Goal: Task Accomplishment & Management: Manage account settings

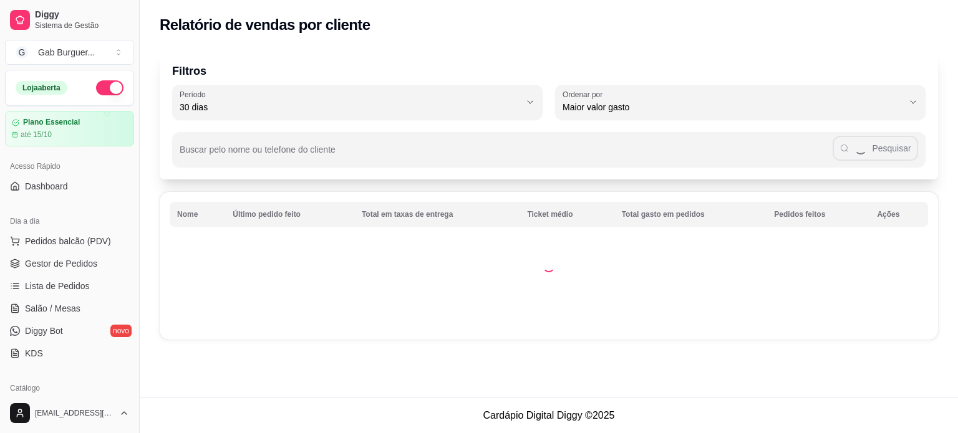
select select "30"
select select "HIGHEST_TOTAL_SPENT_WITH_ORDERS"
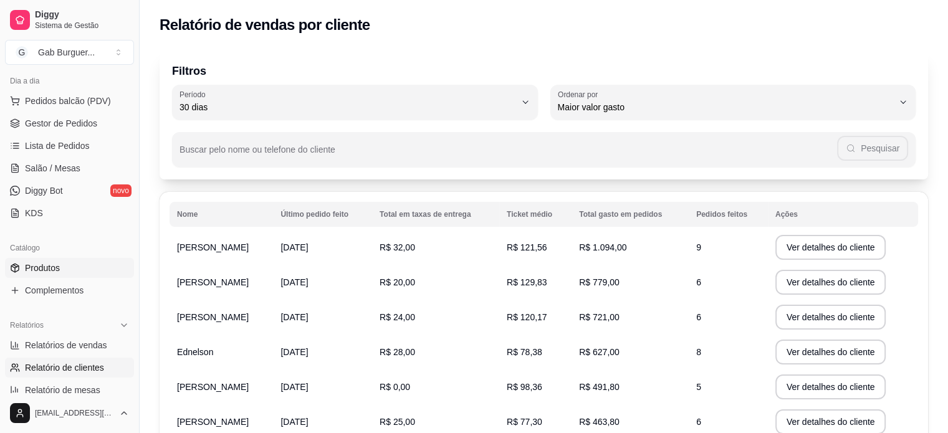
scroll to position [62, 0]
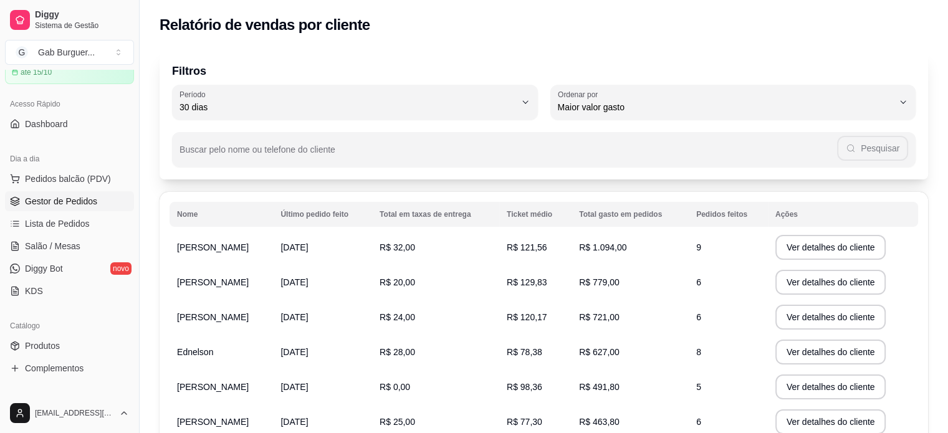
click at [85, 206] on span "Gestor de Pedidos" at bounding box center [61, 201] width 72 height 12
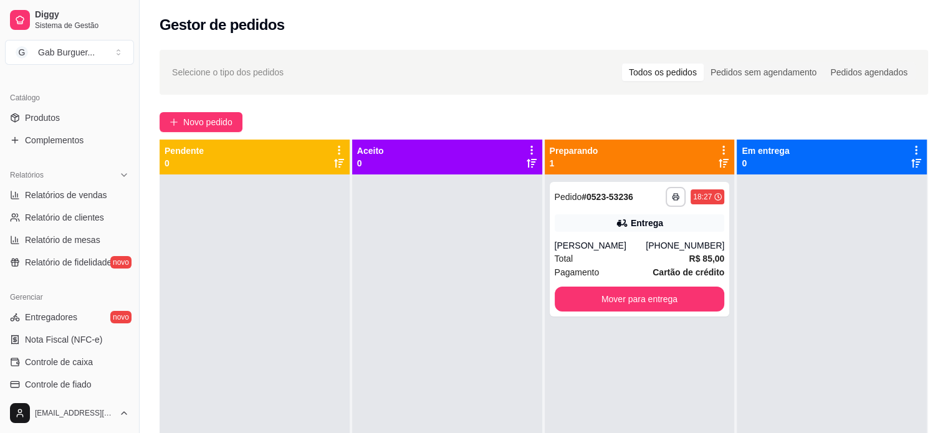
scroll to position [312, 0]
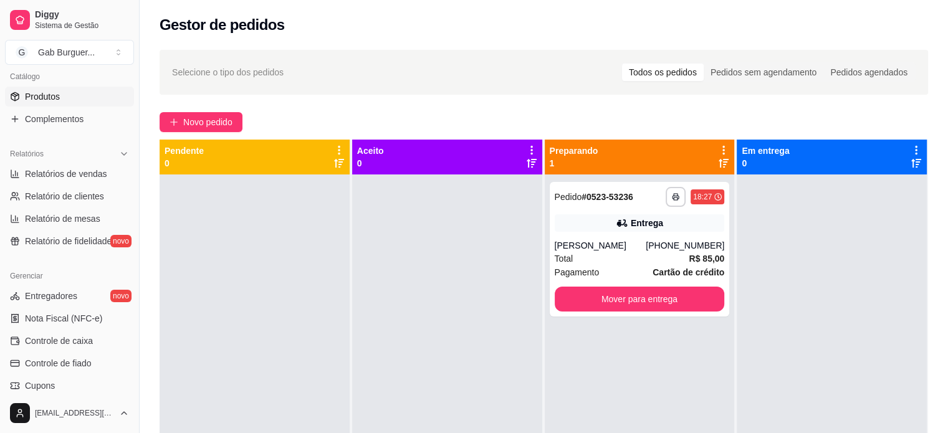
click at [92, 94] on link "Produtos" at bounding box center [69, 97] width 129 height 20
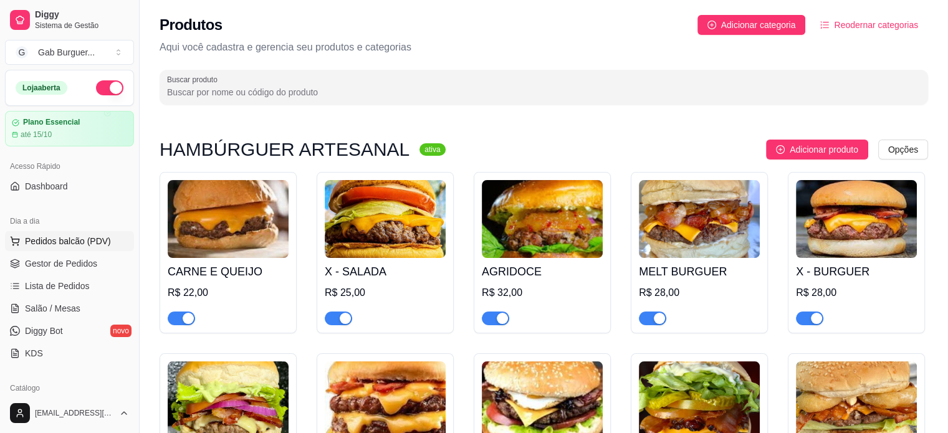
click at [76, 232] on button "Pedidos balcão (PDV)" at bounding box center [69, 241] width 129 height 20
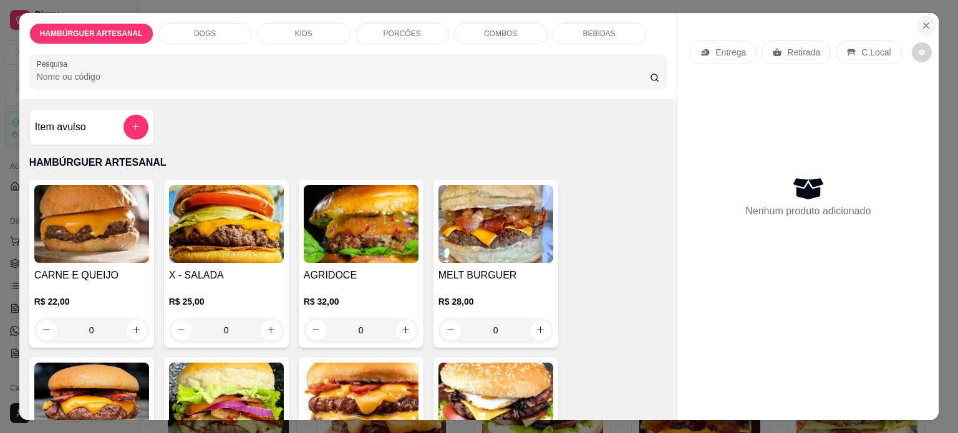
click at [921, 21] on icon "Close" at bounding box center [926, 26] width 10 height 10
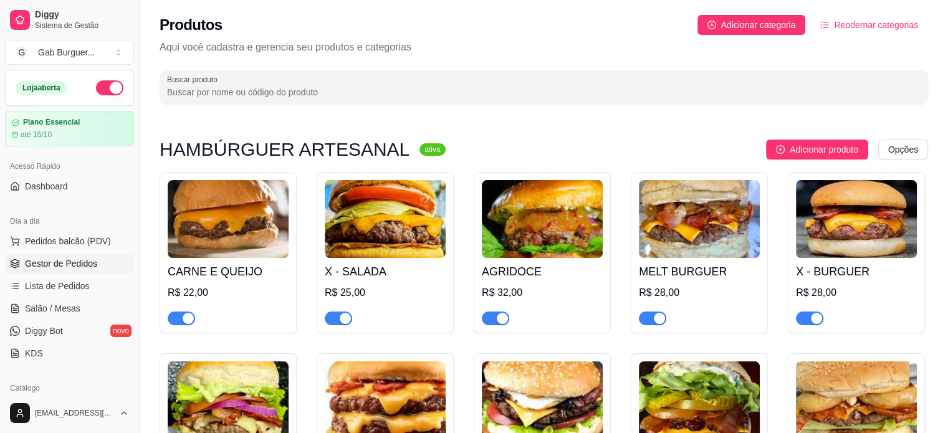
click at [24, 265] on link "Gestor de Pedidos" at bounding box center [69, 264] width 129 height 20
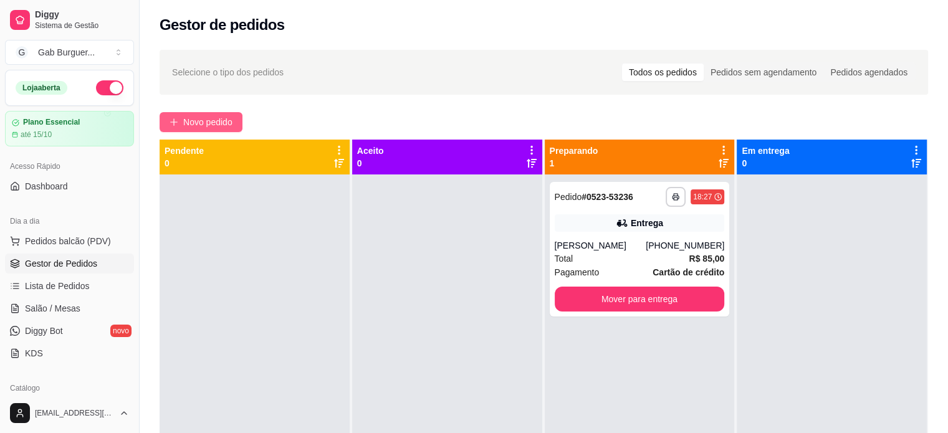
click at [211, 114] on button "Novo pedido" at bounding box center [201, 122] width 83 height 20
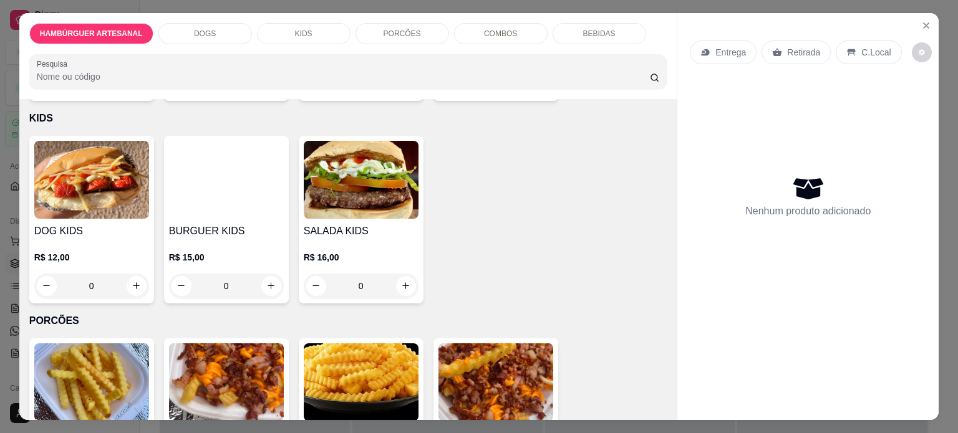
scroll to position [810, 0]
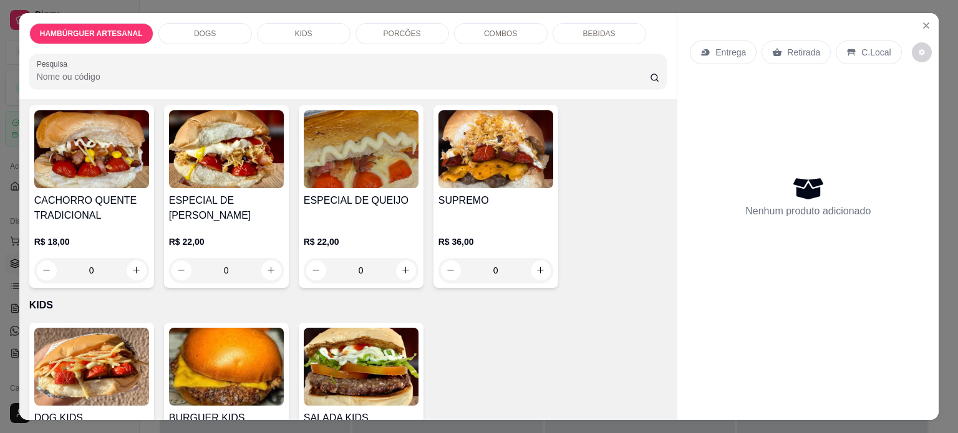
click at [125, 272] on div "0" at bounding box center [91, 270] width 115 height 25
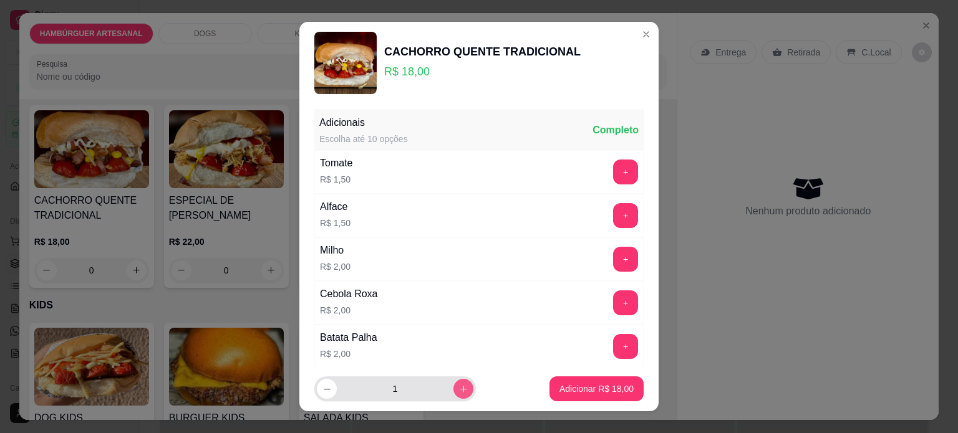
click at [453, 381] on button "increase-product-quantity" at bounding box center [463, 389] width 20 height 20
type input "2"
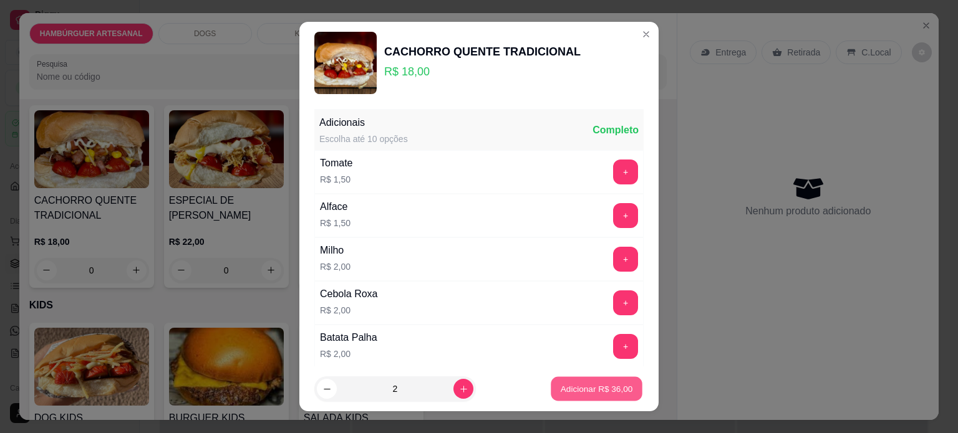
click at [582, 398] on button "Adicionar R$ 36,00" at bounding box center [596, 389] width 92 height 24
type input "2"
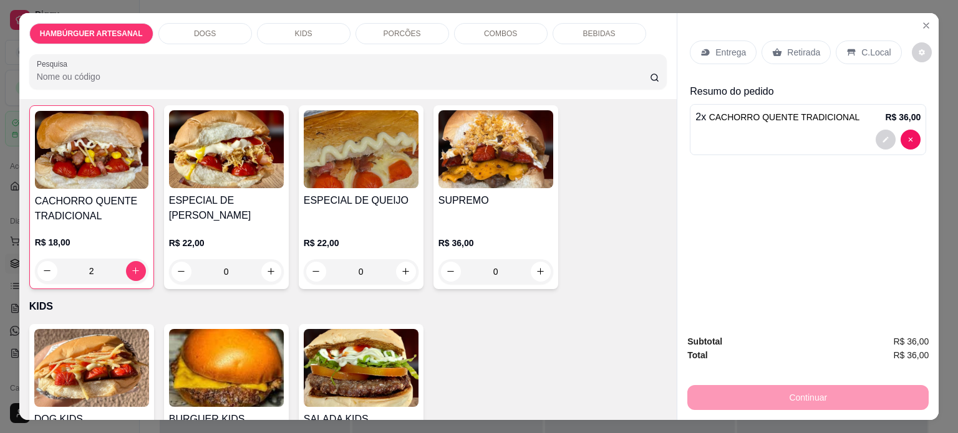
click at [732, 53] on p "Entrega" at bounding box center [730, 52] width 31 height 12
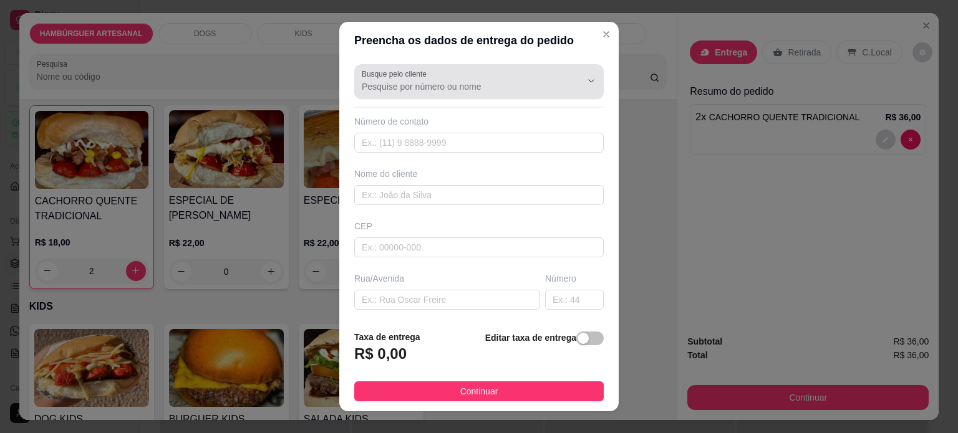
click at [396, 89] on input "Busque pelo cliente" at bounding box center [461, 86] width 199 height 12
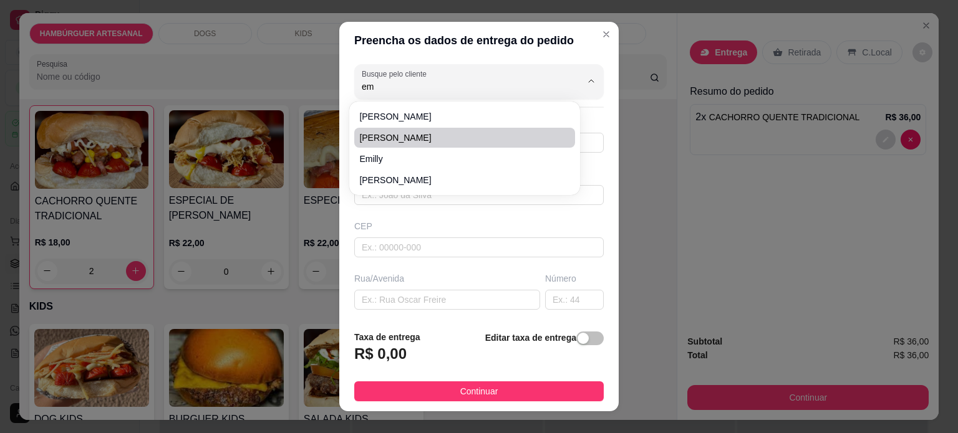
click at [388, 135] on span "[PERSON_NAME]" at bounding box center [458, 138] width 198 height 12
type input "[PERSON_NAME]"
type input "43999486862"
type input "[PERSON_NAME]"
type input "86125000"
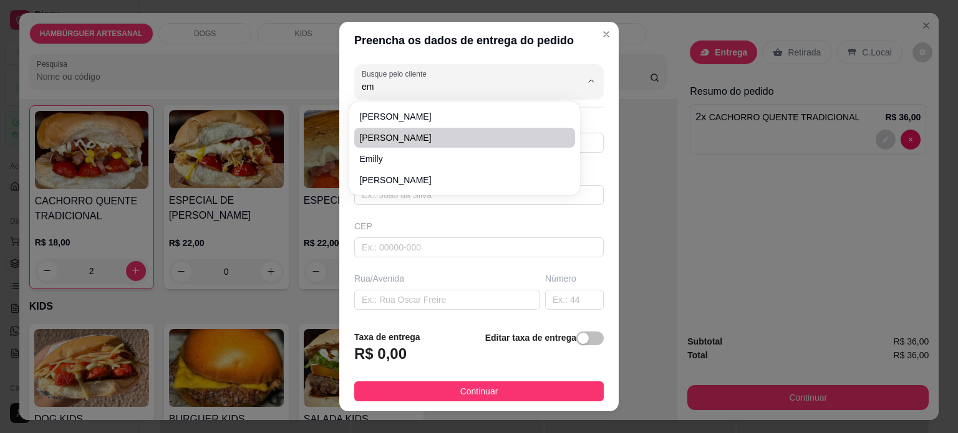
type input "[PERSON_NAME]"
type input "270"
type input "Tamarana"
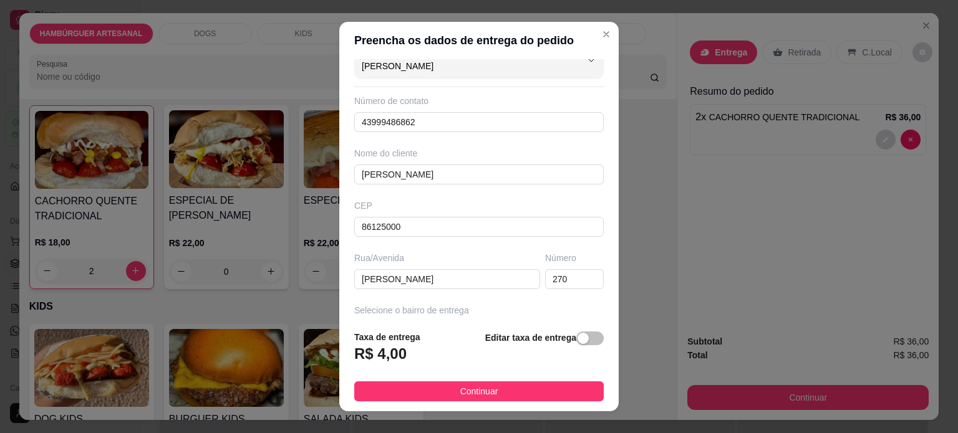
scroll to position [0, 0]
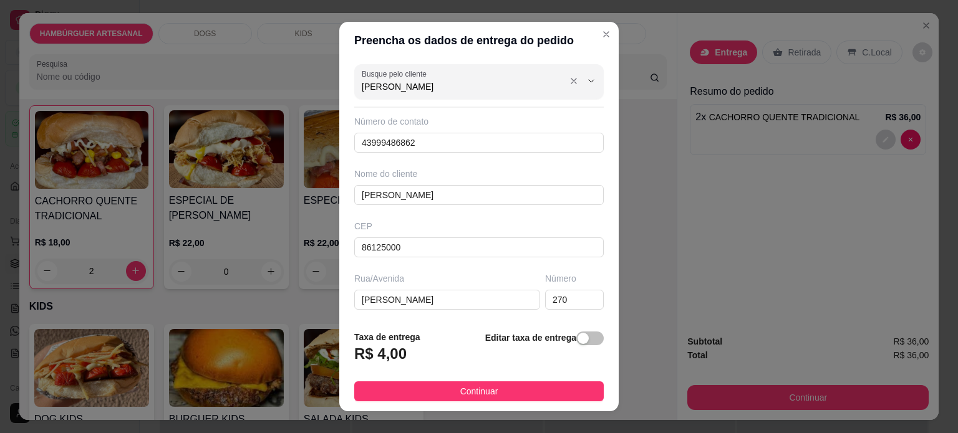
click at [501, 89] on input "[PERSON_NAME]" at bounding box center [461, 86] width 199 height 12
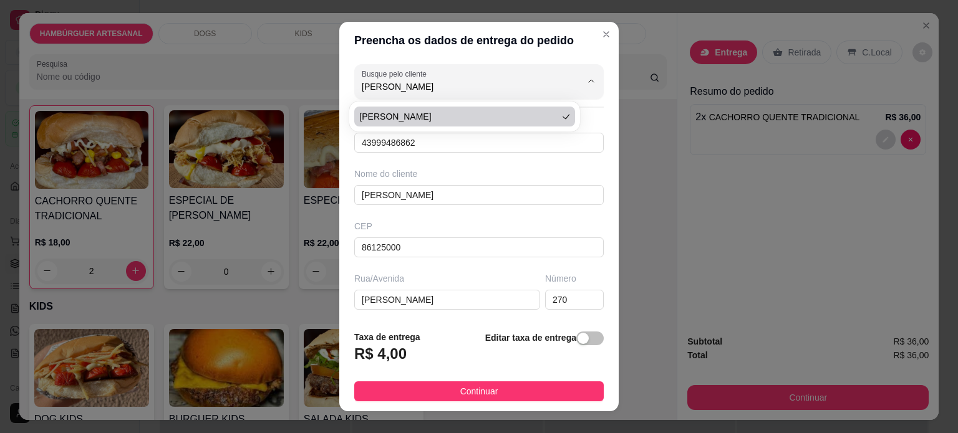
click at [425, 220] on div "CEP" at bounding box center [478, 226] width 249 height 12
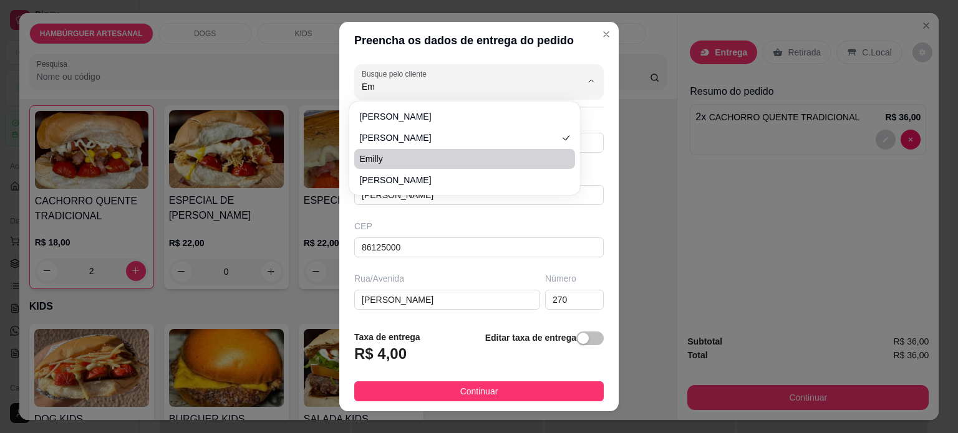
click at [397, 158] on span "Emilly" at bounding box center [458, 159] width 198 height 12
type input "Emilly"
type input "43988336125"
type input "Emilly"
type input "Rua izaltino [PERSON_NAME]"
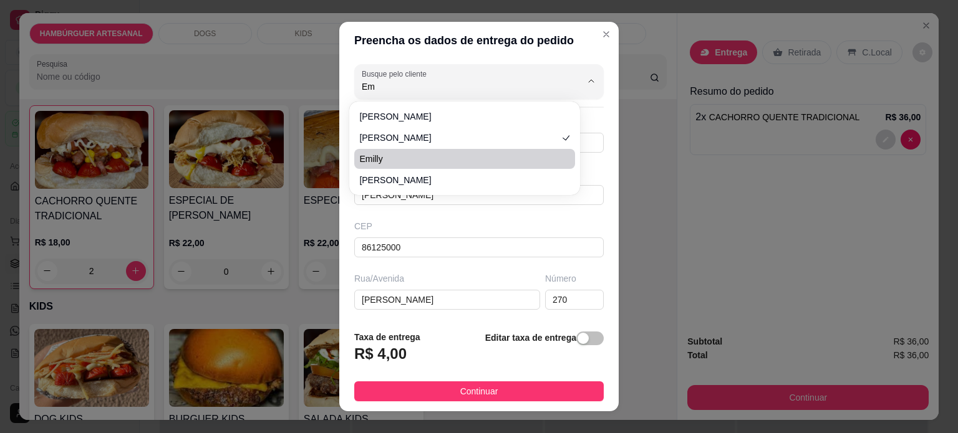
type input "496"
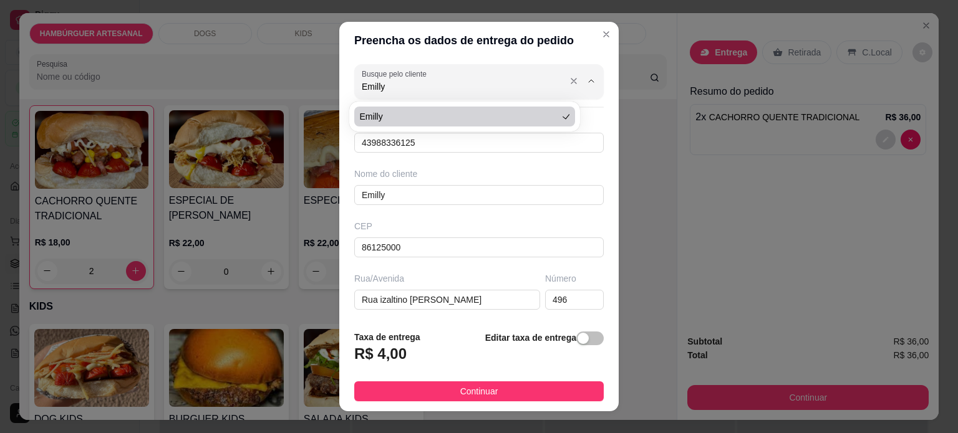
click at [438, 99] on div "Busque pelo cliente [PERSON_NAME]" at bounding box center [478, 81] width 249 height 35
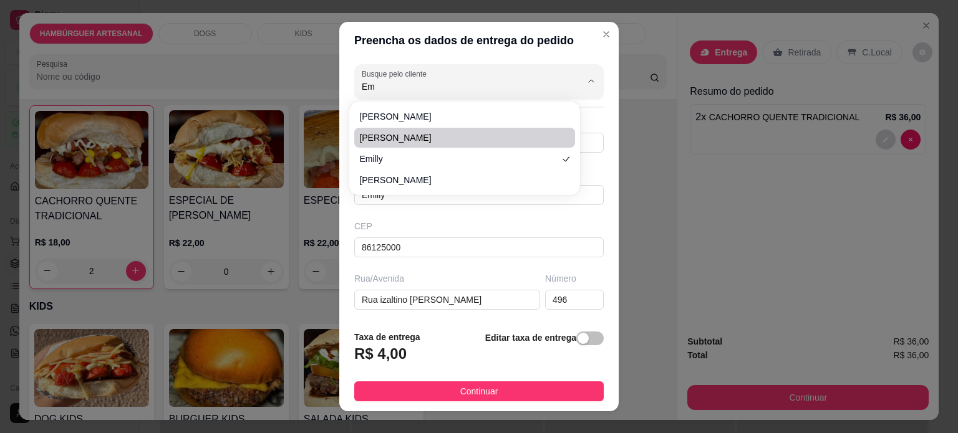
click at [414, 138] on span "[PERSON_NAME]" at bounding box center [458, 138] width 198 height 12
type input "[PERSON_NAME]"
type input "43999486862"
type input "[PERSON_NAME]"
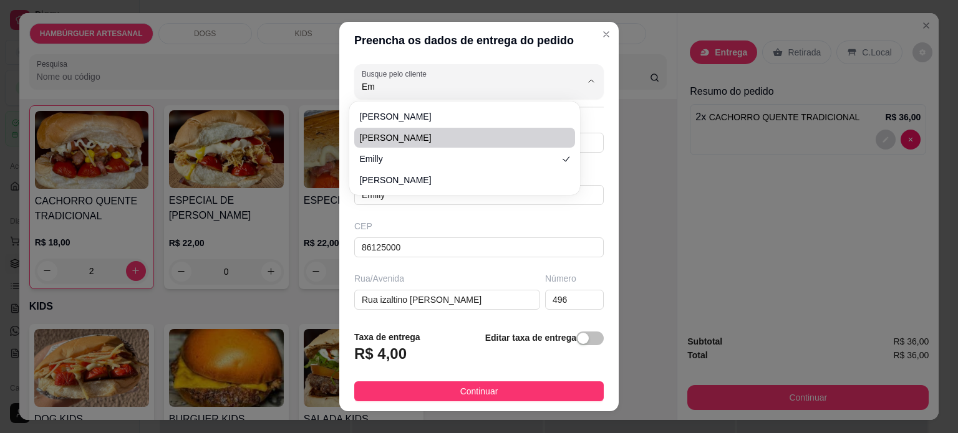
type input "270"
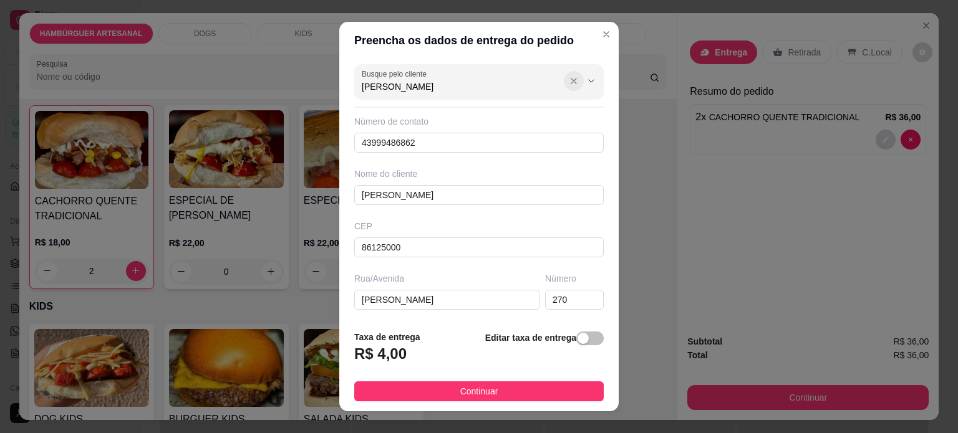
type input "[PERSON_NAME]"
click at [569, 82] on icon "Show suggestions" at bounding box center [574, 81] width 10 height 10
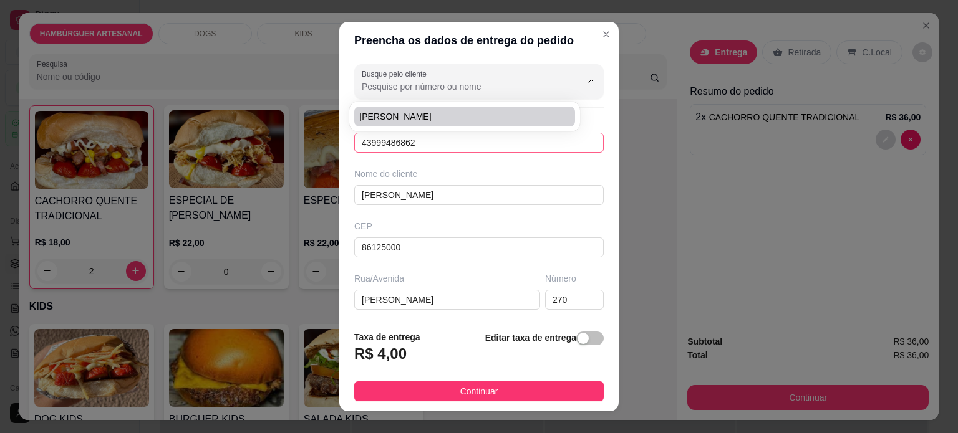
click at [416, 137] on body "**********" at bounding box center [474, 216] width 948 height 433
type input "[PERSON_NAME]"
type input "43996031567"
type input "[PERSON_NAME]"
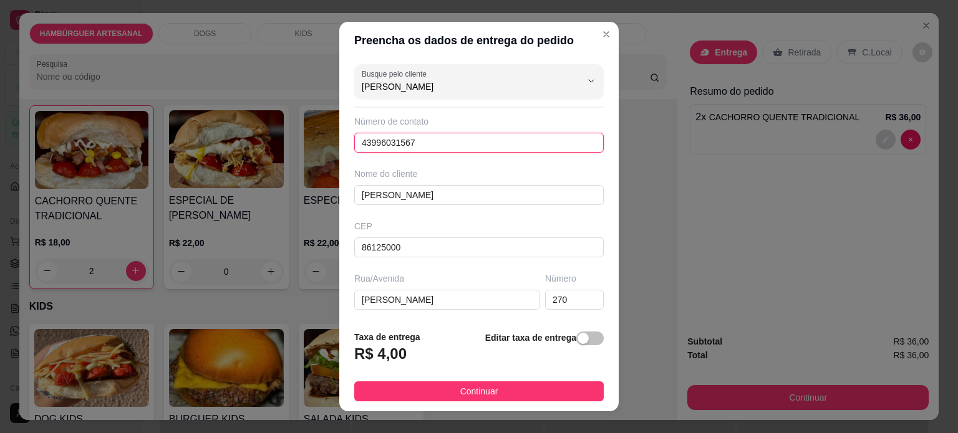
click at [436, 134] on input "43996031567" at bounding box center [478, 143] width 249 height 20
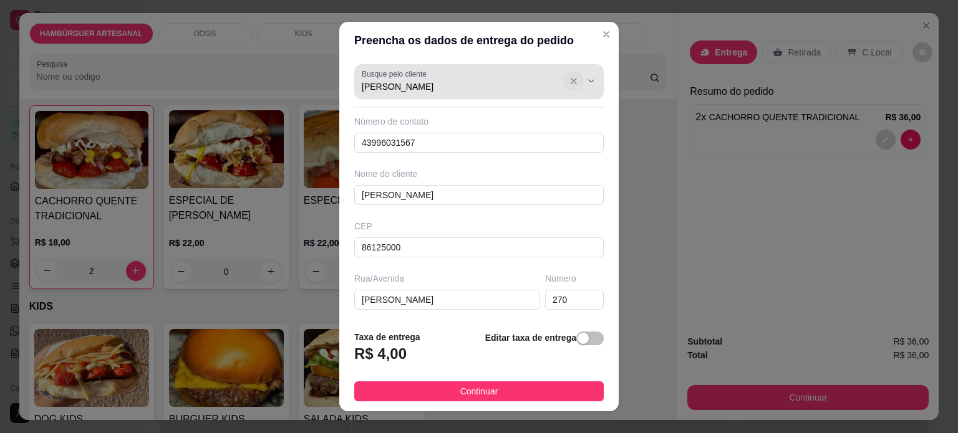
click at [569, 79] on icon "Show suggestions" at bounding box center [574, 81] width 10 height 10
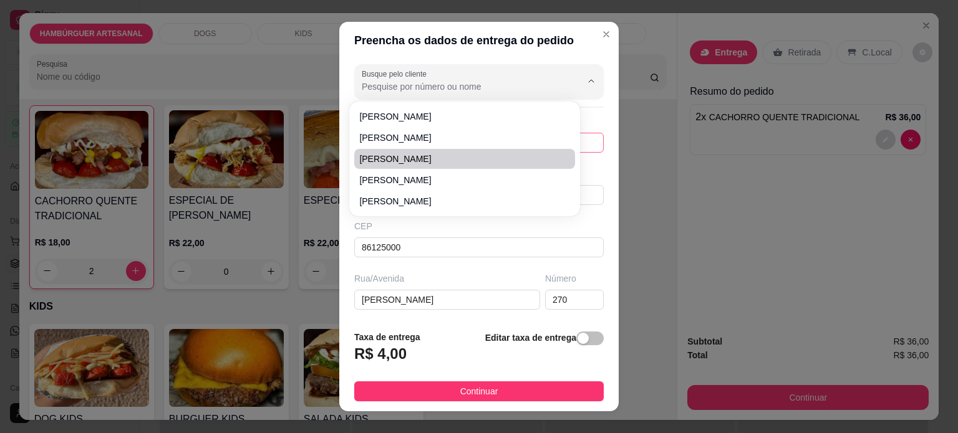
click at [471, 150] on li "[PERSON_NAME]" at bounding box center [464, 159] width 221 height 20
type input "[PERSON_NAME]"
type input "43999478205"
type input "[PERSON_NAME]"
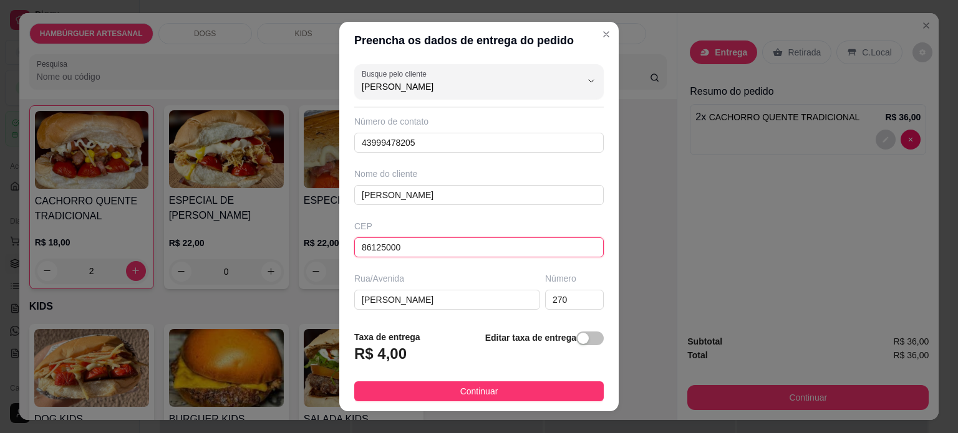
click at [456, 240] on input "86125000" at bounding box center [478, 248] width 249 height 20
drag, startPoint x: 411, startPoint y: 147, endPoint x: 309, endPoint y: 120, distance: 105.5
click at [309, 120] on div "Preencha os dados de entrega do pedido Busque pelo cliente [PERSON_NAME] Número…" at bounding box center [479, 216] width 958 height 433
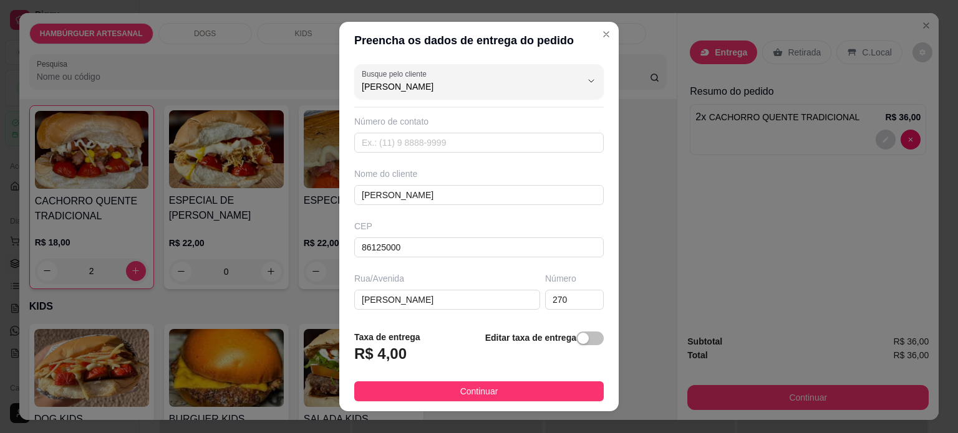
drag, startPoint x: 459, startPoint y: 95, endPoint x: 201, endPoint y: 67, distance: 259.0
click at [201, 67] on div "Preencha os dados de entrega do pedido Busque pelo cliente [PERSON_NAME] Número…" at bounding box center [479, 216] width 958 height 433
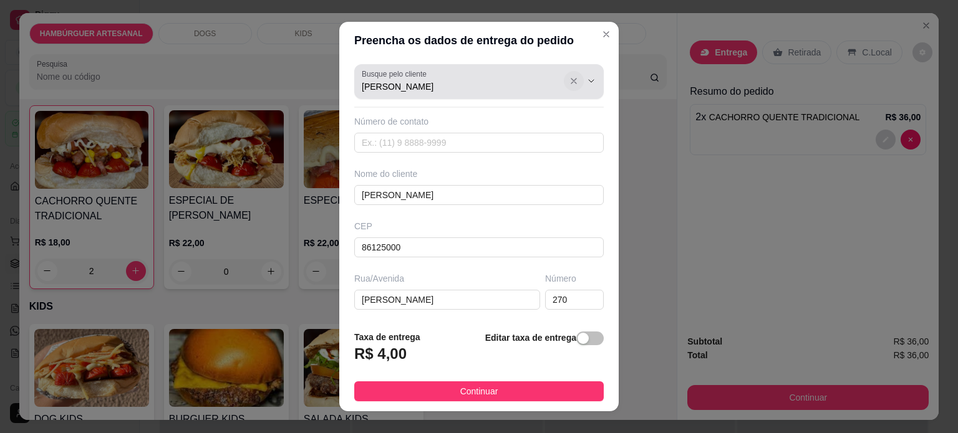
click at [569, 84] on icon "Show suggestions" at bounding box center [574, 81] width 10 height 10
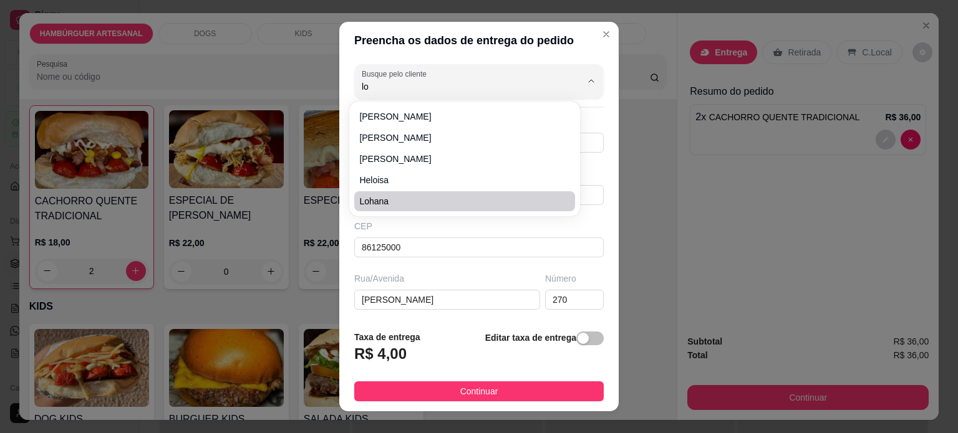
click at [451, 208] on li "Lohana" at bounding box center [464, 201] width 221 height 20
type input "Lohana"
type input "43996382741"
type input "Lohana"
type input "Procópio severino"
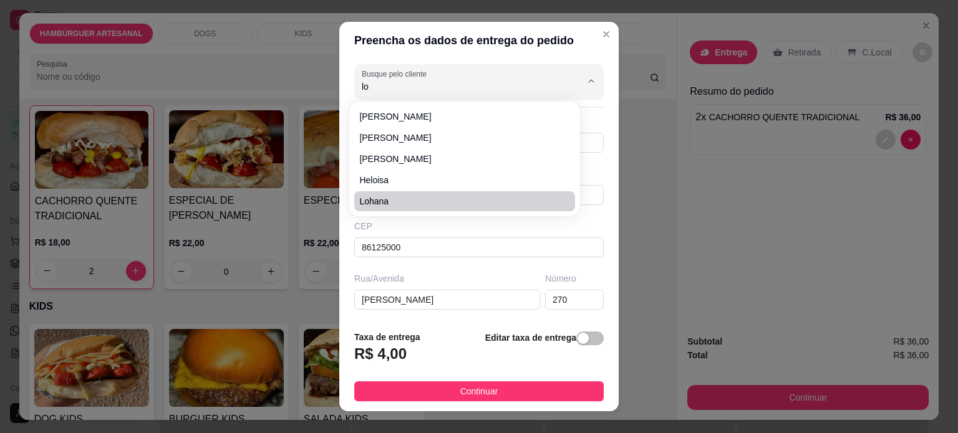
type input "310"
type input "Apartamento em frente ao centro social"
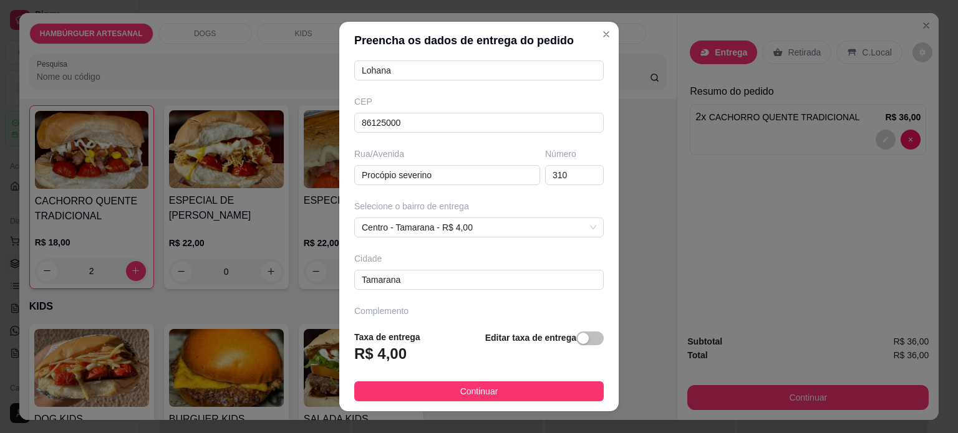
scroll to position [156, 0]
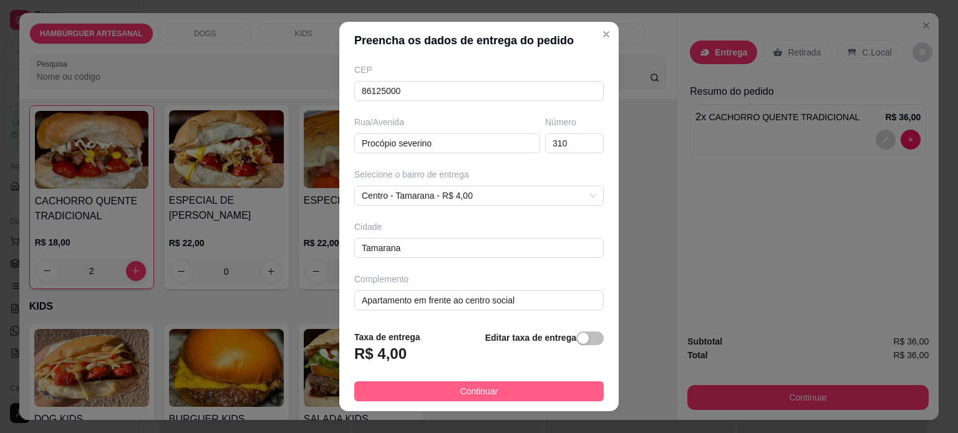
type input "Lohana"
click at [439, 386] on button "Continuar" at bounding box center [478, 392] width 249 height 20
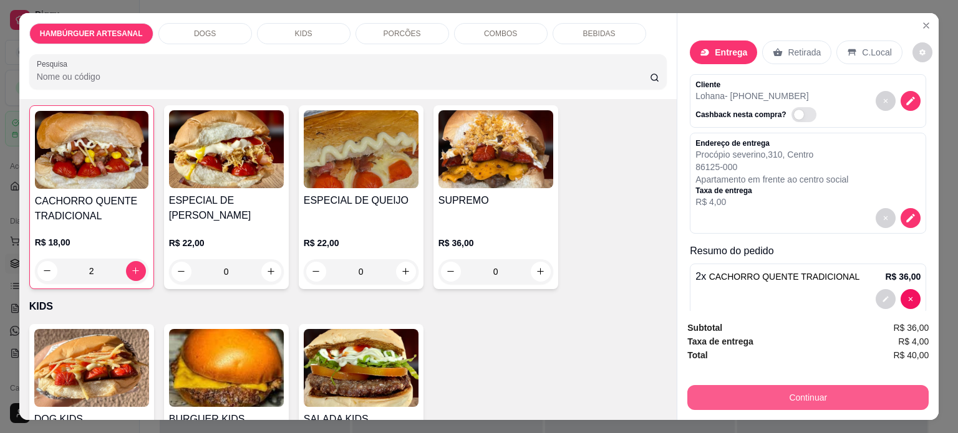
click at [836, 396] on button "Continuar" at bounding box center [807, 397] width 241 height 25
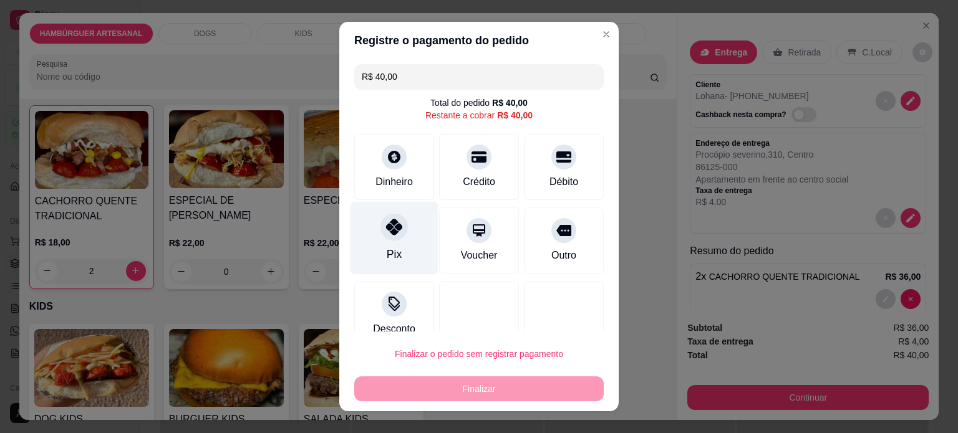
click at [383, 235] on div at bounding box center [393, 226] width 27 height 27
type input "R$ 0,00"
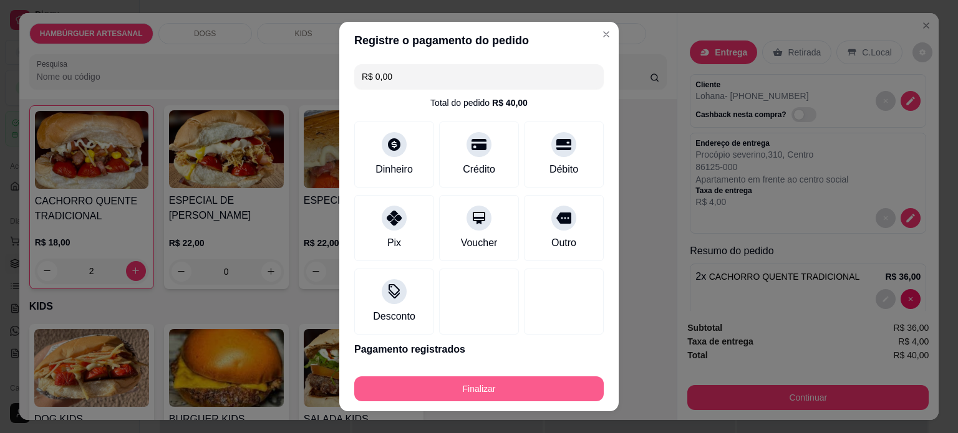
click at [496, 401] on footer "Finalizar" at bounding box center [478, 387] width 279 height 50
click at [495, 388] on button "Finalizar" at bounding box center [479, 389] width 242 height 24
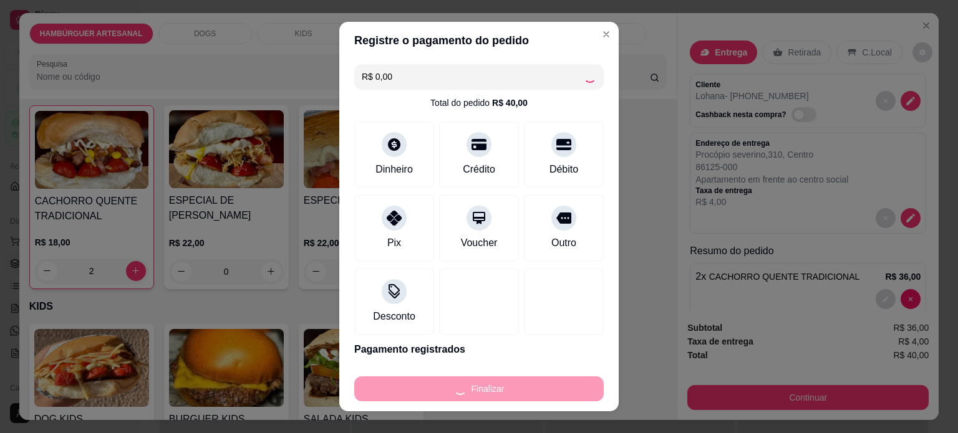
type input "0"
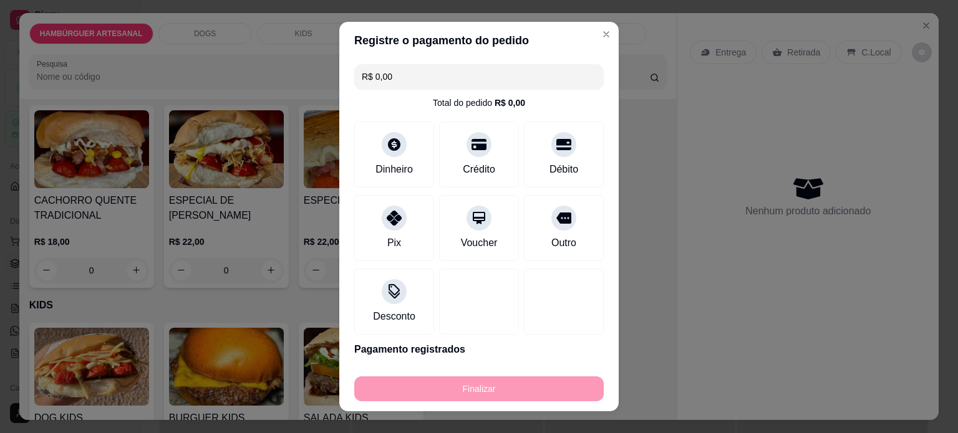
type input "-R$ 40,00"
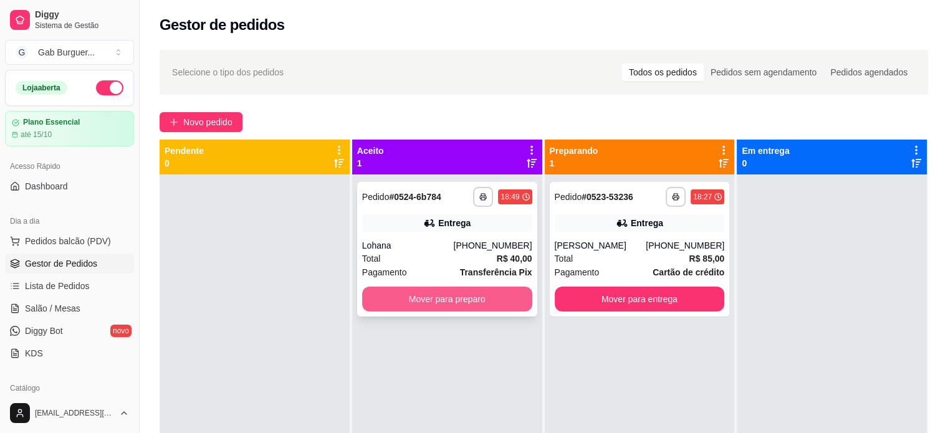
click at [382, 302] on button "Mover para preparo" at bounding box center [447, 299] width 170 height 25
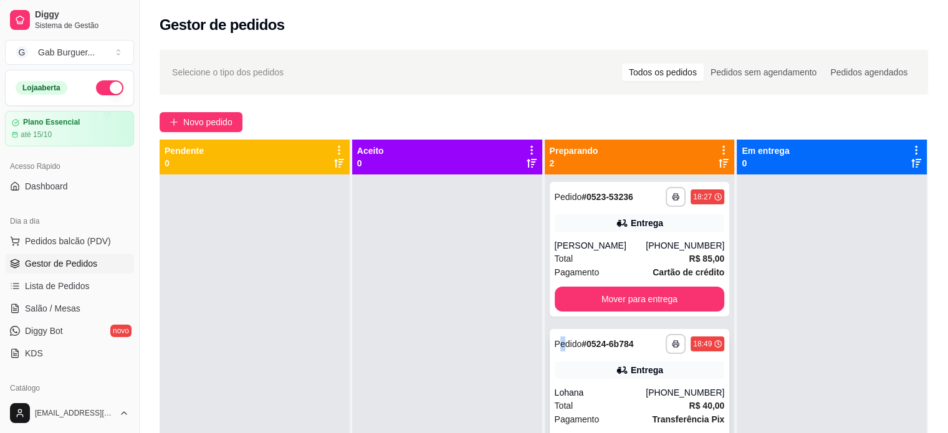
click at [555, 348] on span "Pedido" at bounding box center [568, 344] width 27 height 10
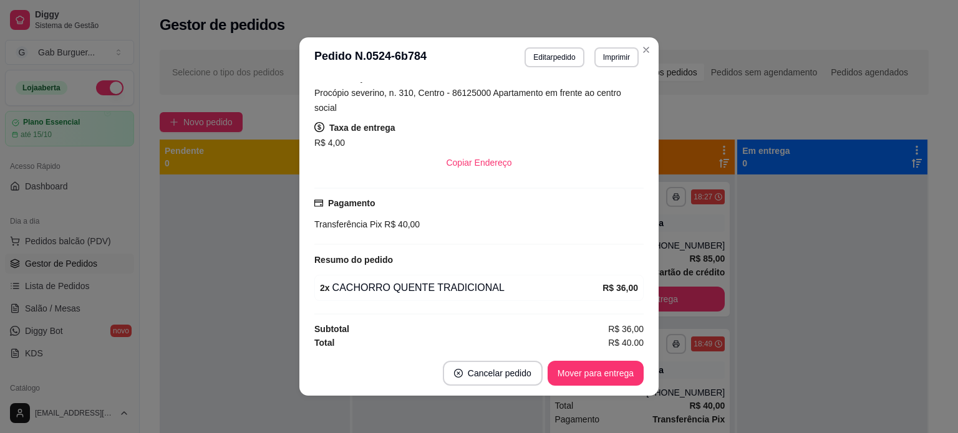
scroll to position [196, 0]
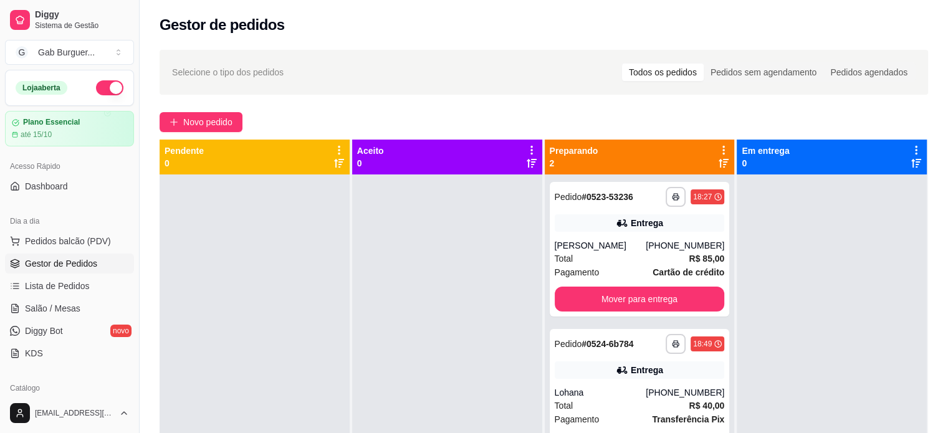
click at [485, 272] on div at bounding box center [447, 391] width 190 height 433
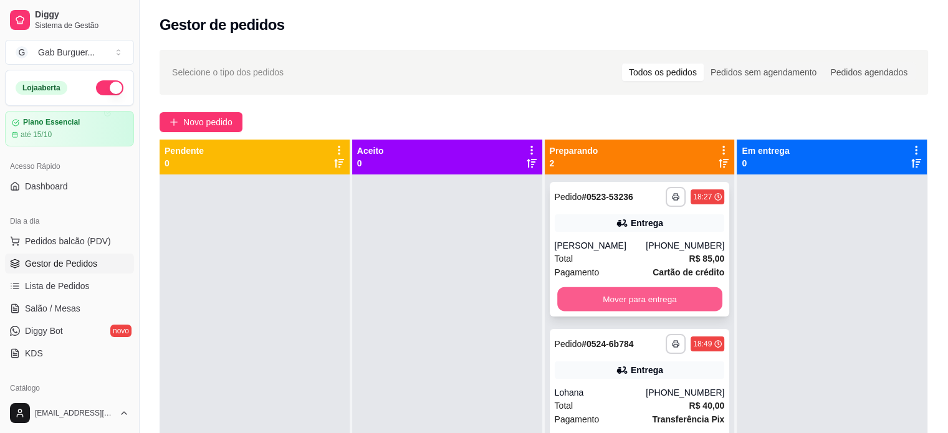
click at [640, 305] on button "Mover para entrega" at bounding box center [639, 299] width 165 height 24
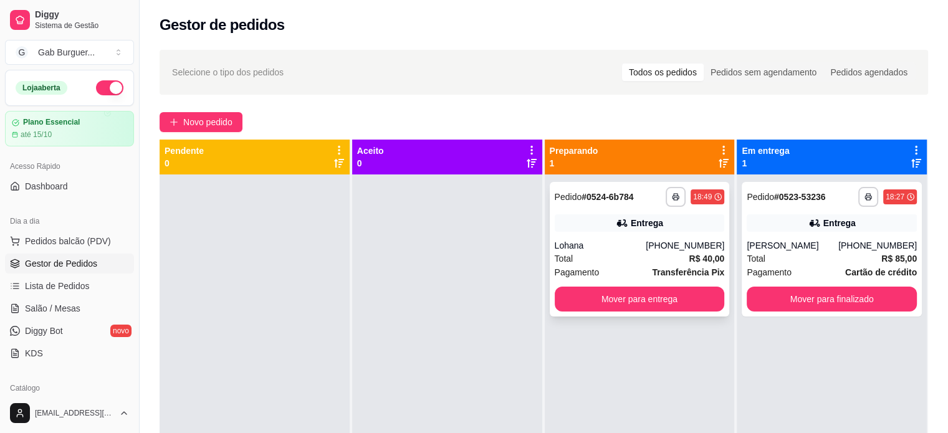
click at [703, 196] on div "18:49" at bounding box center [702, 197] width 19 height 10
click at [252, 249] on div at bounding box center [255, 391] width 190 height 433
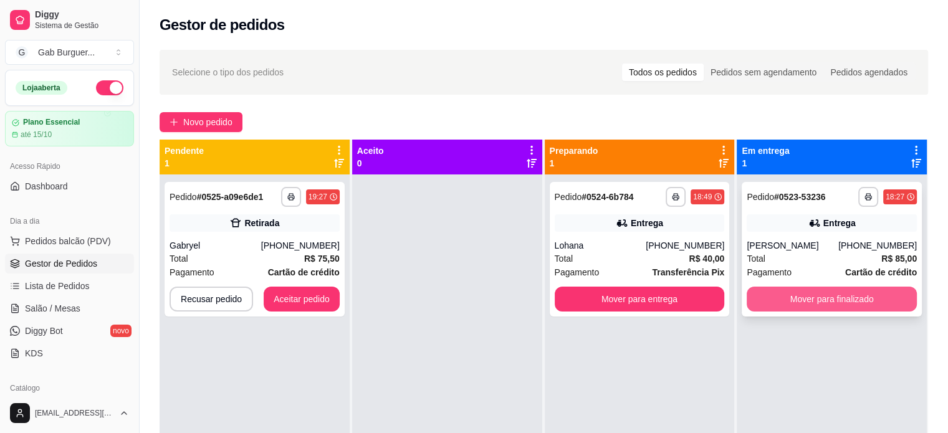
click at [830, 300] on button "Mover para finalizado" at bounding box center [832, 299] width 170 height 25
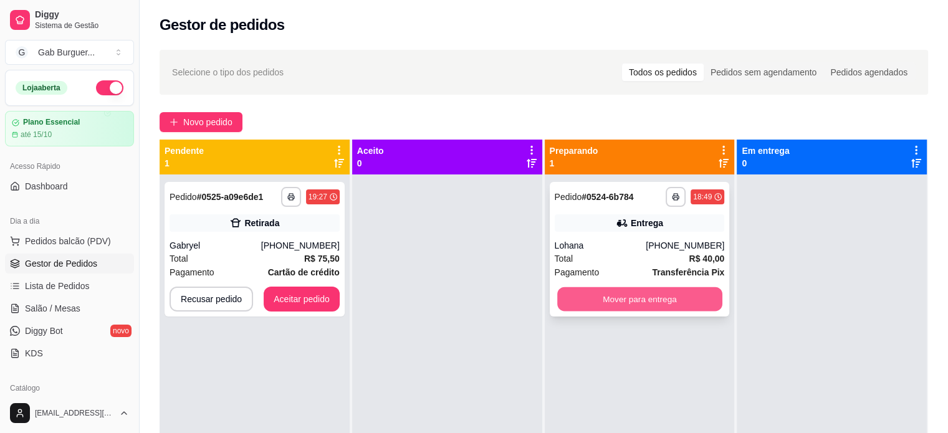
click at [684, 305] on button "Mover para entrega" at bounding box center [639, 299] width 165 height 24
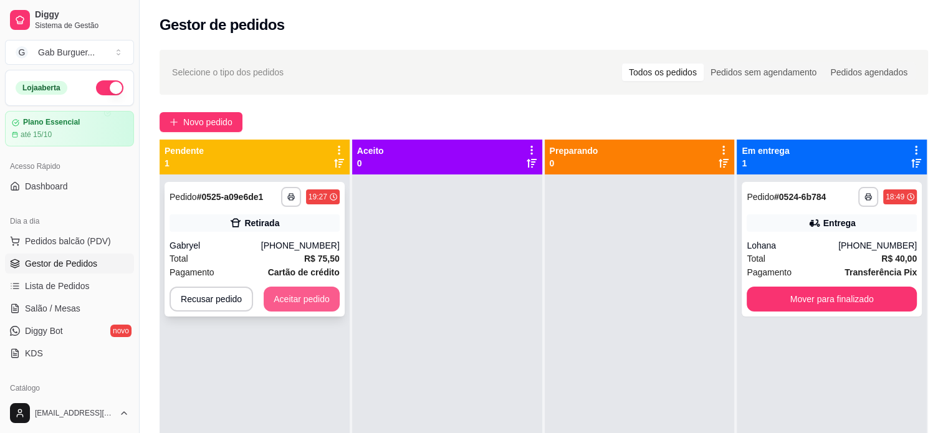
click at [300, 305] on button "Aceitar pedido" at bounding box center [302, 299] width 76 height 25
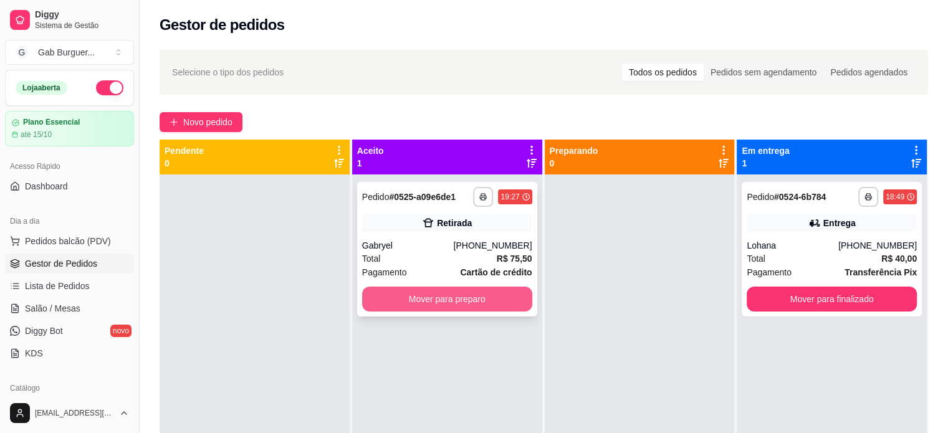
click at [460, 301] on button "Mover para preparo" at bounding box center [447, 299] width 170 height 25
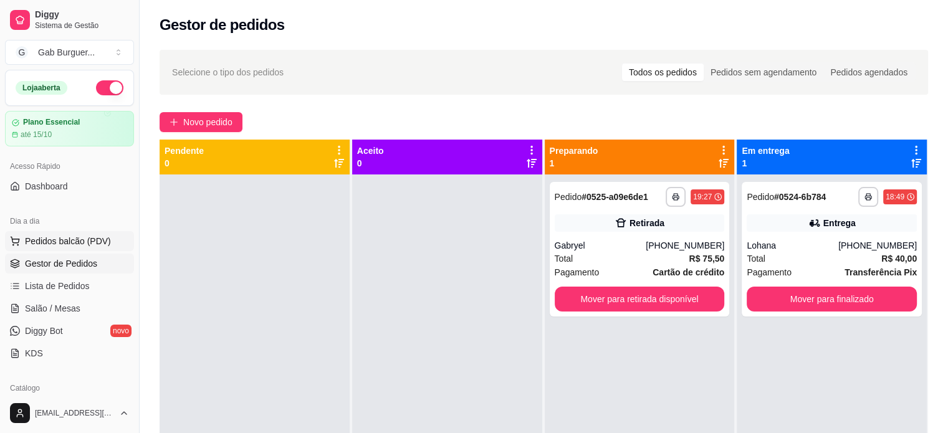
click at [27, 243] on span "Pedidos balcão (PDV)" at bounding box center [68, 241] width 86 height 12
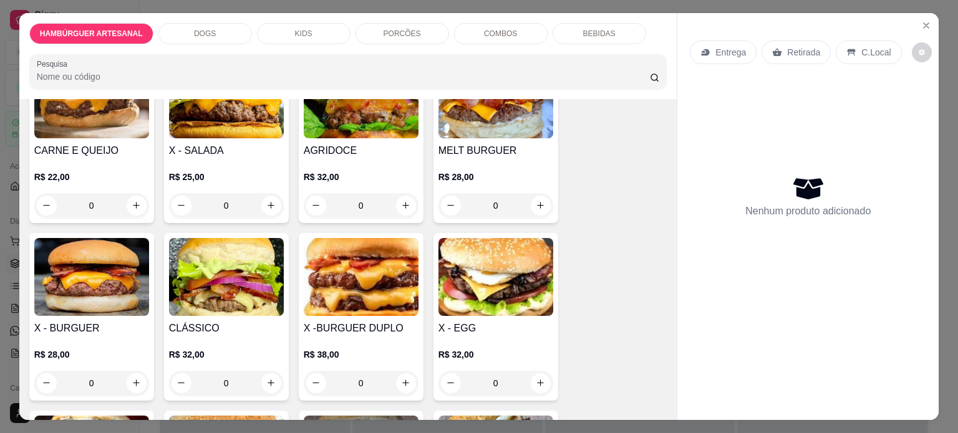
scroll to position [62, 0]
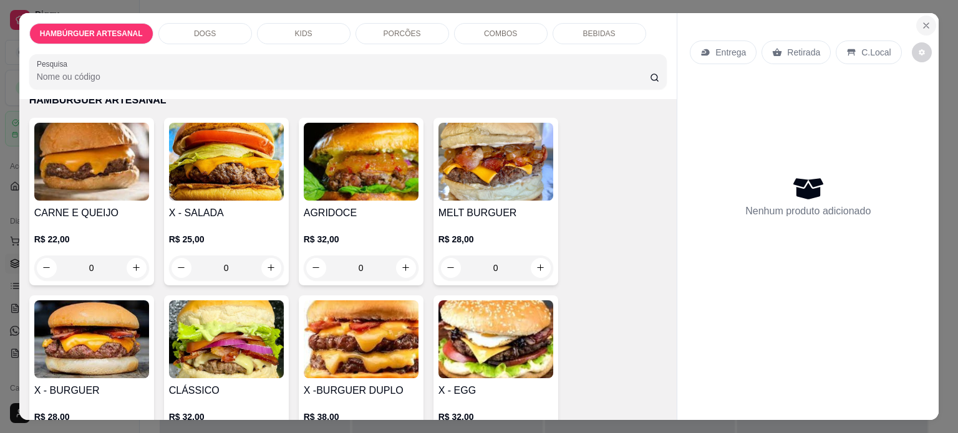
click at [923, 22] on icon "Close" at bounding box center [926, 26] width 10 height 10
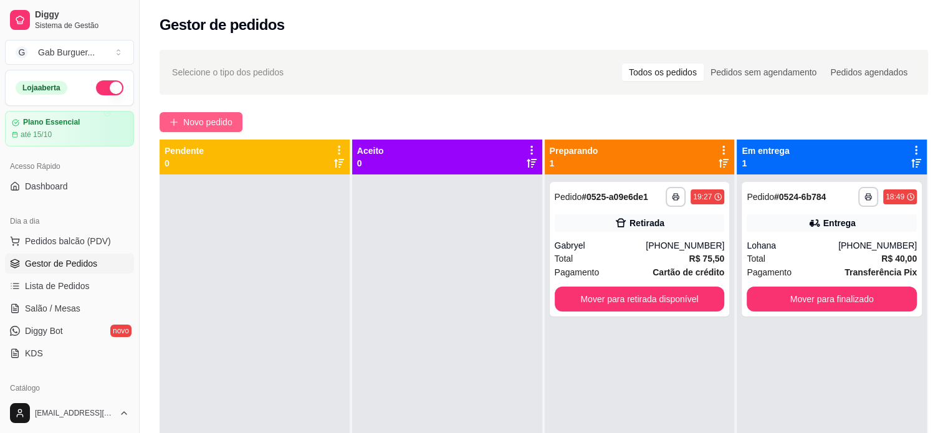
click at [204, 115] on span "Novo pedido" at bounding box center [207, 122] width 49 height 14
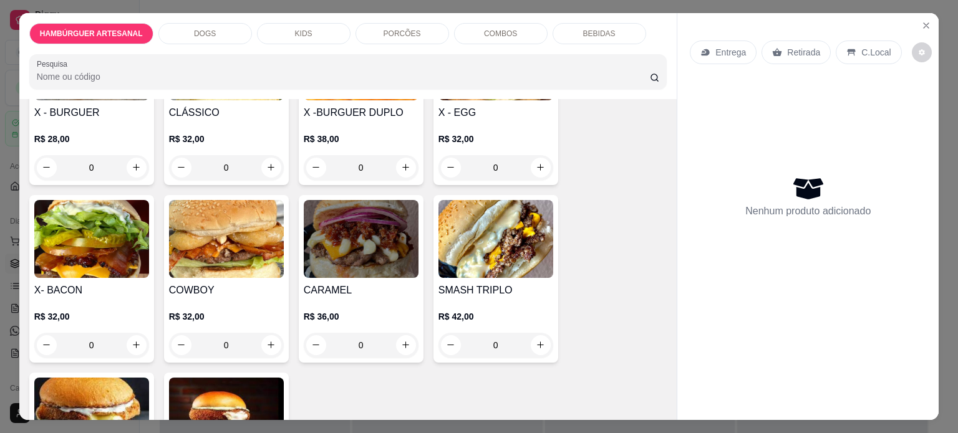
scroll to position [312, 0]
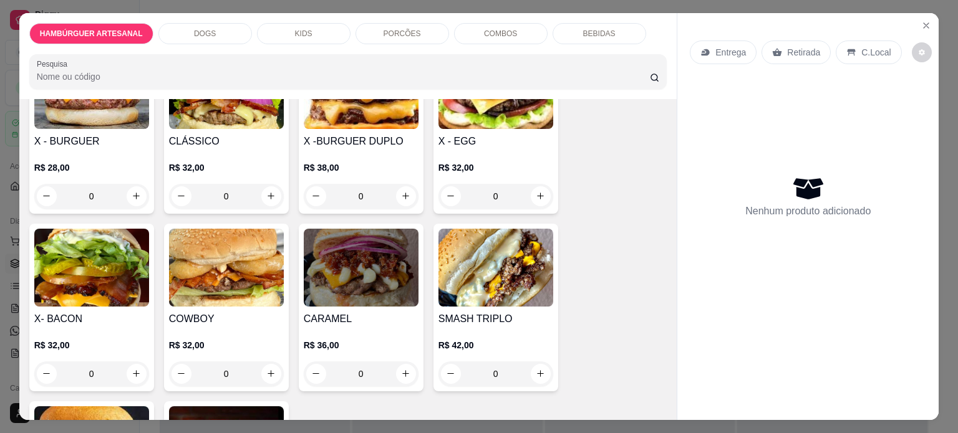
click at [401, 189] on div "0" at bounding box center [361, 196] width 115 height 25
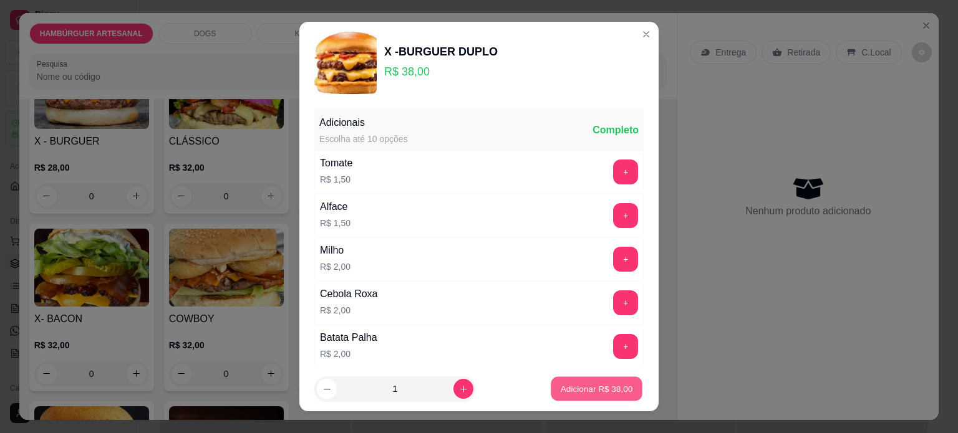
click at [550, 382] on button "Adicionar R$ 38,00" at bounding box center [596, 389] width 92 height 24
type input "1"
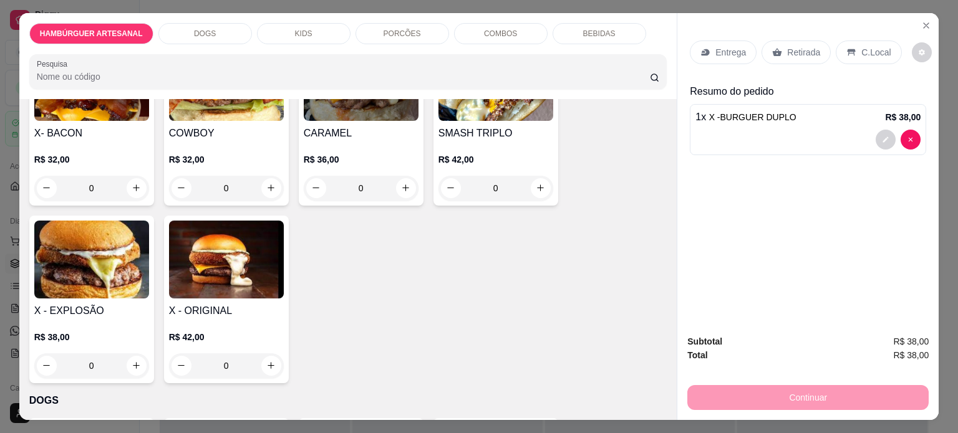
scroll to position [748, 0]
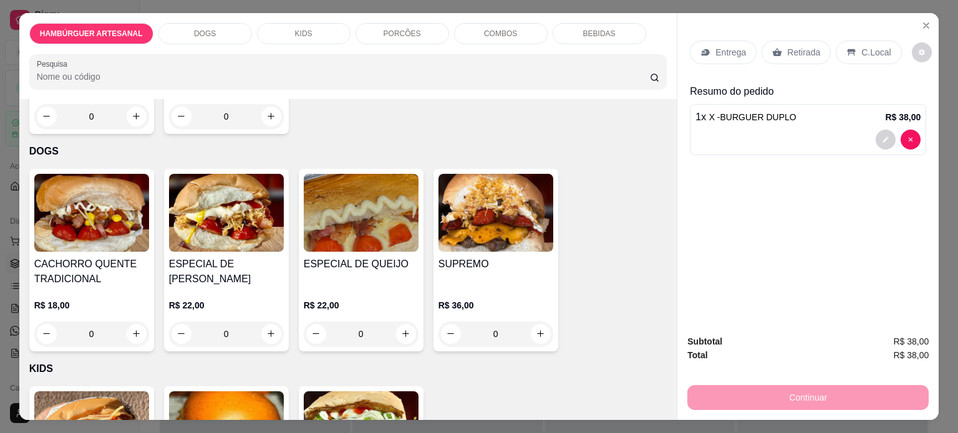
click at [259, 332] on div "0" at bounding box center [226, 334] width 115 height 25
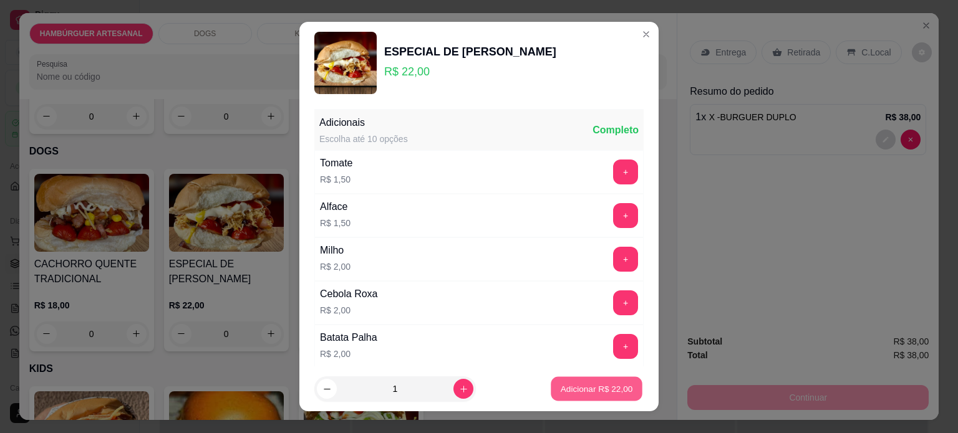
click at [560, 388] on p "Adicionar R$ 22,00" at bounding box center [596, 389] width 72 height 12
type input "1"
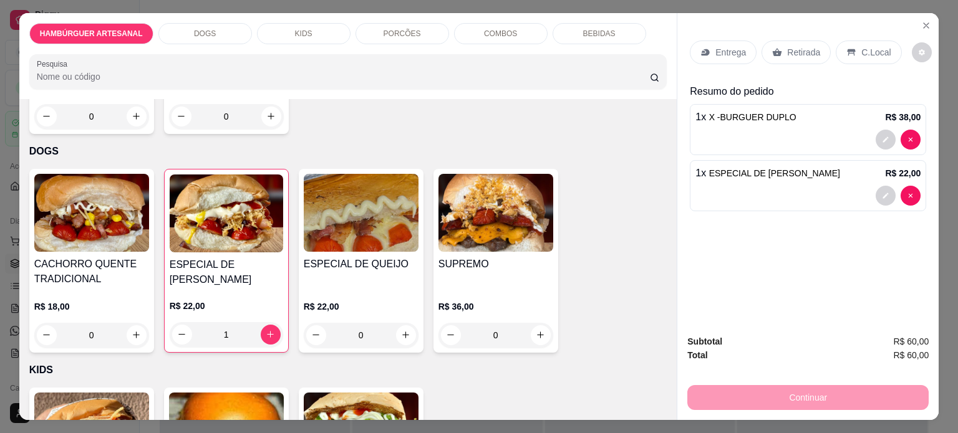
click at [736, 53] on p "Entrega" at bounding box center [730, 52] width 31 height 12
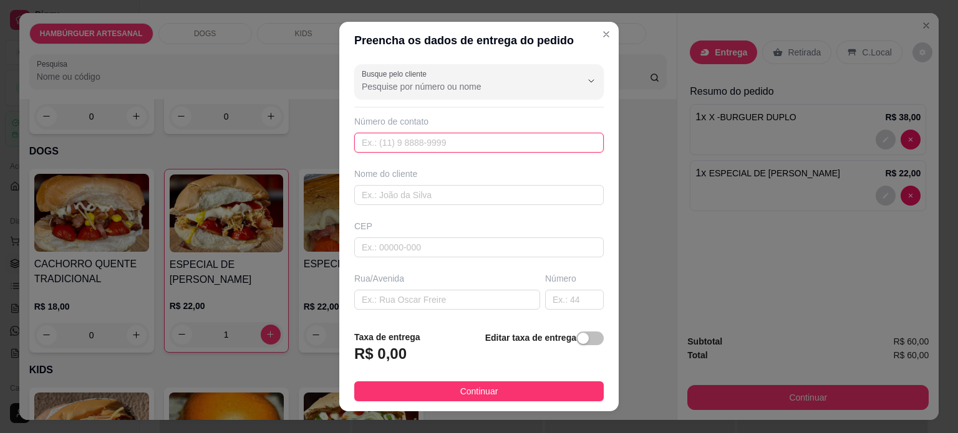
click at [425, 151] on input "text" at bounding box center [478, 143] width 249 height 20
type input "99667-4459"
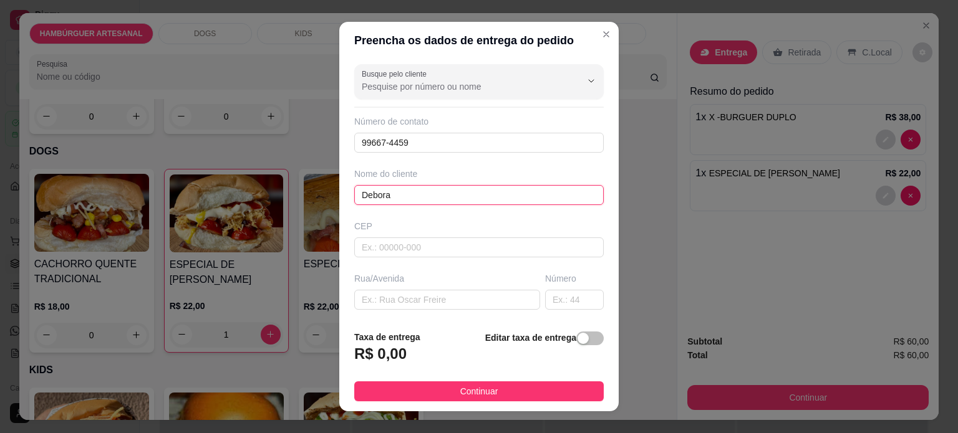
type input "Debora"
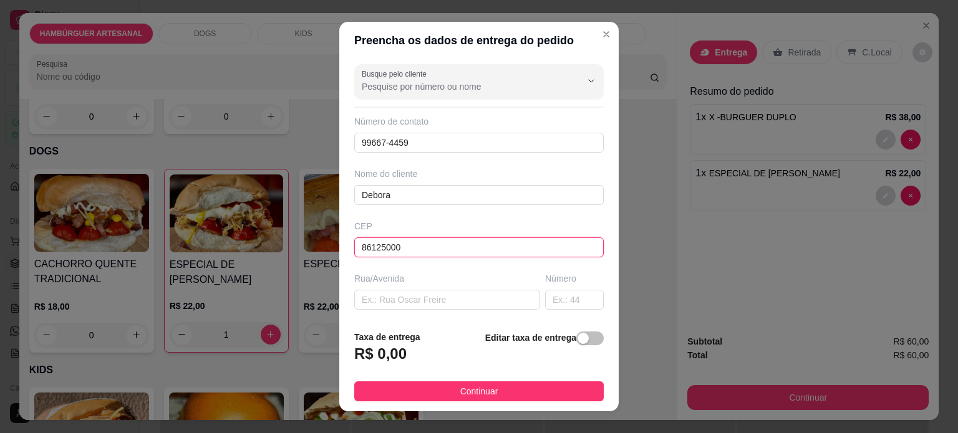
type input "86125000"
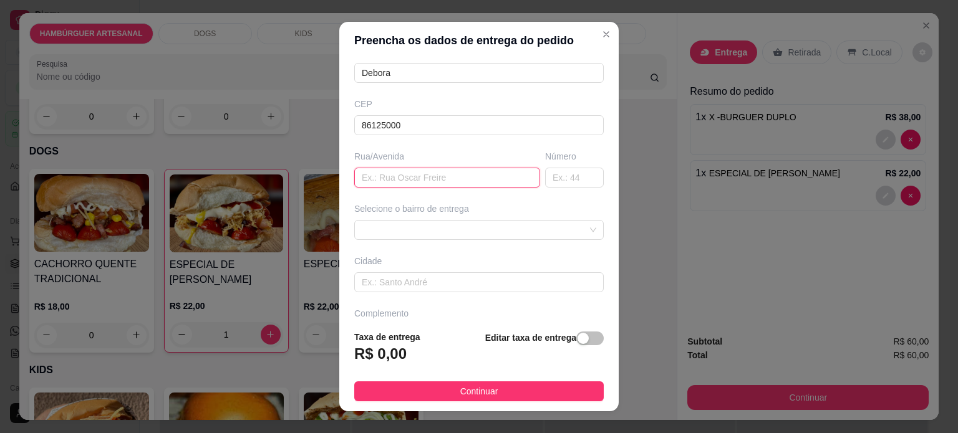
scroll to position [125, 0]
paste input "Otávio campos de [GEOGRAPHIC_DATA] 31"
type input "Otávio campos de [GEOGRAPHIC_DATA] 31"
click at [557, 179] on input "text" at bounding box center [574, 175] width 59 height 20
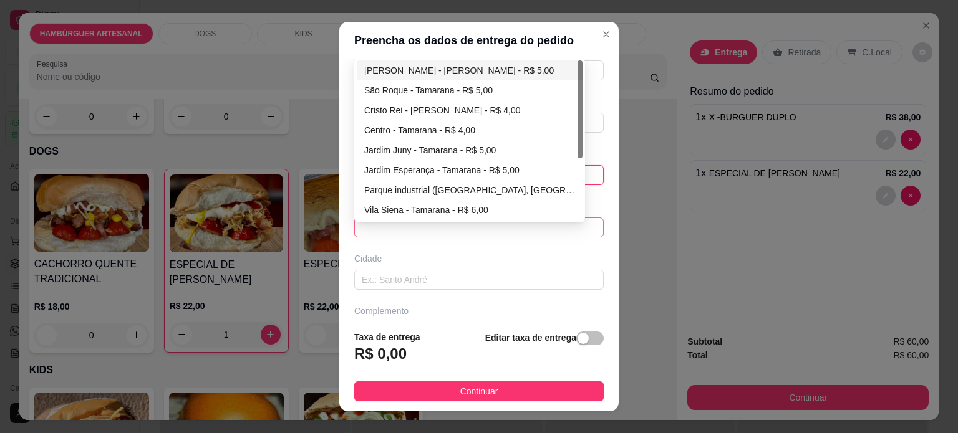
click at [577, 224] on div at bounding box center [478, 228] width 249 height 20
type input "31"
click at [449, 156] on div "Jardim Juny - Tamarana - R$ 5,00" at bounding box center [470, 150] width 226 height 20
type input "Tamarana"
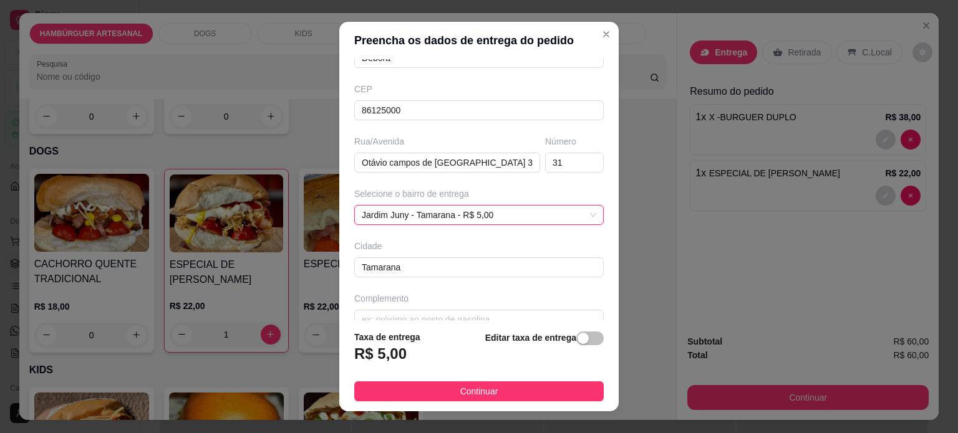
scroll to position [156, 0]
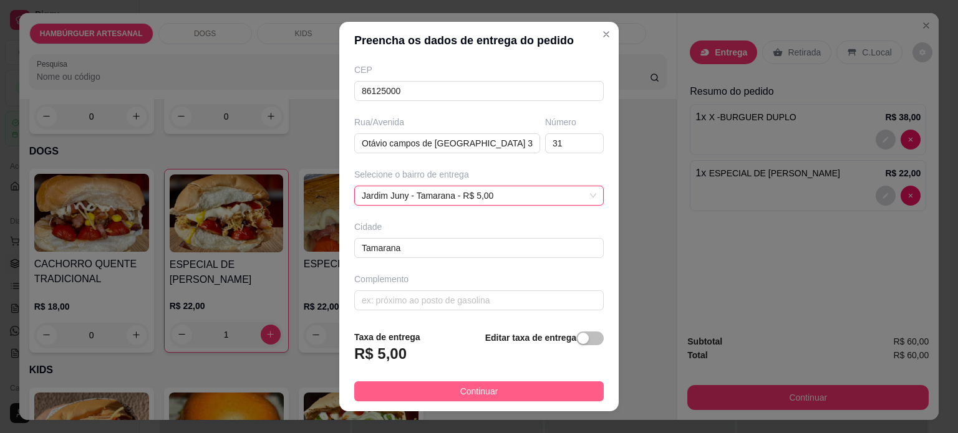
click at [460, 397] on span "Continuar" at bounding box center [479, 392] width 38 height 14
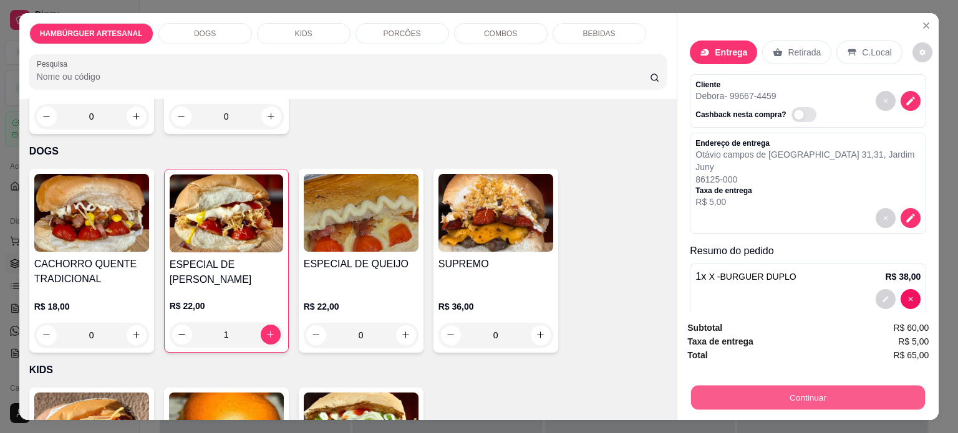
click at [807, 401] on button "Continuar" at bounding box center [808, 398] width 234 height 24
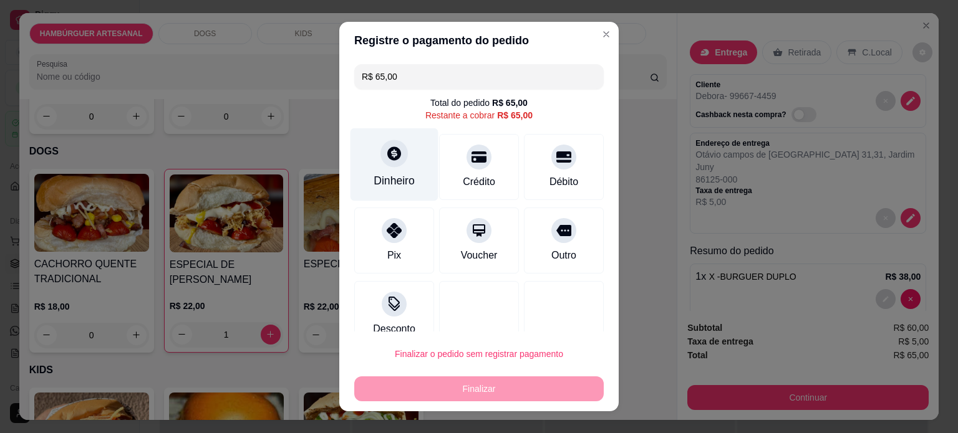
click at [383, 173] on div "Dinheiro" at bounding box center [393, 181] width 41 height 16
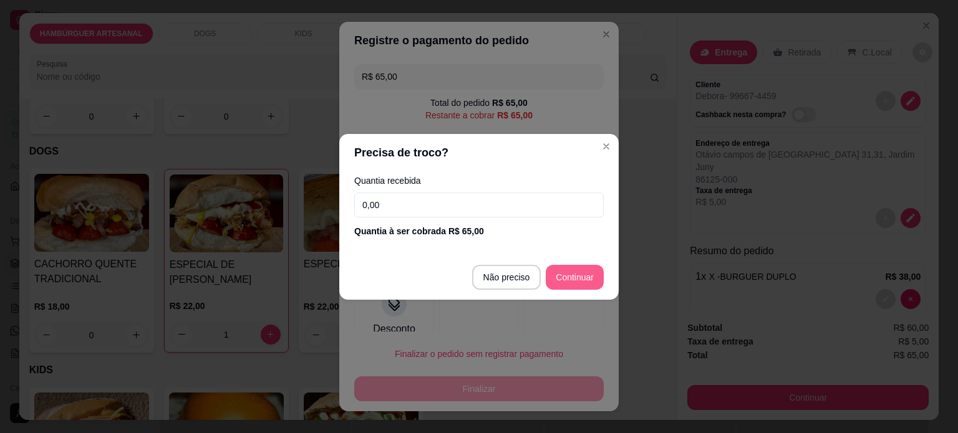
type input "R$ 0,00"
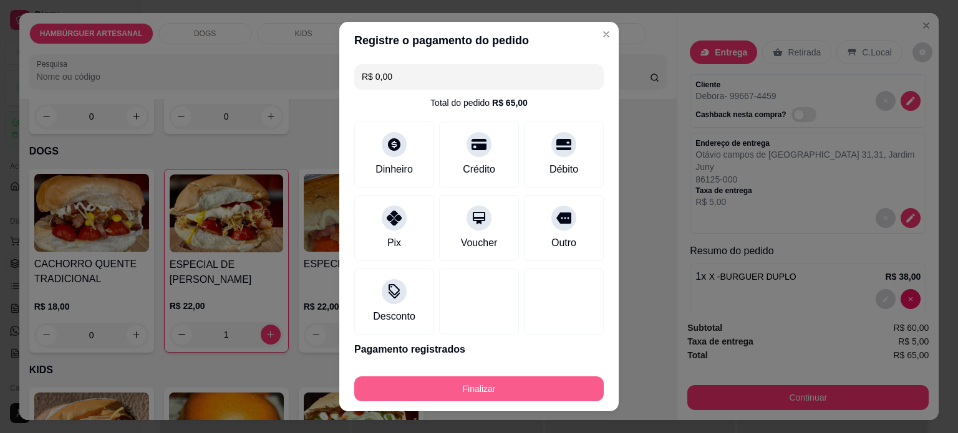
click at [497, 392] on button "Finalizar" at bounding box center [478, 389] width 249 height 25
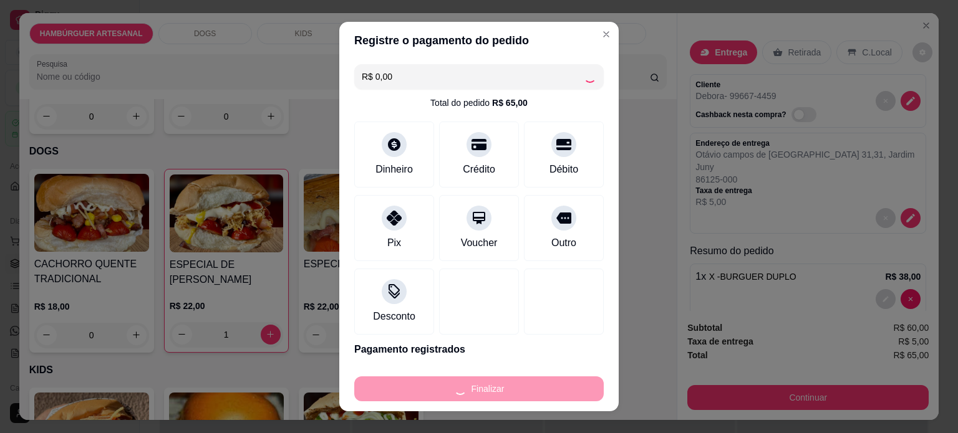
type input "0"
type input "-R$ 65,00"
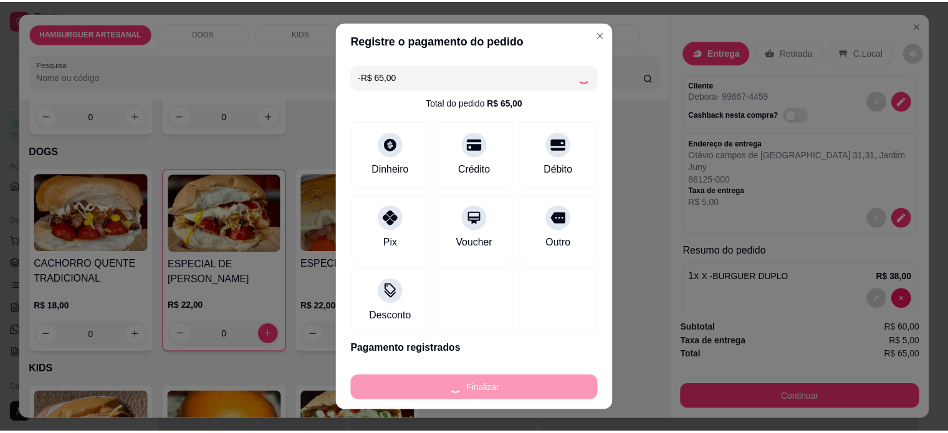
scroll to position [747, 0]
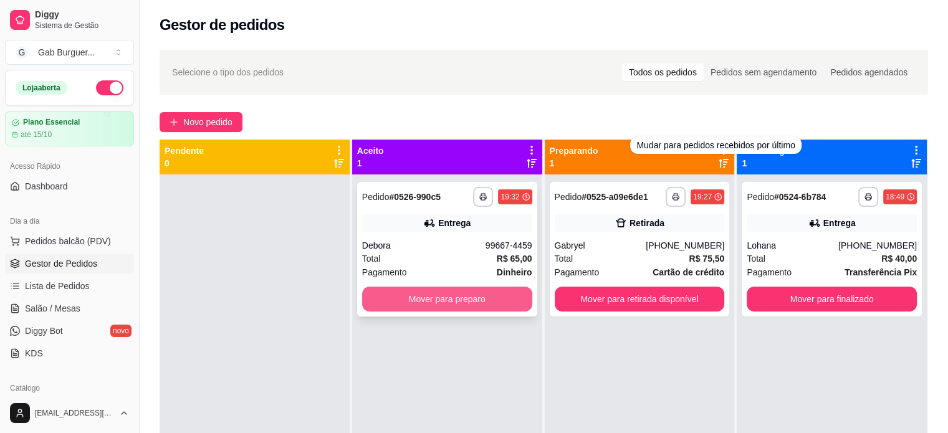
click at [440, 297] on button "Mover para preparo" at bounding box center [447, 299] width 170 height 25
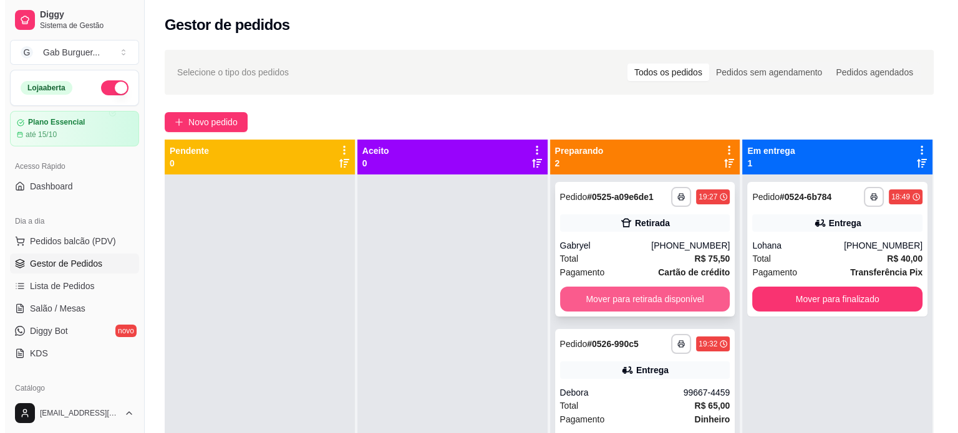
scroll to position [35, 0]
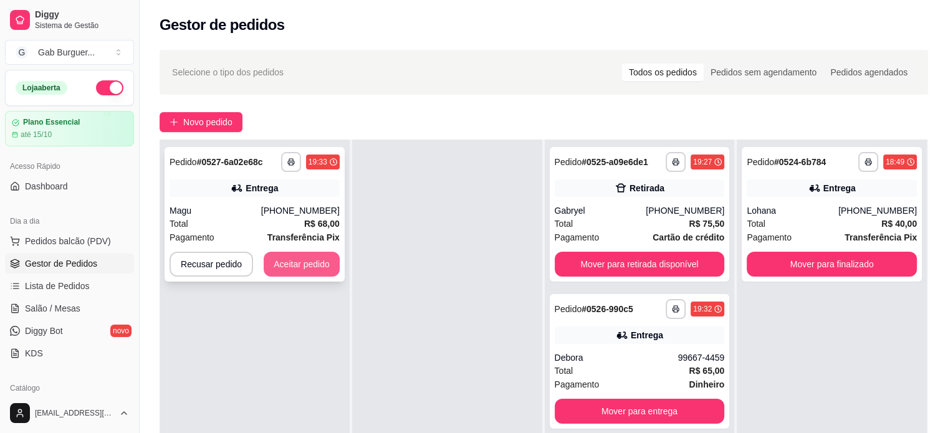
click at [311, 256] on button "Aceitar pedido" at bounding box center [302, 264] width 76 height 25
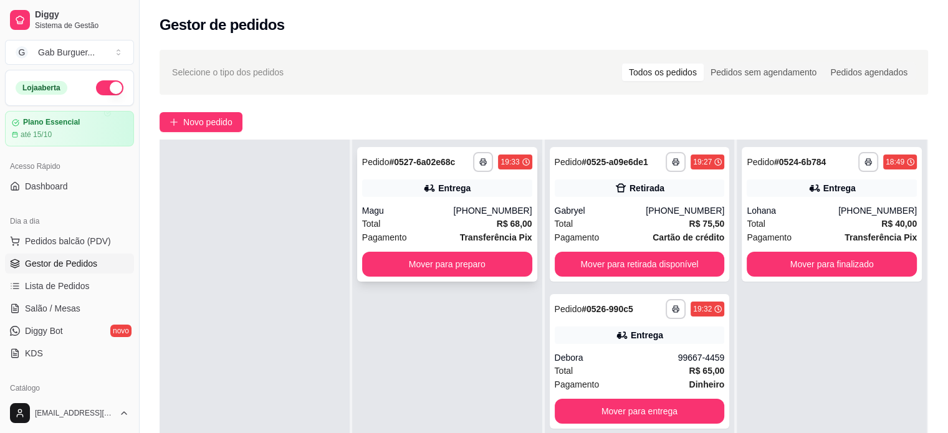
click at [454, 214] on div "Magu" at bounding box center [408, 210] width 92 height 12
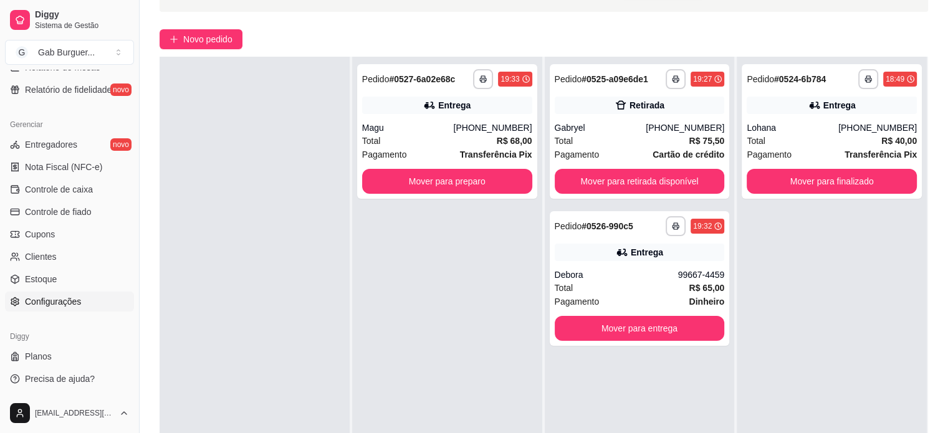
scroll to position [190, 0]
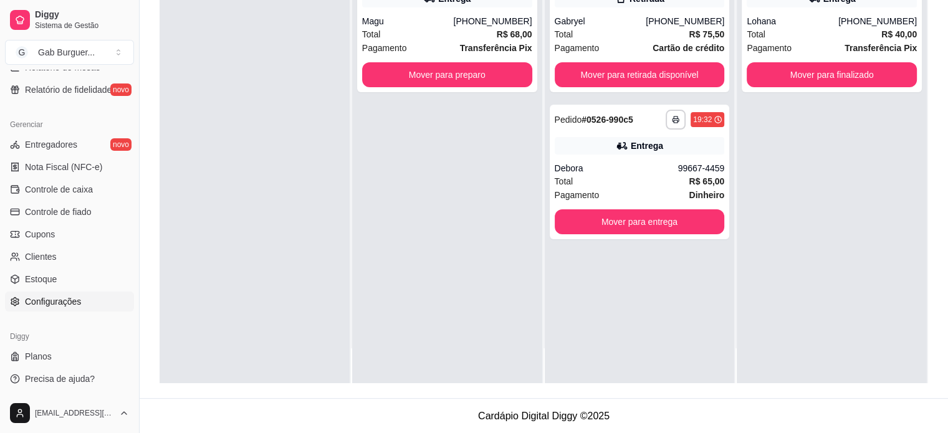
click at [62, 299] on span "Configurações" at bounding box center [53, 302] width 56 height 12
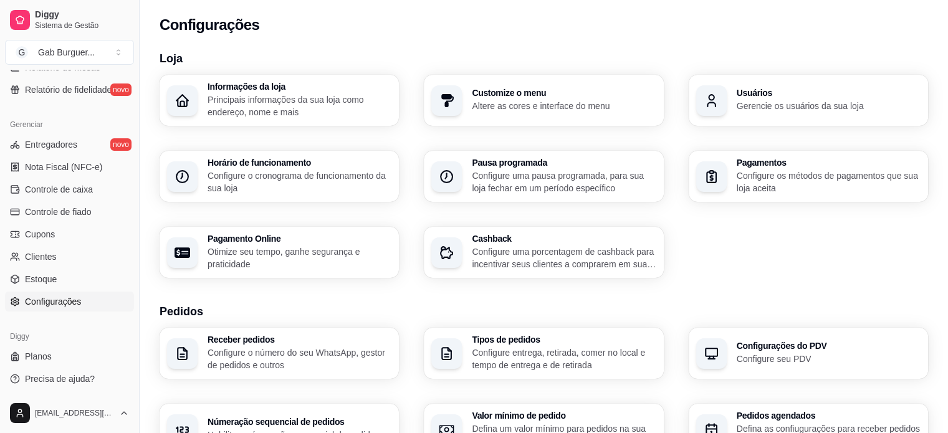
click at [757, 171] on p "Configure os métodos de pagamentos que sua loja aceita" at bounding box center [829, 182] width 184 height 25
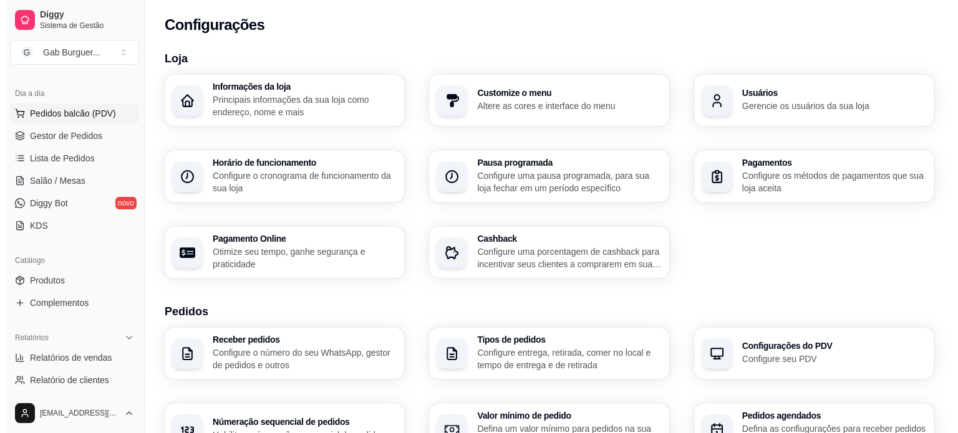
scroll to position [27, 0]
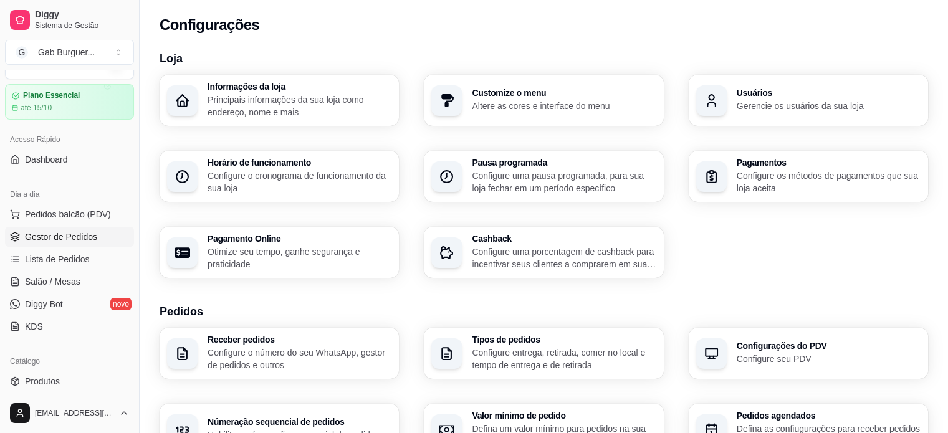
click at [82, 232] on span "Gestor de Pedidos" at bounding box center [61, 237] width 72 height 12
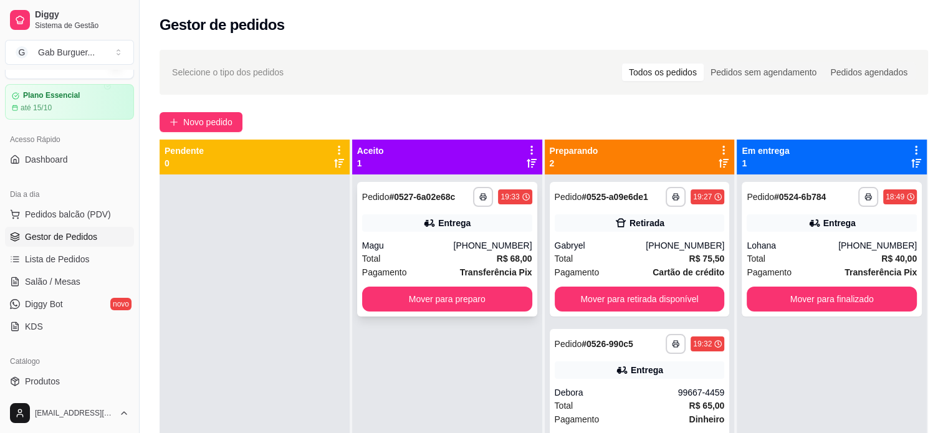
click at [414, 229] on div "Entrega" at bounding box center [447, 222] width 170 height 17
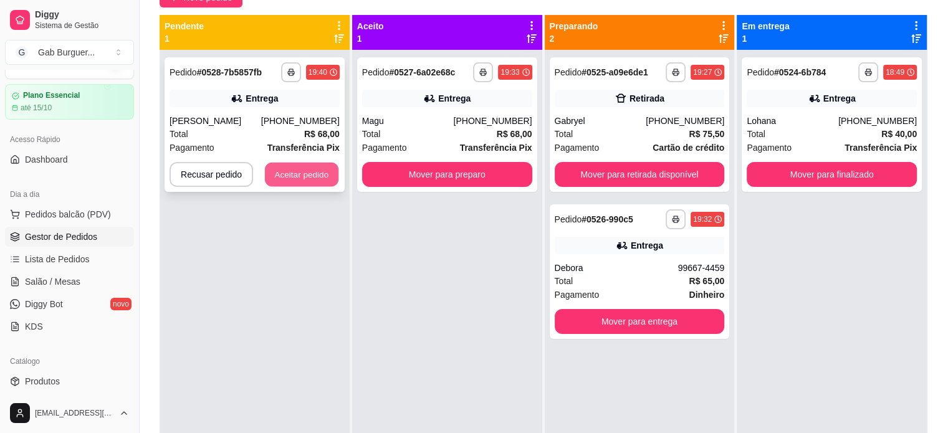
click at [309, 185] on button "Aceitar pedido" at bounding box center [302, 175] width 74 height 24
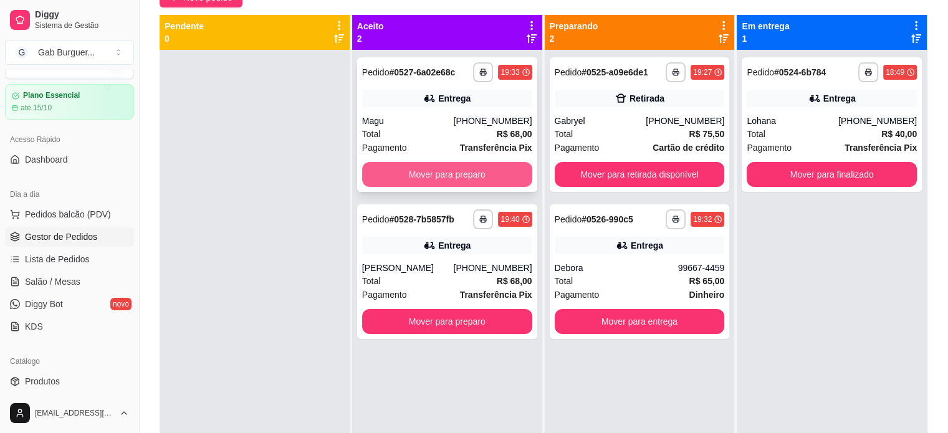
click at [439, 171] on button "Mover para preparo" at bounding box center [447, 174] width 170 height 25
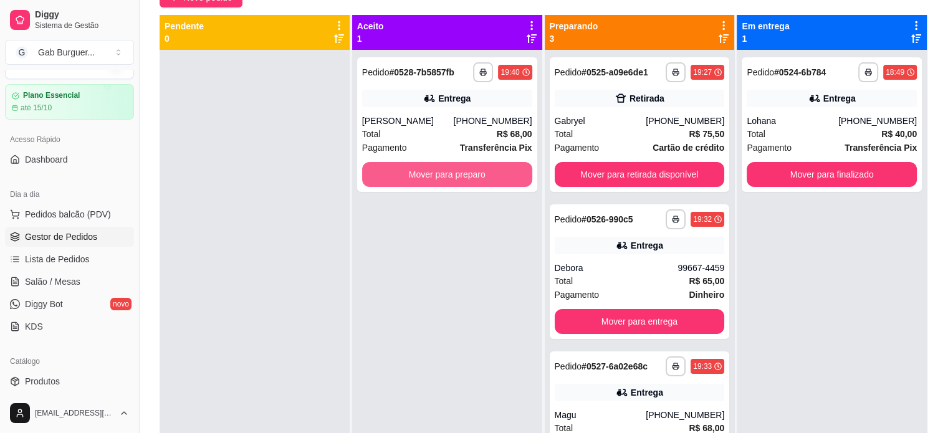
click at [439, 171] on button "Mover para preparo" at bounding box center [447, 174] width 170 height 25
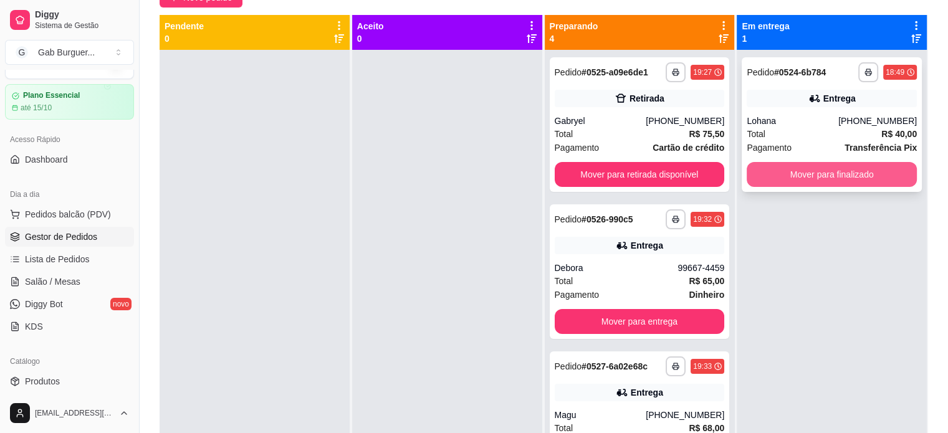
click at [824, 183] on button "Mover para finalizado" at bounding box center [832, 174] width 170 height 25
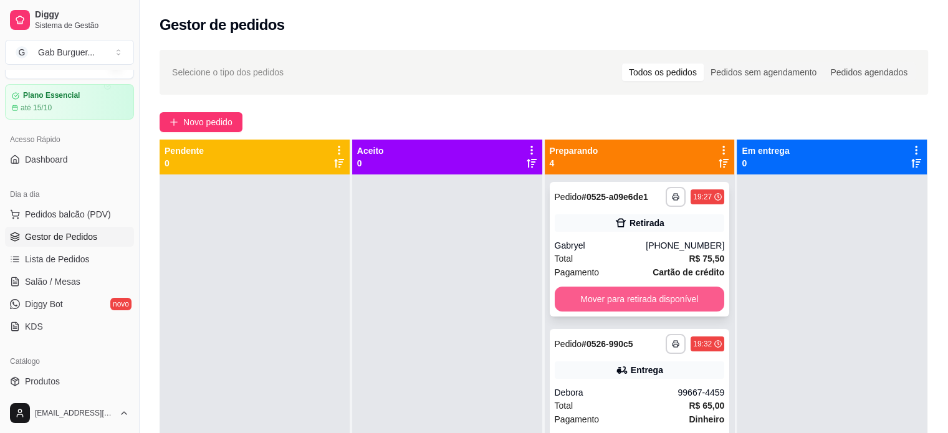
click at [656, 299] on button "Mover para retirada disponível" at bounding box center [640, 299] width 170 height 25
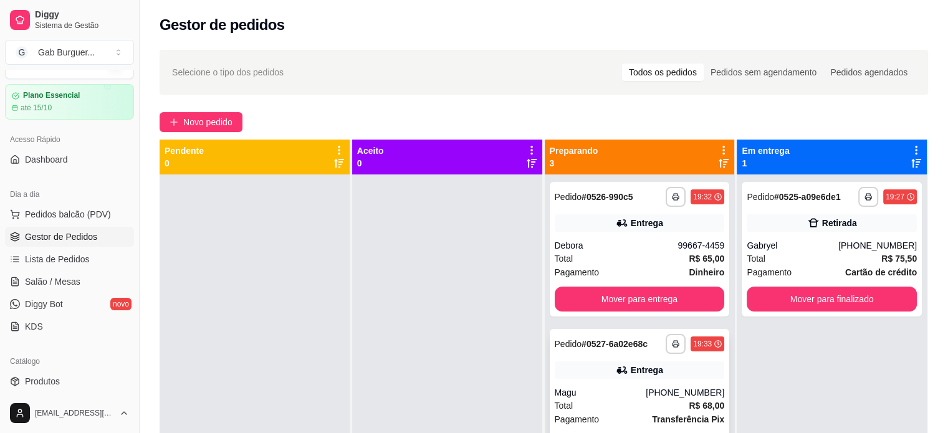
scroll to position [20, 0]
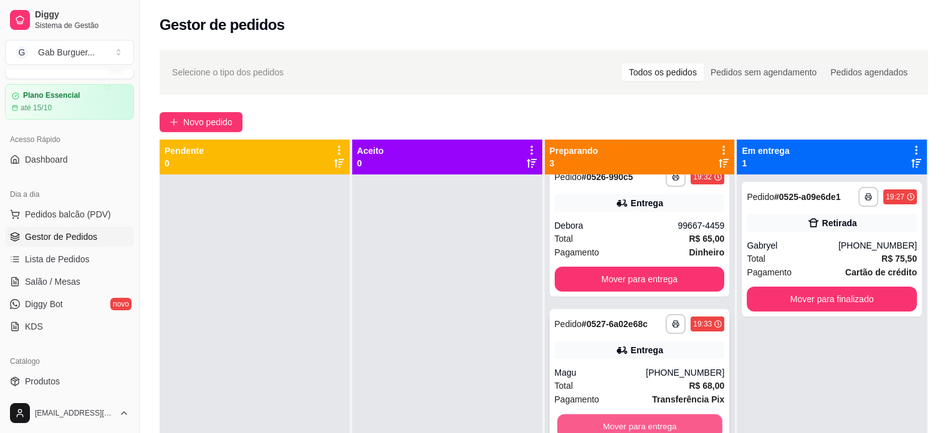
click at [625, 426] on button "Mover para entrega" at bounding box center [639, 427] width 165 height 24
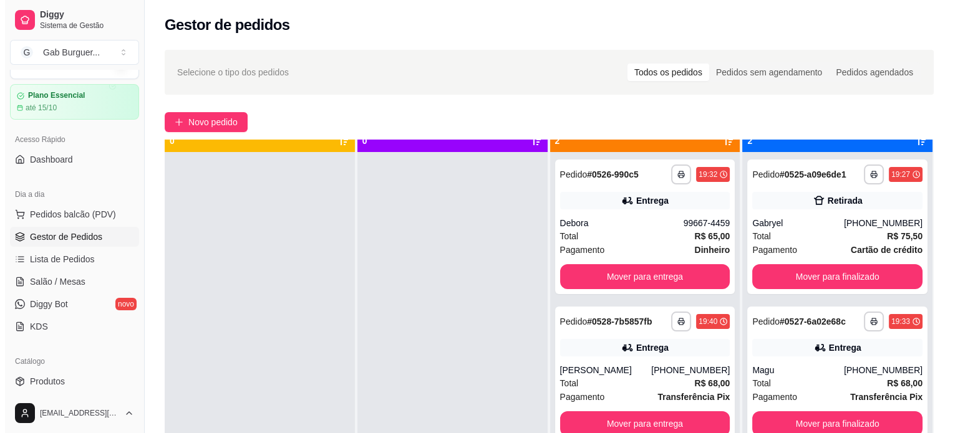
scroll to position [35, 0]
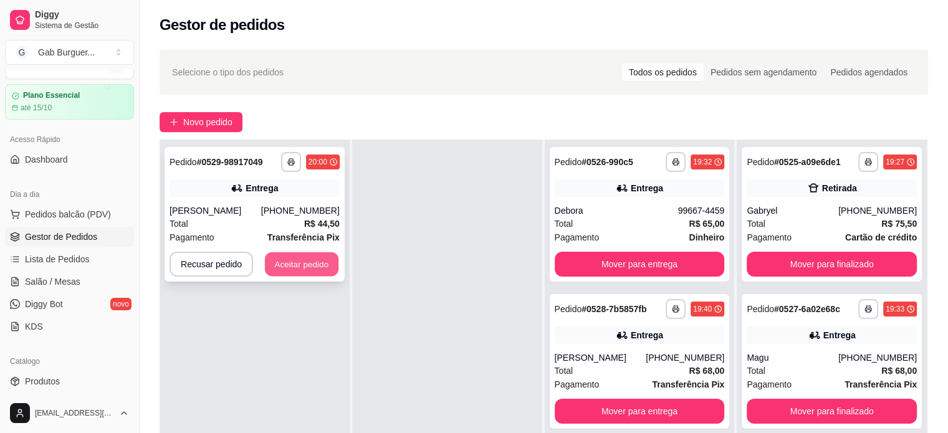
click at [296, 261] on button "Aceitar pedido" at bounding box center [302, 264] width 74 height 24
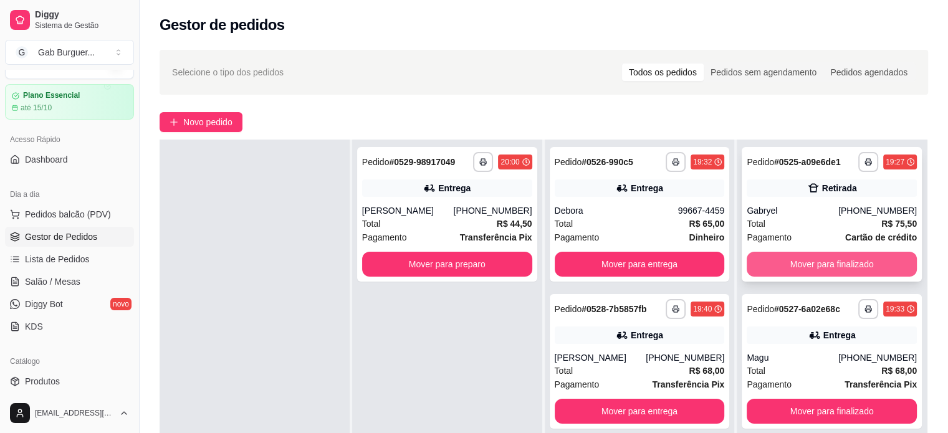
click at [835, 261] on button "Mover para finalizado" at bounding box center [832, 264] width 170 height 25
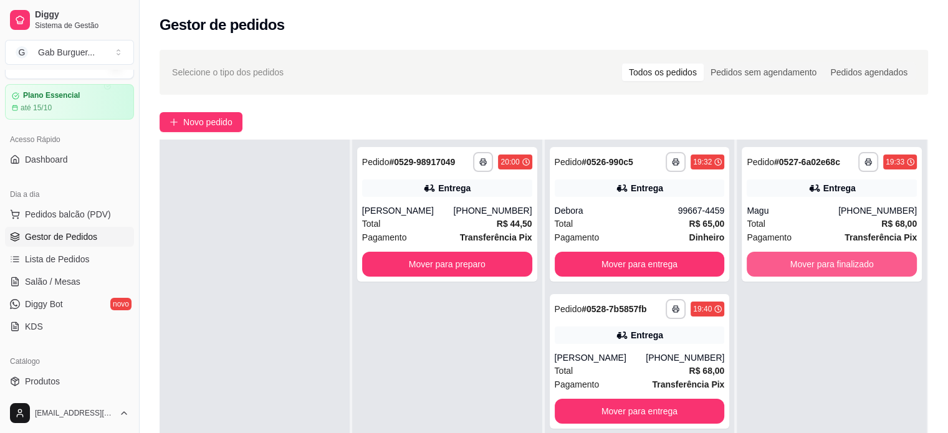
click at [835, 261] on button "Mover para finalizado" at bounding box center [832, 264] width 170 height 25
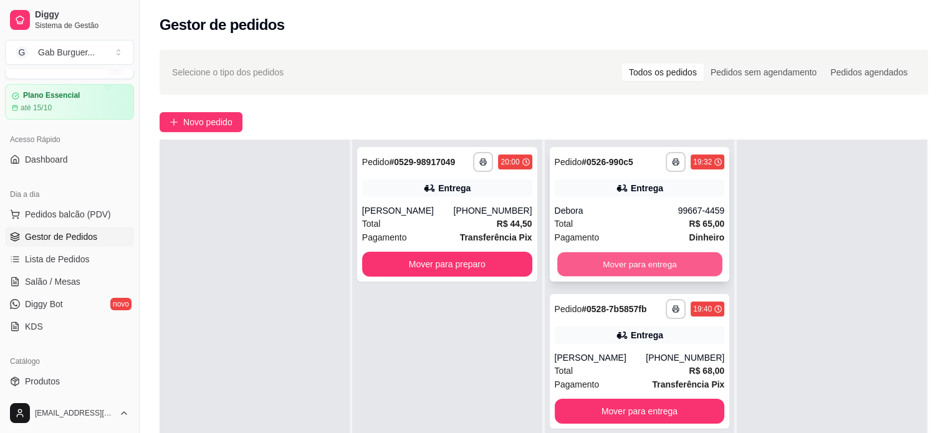
click at [666, 267] on button "Mover para entrega" at bounding box center [639, 264] width 165 height 24
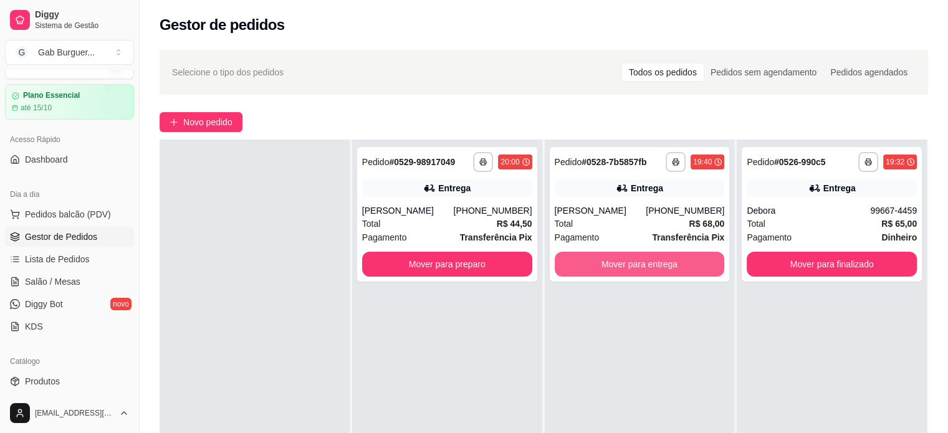
click at [666, 267] on button "Mover para entrega" at bounding box center [640, 264] width 170 height 25
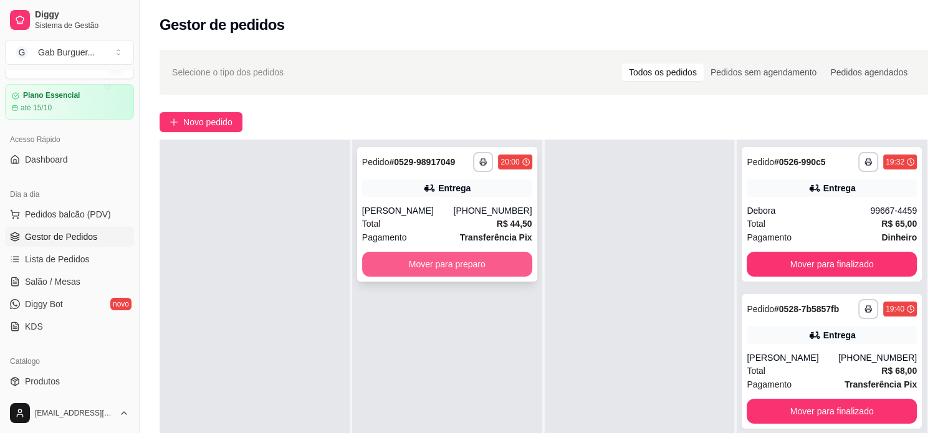
click at [424, 261] on button "Mover para preparo" at bounding box center [447, 264] width 170 height 25
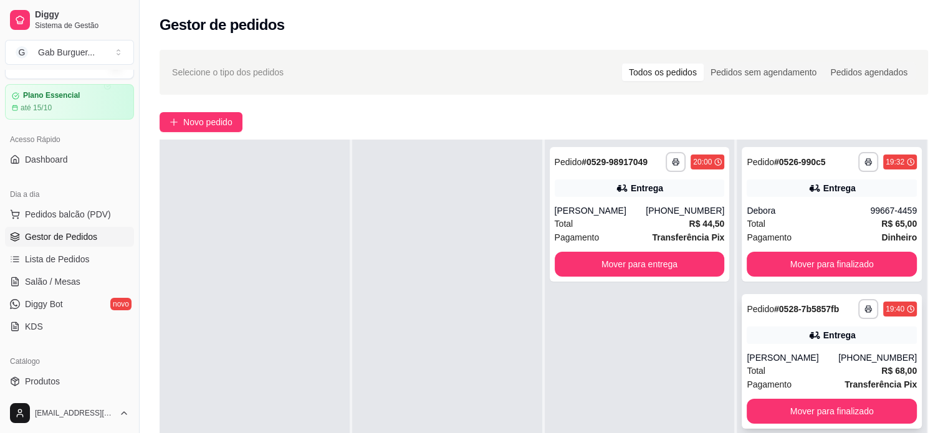
click at [815, 370] on div "Total R$ 68,00" at bounding box center [832, 371] width 170 height 14
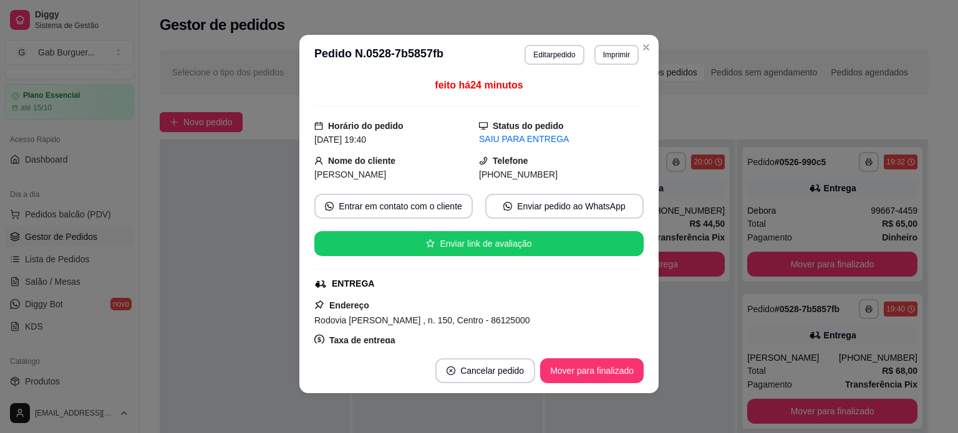
scroll to position [0, 0]
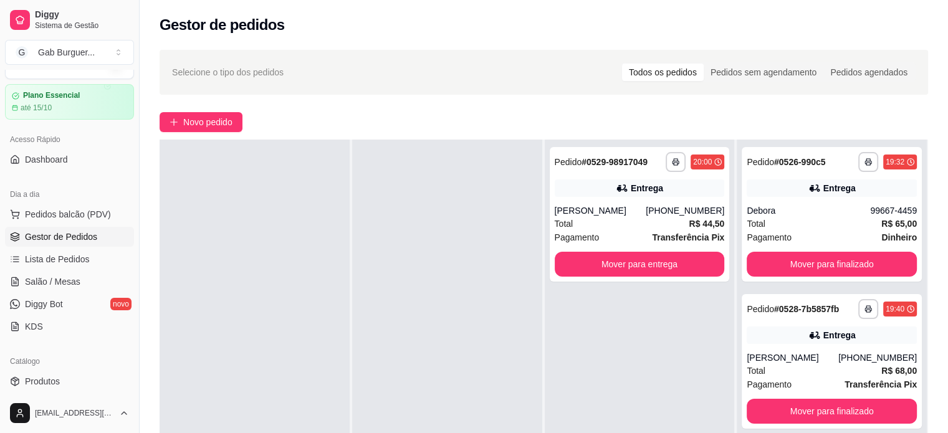
click at [355, 191] on div at bounding box center [447, 356] width 190 height 433
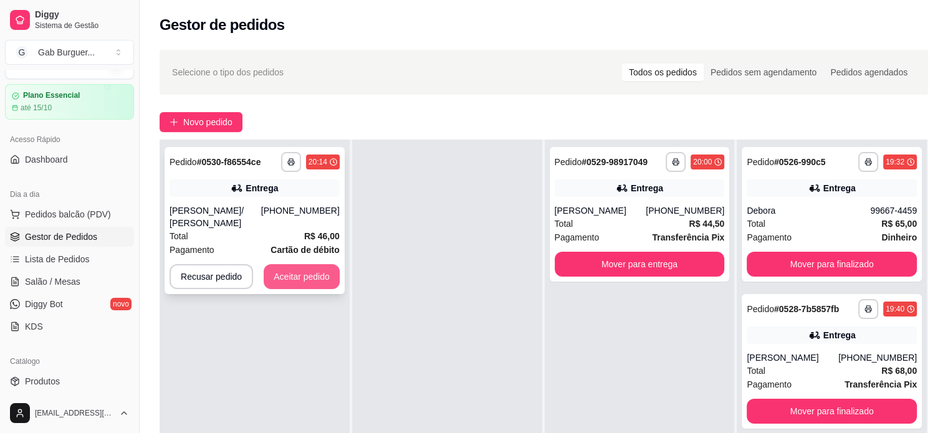
click at [312, 266] on button "Aceitar pedido" at bounding box center [302, 276] width 76 height 25
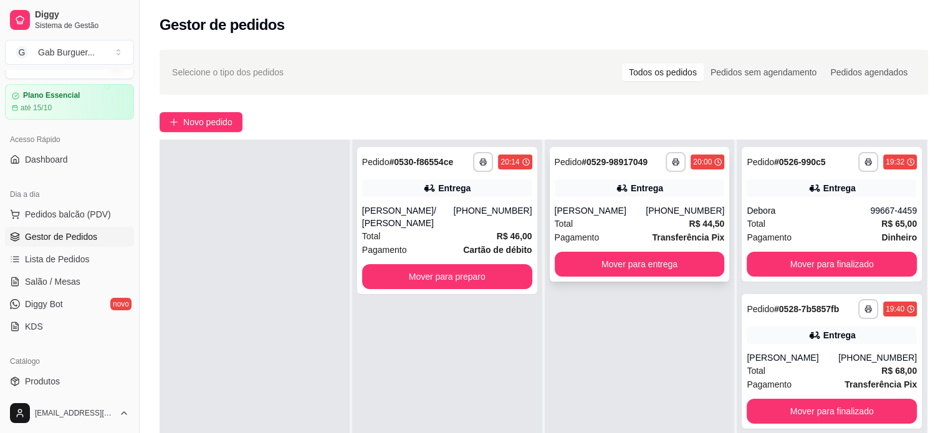
click at [594, 224] on div "Total R$ 44,50" at bounding box center [640, 224] width 170 height 14
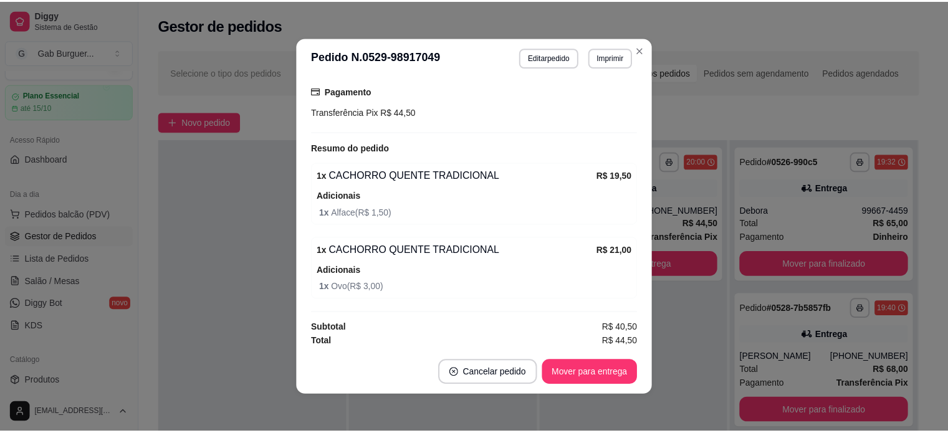
scroll to position [2, 0]
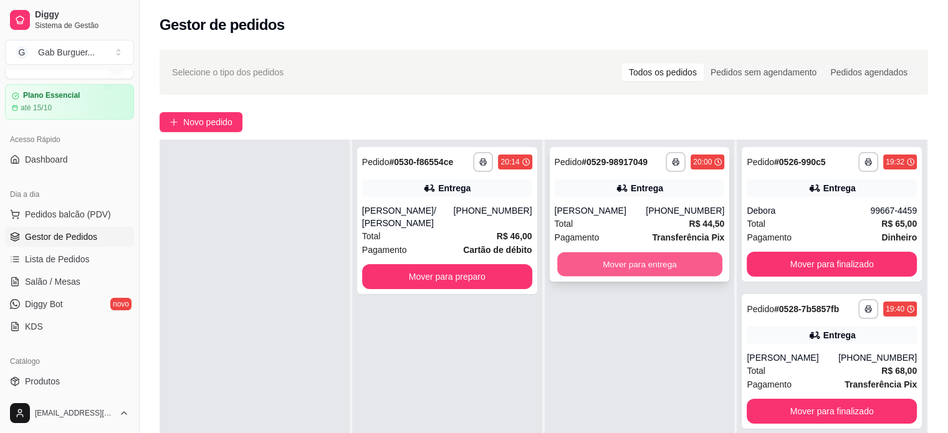
click at [589, 261] on button "Mover para entrega" at bounding box center [639, 264] width 165 height 24
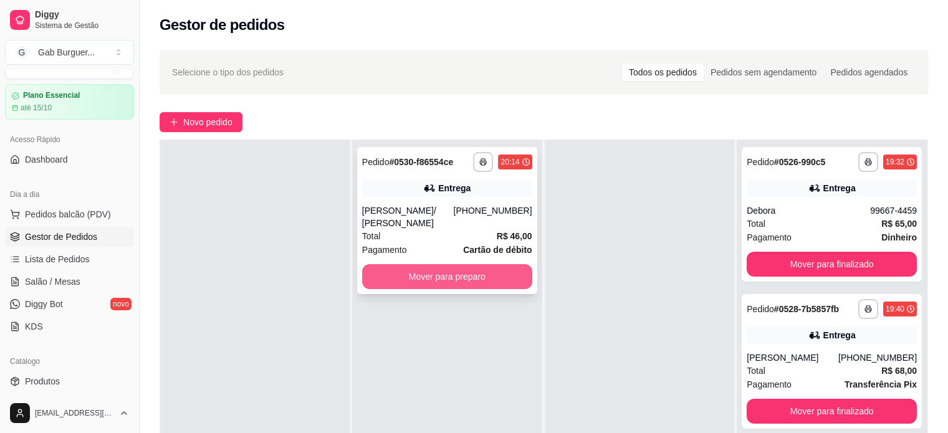
click at [494, 269] on button "Mover para preparo" at bounding box center [447, 276] width 170 height 25
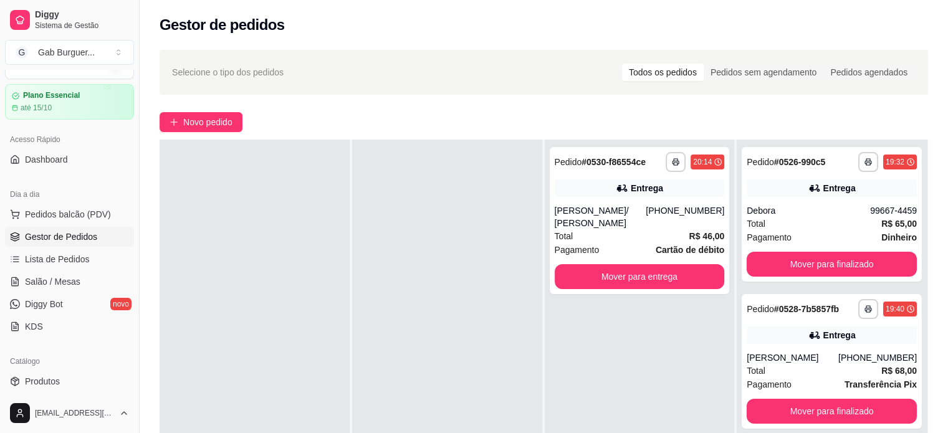
click at [309, 238] on div at bounding box center [255, 356] width 190 height 433
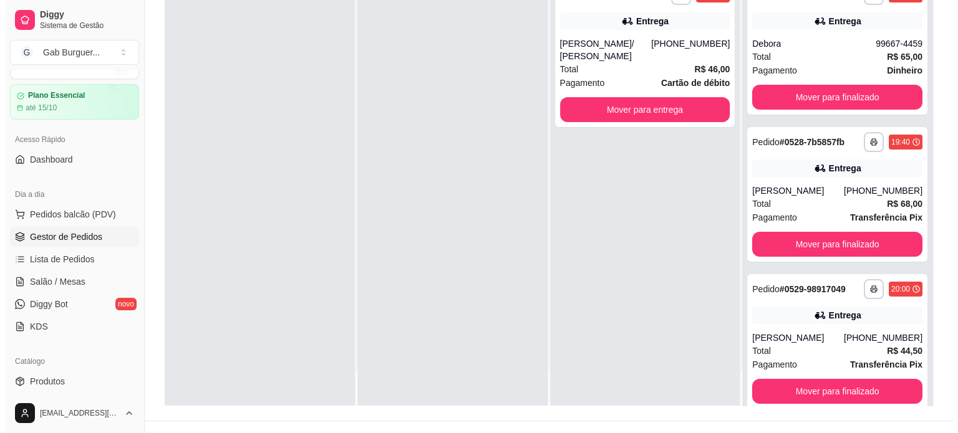
scroll to position [190, 0]
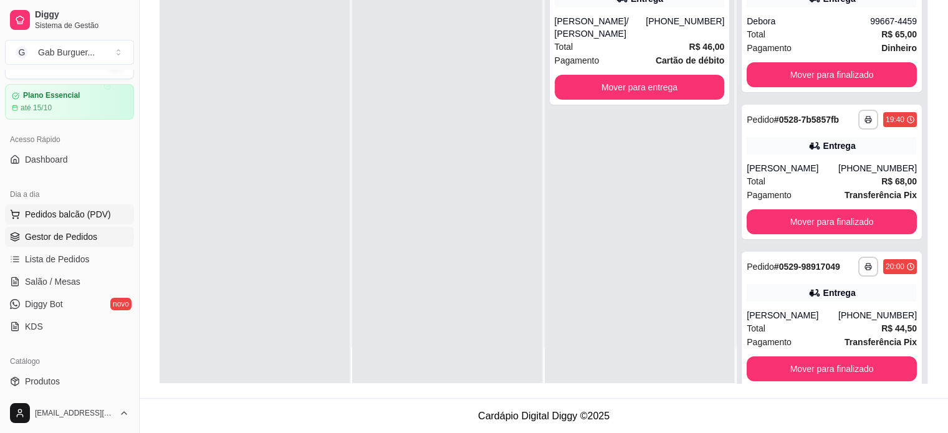
click at [110, 211] on button "Pedidos balcão (PDV)" at bounding box center [69, 214] width 129 height 20
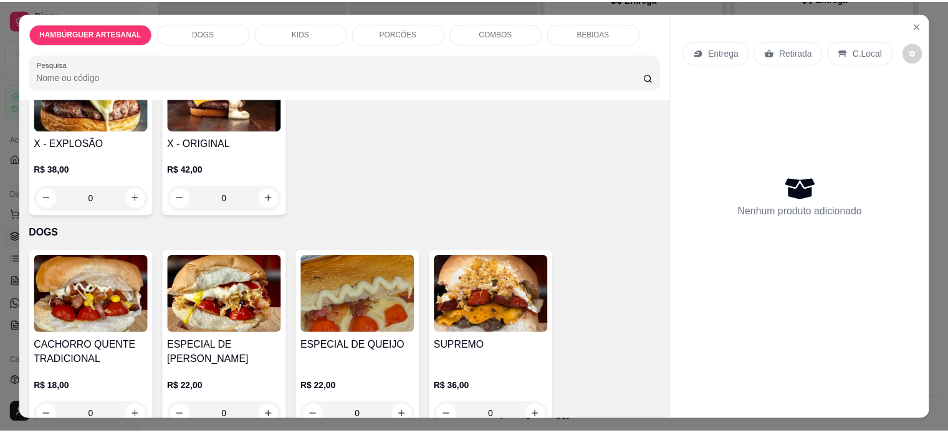
scroll to position [810, 0]
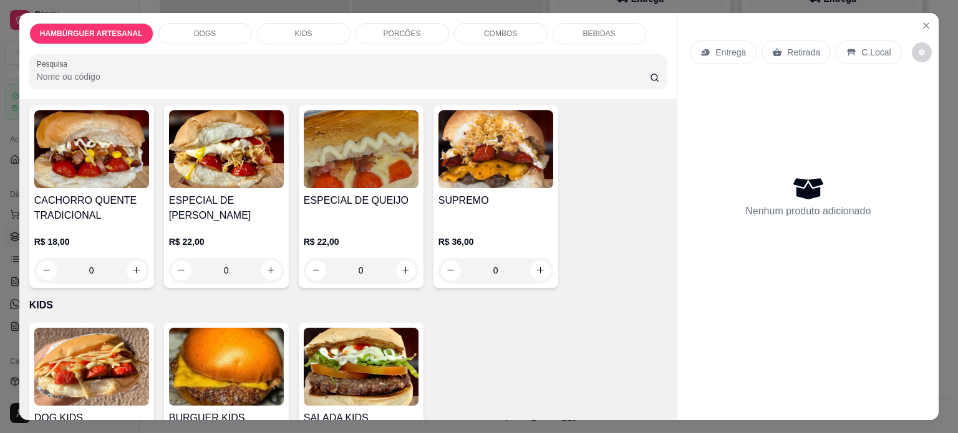
click at [398, 261] on div "0" at bounding box center [361, 270] width 115 height 25
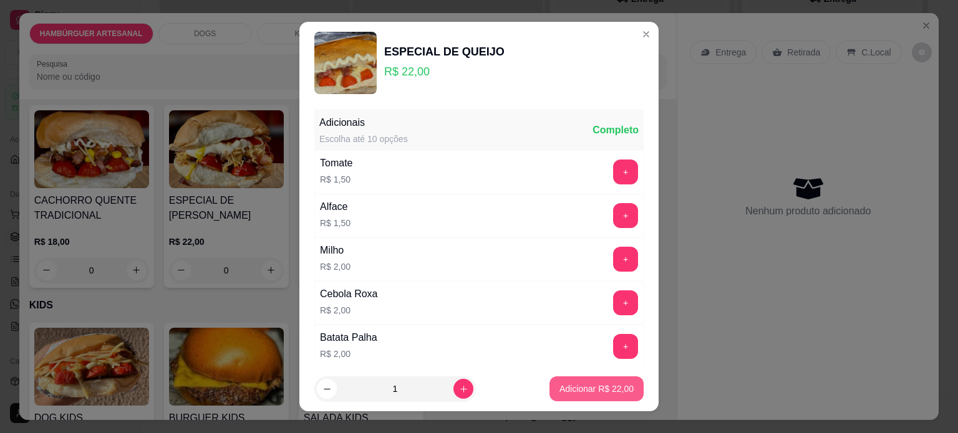
click at [566, 383] on p "Adicionar R$ 22,00" at bounding box center [596, 389] width 74 height 12
type input "1"
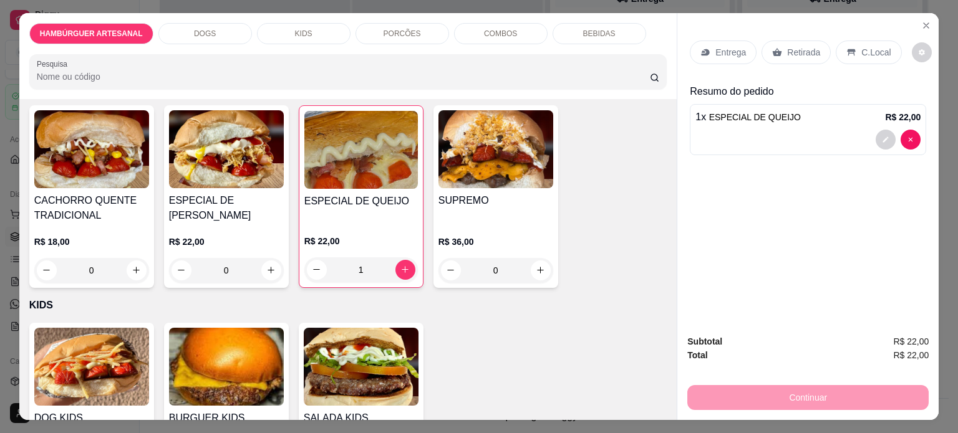
click at [715, 46] on p "Entrega" at bounding box center [730, 52] width 31 height 12
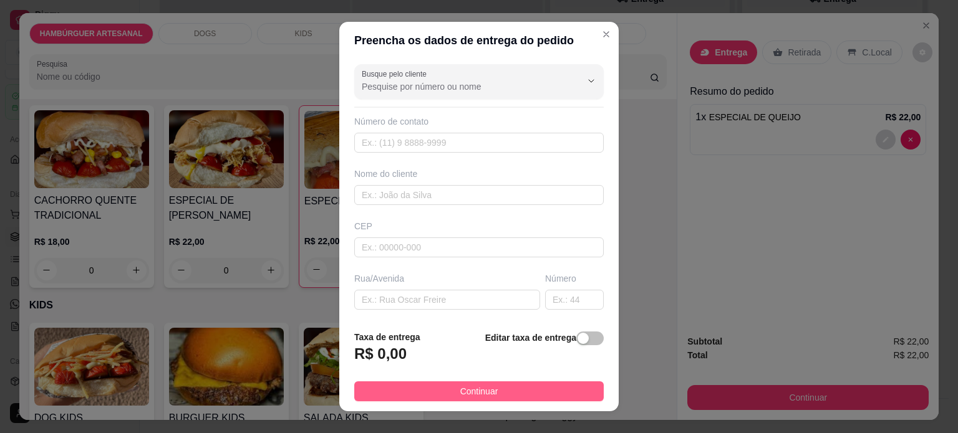
click at [421, 392] on button "Continuar" at bounding box center [478, 392] width 249 height 20
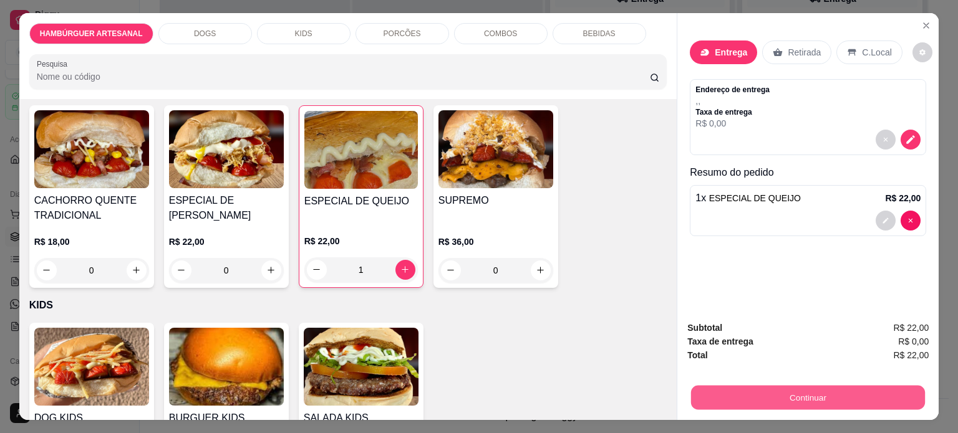
click at [884, 393] on button "Continuar" at bounding box center [808, 398] width 234 height 24
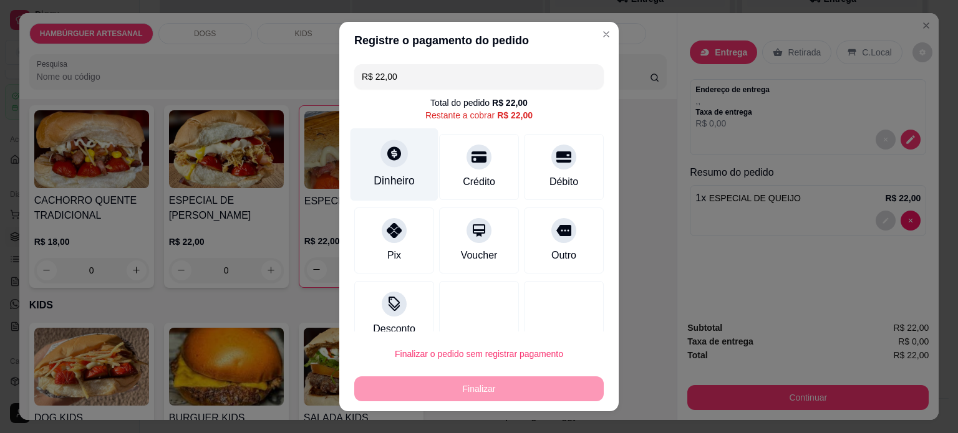
drag, startPoint x: 372, startPoint y: 173, endPoint x: 372, endPoint y: 184, distance: 11.2
click at [373, 184] on div "Dinheiro" at bounding box center [393, 181] width 41 height 16
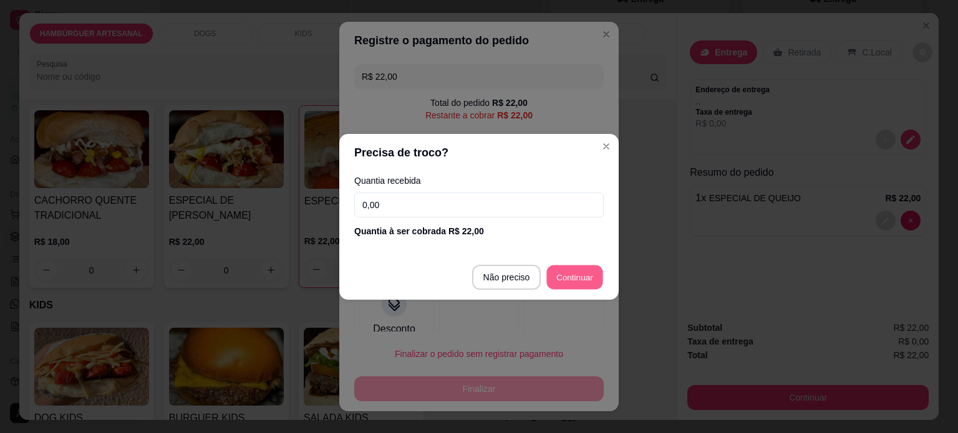
type input "R$ 0,00"
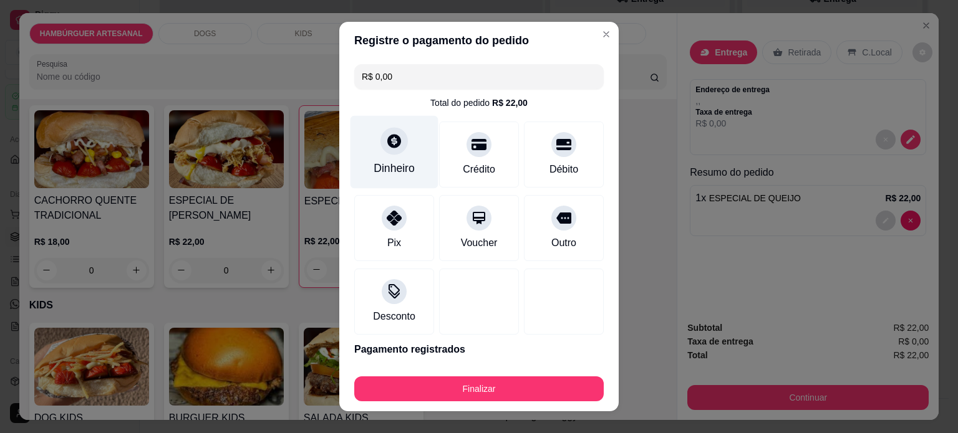
click at [388, 154] on div at bounding box center [393, 140] width 27 height 27
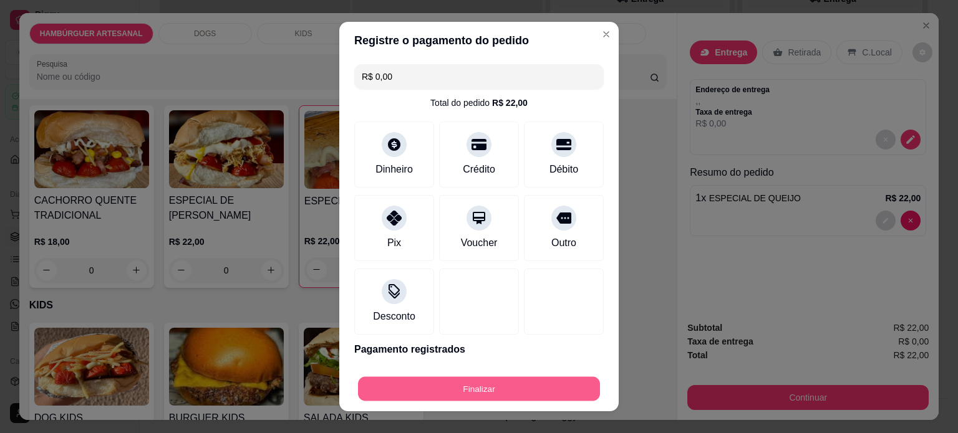
click at [500, 385] on button "Finalizar" at bounding box center [479, 389] width 242 height 24
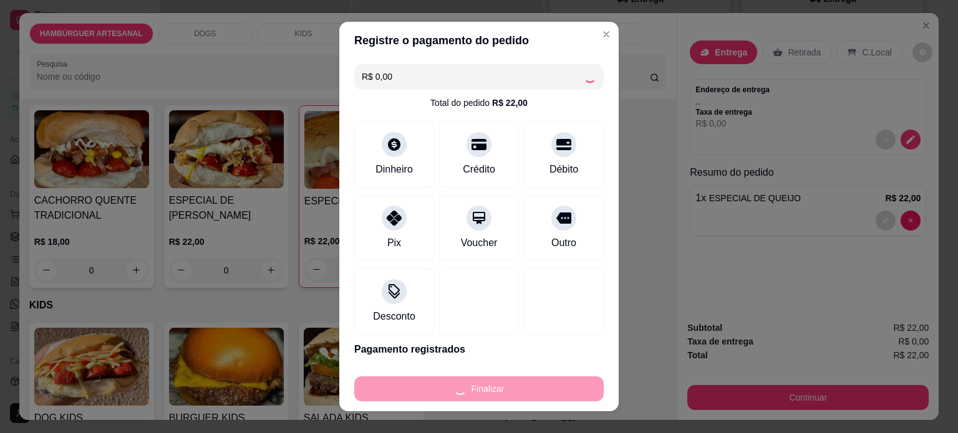
type input "0"
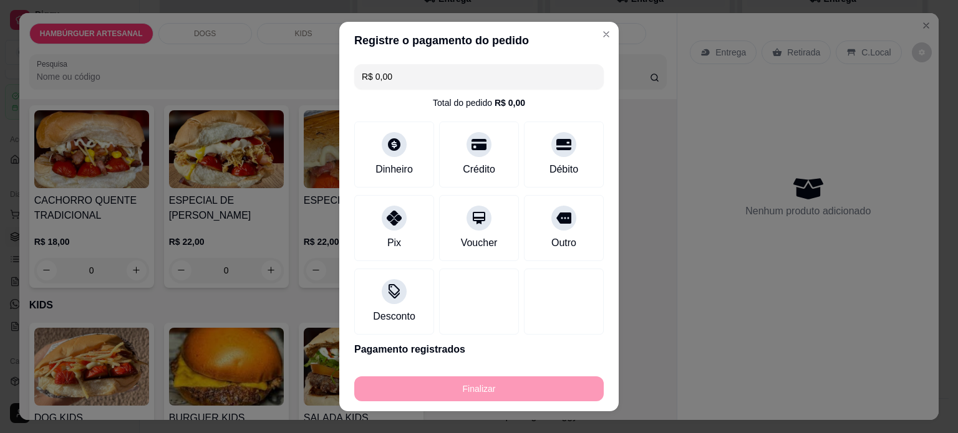
type input "-R$ 22,00"
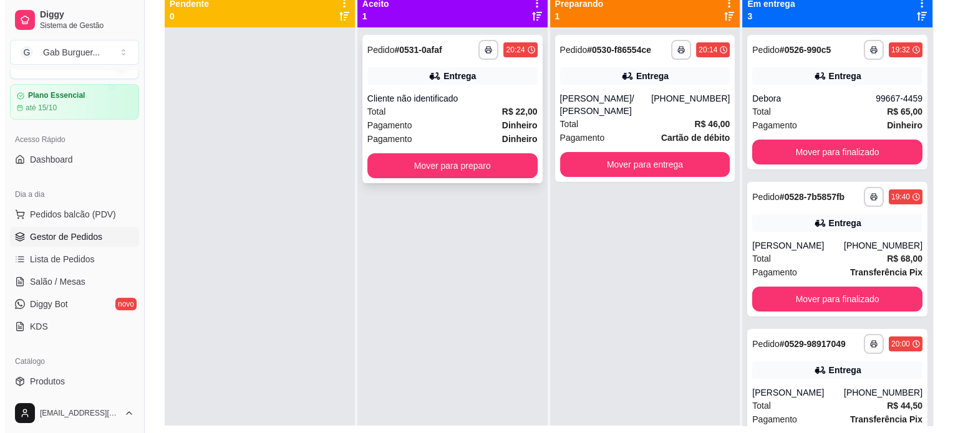
scroll to position [127, 0]
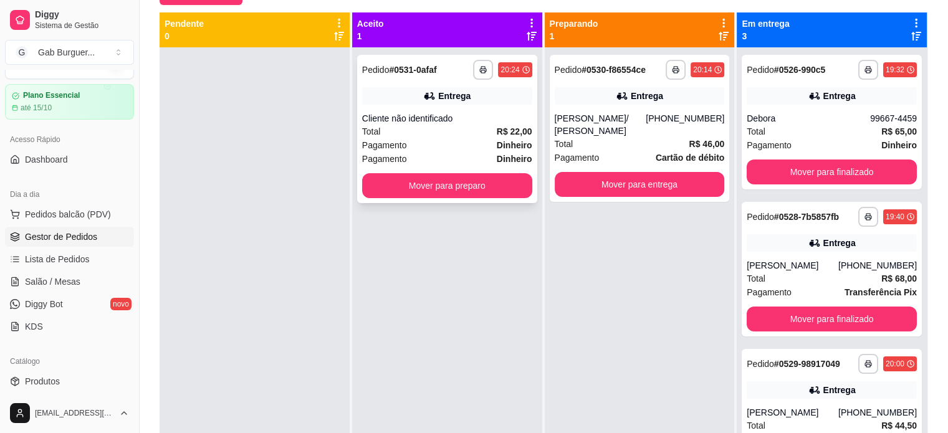
click at [426, 69] on strong "# 0531-0afaf" at bounding box center [412, 70] width 47 height 10
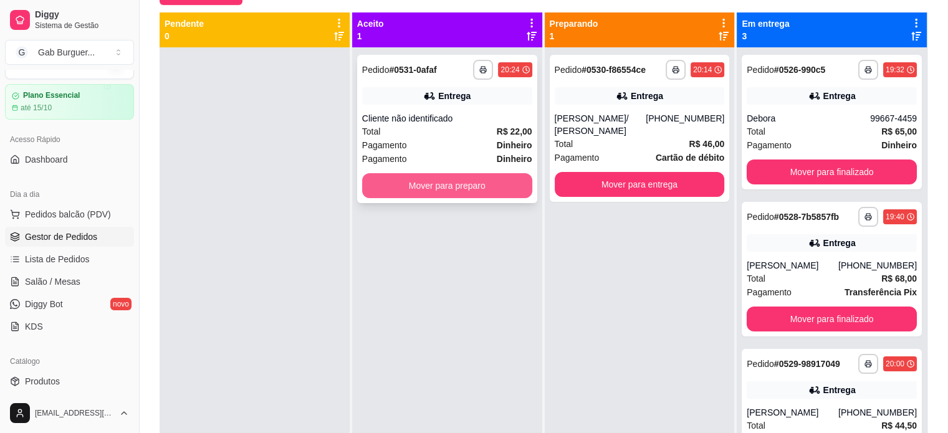
click at [460, 181] on button "Mover para preparo" at bounding box center [447, 185] width 170 height 25
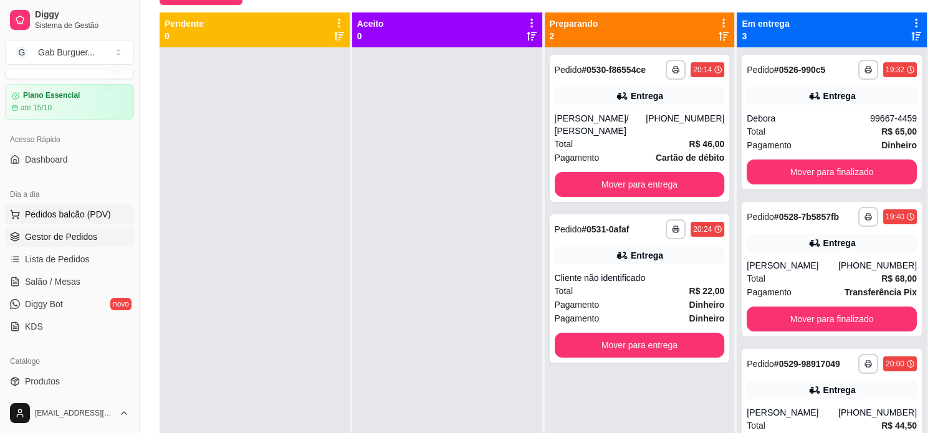
click at [74, 214] on span "Pedidos balcão (PDV)" at bounding box center [68, 214] width 86 height 12
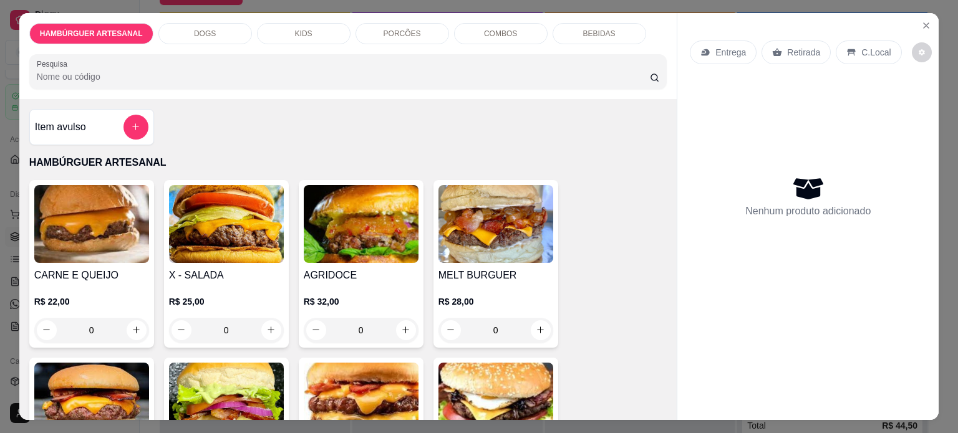
click at [703, 49] on icon at bounding box center [705, 52] width 8 height 7
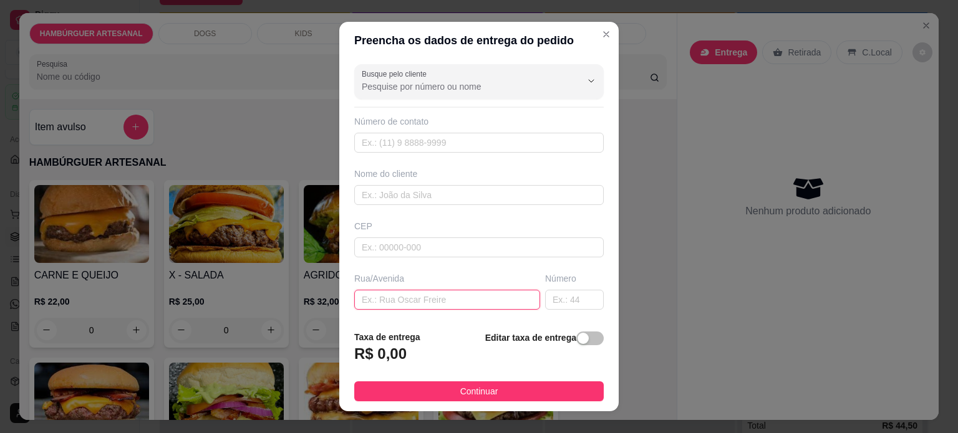
click at [444, 296] on input "text" at bounding box center [447, 300] width 186 height 20
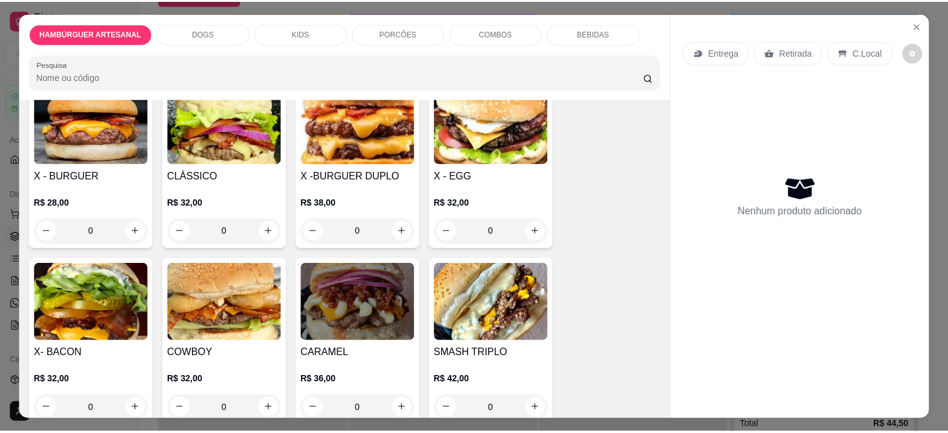
scroll to position [249, 0]
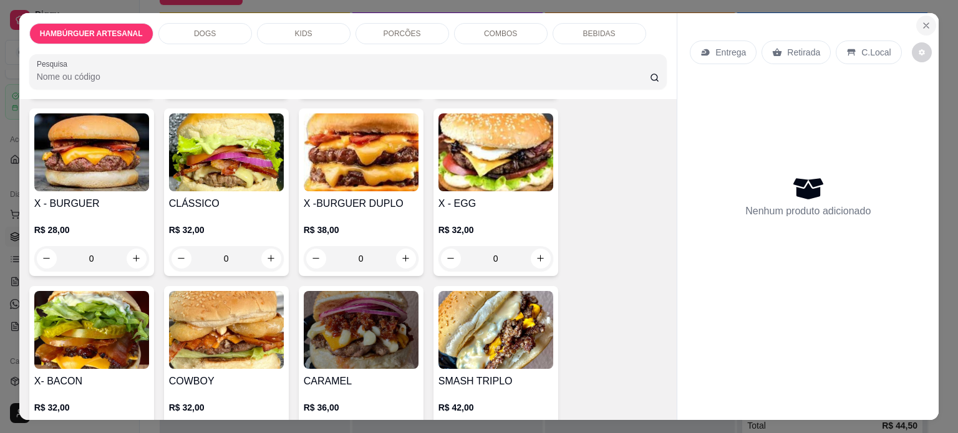
click at [923, 24] on icon "Close" at bounding box center [926, 26] width 10 height 10
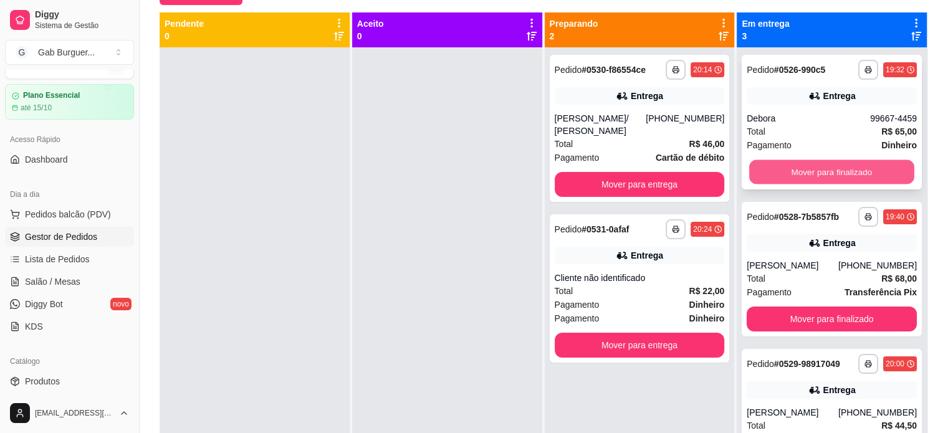
click at [864, 176] on button "Mover para finalizado" at bounding box center [831, 172] width 165 height 24
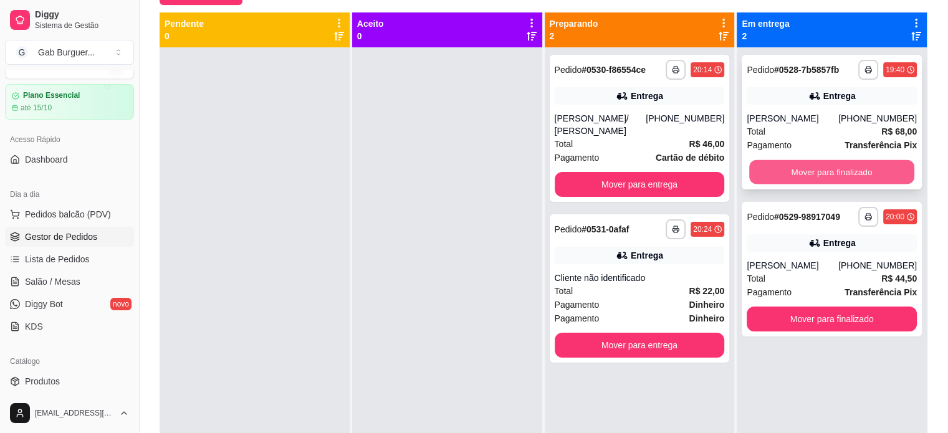
click at [843, 174] on button "Mover para finalizado" at bounding box center [831, 172] width 165 height 24
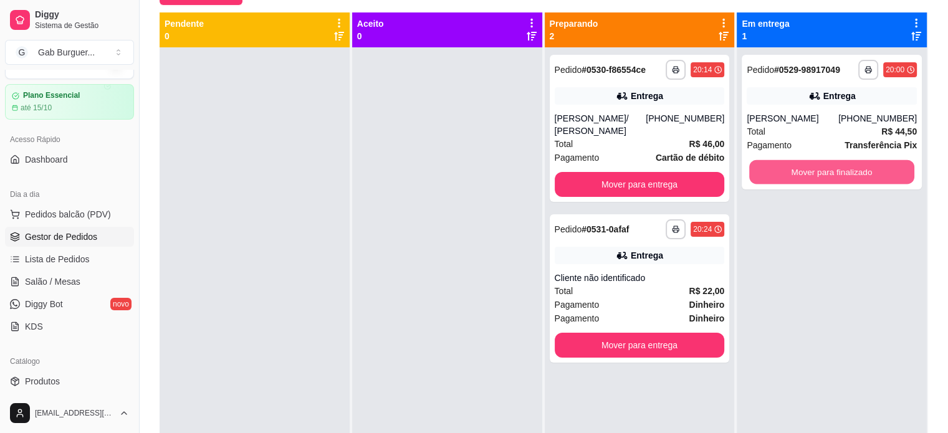
click at [838, 171] on button "Mover para finalizado" at bounding box center [831, 172] width 165 height 24
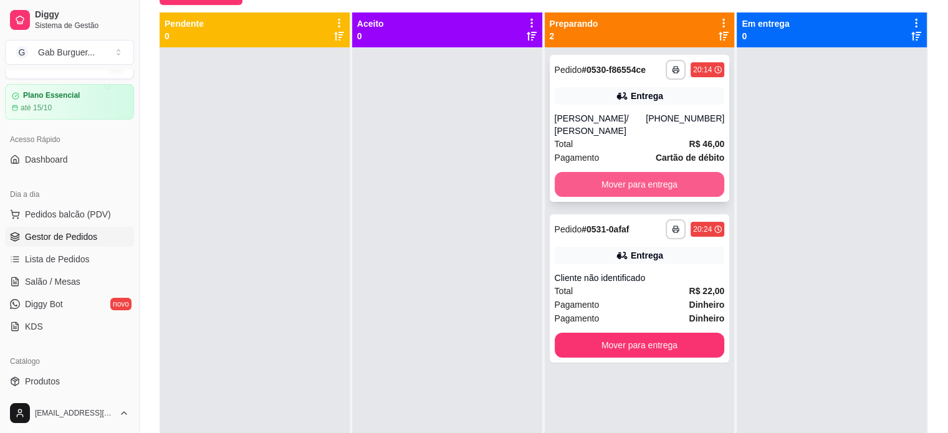
click at [619, 180] on button "Mover para entrega" at bounding box center [640, 184] width 170 height 25
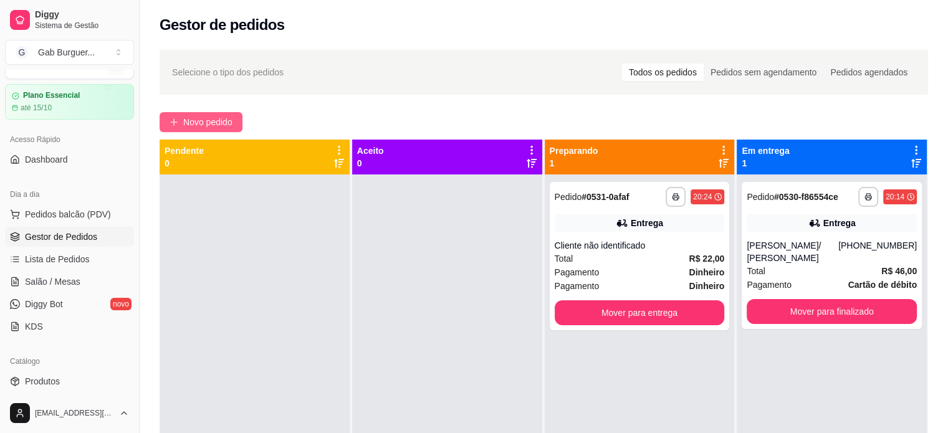
click at [211, 125] on span "Novo pedido" at bounding box center [207, 122] width 49 height 14
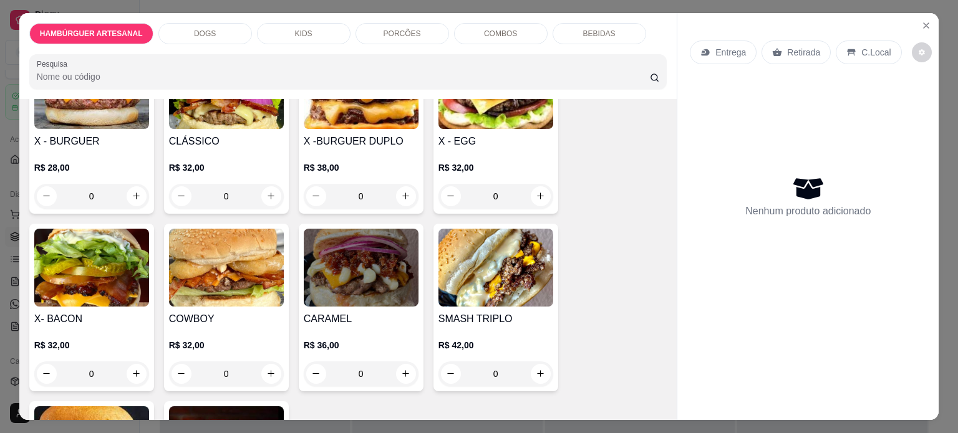
scroll to position [374, 0]
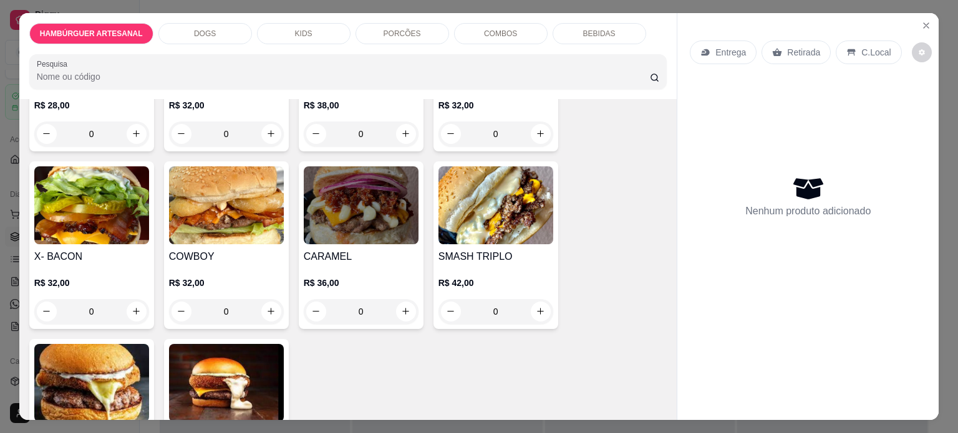
click at [125, 302] on div "0" at bounding box center [91, 311] width 115 height 25
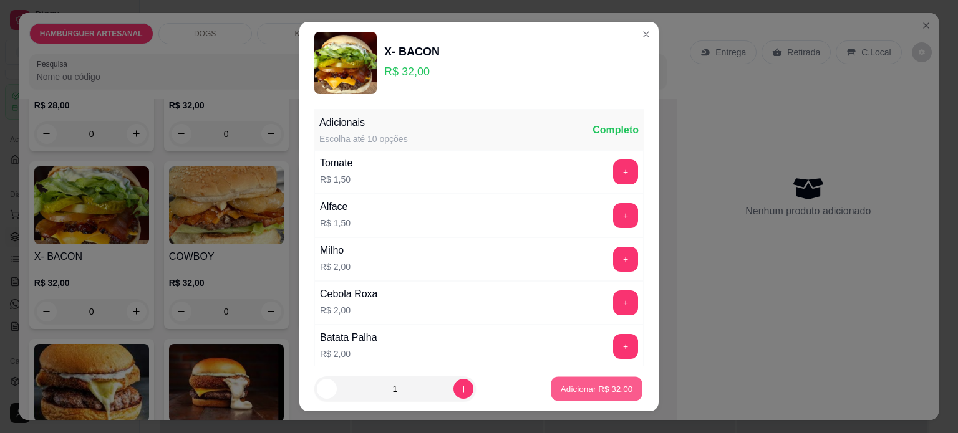
click at [584, 398] on button "Adicionar R$ 32,00" at bounding box center [596, 389] width 92 height 24
type input "1"
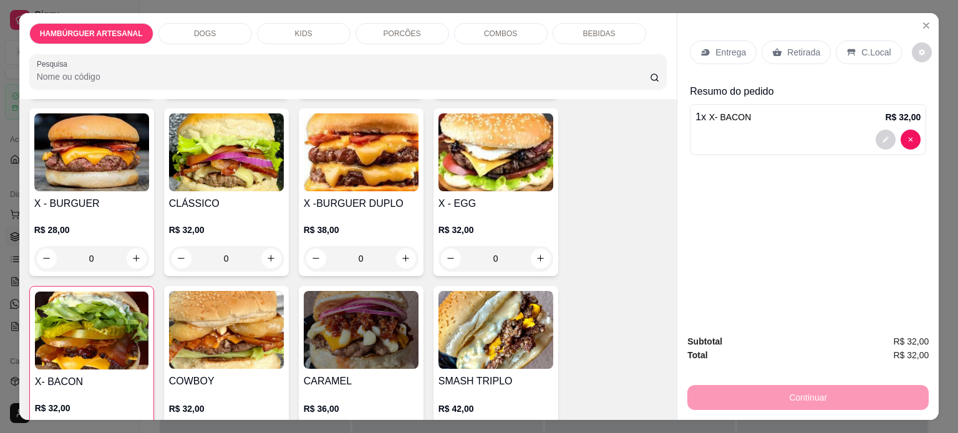
scroll to position [499, 0]
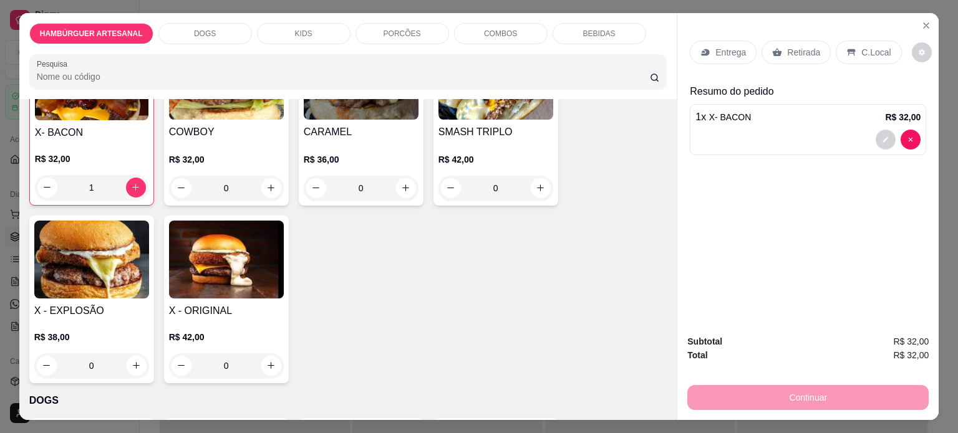
click at [276, 181] on div "0" at bounding box center [226, 188] width 115 height 25
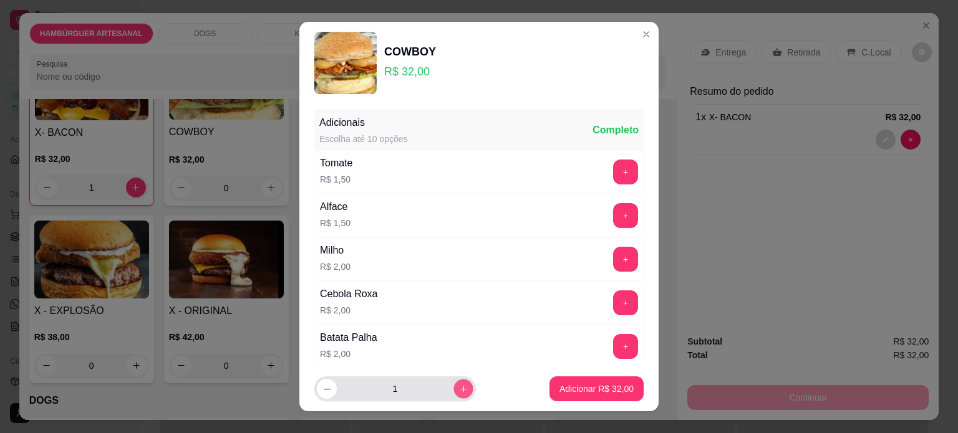
click at [453, 387] on button "increase-product-quantity" at bounding box center [462, 389] width 19 height 19
click at [322, 390] on icon "decrease-product-quantity" at bounding box center [326, 389] width 9 height 9
type input "2"
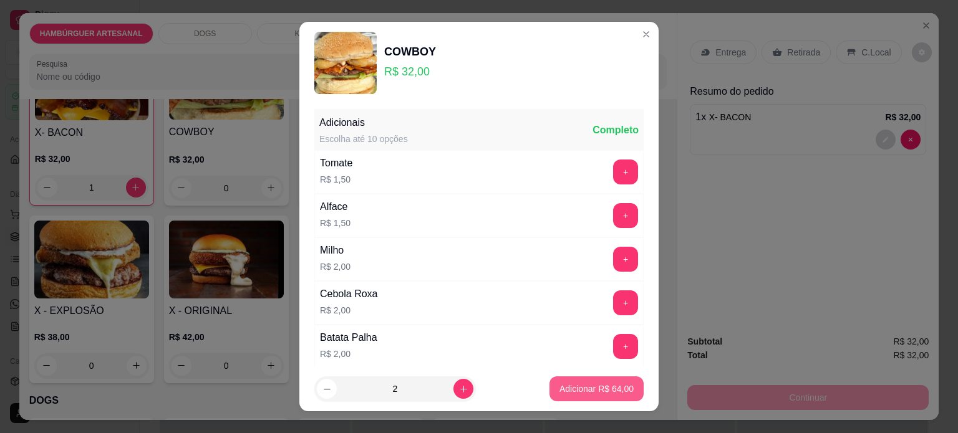
click at [575, 391] on p "Adicionar R$ 64,00" at bounding box center [596, 389] width 74 height 12
type input "2"
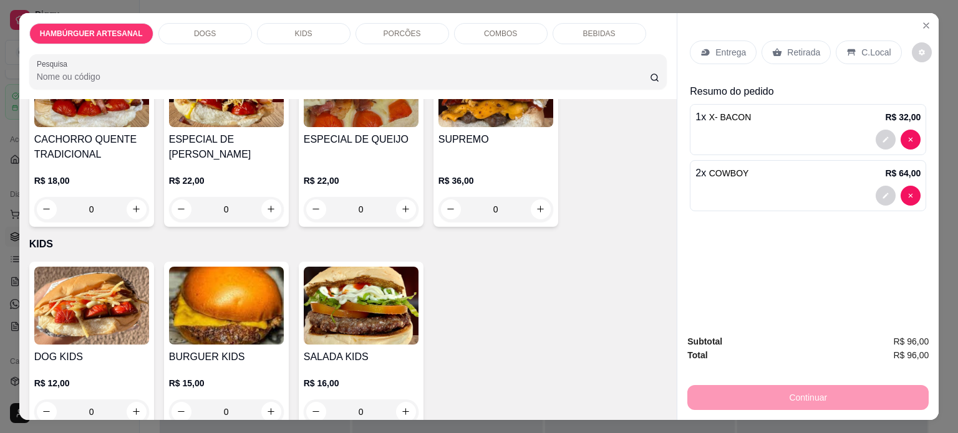
scroll to position [748, 0]
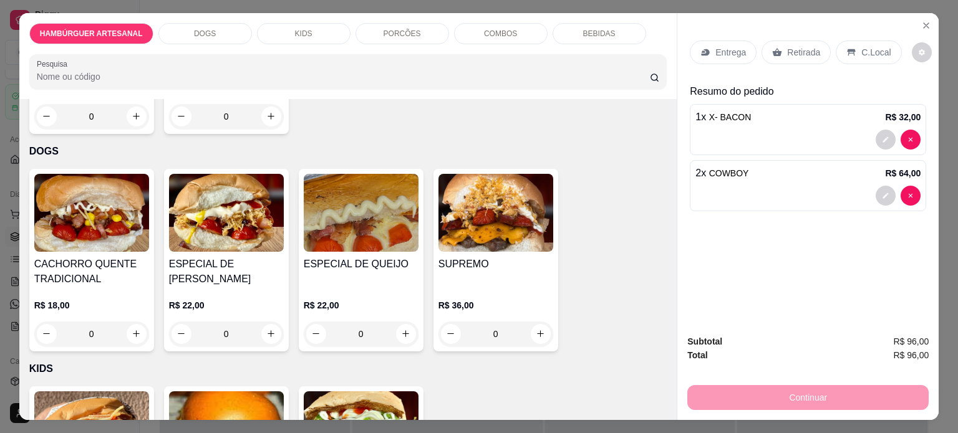
click at [537, 329] on div "0" at bounding box center [495, 334] width 115 height 25
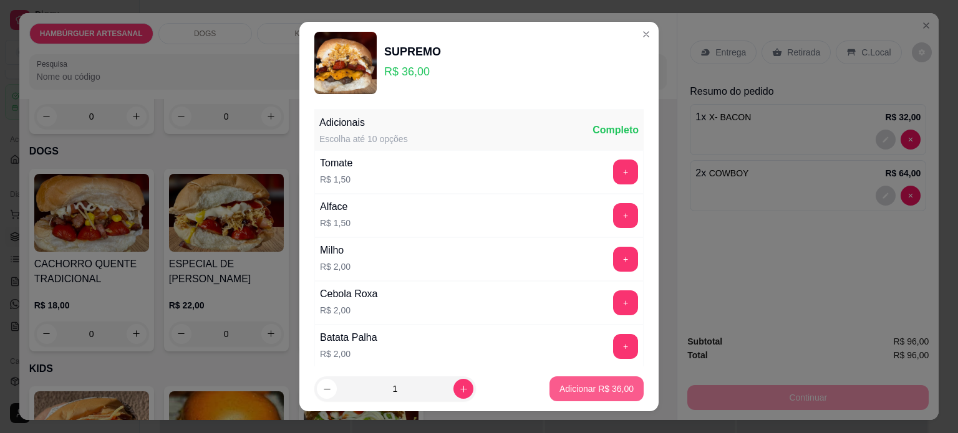
click at [600, 380] on button "Adicionar R$ 36,00" at bounding box center [596, 389] width 94 height 25
type input "1"
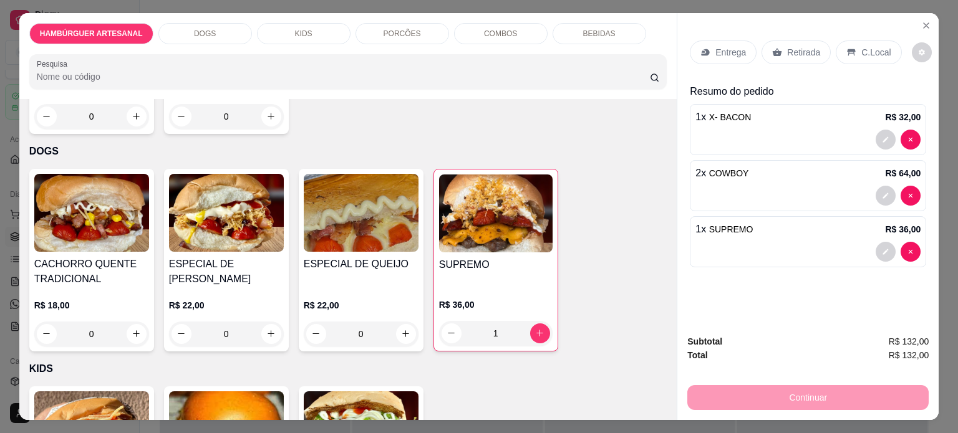
click at [781, 55] on div "Retirada" at bounding box center [795, 53] width 69 height 24
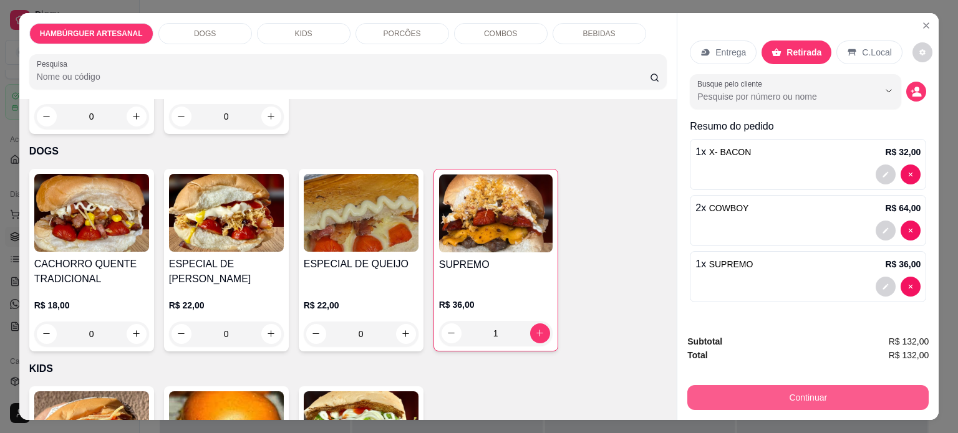
click at [853, 396] on button "Continuar" at bounding box center [807, 397] width 241 height 25
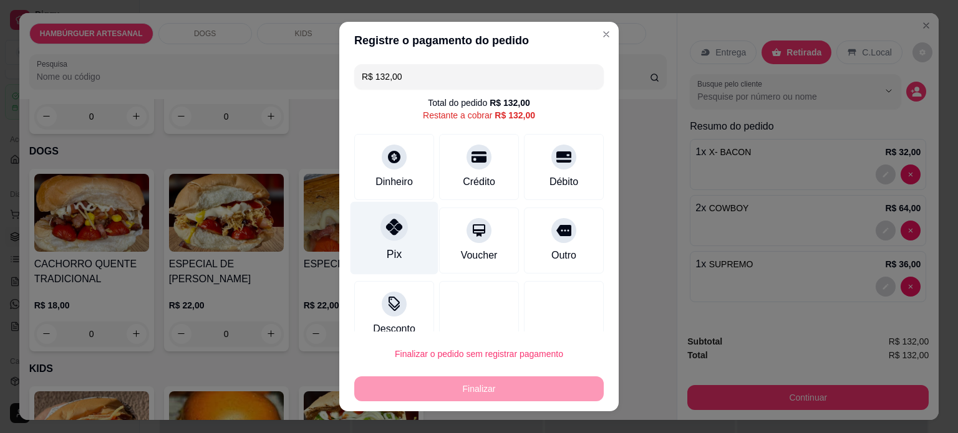
click at [395, 233] on div at bounding box center [393, 226] width 27 height 27
type input "R$ 0,00"
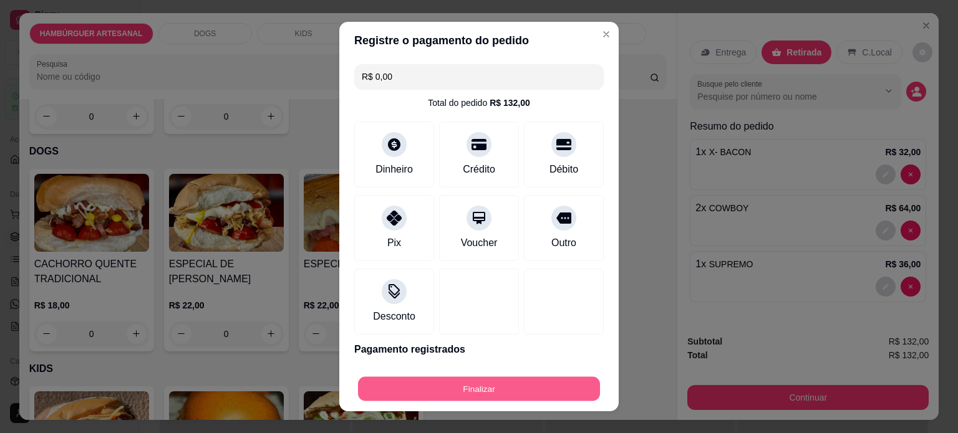
click at [488, 378] on button "Finalizar" at bounding box center [479, 389] width 242 height 24
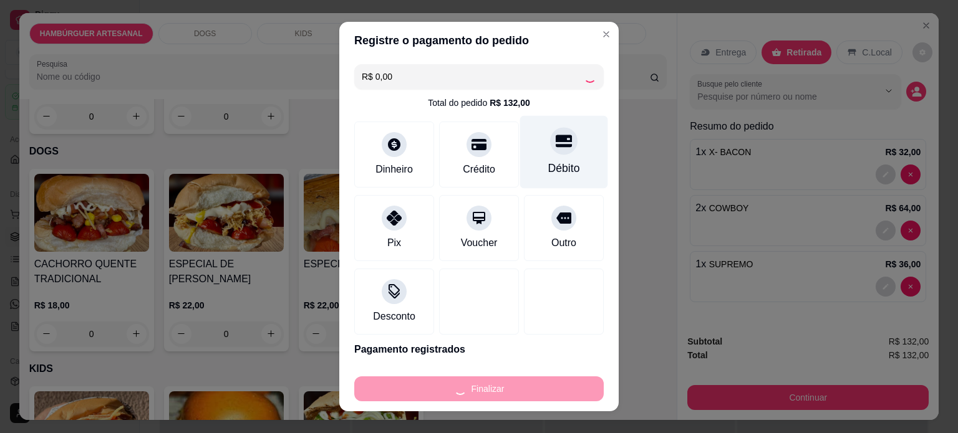
type input "0"
type input "-R$ 132,00"
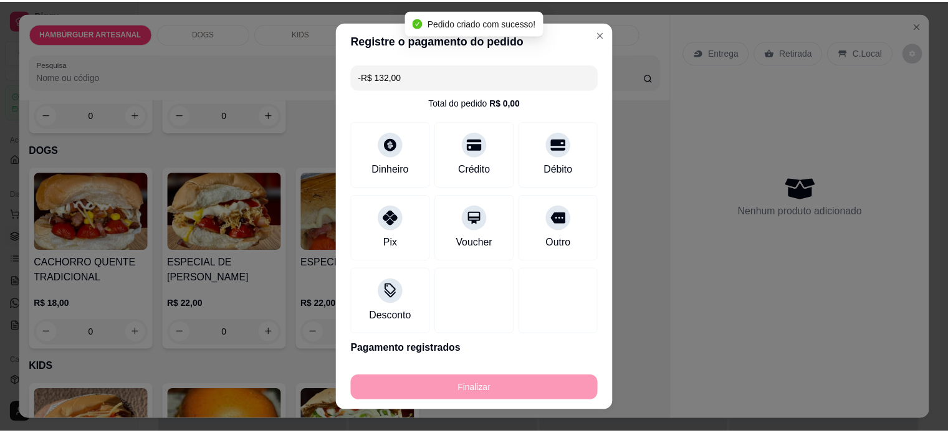
scroll to position [747, 0]
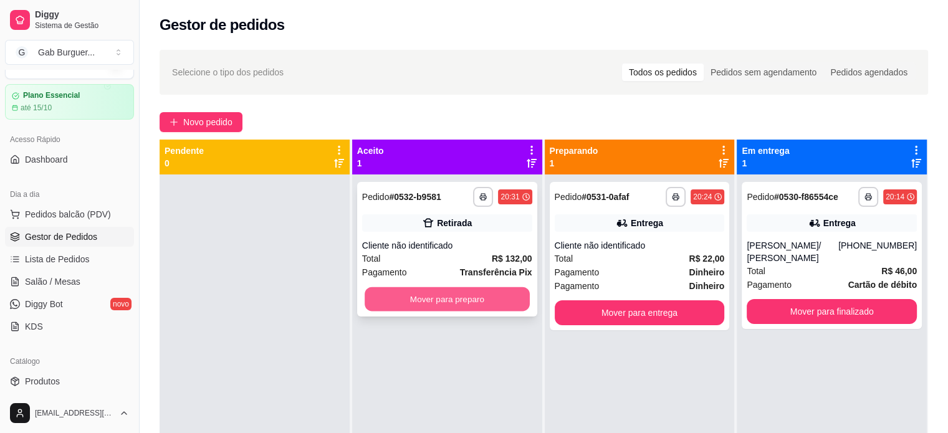
click at [460, 304] on button "Mover para preparo" at bounding box center [447, 299] width 165 height 24
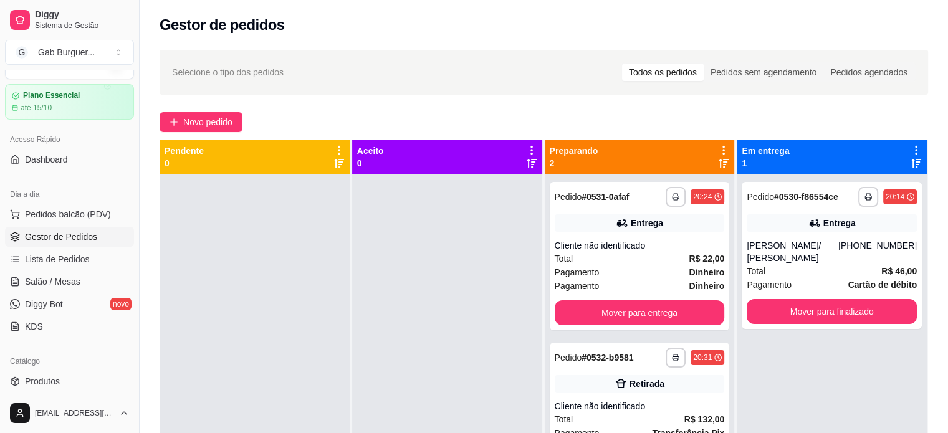
click at [363, 288] on div at bounding box center [447, 391] width 190 height 433
click at [680, 305] on button "Mover para entrega" at bounding box center [640, 312] width 170 height 25
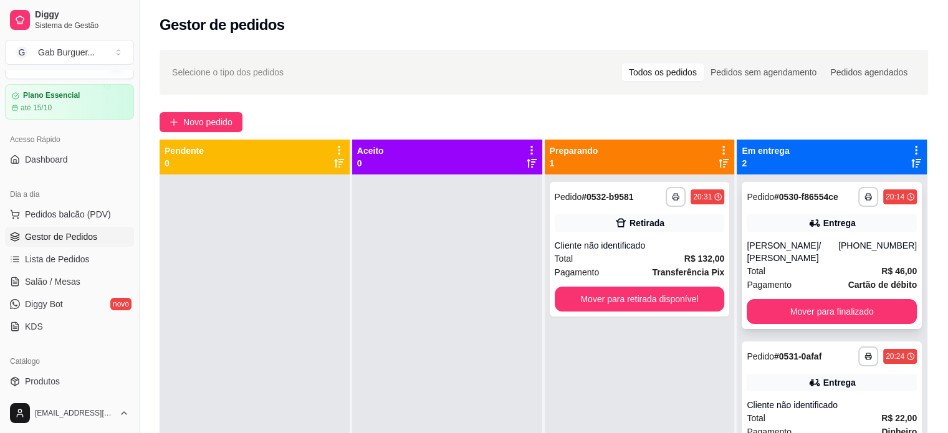
click at [825, 312] on div "**********" at bounding box center [832, 255] width 180 height 147
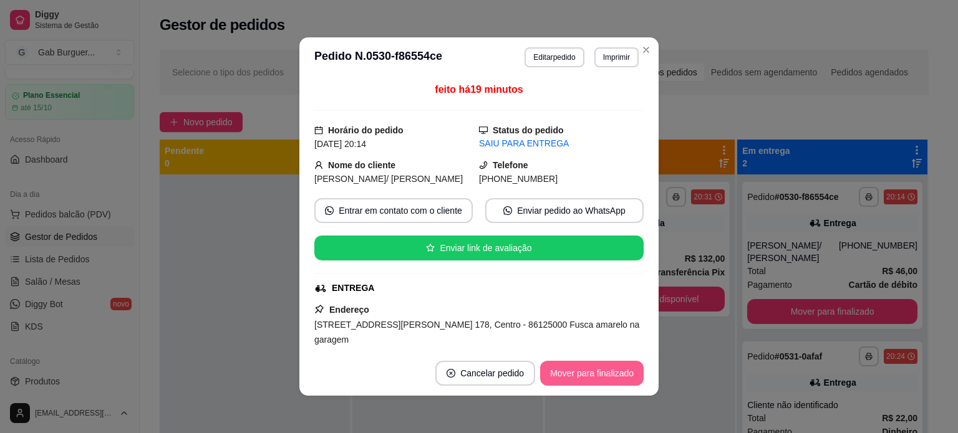
click at [613, 380] on button "Mover para finalizado" at bounding box center [591, 373] width 103 height 25
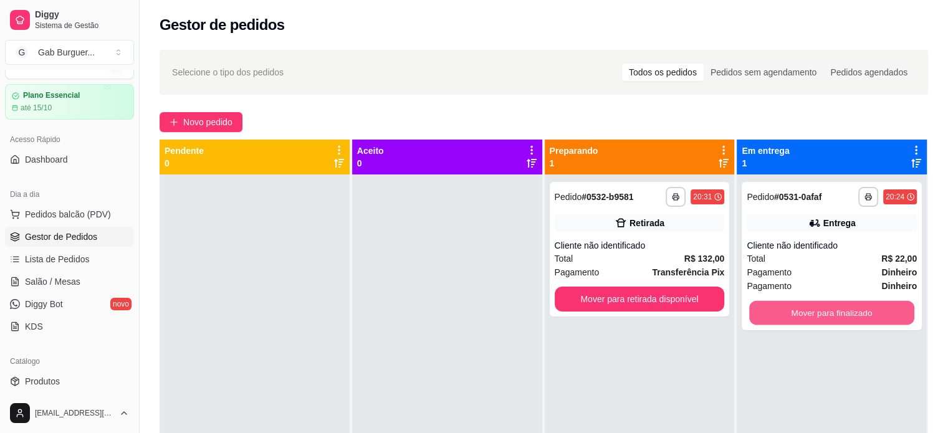
click at [849, 311] on button "Mover para finalizado" at bounding box center [831, 313] width 165 height 24
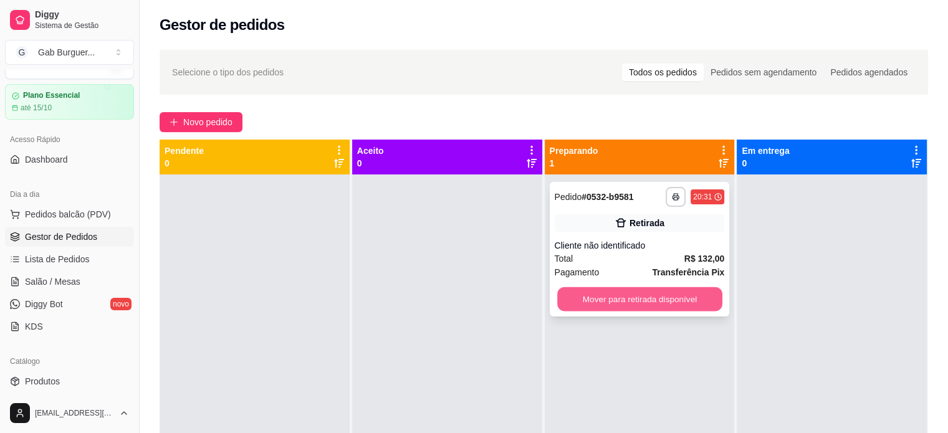
click at [608, 299] on button "Mover para retirada disponível" at bounding box center [639, 299] width 165 height 24
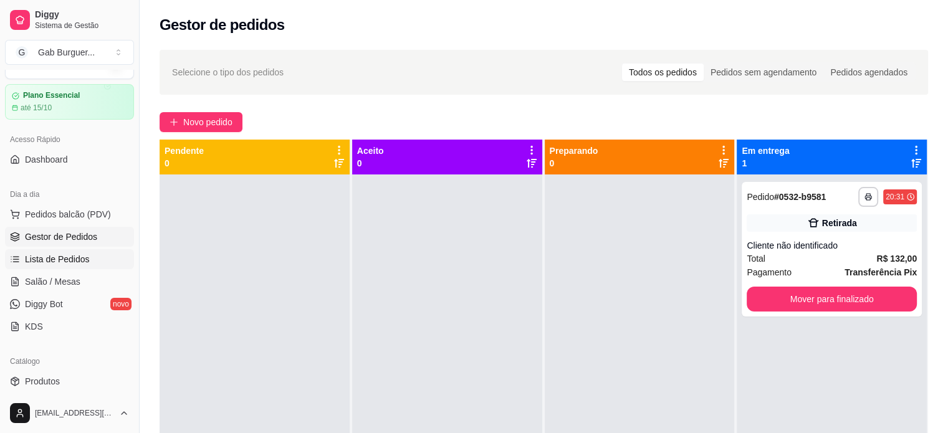
click at [78, 249] on link "Lista de Pedidos" at bounding box center [69, 259] width 129 height 20
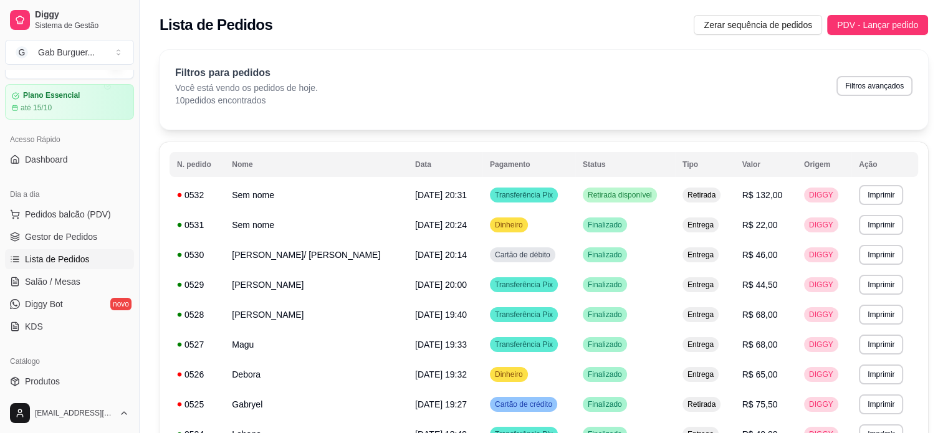
scroll to position [151, 0]
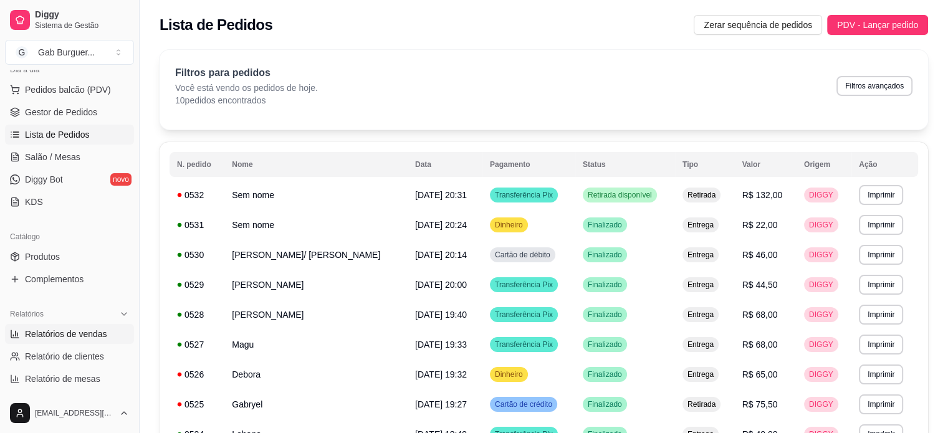
click at [77, 329] on span "Relatórios de vendas" at bounding box center [66, 334] width 82 height 12
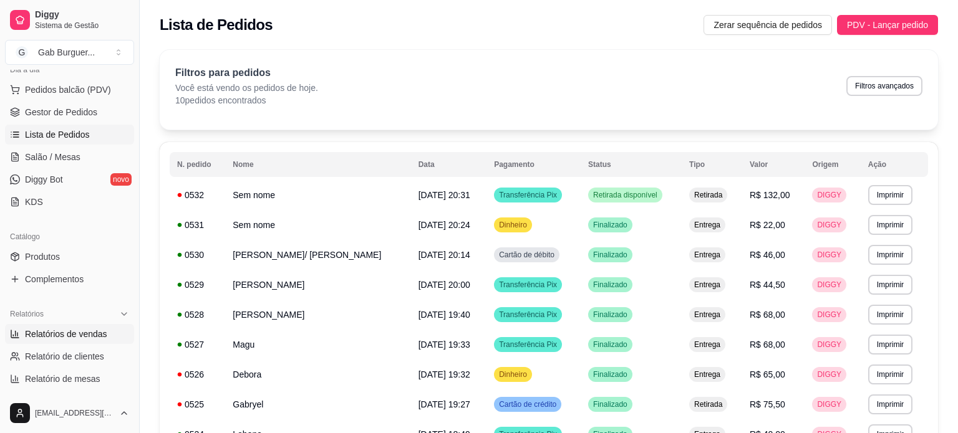
select select "ALL"
select select "0"
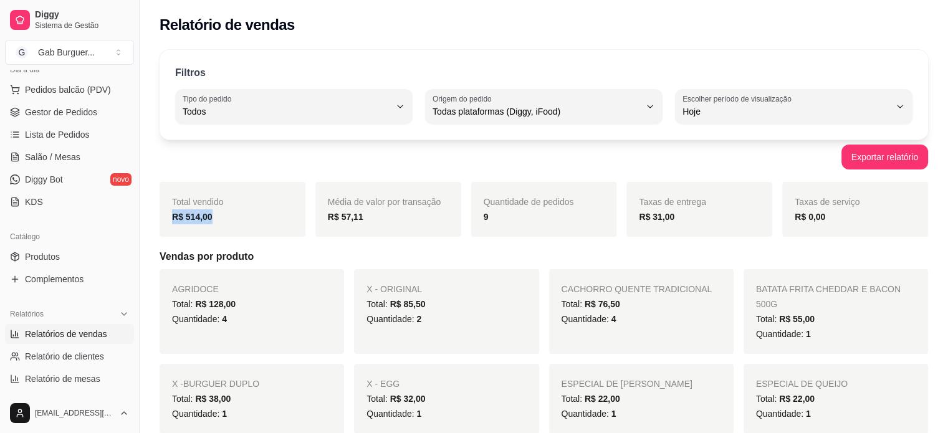
drag, startPoint x: 217, startPoint y: 216, endPoint x: 158, endPoint y: 216, distance: 59.2
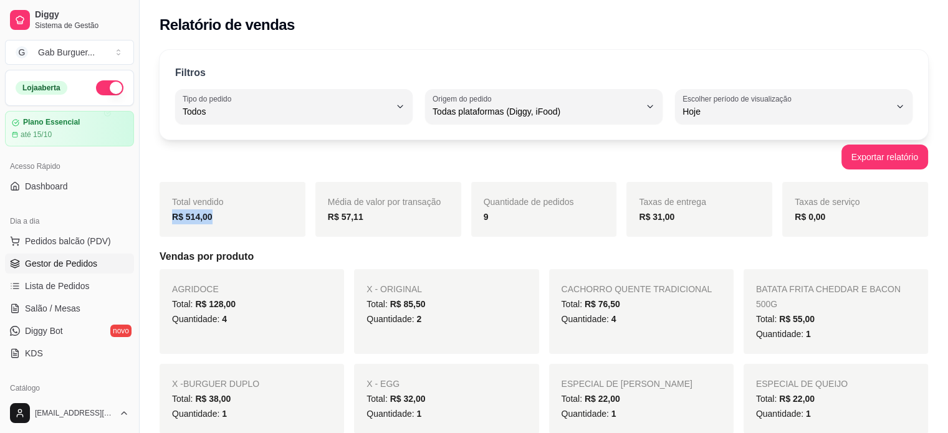
click at [46, 267] on span "Gestor de Pedidos" at bounding box center [61, 263] width 72 height 12
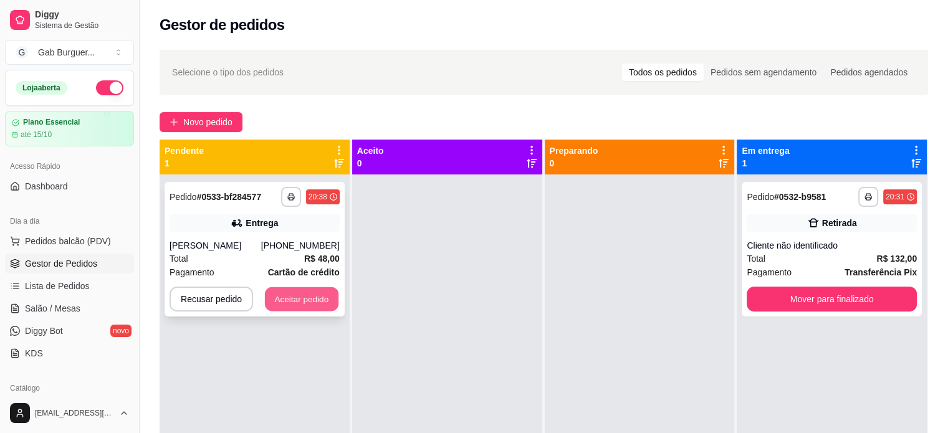
click at [294, 291] on button "Aceitar pedido" at bounding box center [302, 299] width 74 height 24
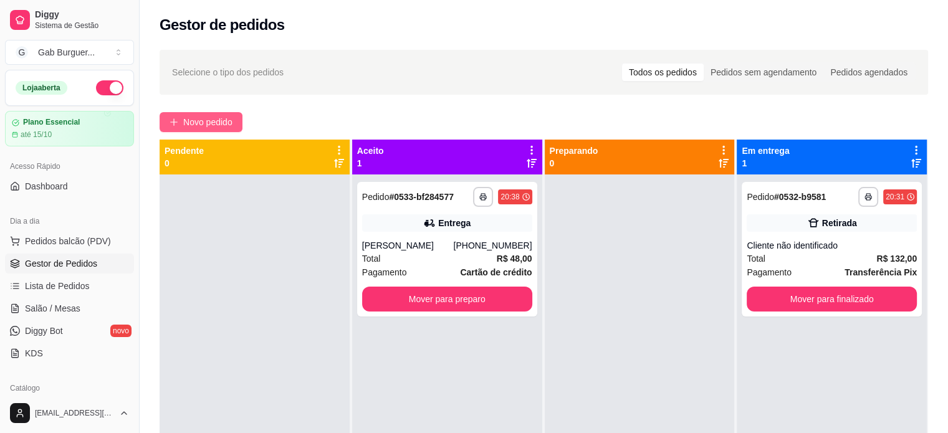
drag, startPoint x: 246, startPoint y: 115, endPoint x: 189, endPoint y: 126, distance: 58.4
click at [245, 115] on div "Novo pedido" at bounding box center [544, 122] width 769 height 20
click at [189, 126] on span "Novo pedido" at bounding box center [207, 122] width 49 height 14
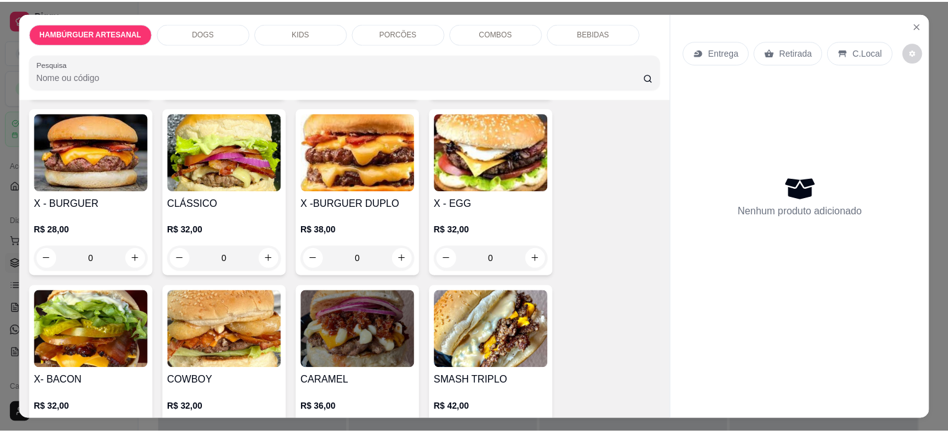
scroll to position [312, 0]
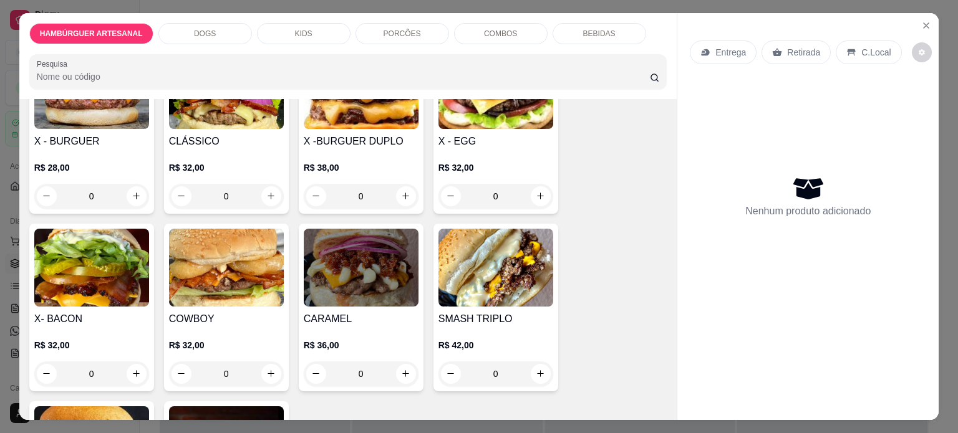
click at [126, 369] on div "0" at bounding box center [91, 374] width 115 height 25
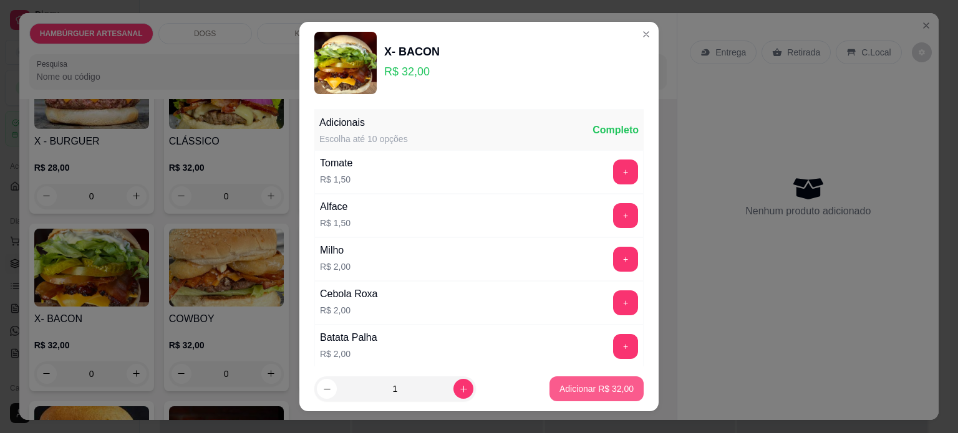
click at [595, 393] on p "Adicionar R$ 32,00" at bounding box center [596, 389] width 74 height 12
type input "1"
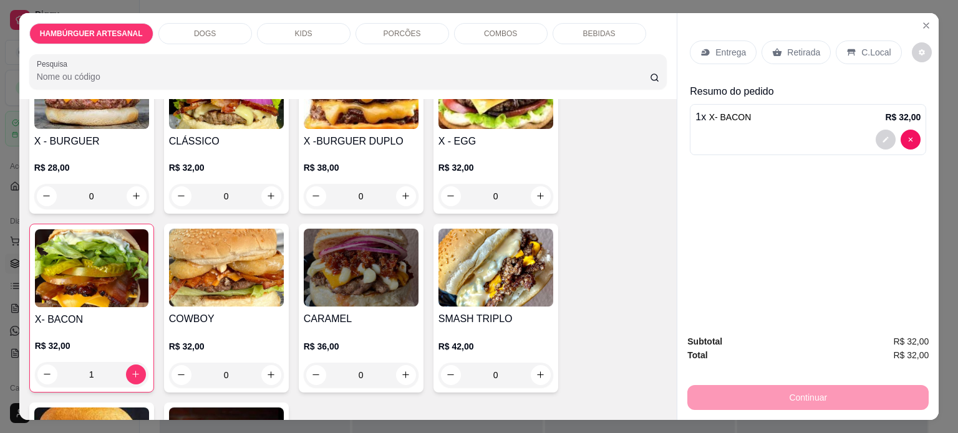
click at [713, 55] on div "Entrega" at bounding box center [723, 53] width 67 height 24
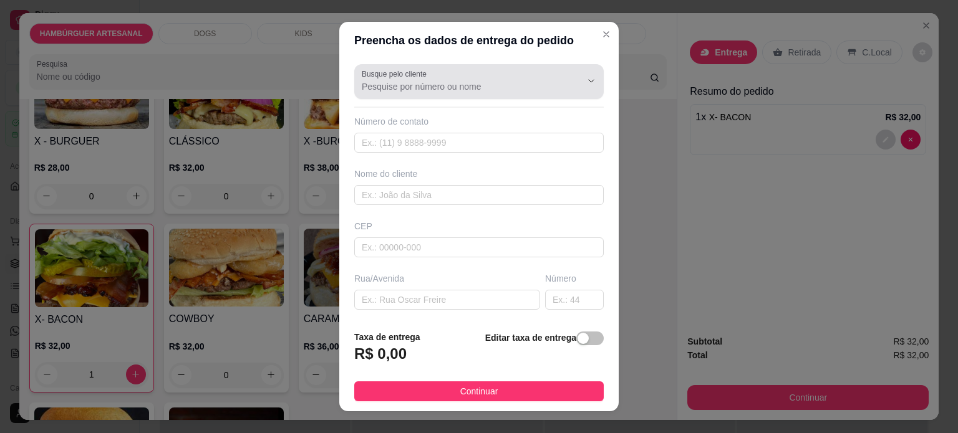
click at [435, 95] on div "Busque pelo cliente" at bounding box center [478, 81] width 249 height 35
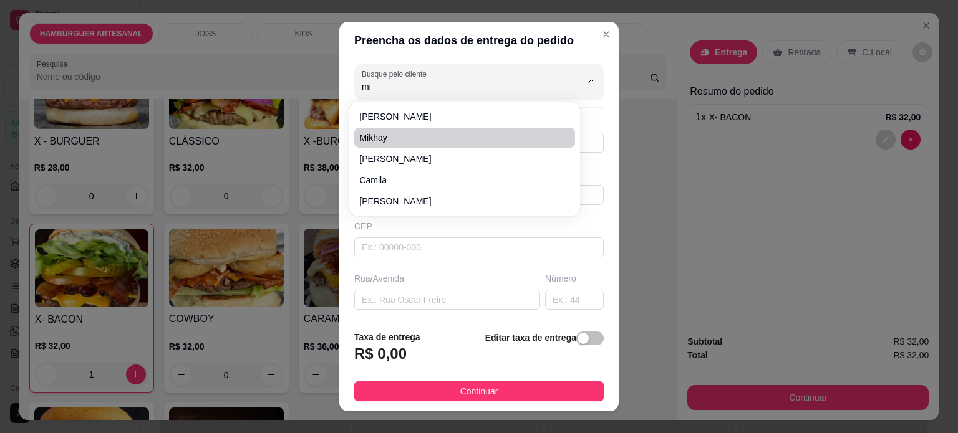
click at [427, 137] on span "Mikhay" at bounding box center [458, 138] width 198 height 12
type input "Mikhay"
type input "556281031522"
type input "Mikhay"
type input "86125000"
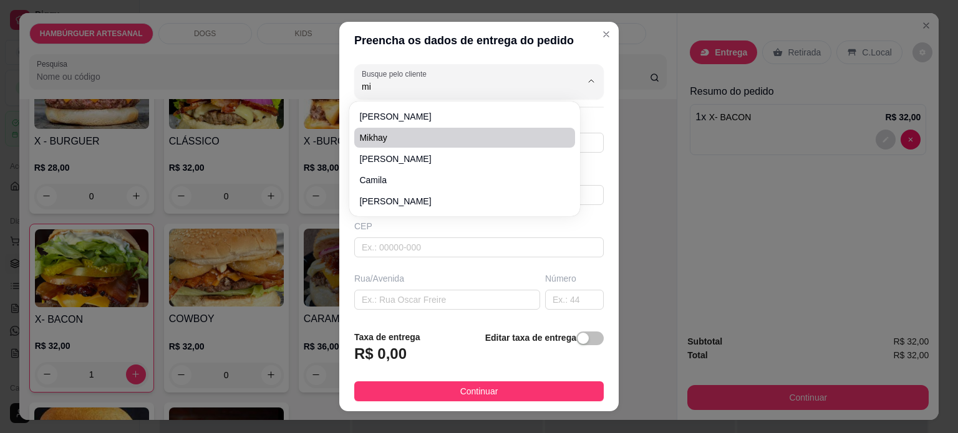
type input "Rua [PERSON_NAME]"
type input "559"
type input "Tamarana"
type input "[DEMOGRAPHIC_DATA] universal"
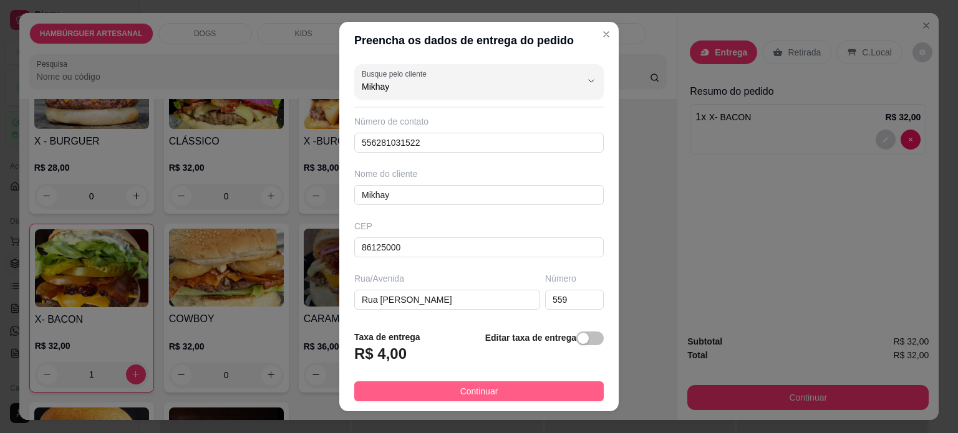
type input "Mikhay"
click at [439, 397] on button "Continuar" at bounding box center [478, 392] width 249 height 20
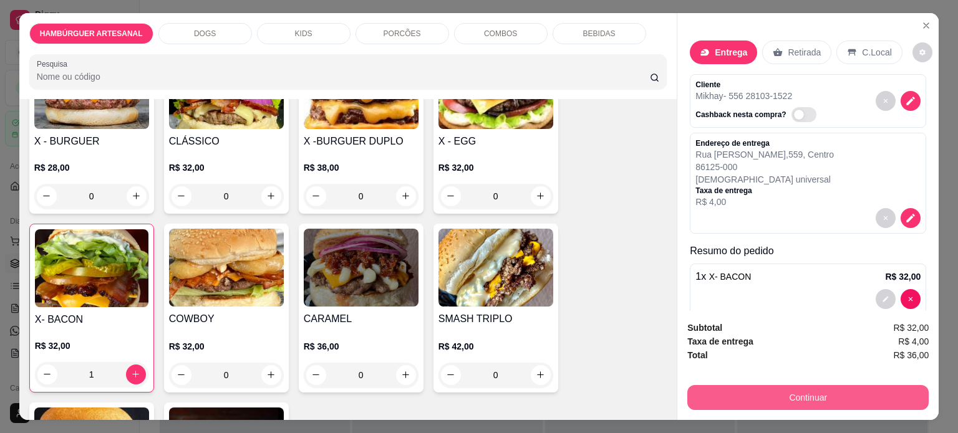
click at [843, 395] on button "Continuar" at bounding box center [807, 397] width 241 height 25
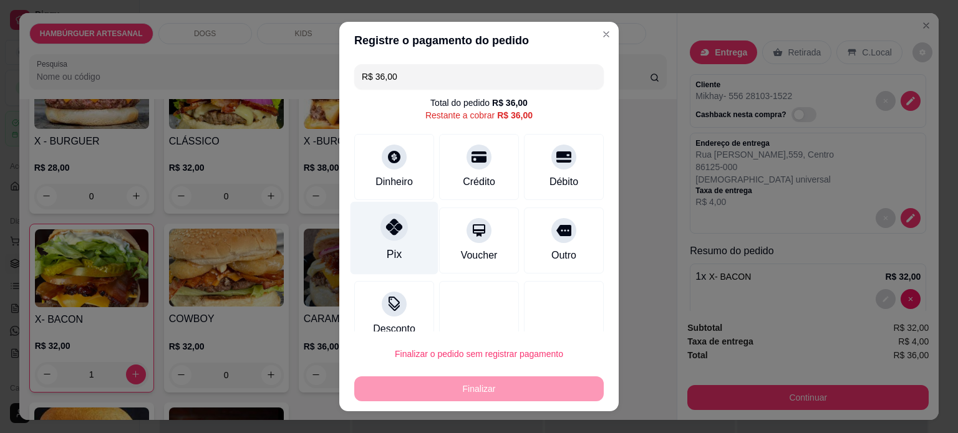
click at [399, 224] on div at bounding box center [393, 226] width 27 height 27
type input "R$ 0,00"
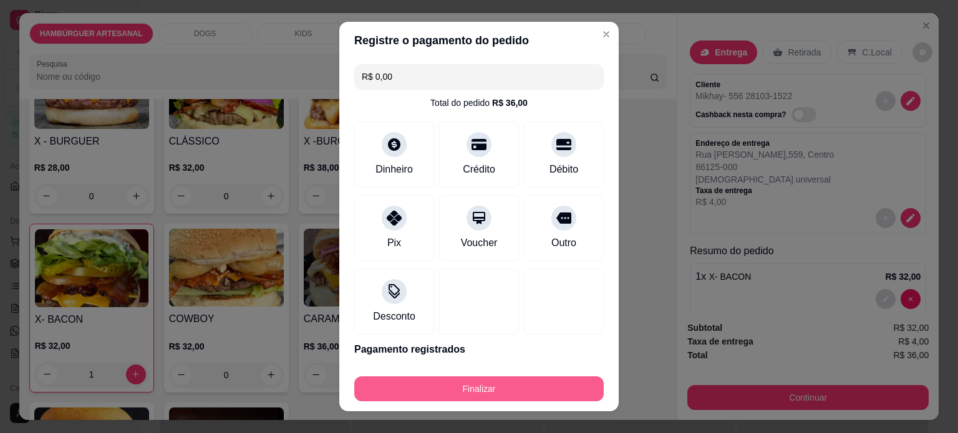
click at [461, 395] on button "Finalizar" at bounding box center [478, 389] width 249 height 25
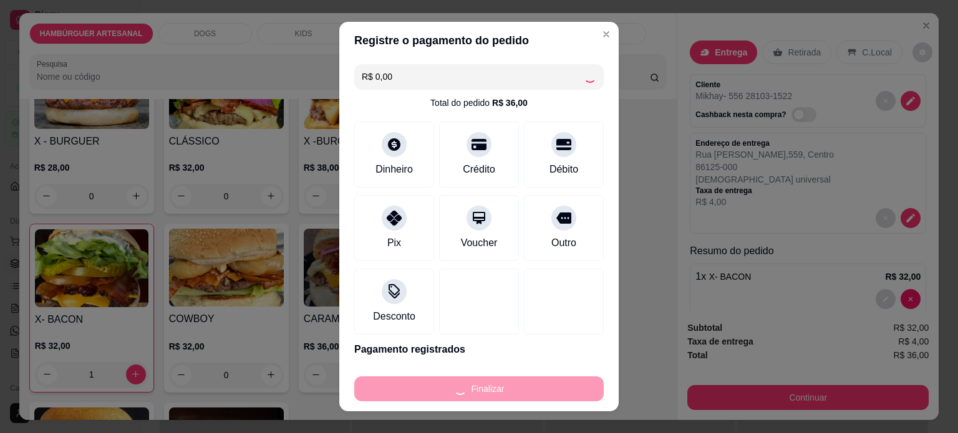
type input "0"
type input "-R$ 36,00"
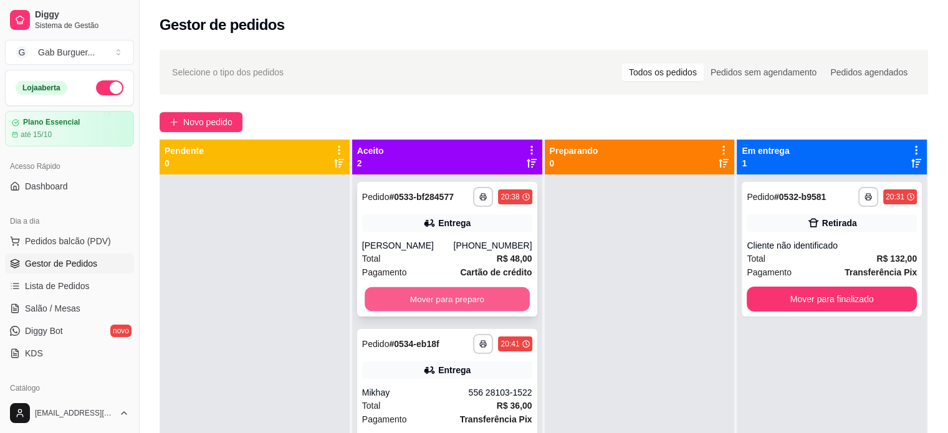
click at [476, 296] on button "Mover para preparo" at bounding box center [447, 299] width 165 height 24
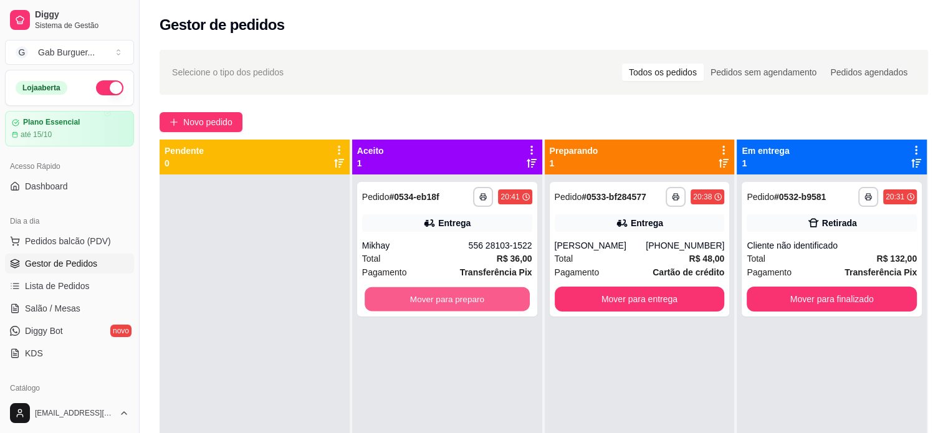
click at [476, 296] on button "Mover para preparo" at bounding box center [447, 299] width 165 height 24
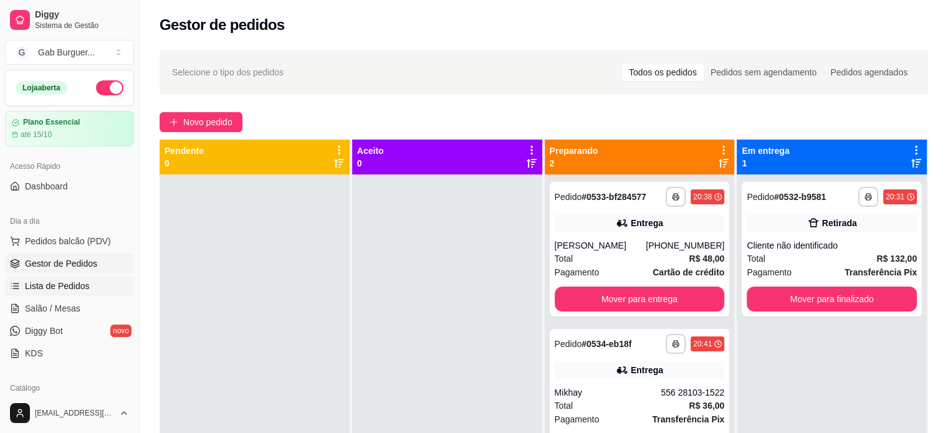
click at [35, 284] on span "Lista de Pedidos" at bounding box center [57, 286] width 65 height 12
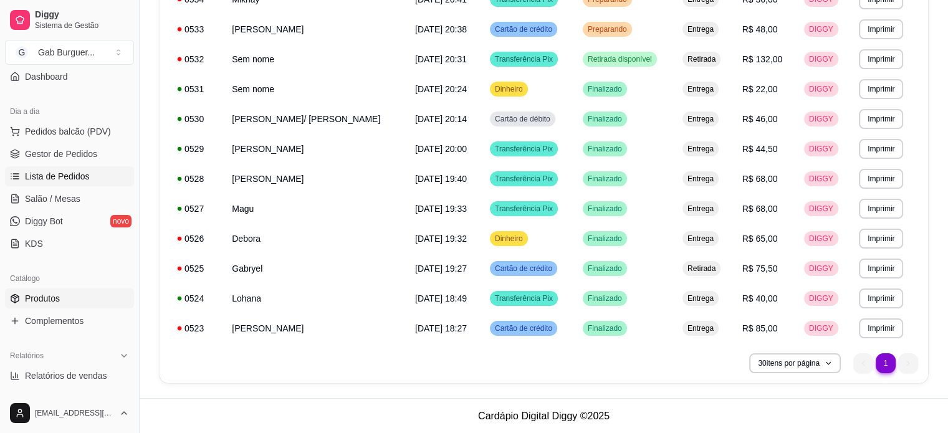
scroll to position [125, 0]
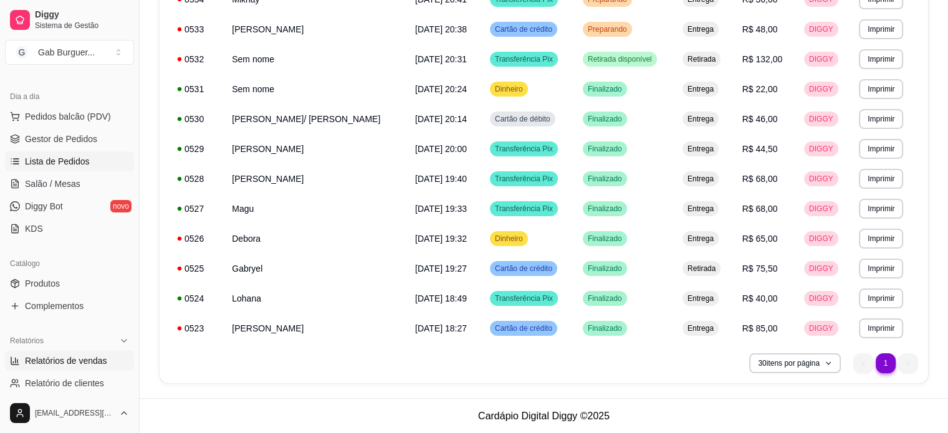
click at [40, 363] on span "Relatórios de vendas" at bounding box center [66, 361] width 82 height 12
select select "ALL"
select select "0"
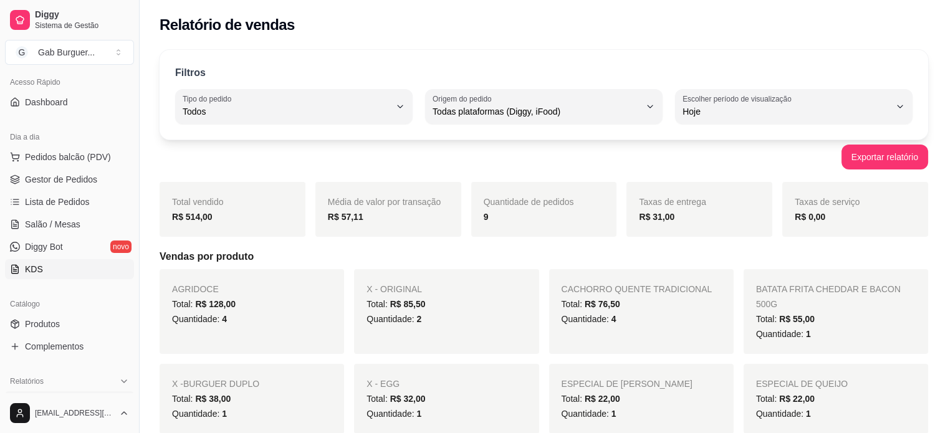
scroll to position [62, 0]
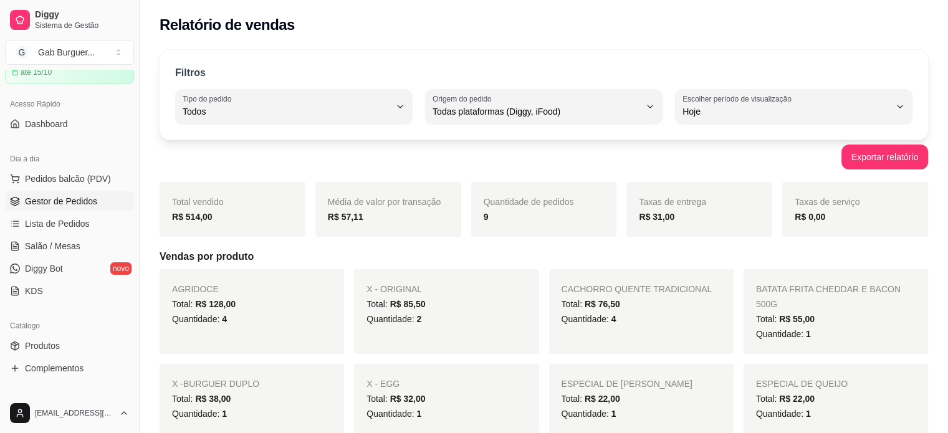
click at [52, 204] on span "Gestor de Pedidos" at bounding box center [61, 201] width 72 height 12
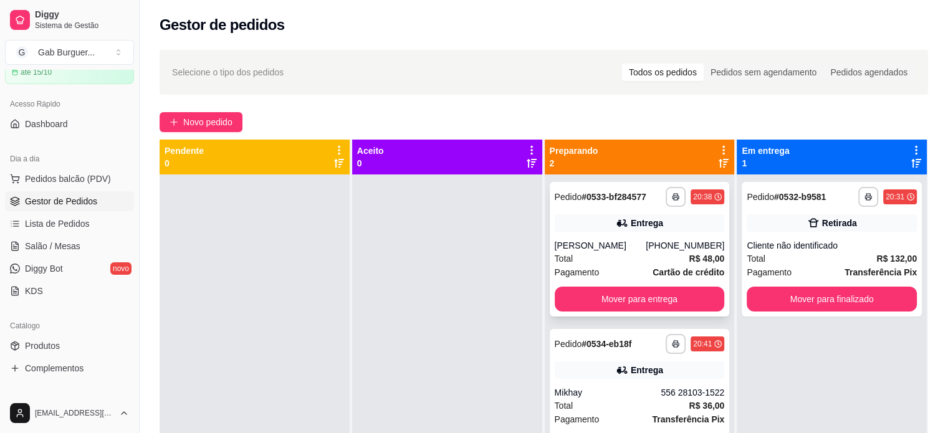
click at [596, 190] on div "Pedido # 0533-bf284577" at bounding box center [601, 197] width 92 height 15
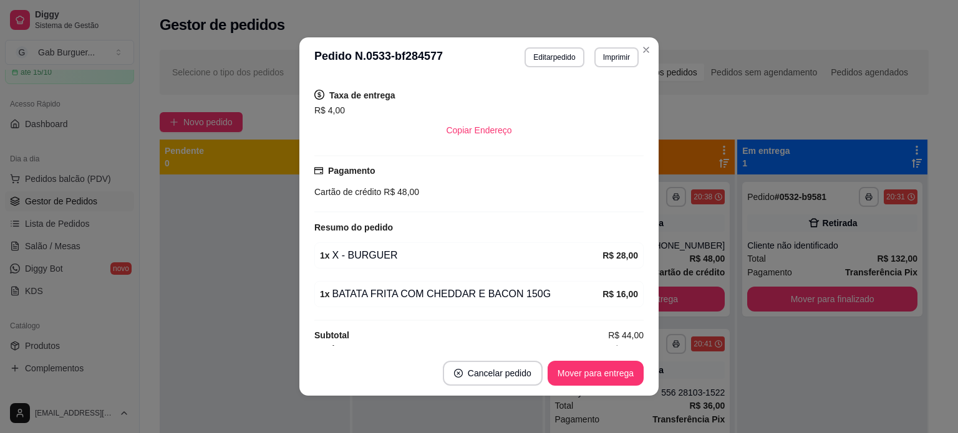
scroll to position [257, 0]
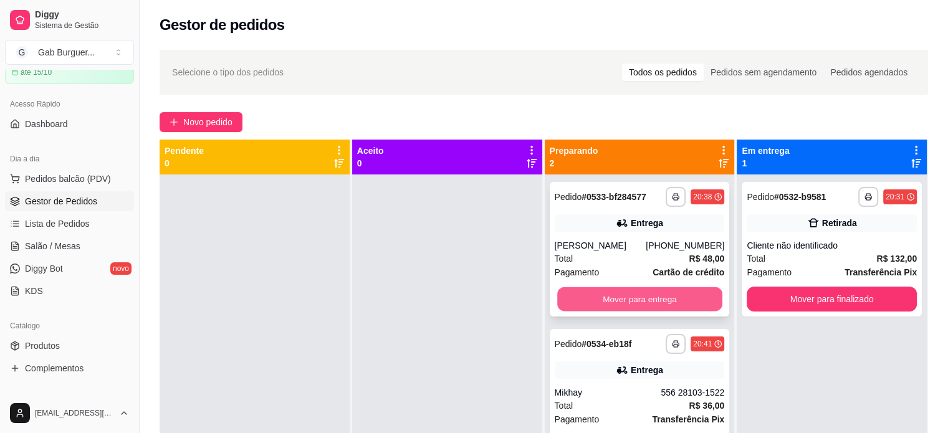
click at [594, 297] on button "Mover para entrega" at bounding box center [639, 299] width 165 height 24
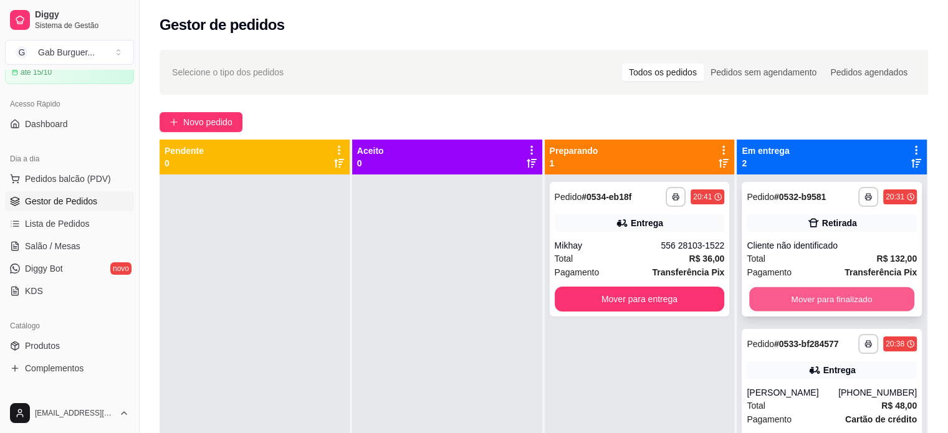
click at [800, 298] on button "Mover para finalizado" at bounding box center [831, 299] width 165 height 24
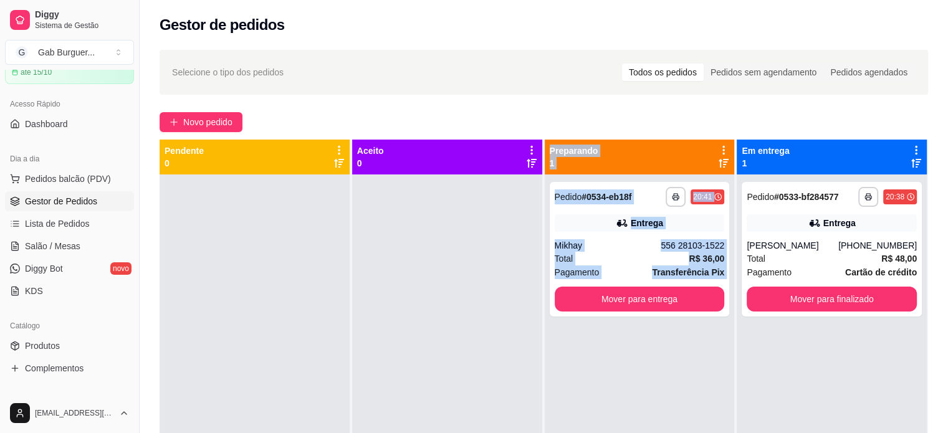
drag, startPoint x: 671, startPoint y: 390, endPoint x: 482, endPoint y: 215, distance: 258.1
click at [482, 215] on div "**********" at bounding box center [544, 356] width 769 height 433
click at [482, 215] on div at bounding box center [447, 391] width 190 height 433
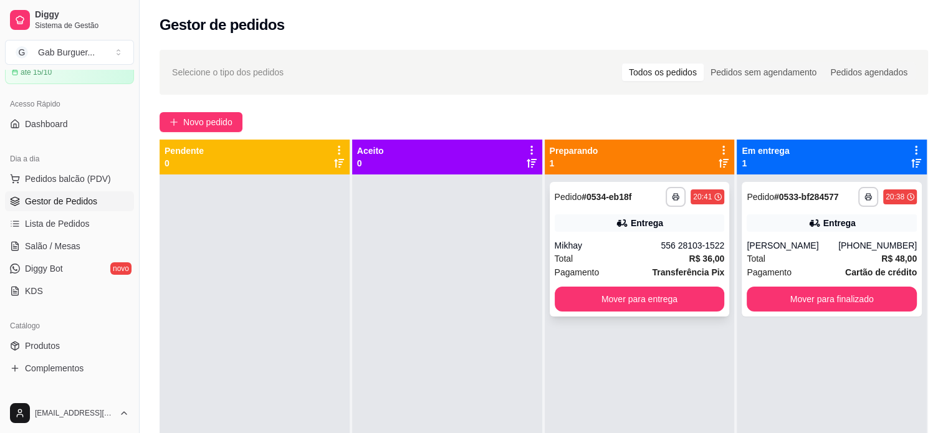
click at [573, 196] on span "Pedido" at bounding box center [568, 197] width 27 height 10
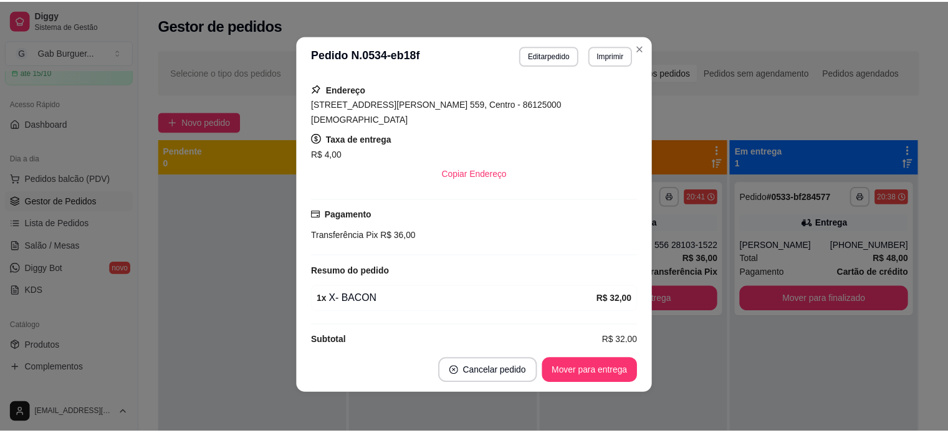
scroll to position [2, 0]
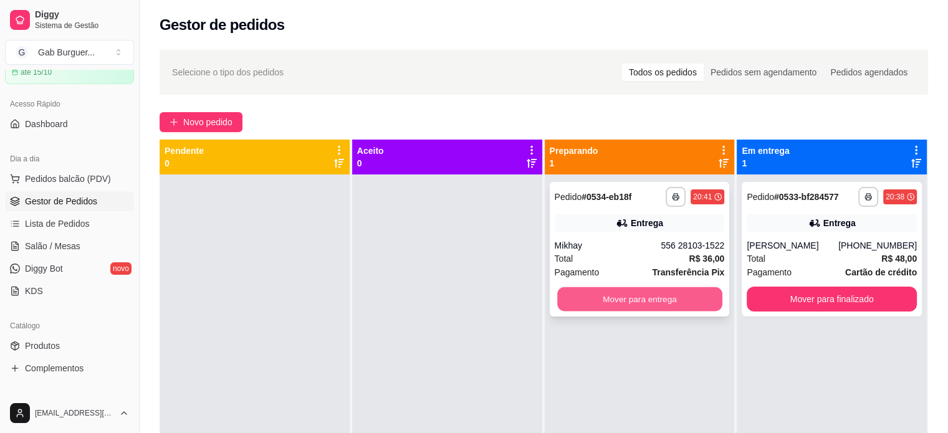
click at [571, 301] on button "Mover para entrega" at bounding box center [639, 299] width 165 height 24
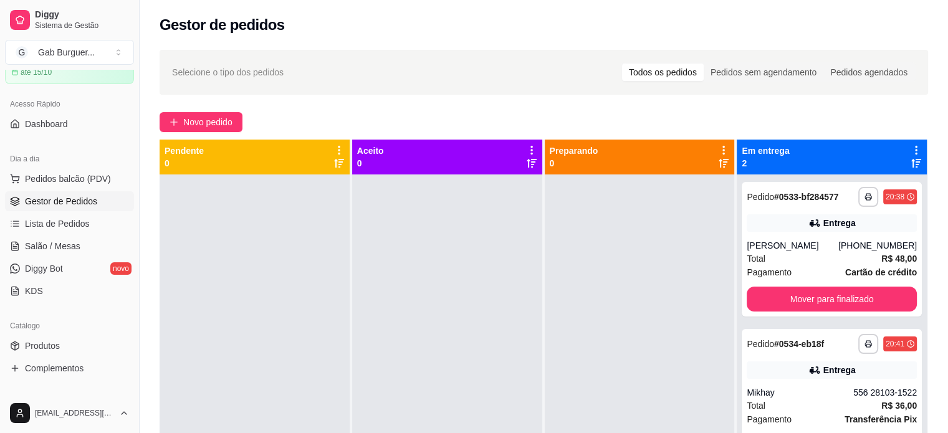
click at [569, 299] on div at bounding box center [640, 391] width 190 height 433
click at [626, 312] on div at bounding box center [640, 391] width 190 height 433
drag, startPoint x: 645, startPoint y: 343, endPoint x: 658, endPoint y: 350, distance: 15.1
click at [658, 350] on div at bounding box center [640, 391] width 190 height 433
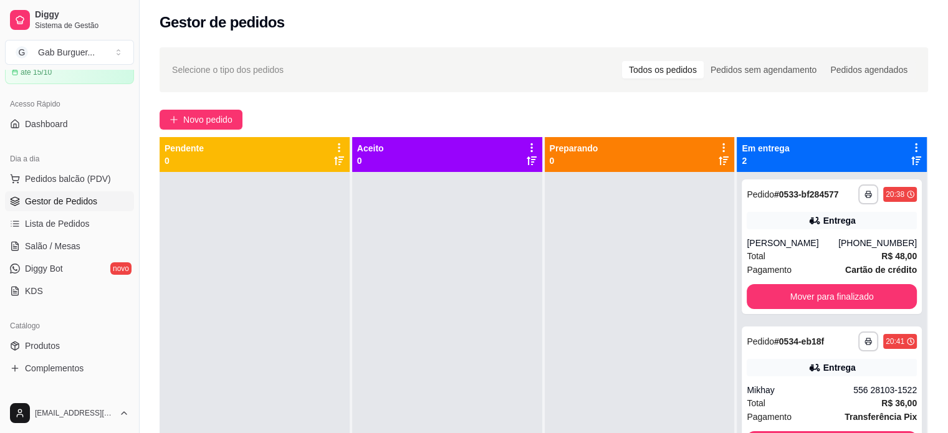
drag, startPoint x: 656, startPoint y: 346, endPoint x: 643, endPoint y: 355, distance: 15.6
click at [643, 355] on div at bounding box center [640, 388] width 190 height 433
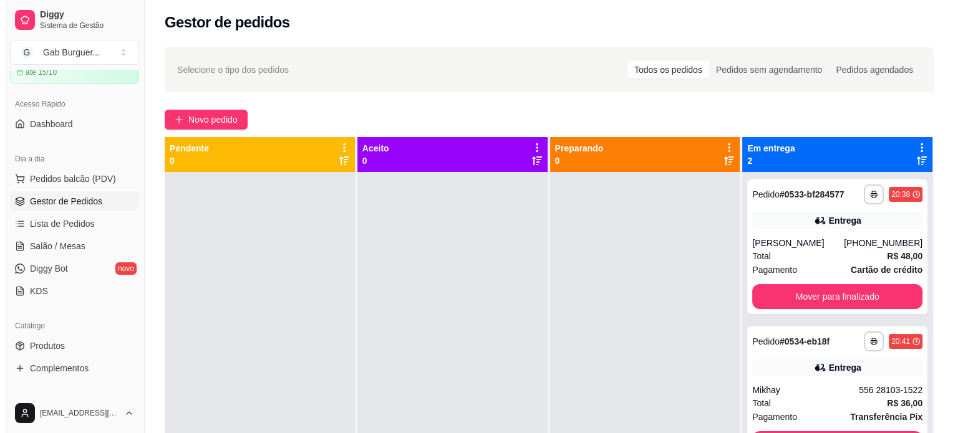
scroll to position [0, 0]
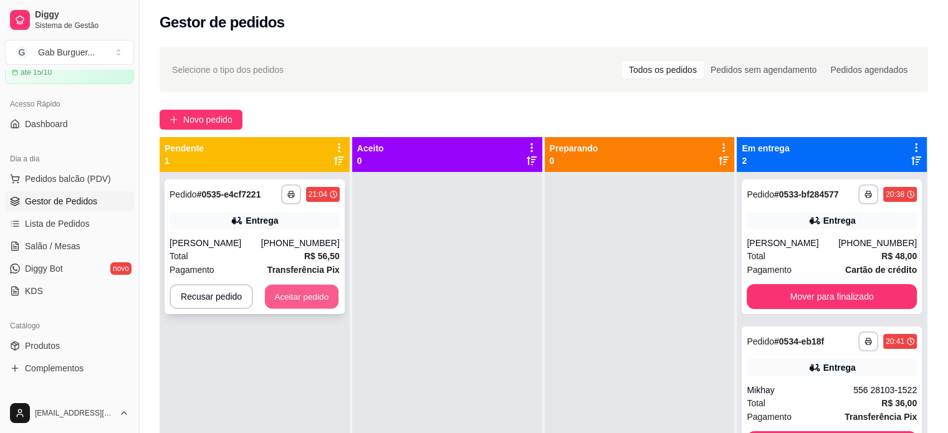
click at [274, 299] on button "Aceitar pedido" at bounding box center [302, 297] width 74 height 24
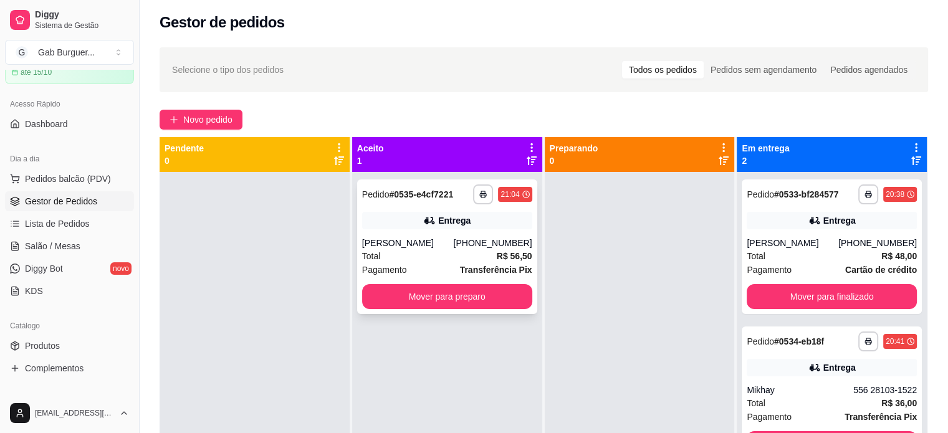
click at [375, 187] on div "Pedido # 0535-e4cf7221" at bounding box center [407, 194] width 91 height 15
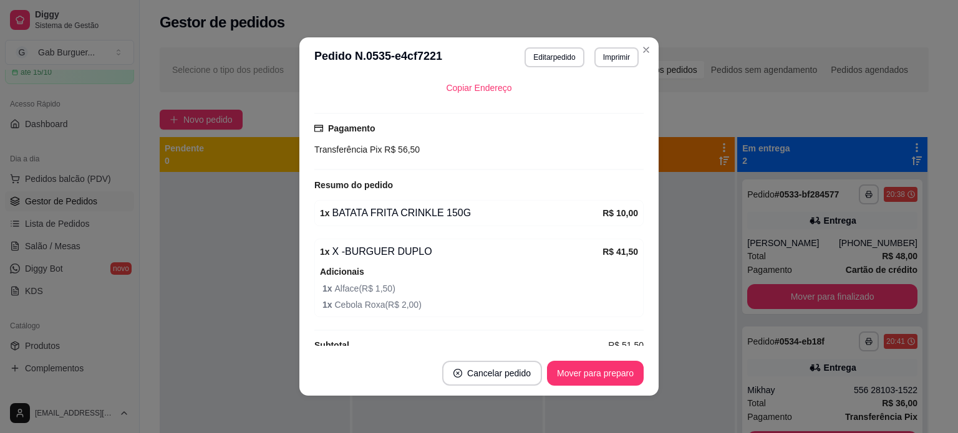
scroll to position [309, 0]
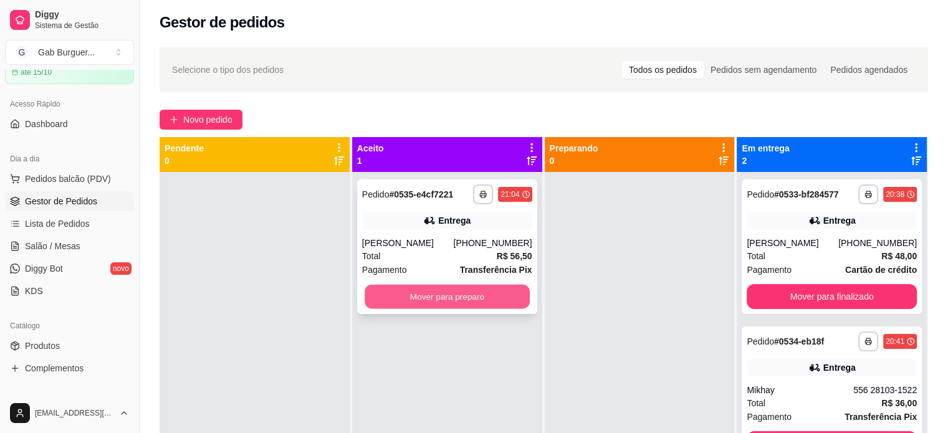
click at [463, 291] on button "Mover para preparo" at bounding box center [447, 297] width 165 height 24
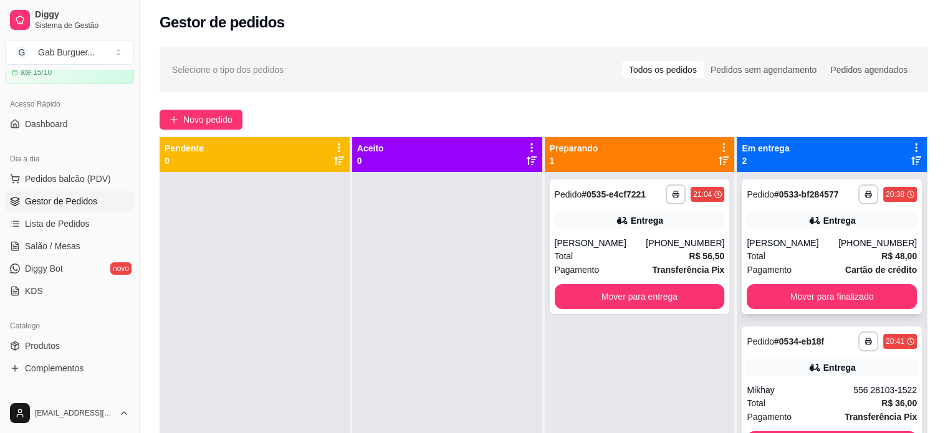
click at [760, 195] on span "Pedido" at bounding box center [760, 195] width 27 height 10
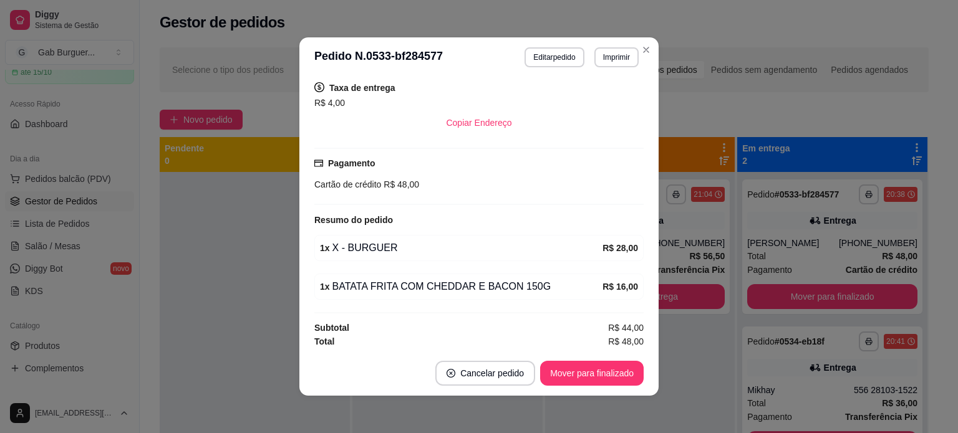
scroll to position [257, 0]
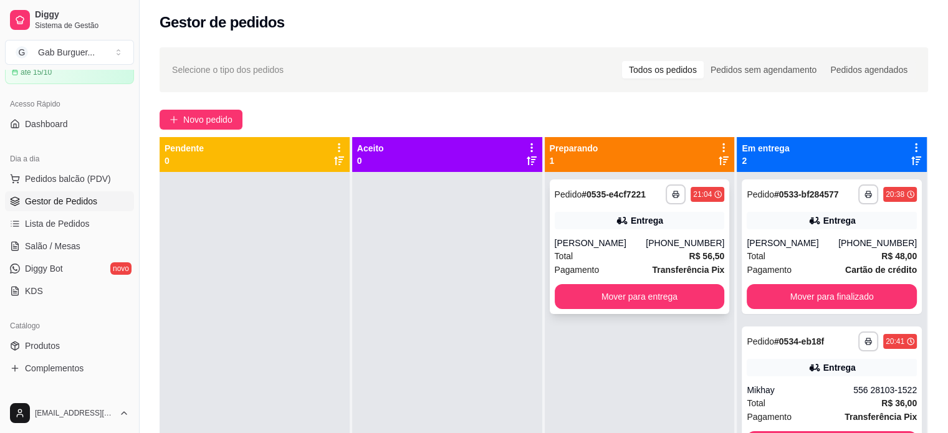
click at [584, 195] on strong "# 0535-e4cf7221" at bounding box center [614, 195] width 64 height 10
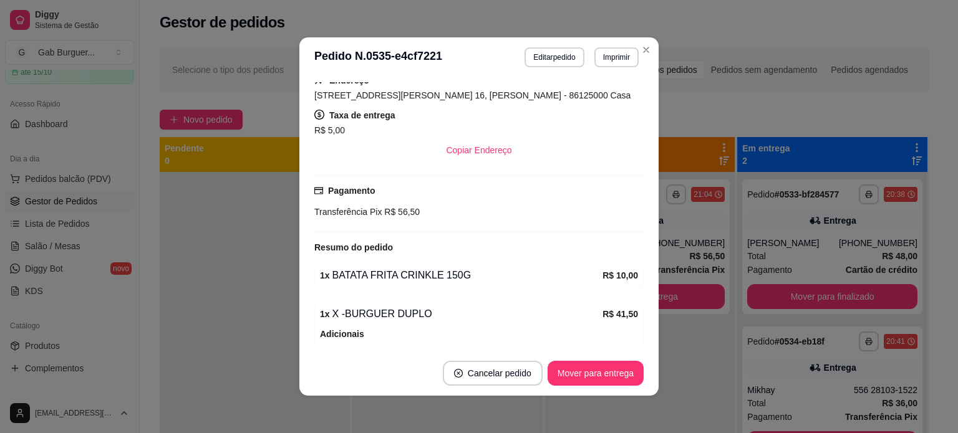
scroll to position [249, 0]
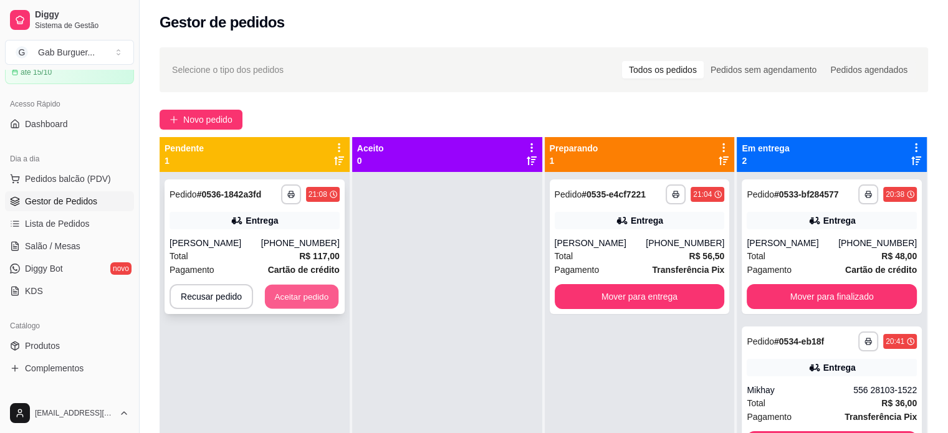
click at [312, 305] on button "Aceitar pedido" at bounding box center [302, 297] width 74 height 24
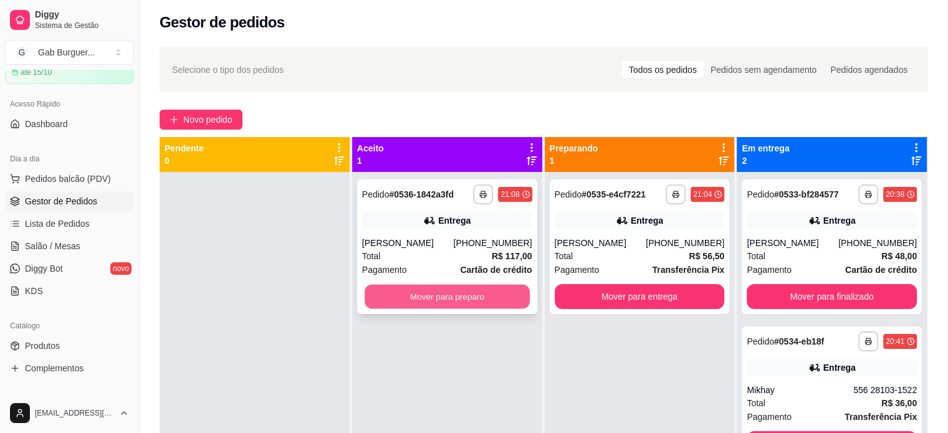
click at [414, 289] on button "Mover para preparo" at bounding box center [447, 297] width 165 height 24
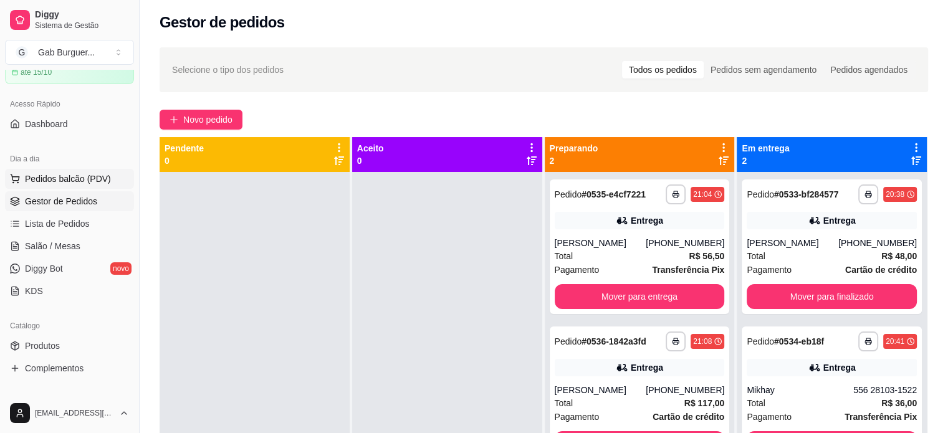
click at [88, 178] on span "Pedidos balcão (PDV)" at bounding box center [68, 179] width 86 height 12
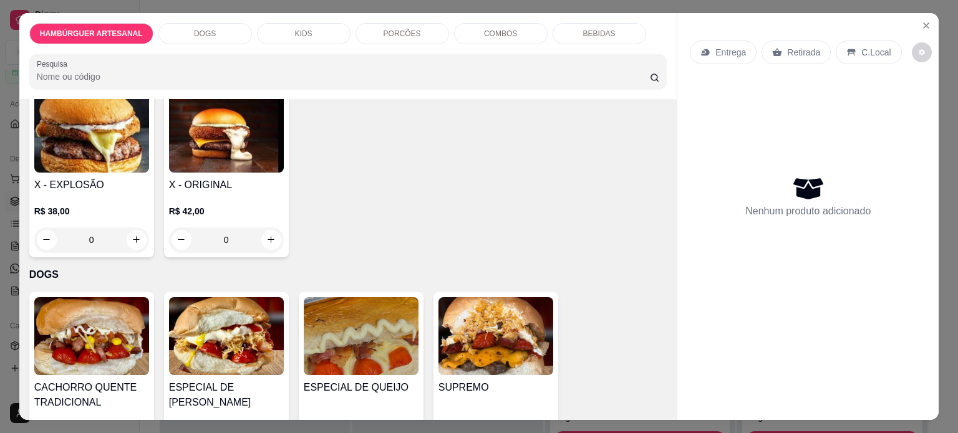
scroll to position [748, 0]
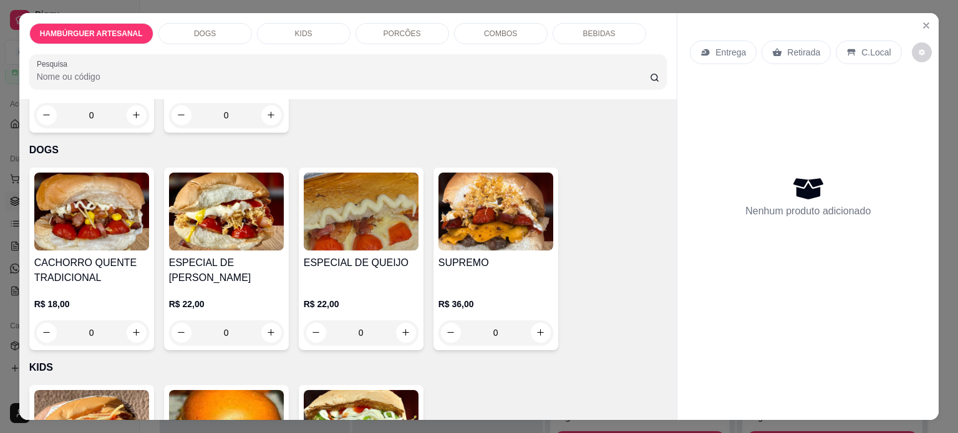
click at [267, 320] on div "0" at bounding box center [226, 332] width 115 height 25
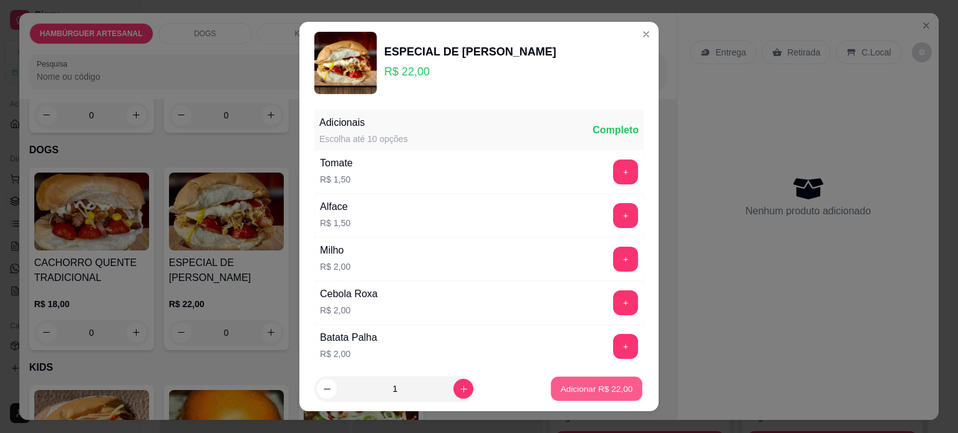
click at [560, 384] on p "Adicionar R$ 22,00" at bounding box center [596, 389] width 72 height 12
type input "1"
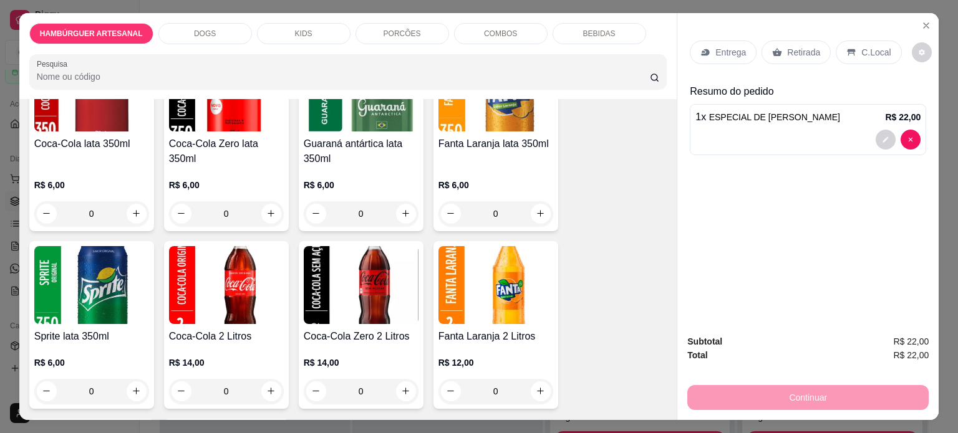
scroll to position [2120, 0]
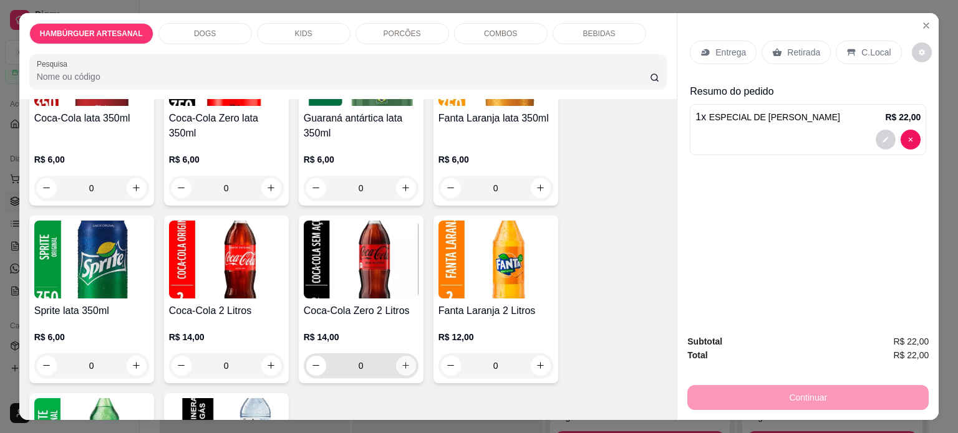
click at [401, 361] on icon "increase-product-quantity" at bounding box center [405, 365] width 9 height 9
type input "1"
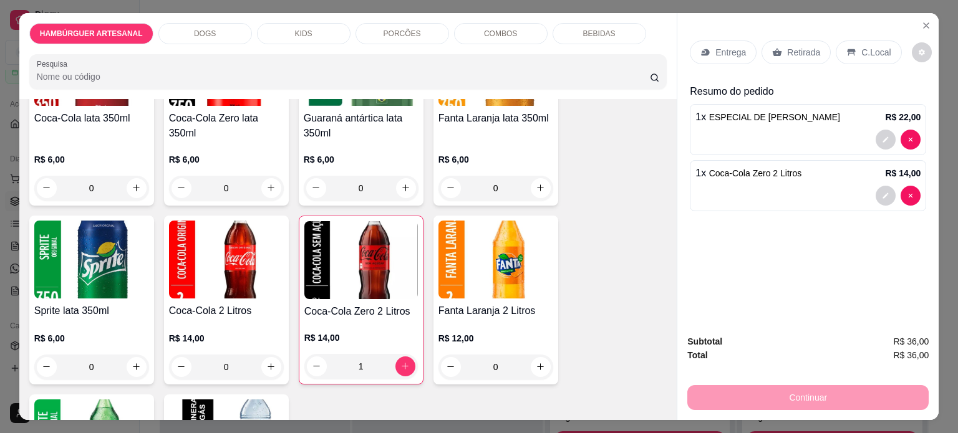
click at [706, 45] on div "Entrega" at bounding box center [723, 53] width 67 height 24
click at [929, 19] on button "Close" at bounding box center [926, 26] width 20 height 20
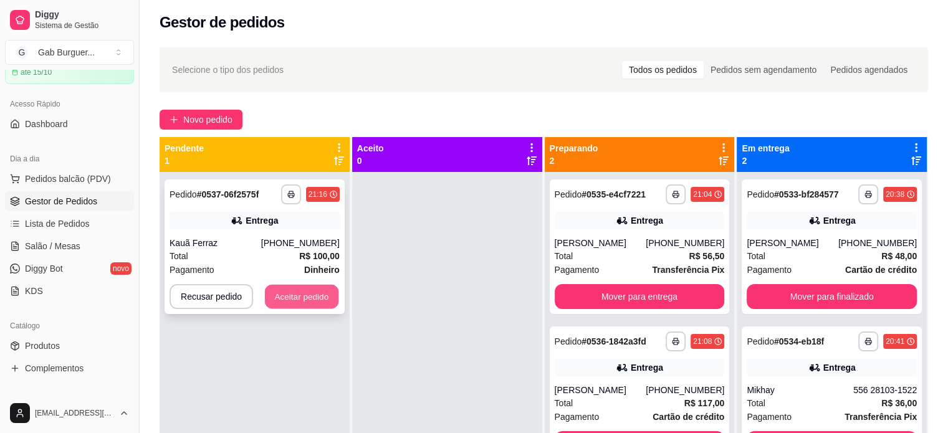
click at [291, 296] on button "Aceitar pedido" at bounding box center [302, 297] width 74 height 24
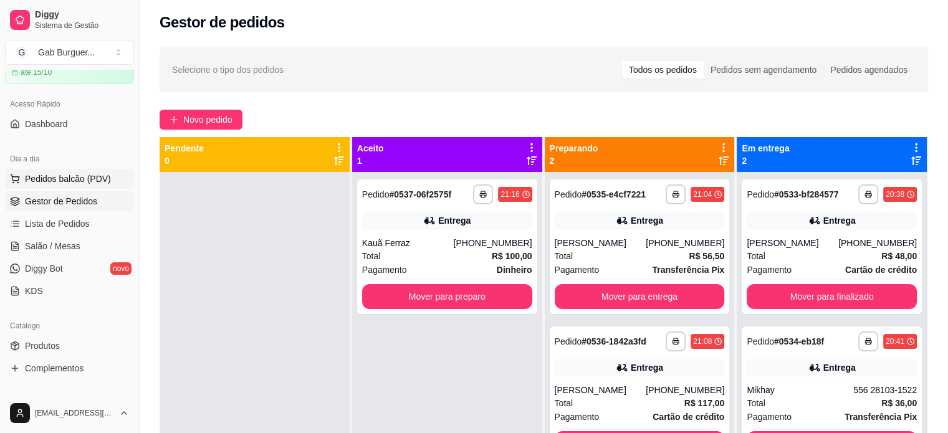
click at [79, 184] on span "Pedidos balcão (PDV)" at bounding box center [68, 179] width 86 height 12
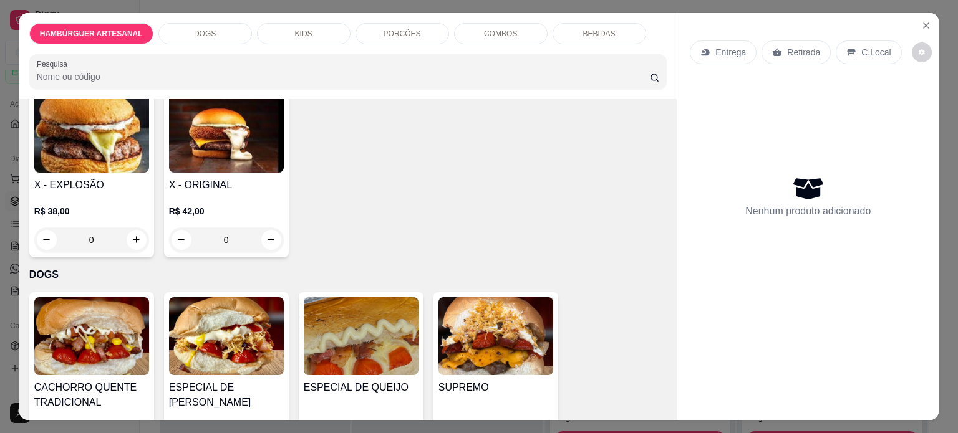
scroll to position [748, 0]
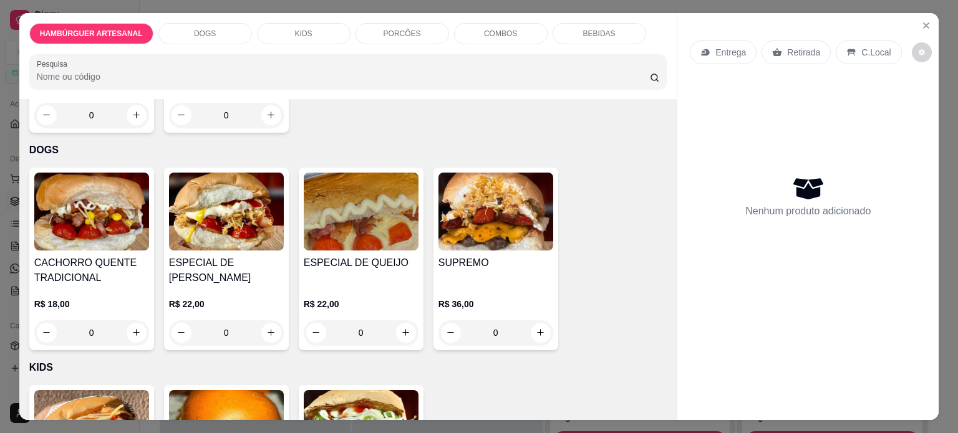
click at [268, 324] on div "0" at bounding box center [226, 332] width 115 height 25
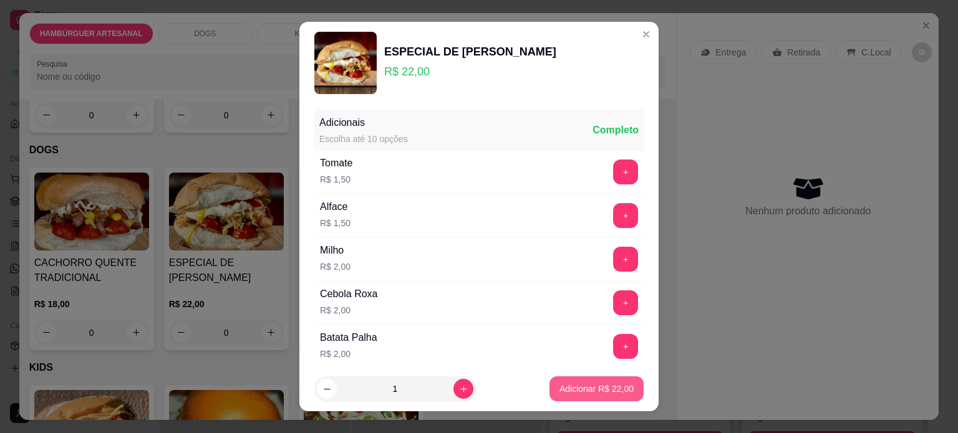
click at [559, 387] on p "Adicionar R$ 22,00" at bounding box center [596, 389] width 74 height 12
type input "1"
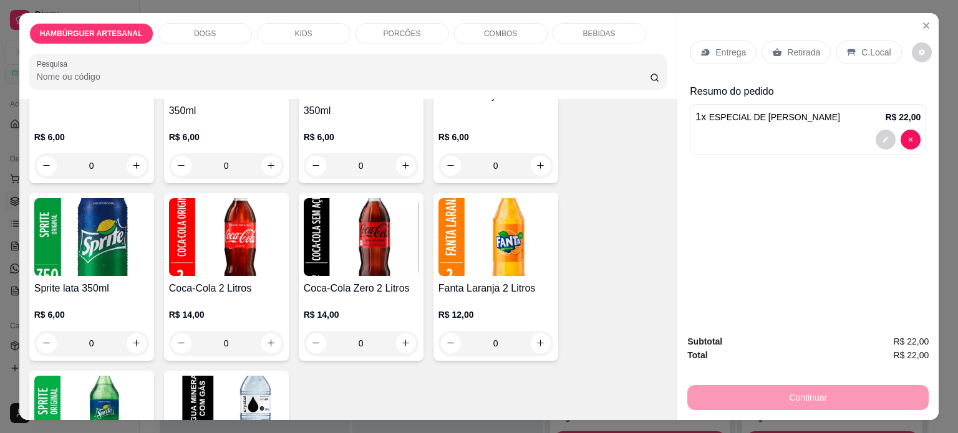
scroll to position [2182, 0]
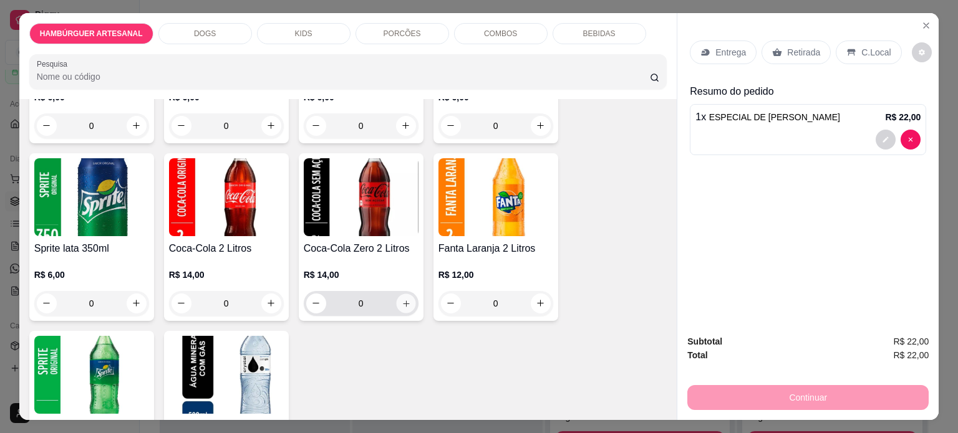
click at [403, 299] on icon "increase-product-quantity" at bounding box center [405, 303] width 9 height 9
type input "1"
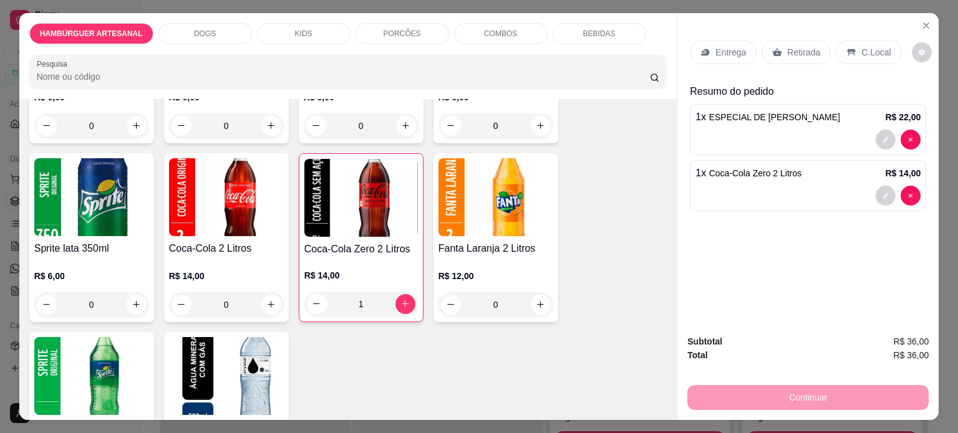
click at [720, 46] on p "Entrega" at bounding box center [730, 52] width 31 height 12
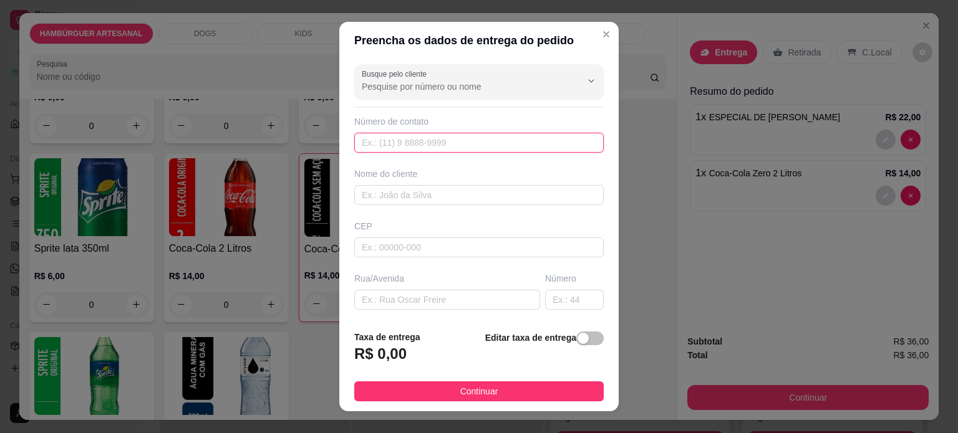
click at [448, 140] on input "text" at bounding box center [478, 143] width 249 height 20
type input "9665-7149"
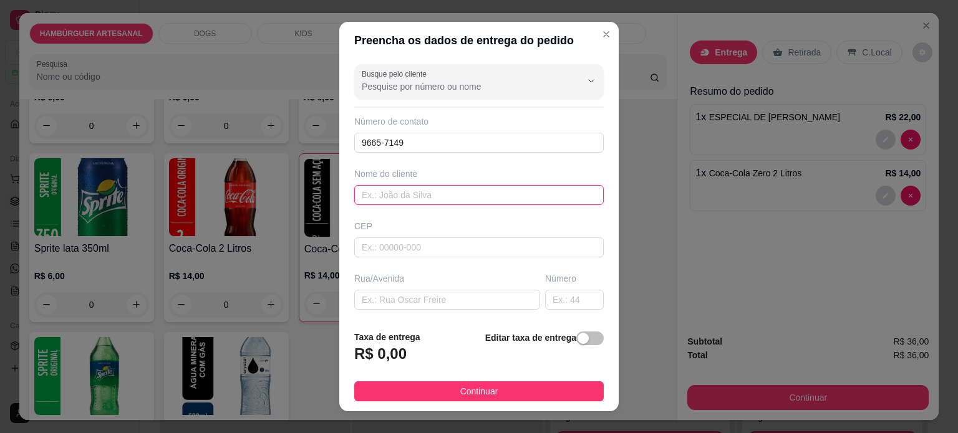
click at [445, 196] on input "text" at bounding box center [478, 195] width 249 height 20
type input "Crislaine"
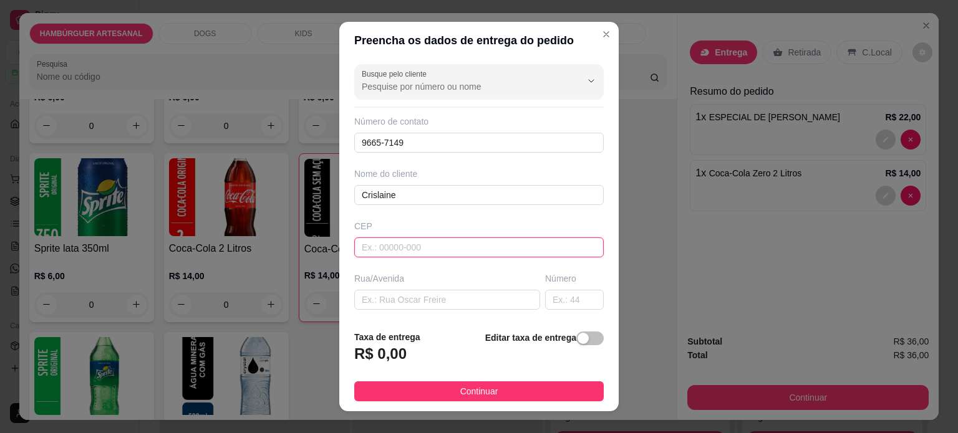
click at [401, 248] on input "text" at bounding box center [478, 248] width 249 height 20
click at [372, 299] on input "text" at bounding box center [447, 300] width 186 height 20
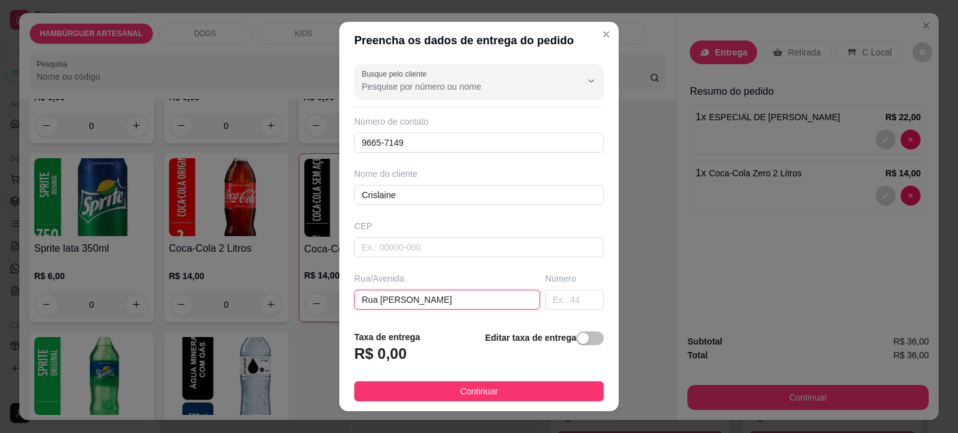
click at [392, 301] on input "Rua [PERSON_NAME]" at bounding box center [447, 300] width 186 height 20
type input "Rua [PERSON_NAME][GEOGRAPHIC_DATA]"
click at [545, 290] on input "text" at bounding box center [574, 300] width 59 height 20
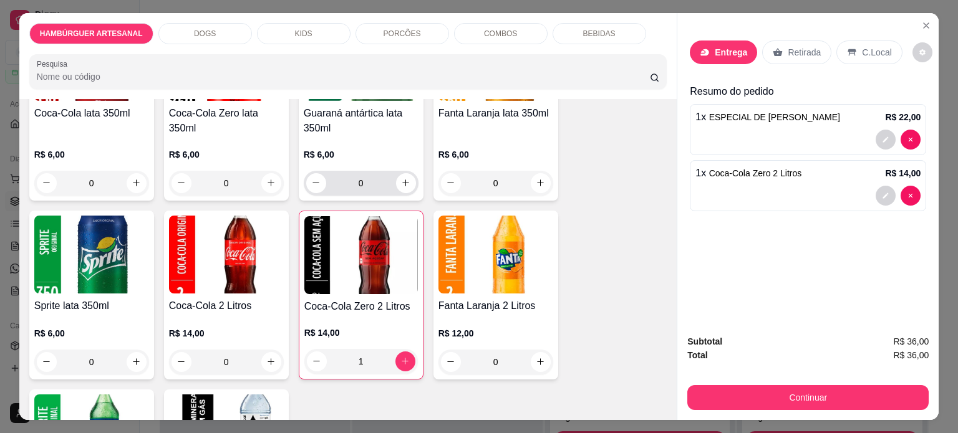
scroll to position [1995, 0]
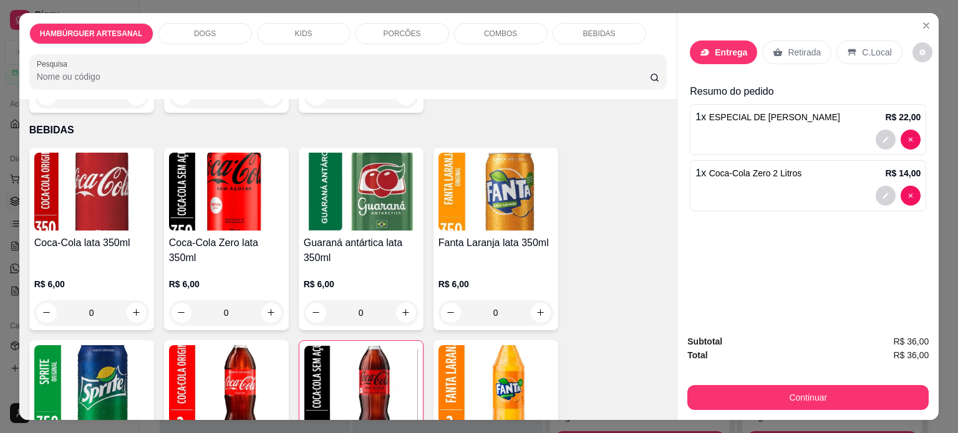
click at [717, 52] on p "Entrega" at bounding box center [730, 52] width 32 height 12
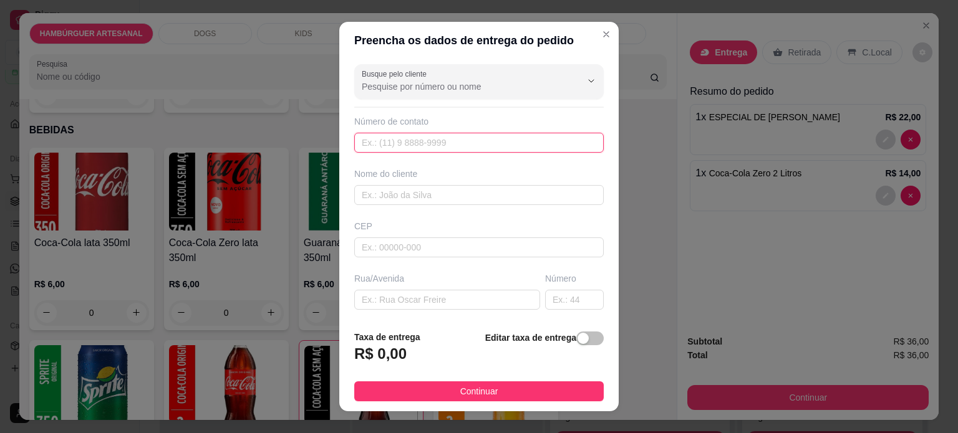
click at [476, 140] on input "text" at bounding box center [478, 143] width 249 height 20
paste input "[PHONE_NUMBER]"
type input "[PHONE_NUMBER]"
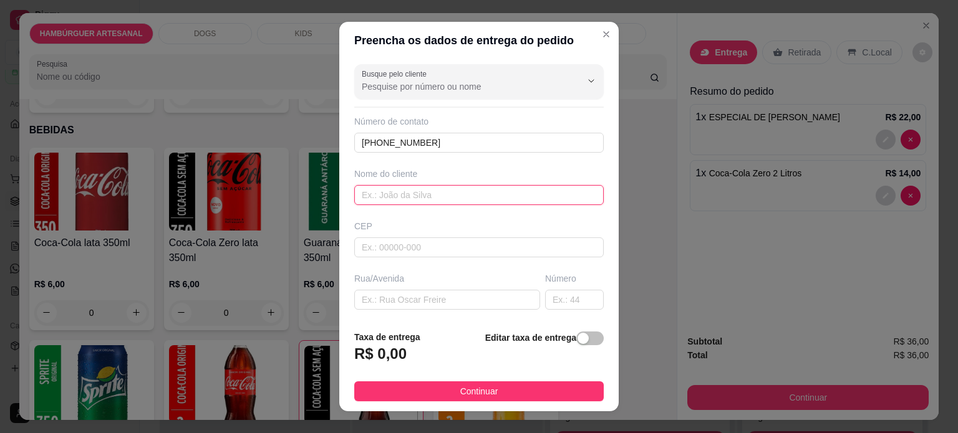
click at [411, 185] on input "text" at bounding box center [478, 195] width 249 height 20
type input "crislaine"
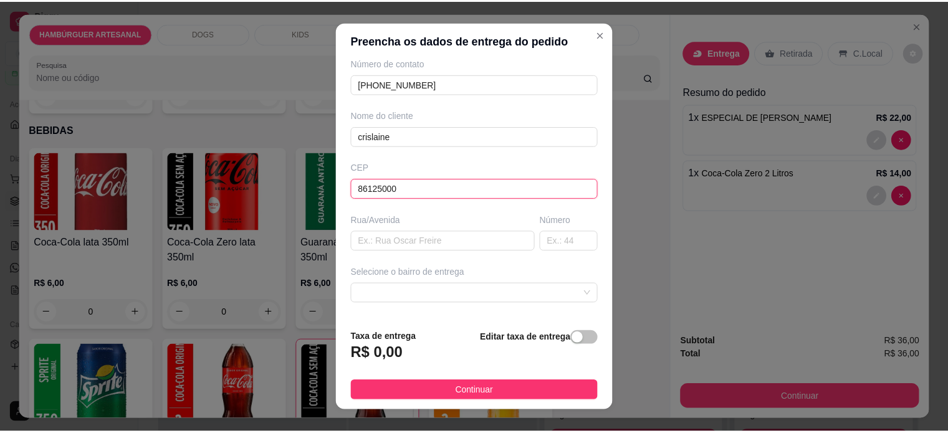
scroll to position [125, 0]
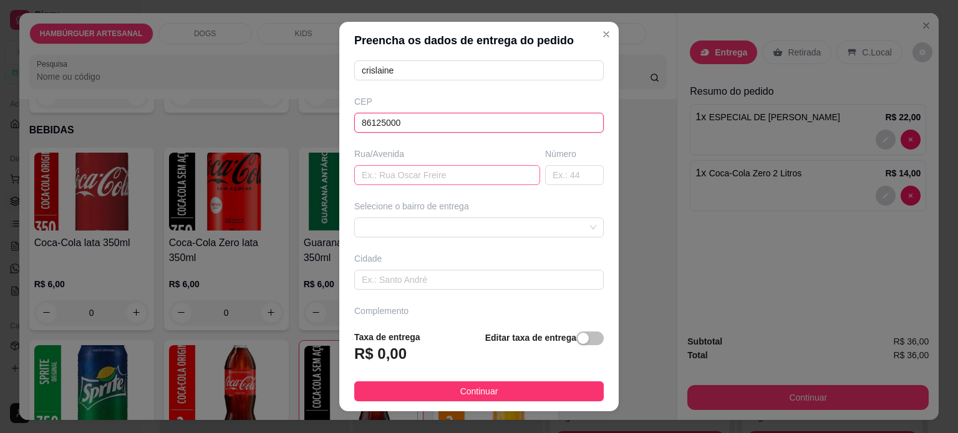
type input "86125000"
click at [413, 181] on input "text" at bounding box center [447, 175] width 186 height 20
paste input "Rua [PERSON_NAME]"
type input "Rua [PERSON_NAME]"
type input "207"
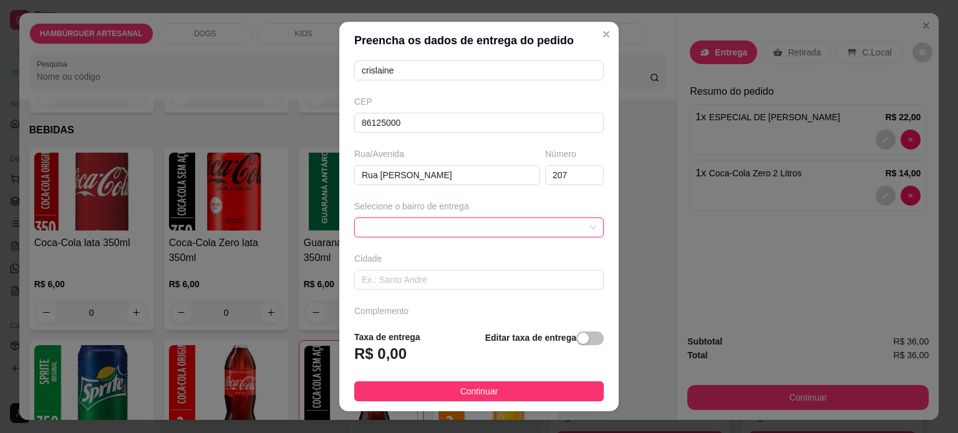
click at [487, 225] on span at bounding box center [479, 227] width 234 height 19
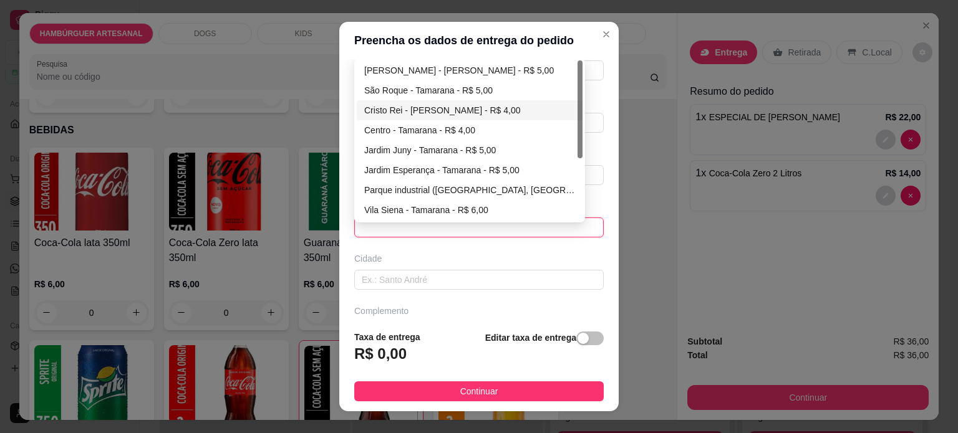
click at [456, 105] on div "Cristo Rei - [PERSON_NAME] - R$ 4,00" at bounding box center [469, 110] width 211 height 14
type input "Tamarana"
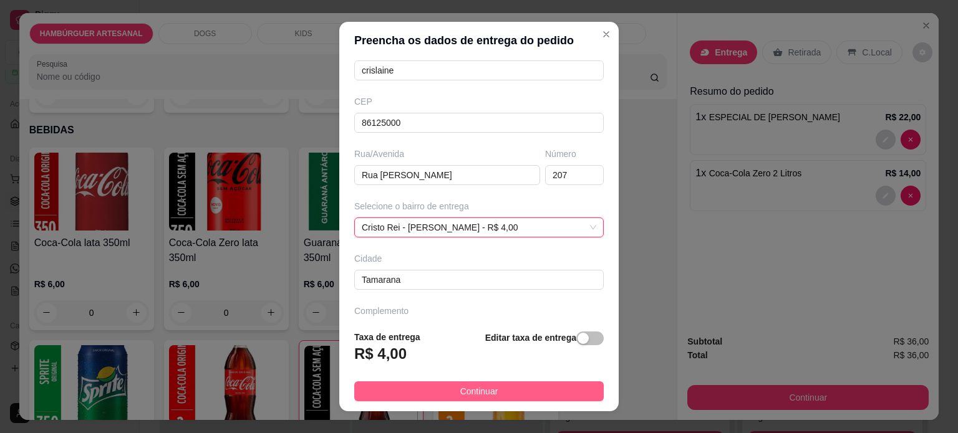
click at [469, 396] on span "Continuar" at bounding box center [479, 392] width 38 height 14
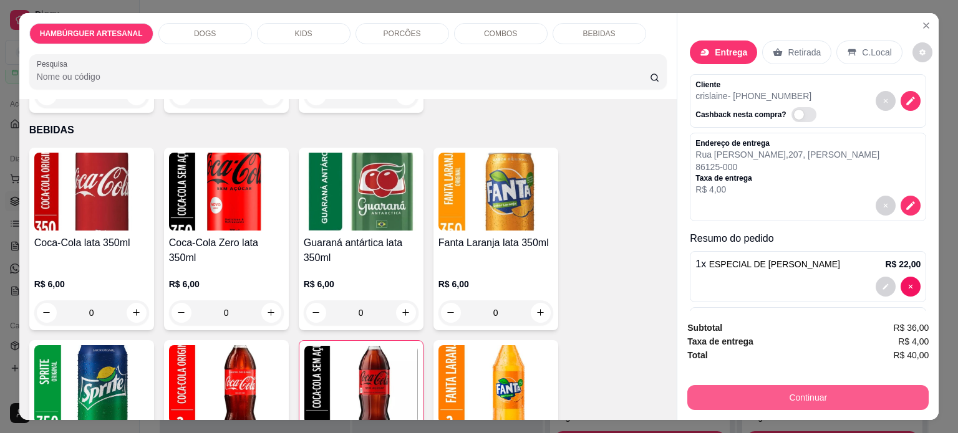
click at [788, 398] on button "Continuar" at bounding box center [807, 397] width 241 height 25
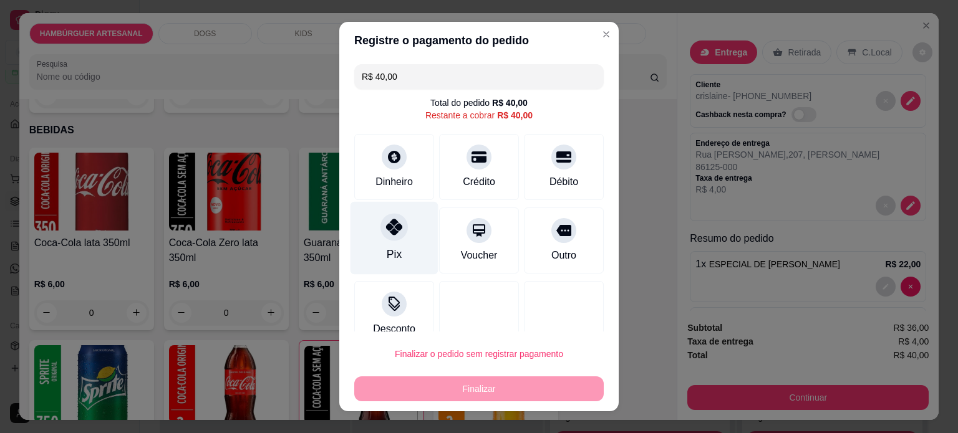
click at [406, 228] on div "Pix" at bounding box center [394, 237] width 88 height 73
type input "R$ 0,00"
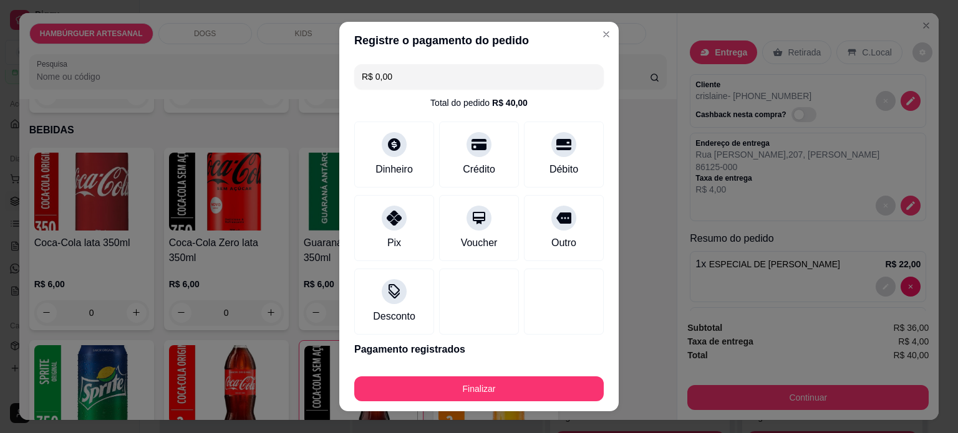
drag, startPoint x: 473, startPoint y: 365, endPoint x: 473, endPoint y: 373, distance: 8.7
click at [473, 366] on footer "Finalizar" at bounding box center [478, 387] width 279 height 50
click at [473, 373] on div "Finalizar" at bounding box center [478, 387] width 249 height 30
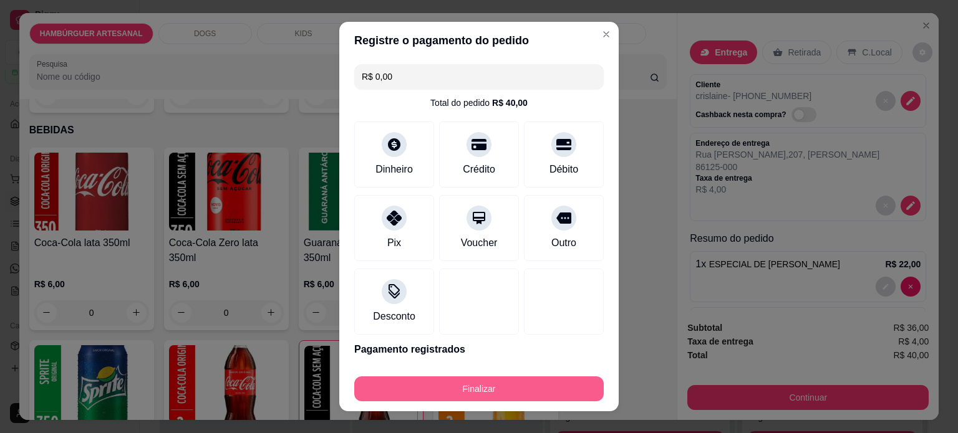
click at [474, 386] on button "Finalizar" at bounding box center [478, 389] width 249 height 25
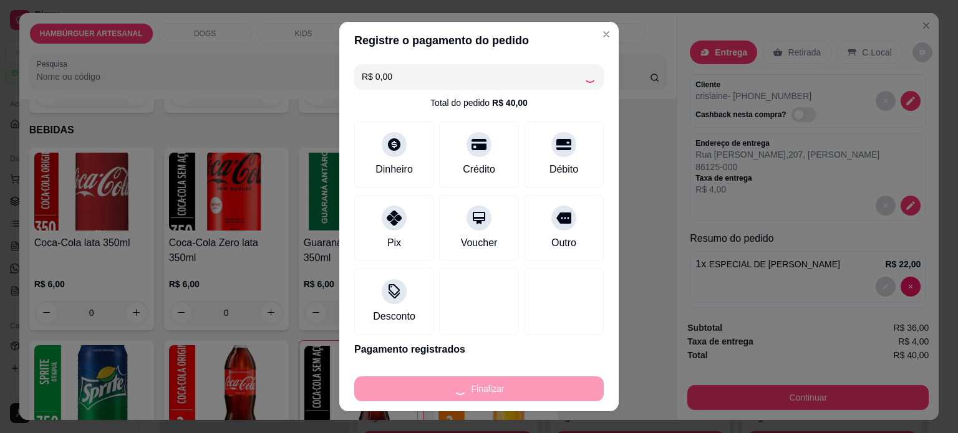
type input "0"
type input "-R$ 40,00"
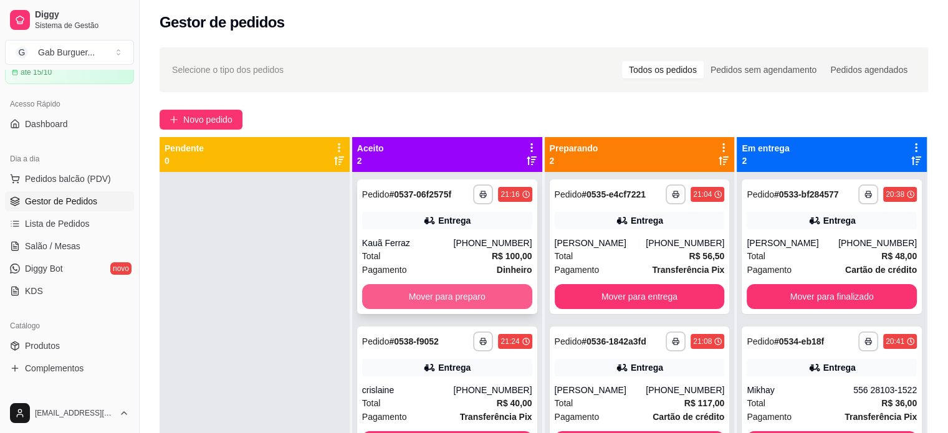
click at [420, 296] on button "Mover para preparo" at bounding box center [447, 296] width 170 height 25
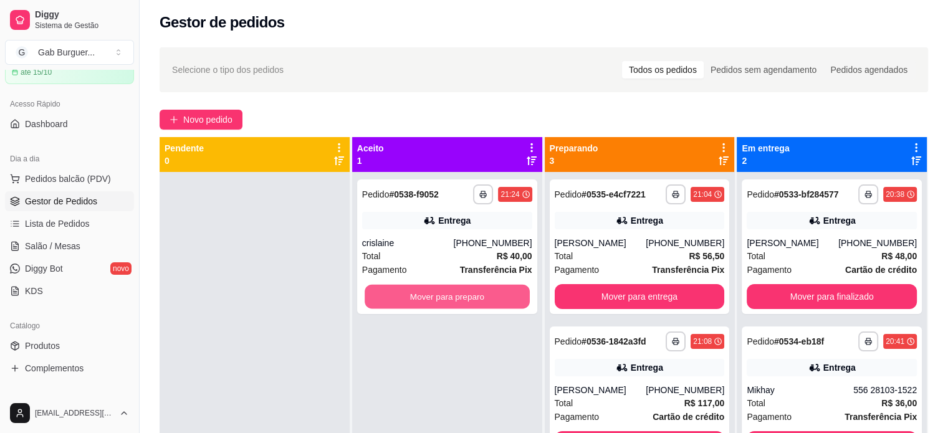
click at [420, 296] on button "Mover para preparo" at bounding box center [447, 297] width 165 height 24
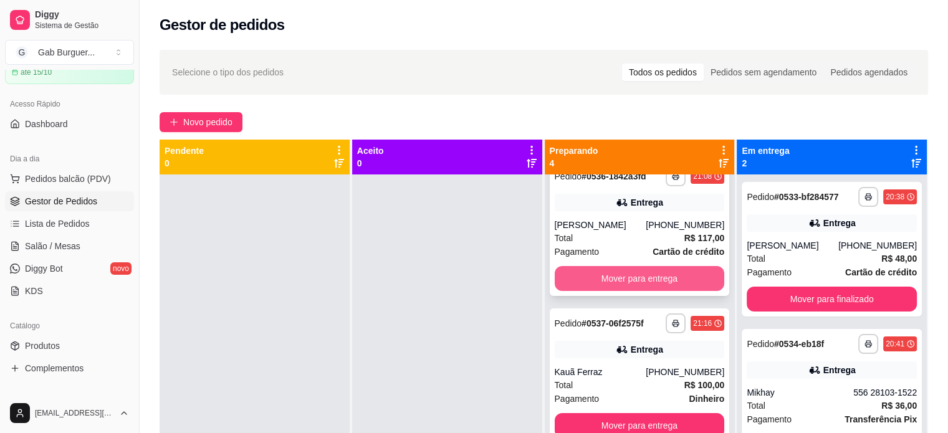
click at [566, 271] on button "Mover para entrega" at bounding box center [640, 278] width 170 height 25
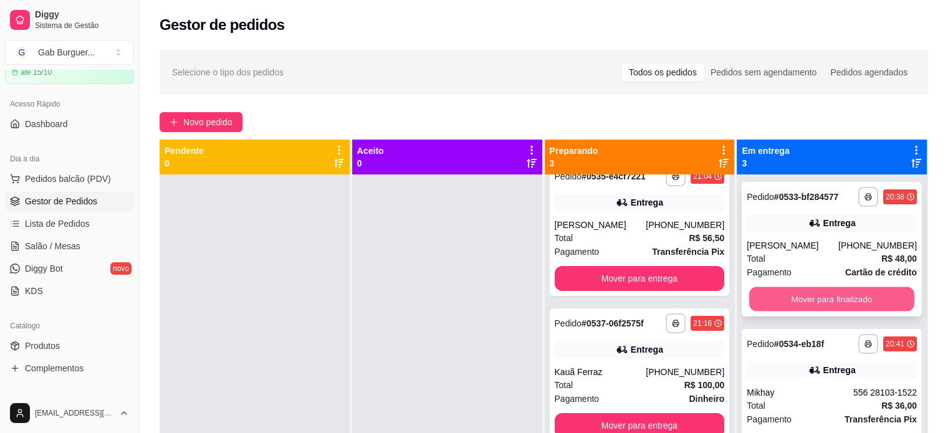
click at [812, 299] on button "Mover para finalizado" at bounding box center [831, 299] width 165 height 24
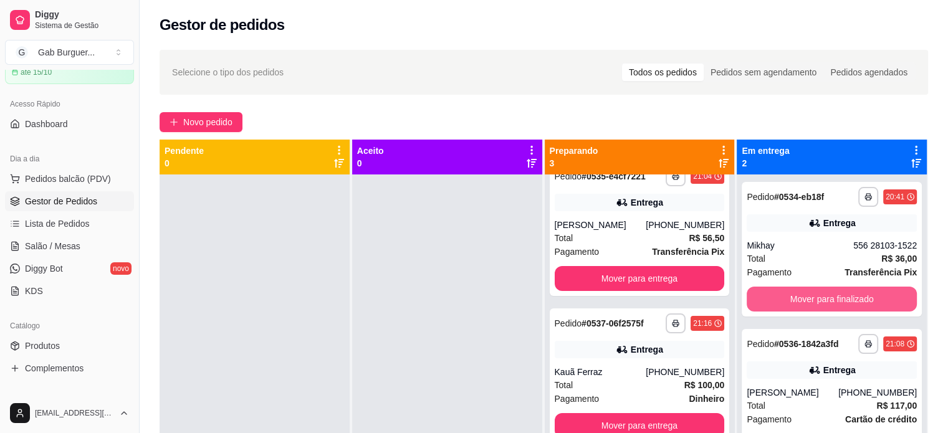
click at [812, 299] on button "Mover para finalizado" at bounding box center [832, 299] width 170 height 25
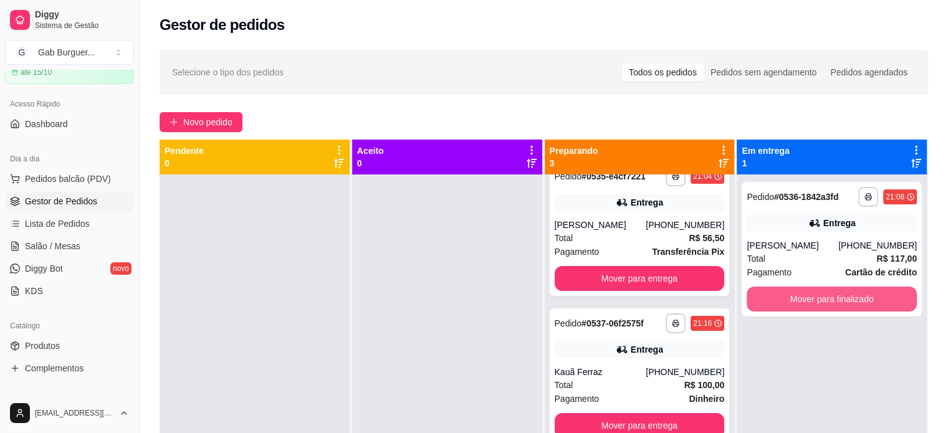
click at [812, 299] on button "Mover para finalizado" at bounding box center [832, 299] width 170 height 25
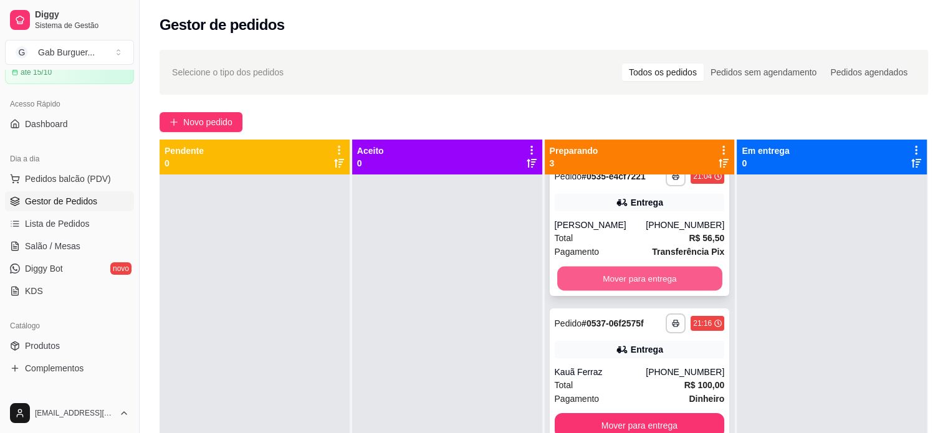
click at [598, 284] on button "Mover para entrega" at bounding box center [639, 279] width 165 height 24
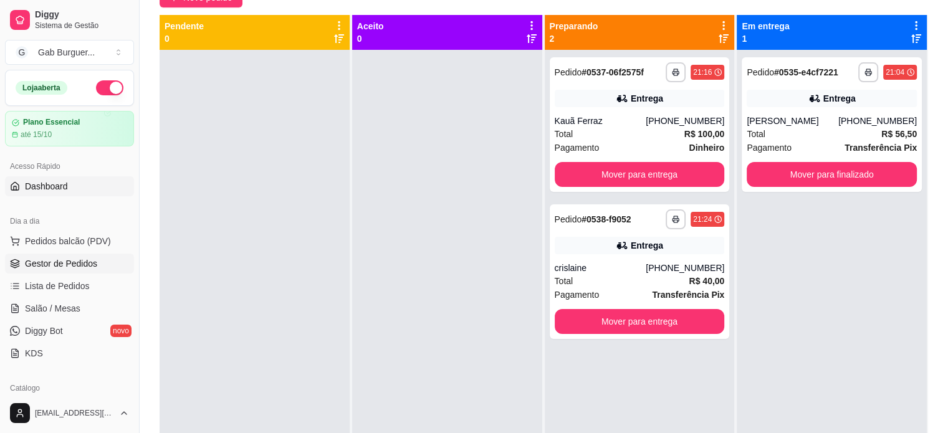
drag, startPoint x: 54, startPoint y: 185, endPoint x: 71, endPoint y: 191, distance: 18.5
click at [54, 186] on span "Dashboard" at bounding box center [46, 186] width 43 height 12
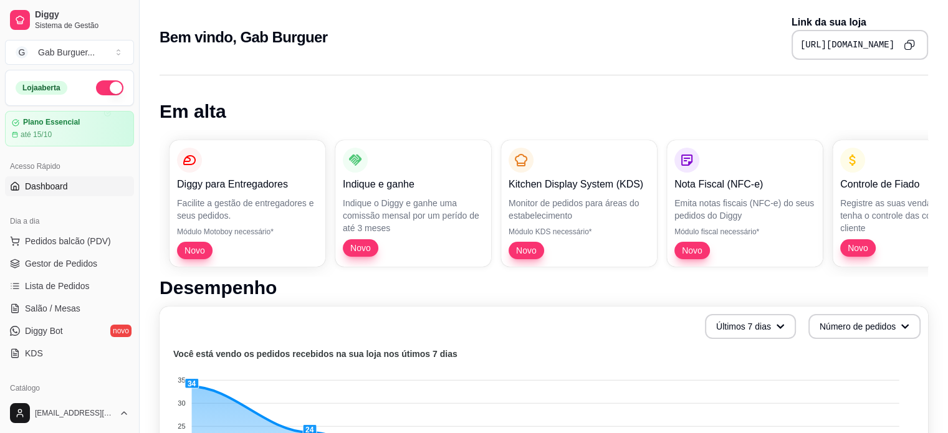
click at [906, 43] on icon "Copy to clipboard" at bounding box center [909, 44] width 11 height 11
click at [92, 279] on link "Lista de Pedidos" at bounding box center [69, 286] width 129 height 20
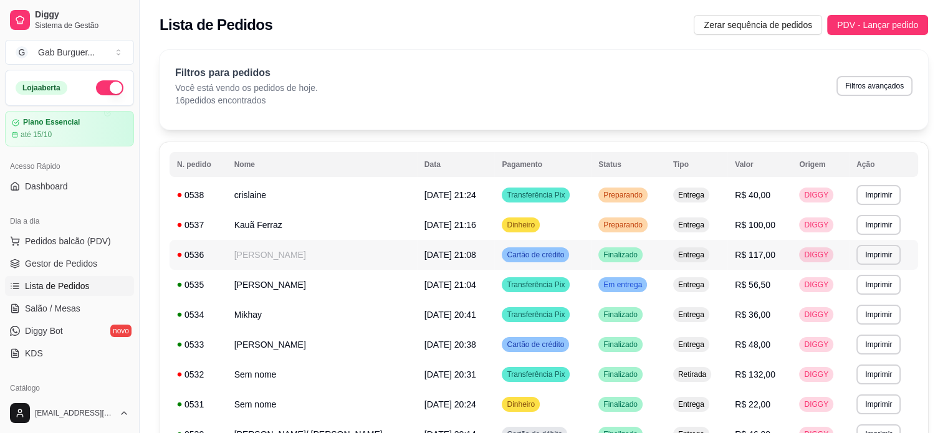
click at [425, 256] on span "[DATE] 21:08" at bounding box center [451, 255] width 52 height 10
click at [42, 245] on span "Pedidos balcão (PDV)" at bounding box center [68, 241] width 86 height 12
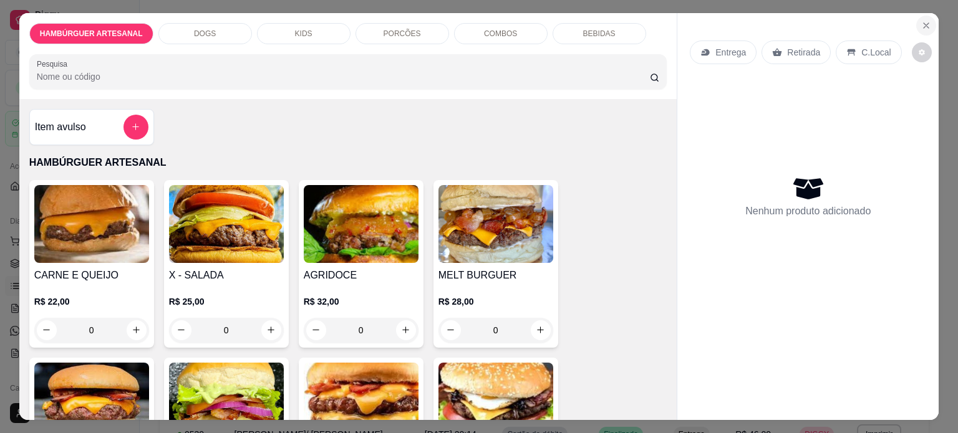
click at [925, 26] on button "Close" at bounding box center [926, 26] width 20 height 20
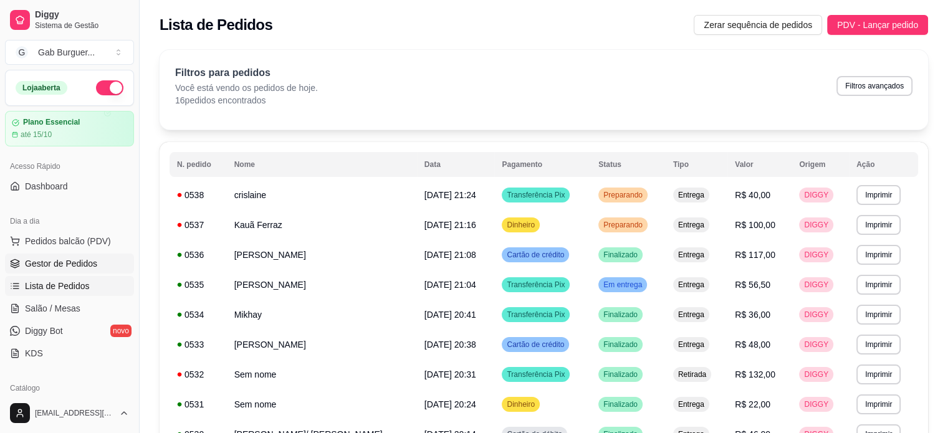
click at [58, 266] on span "Gestor de Pedidos" at bounding box center [61, 263] width 72 height 12
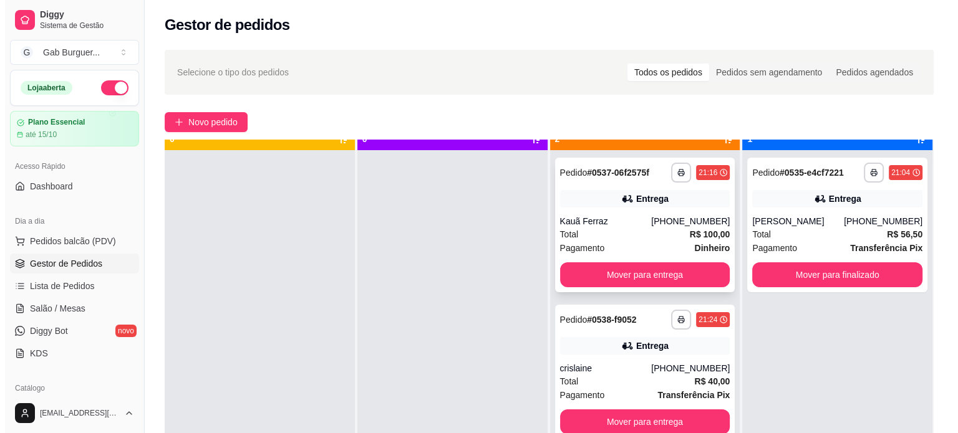
scroll to position [35, 0]
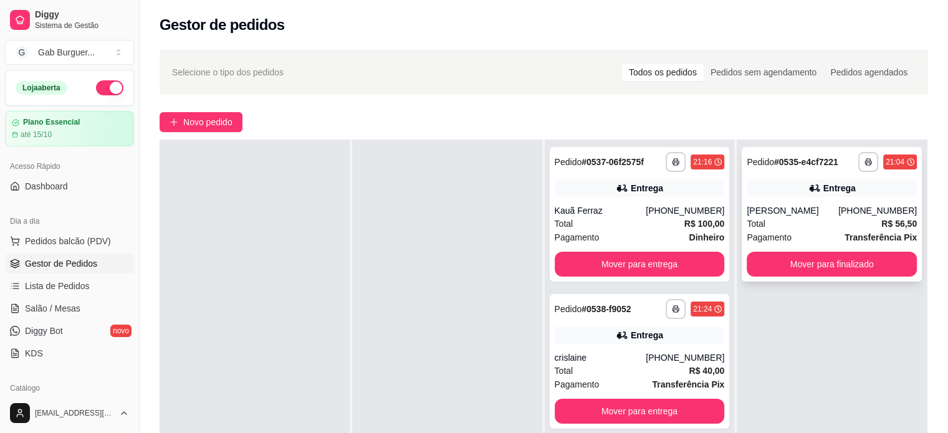
click at [797, 239] on div "Pagamento Transferência Pix" at bounding box center [832, 238] width 170 height 14
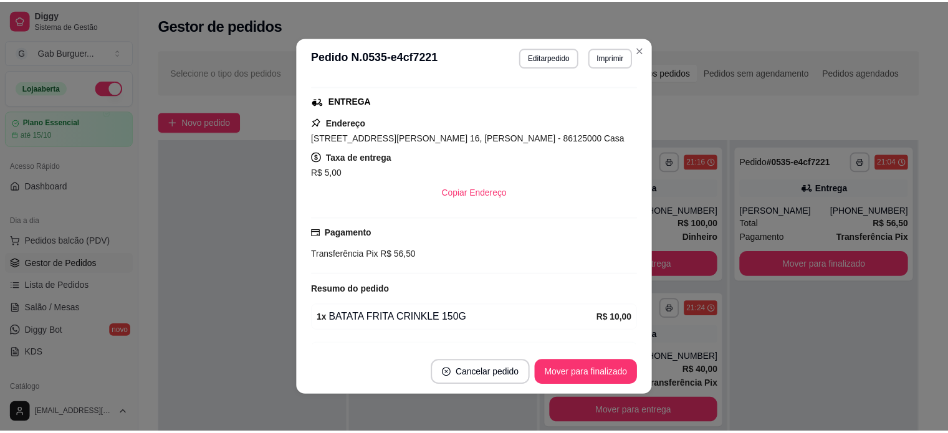
scroll to position [309, 0]
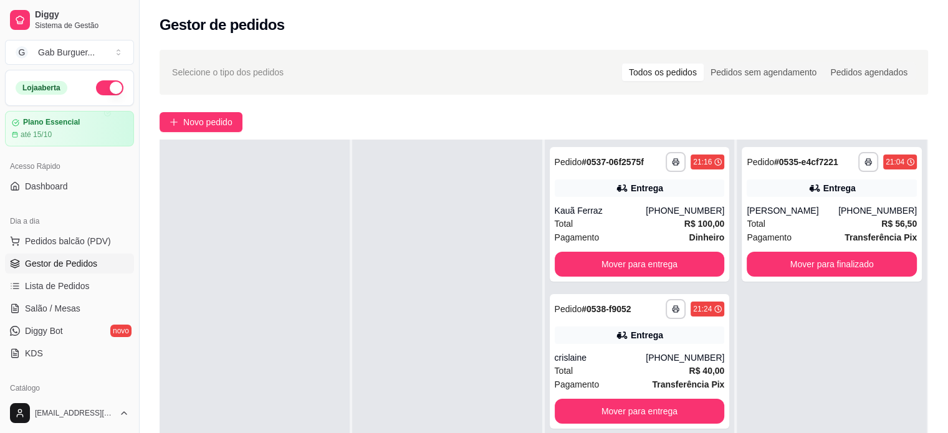
click at [376, 301] on div at bounding box center [447, 356] width 190 height 433
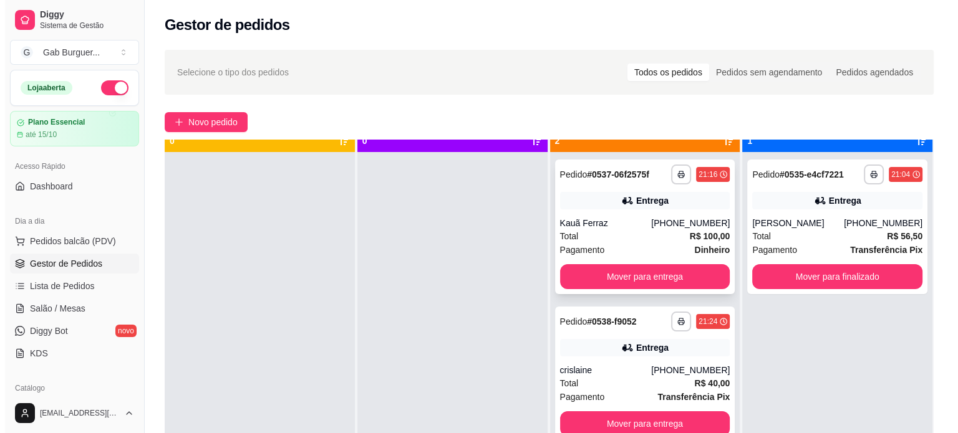
scroll to position [35, 0]
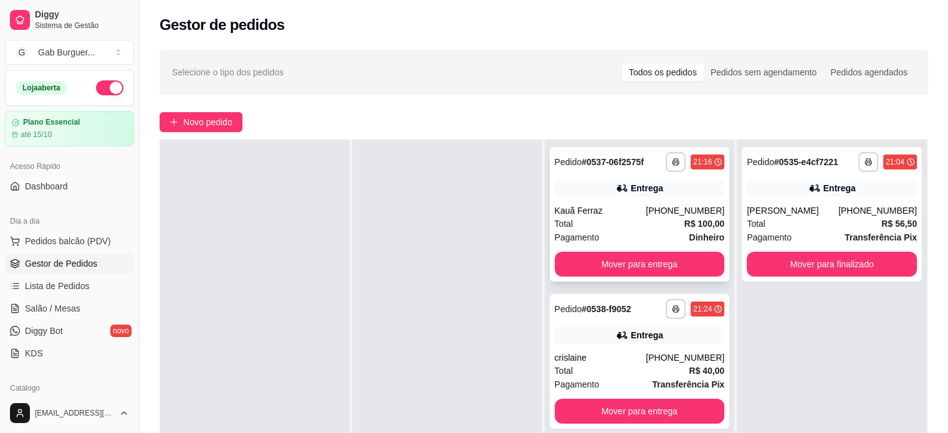
click at [618, 229] on div "Total R$ 100,00" at bounding box center [640, 224] width 170 height 14
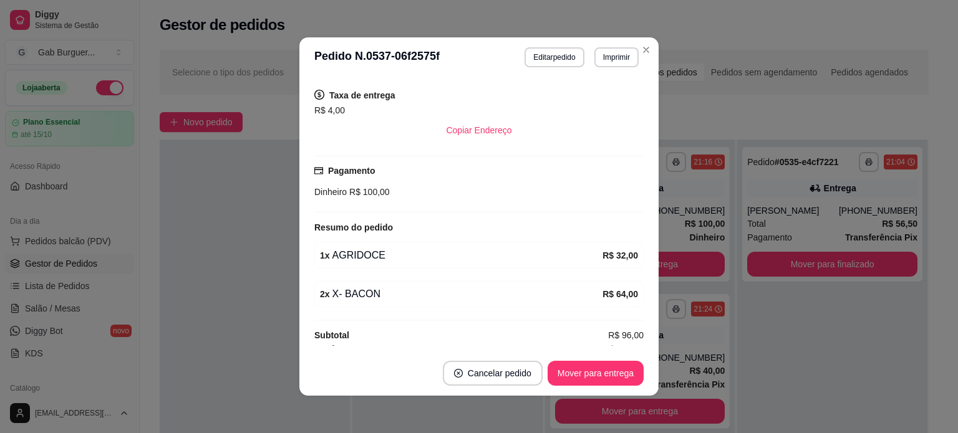
scroll to position [272, 0]
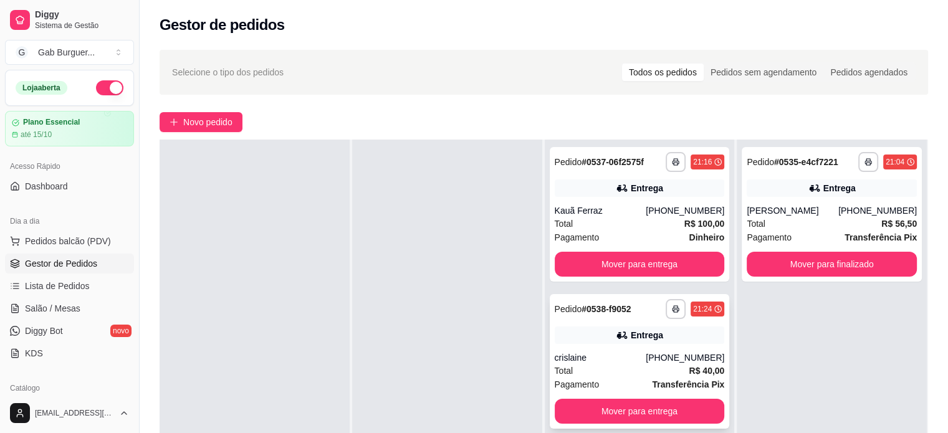
click at [660, 358] on div "[PHONE_NUMBER]" at bounding box center [685, 358] width 79 height 12
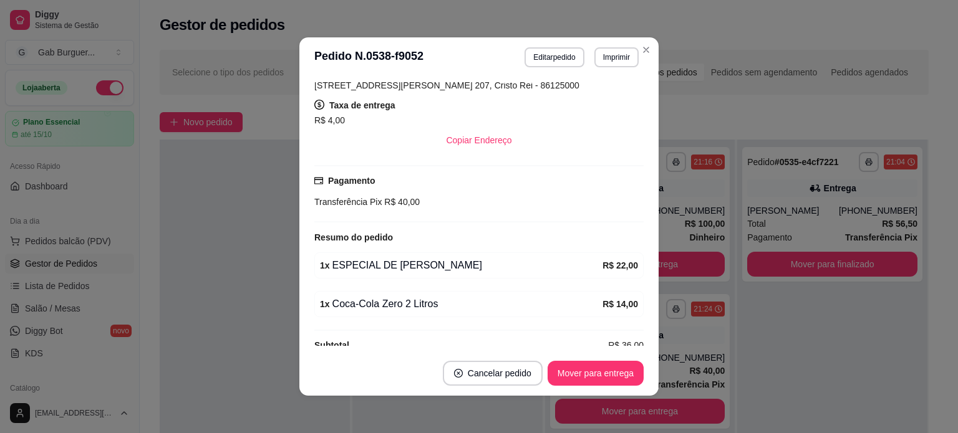
scroll to position [219, 0]
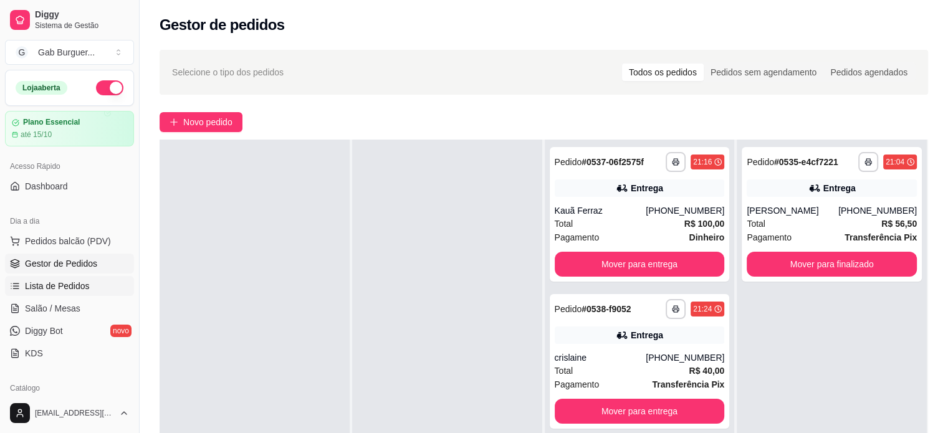
click at [94, 282] on link "Lista de Pedidos" at bounding box center [69, 286] width 129 height 20
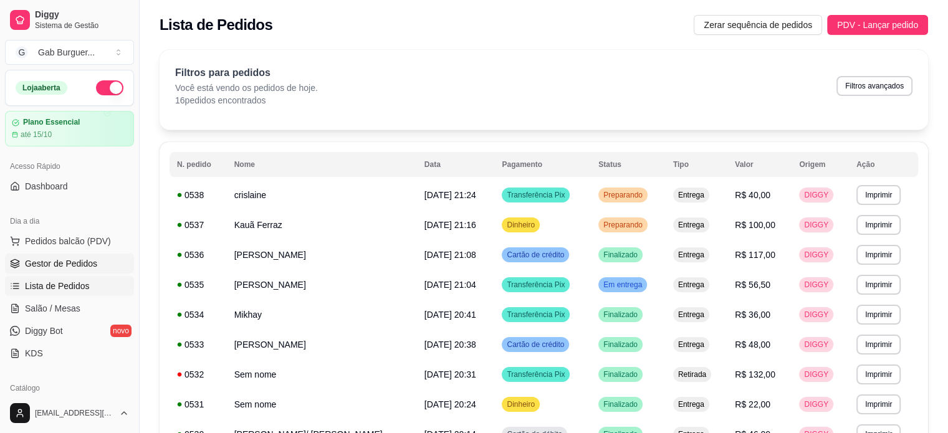
click at [69, 257] on span "Gestor de Pedidos" at bounding box center [61, 263] width 72 height 12
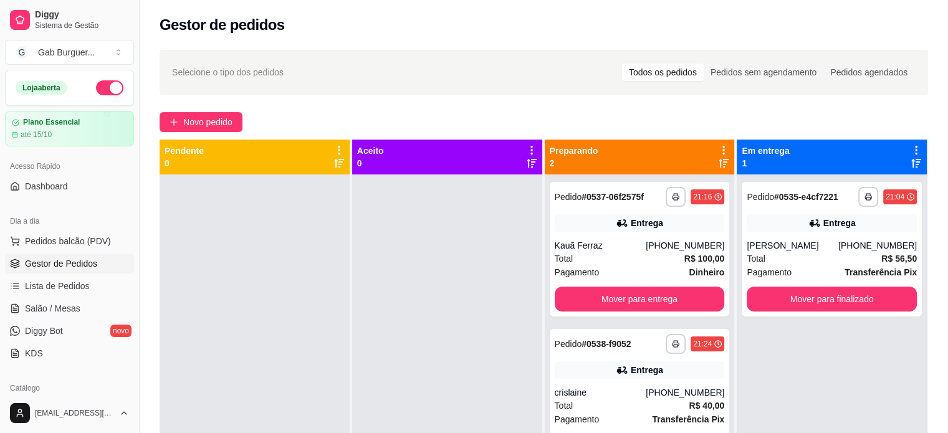
click at [167, 109] on div "**********" at bounding box center [544, 314] width 809 height 545
click at [188, 127] on span "Novo pedido" at bounding box center [207, 122] width 49 height 14
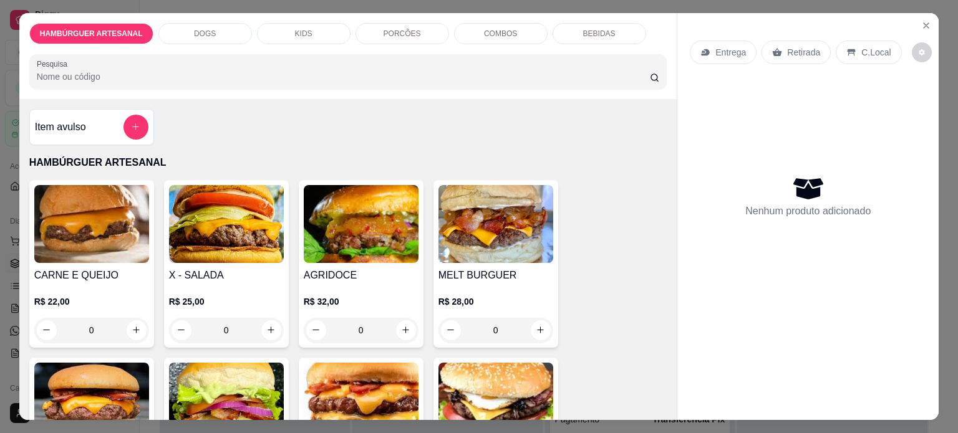
click at [259, 323] on div "0" at bounding box center [226, 330] width 115 height 25
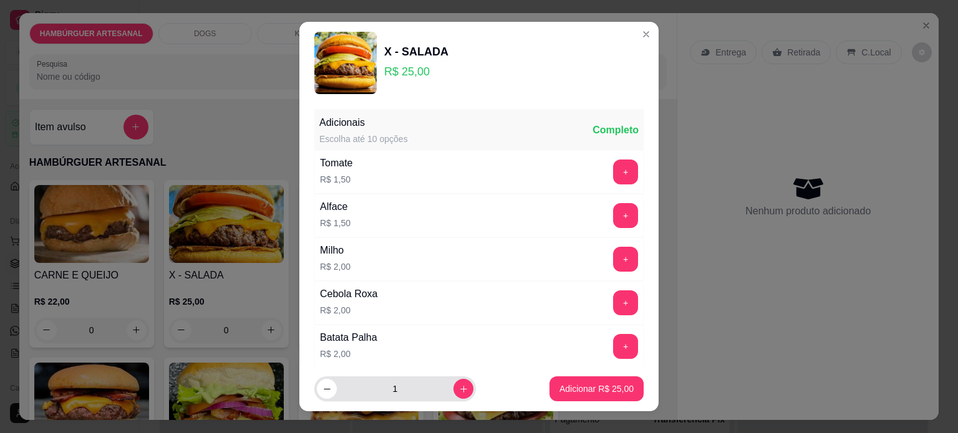
click at [436, 392] on input "1" at bounding box center [395, 389] width 117 height 25
click at [453, 397] on button "increase-product-quantity" at bounding box center [462, 389] width 19 height 19
type input "3"
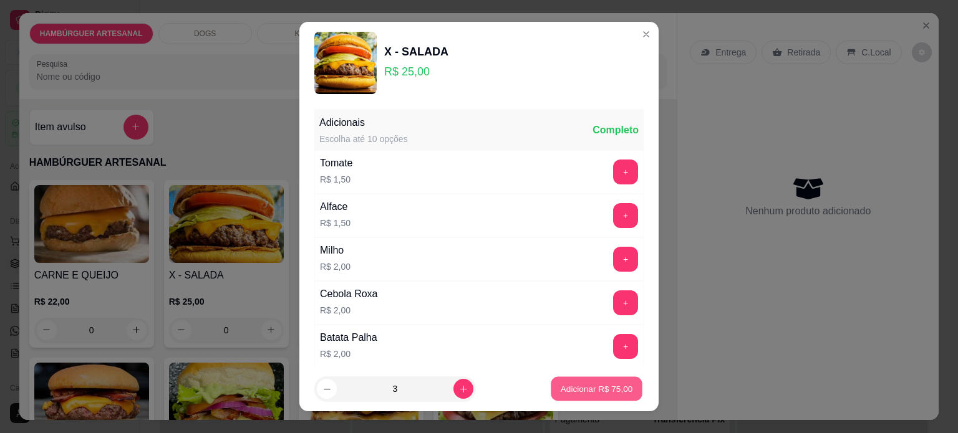
click at [594, 387] on p "Adicionar R$ 75,00" at bounding box center [596, 389] width 72 height 12
type input "3"
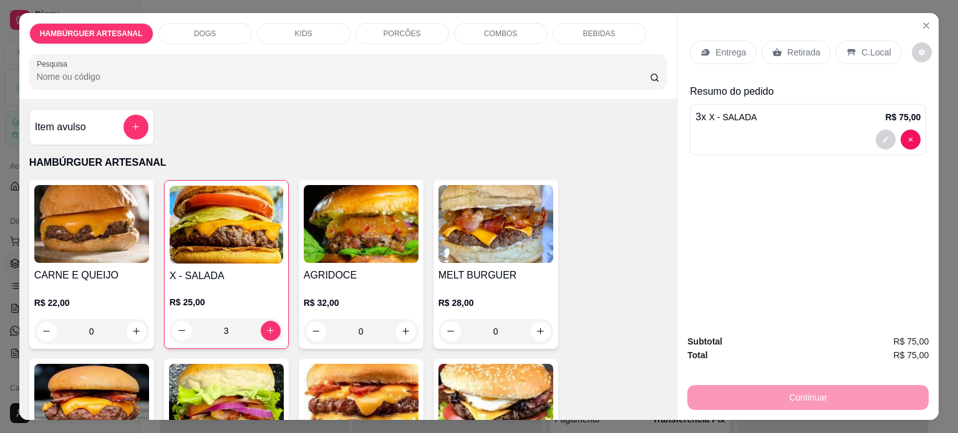
click at [716, 49] on p "Entrega" at bounding box center [730, 52] width 31 height 12
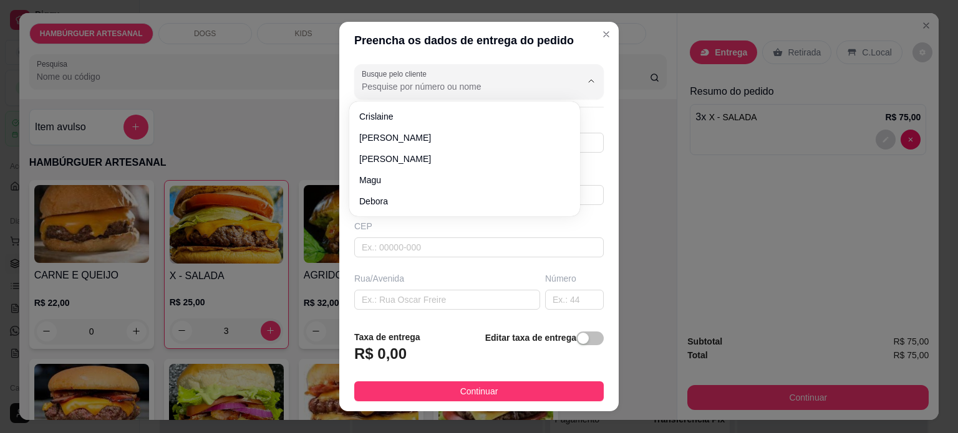
click at [439, 91] on input "Busque pelo cliente" at bounding box center [461, 86] width 199 height 12
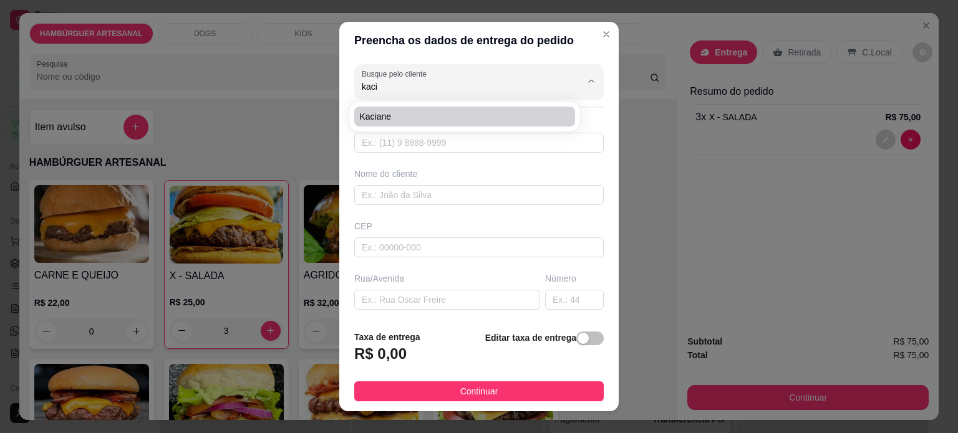
click at [435, 108] on li "kaciane" at bounding box center [464, 117] width 221 height 20
type input "kaciane"
type input "43991347873"
type input "kaciane"
type input "86125000"
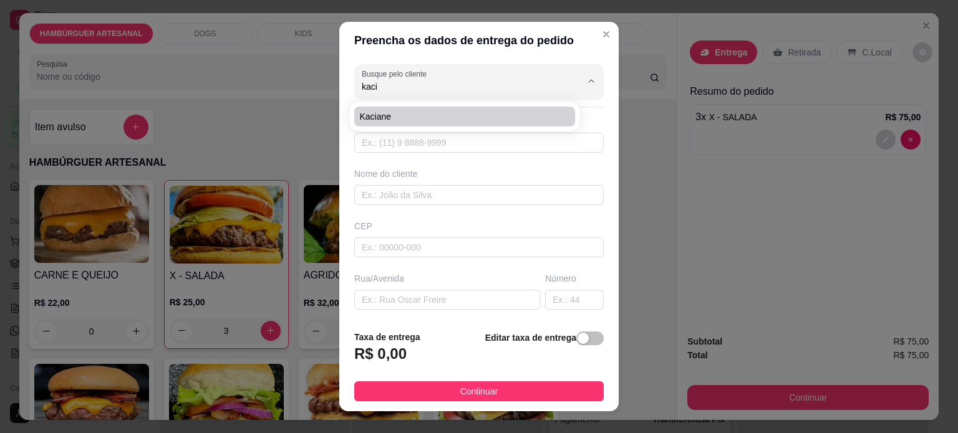
type input "Rua [PERSON_NAME]"
type input "330"
type input "Tamarana"
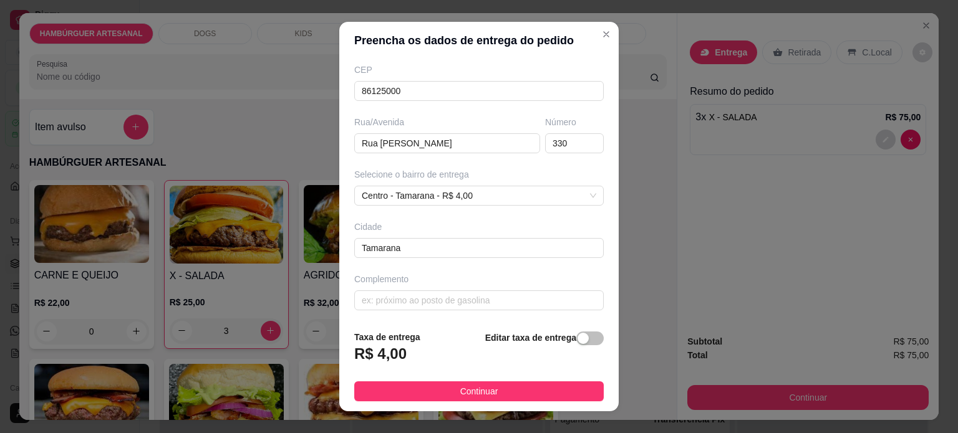
scroll to position [18, 0]
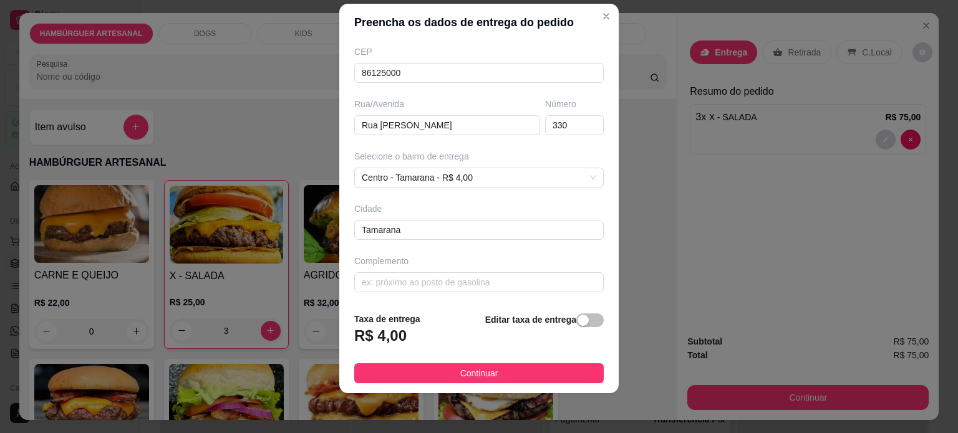
type input "kaciane"
click at [461, 383] on footer "Taxa de entrega R$ 4,00 Editar taxa de entrega Continuar" at bounding box center [478, 347] width 279 height 91
click at [463, 378] on span "Continuar" at bounding box center [479, 374] width 38 height 14
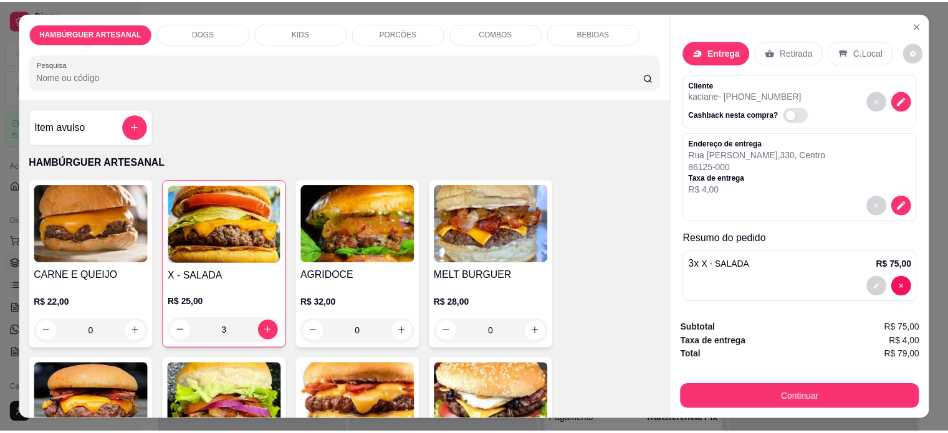
scroll to position [31, 0]
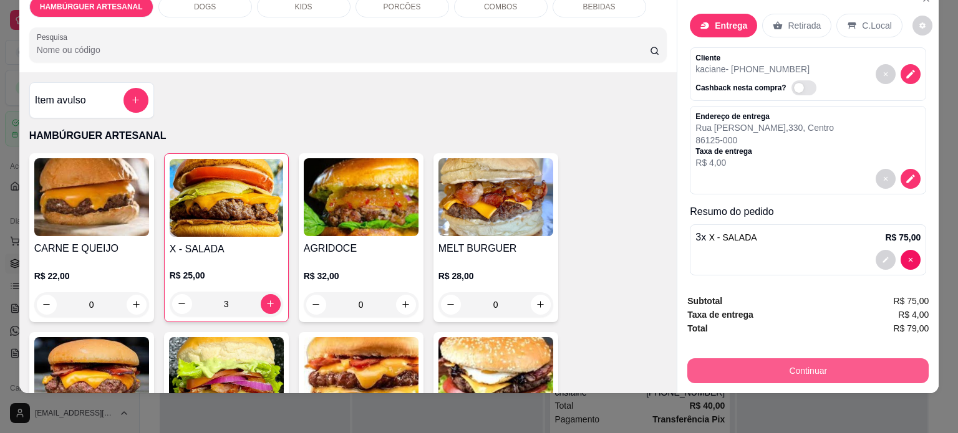
click at [812, 363] on button "Continuar" at bounding box center [807, 370] width 241 height 25
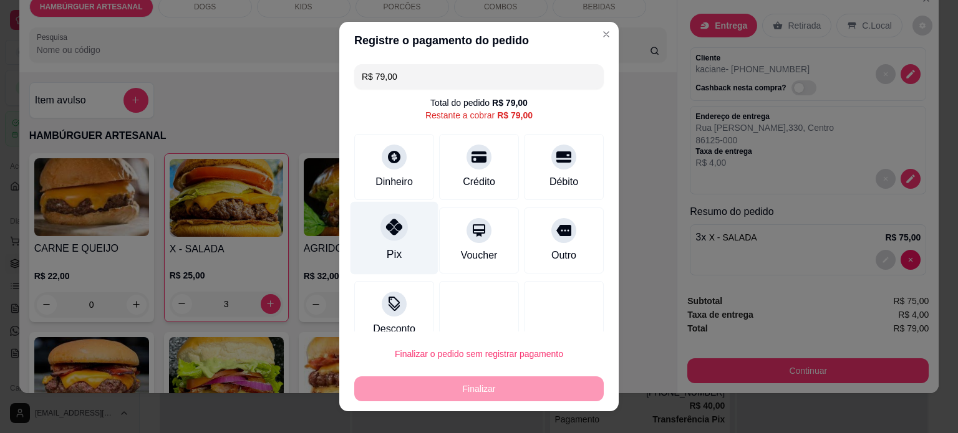
click at [399, 246] on div "Pix" at bounding box center [394, 237] width 88 height 73
type input "R$ 0,00"
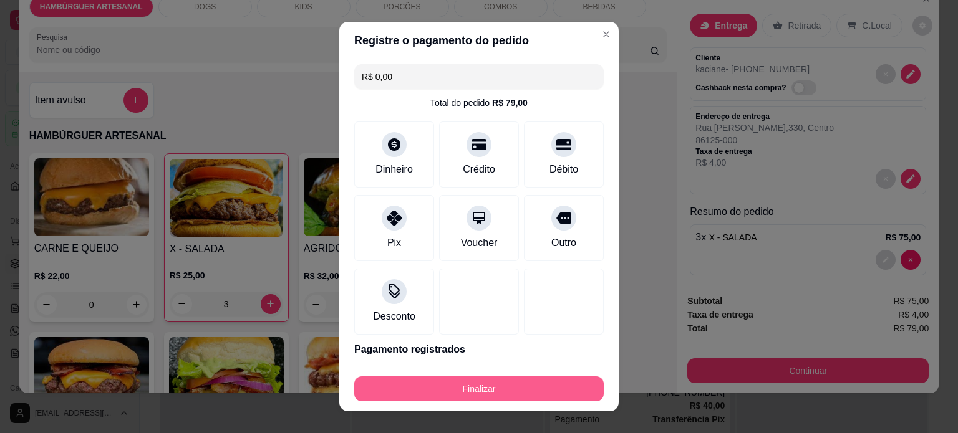
click at [456, 392] on button "Finalizar" at bounding box center [478, 389] width 249 height 25
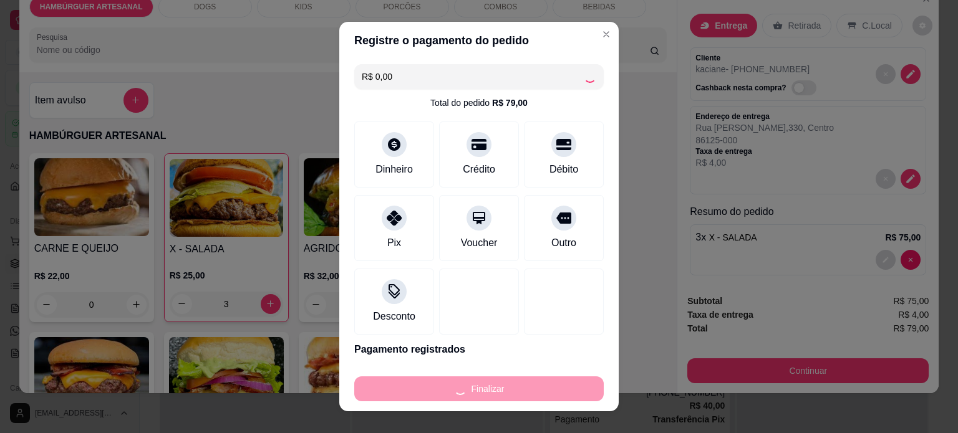
type input "0"
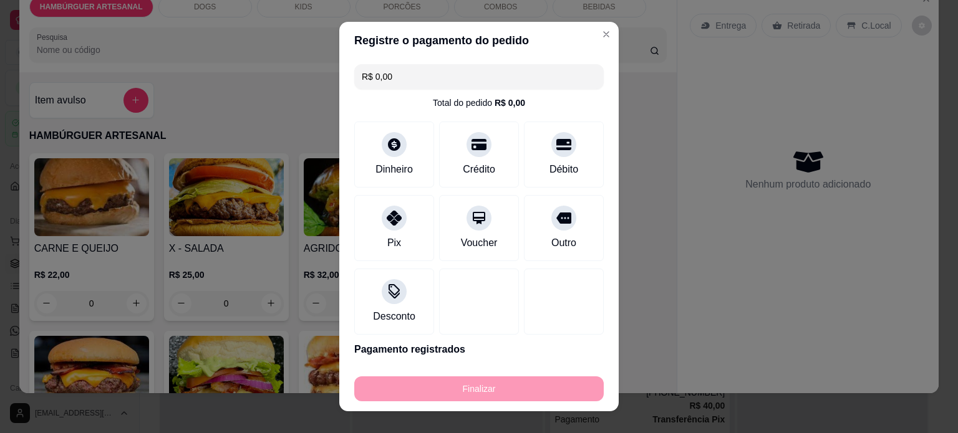
type input "-R$ 79,00"
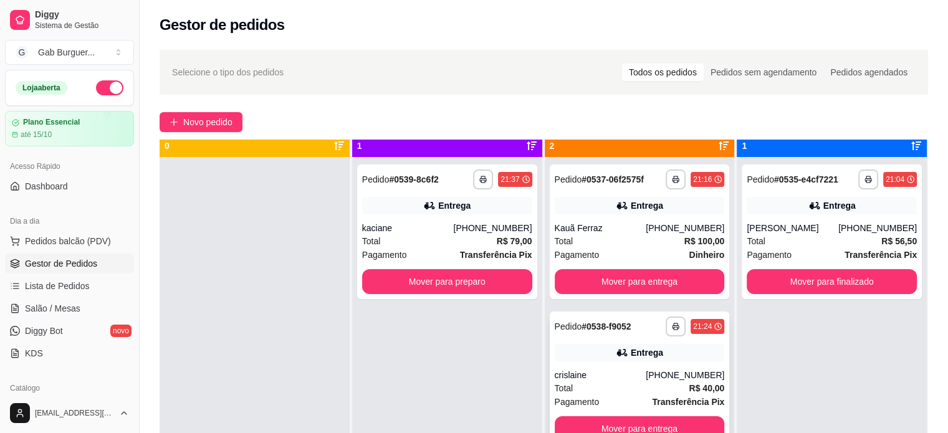
scroll to position [35, 0]
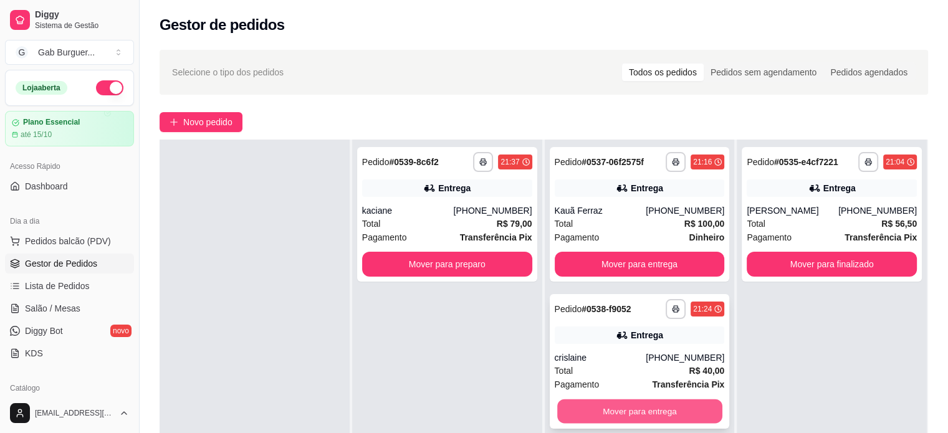
click at [660, 406] on button "Mover para entrega" at bounding box center [639, 412] width 165 height 24
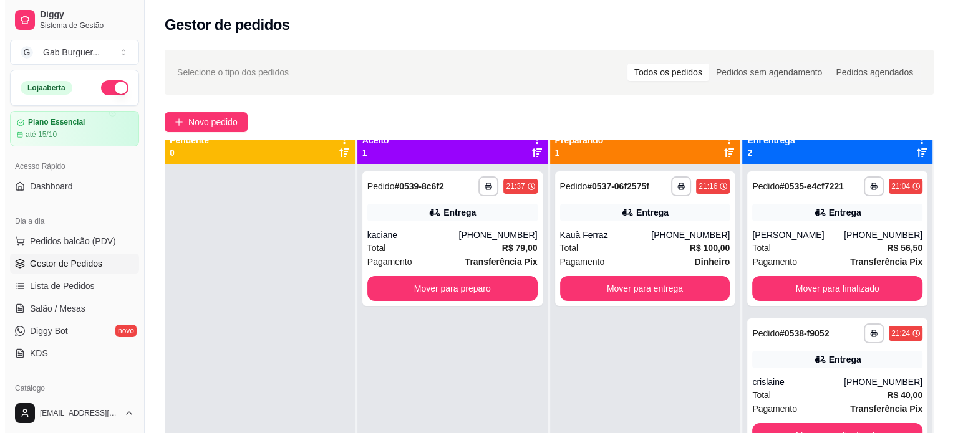
scroll to position [0, 0]
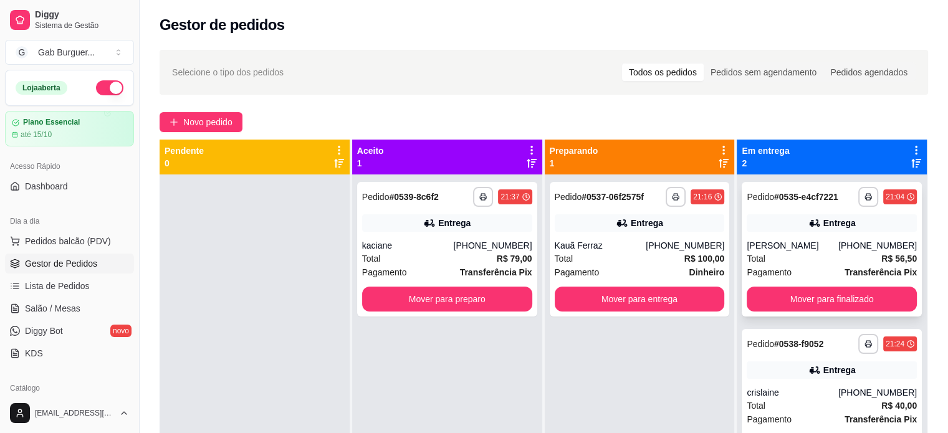
click at [824, 269] on div "Pagamento Transferência Pix" at bounding box center [832, 273] width 170 height 14
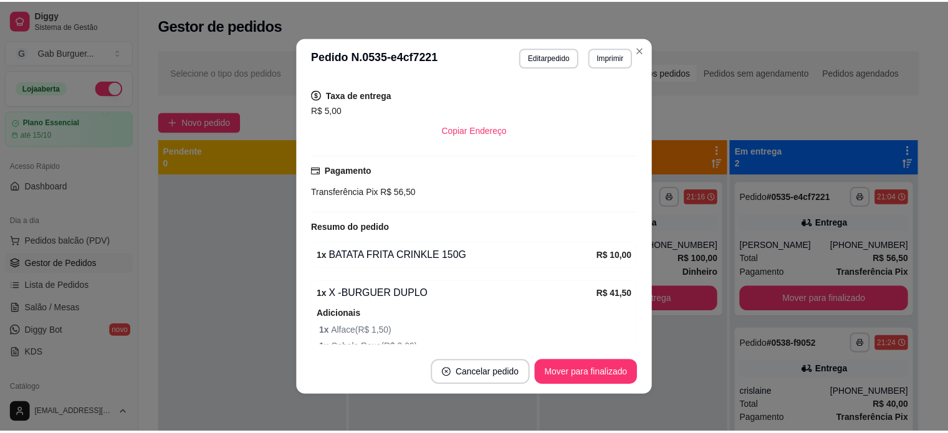
scroll to position [309, 0]
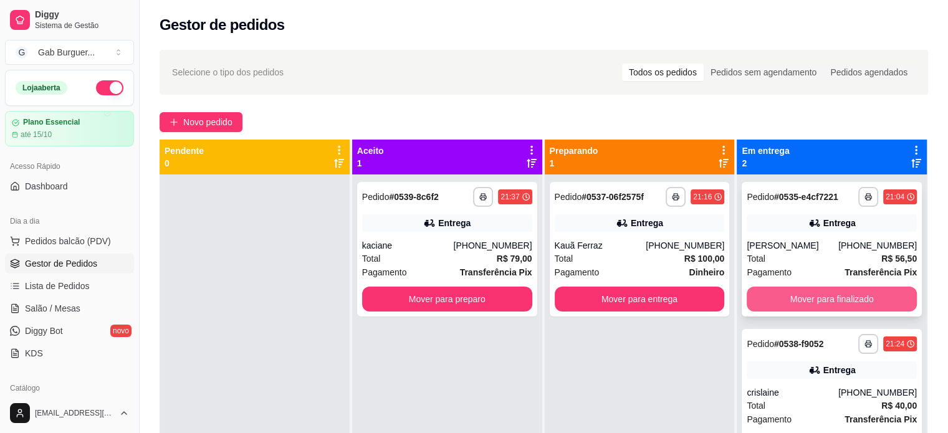
click at [804, 301] on button "Mover para finalizado" at bounding box center [832, 299] width 170 height 25
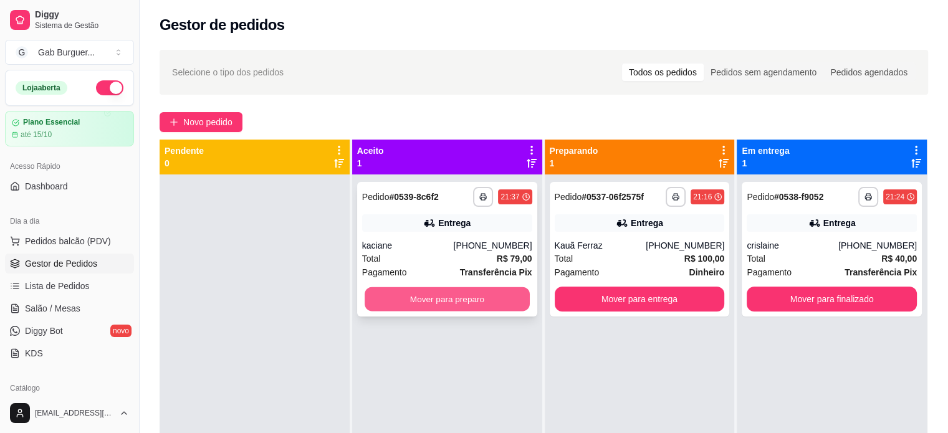
click at [425, 310] on button "Mover para preparo" at bounding box center [447, 299] width 165 height 24
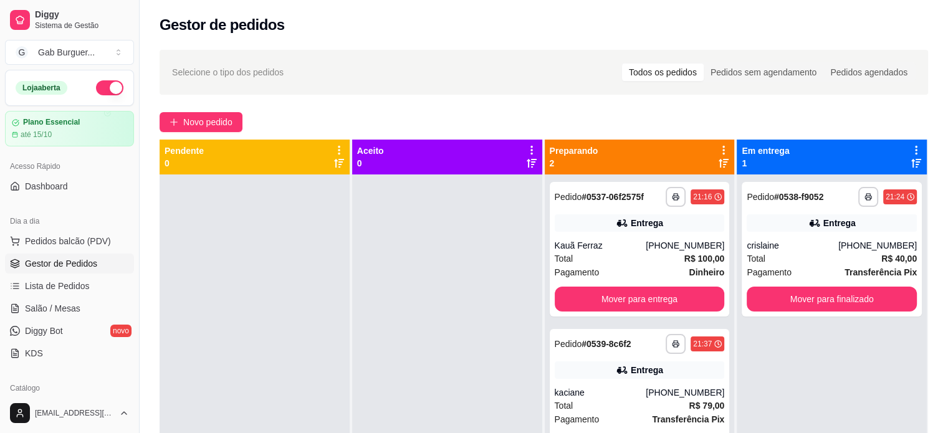
click at [436, 269] on div at bounding box center [447, 391] width 190 height 433
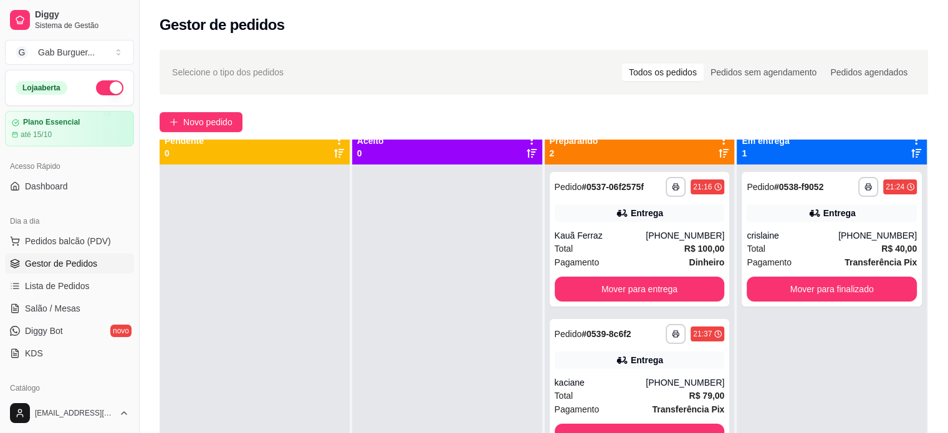
scroll to position [0, 0]
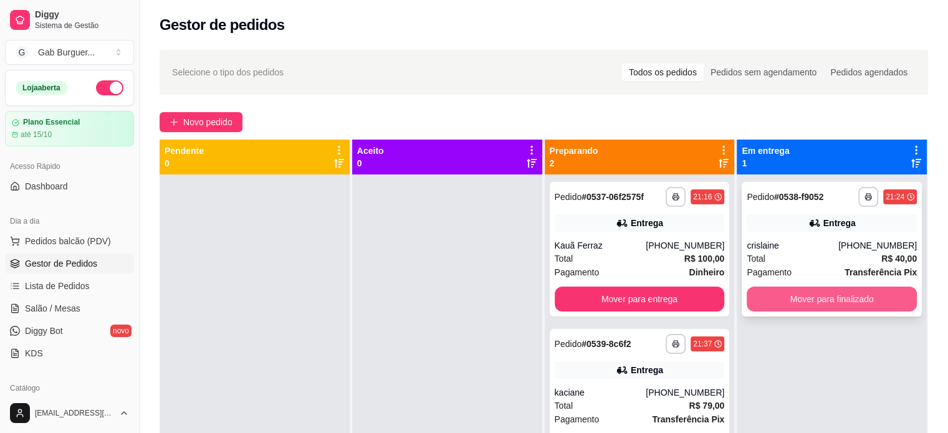
click at [834, 297] on button "Mover para finalizado" at bounding box center [832, 299] width 170 height 25
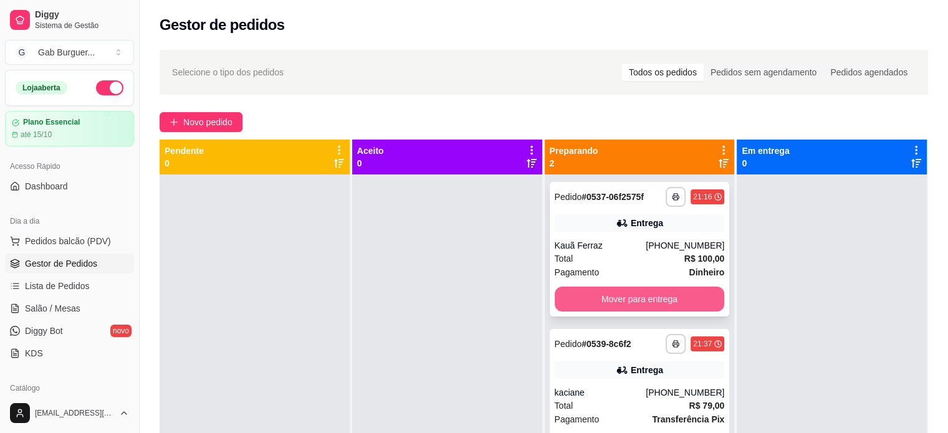
click at [668, 302] on button "Mover para entrega" at bounding box center [640, 299] width 170 height 25
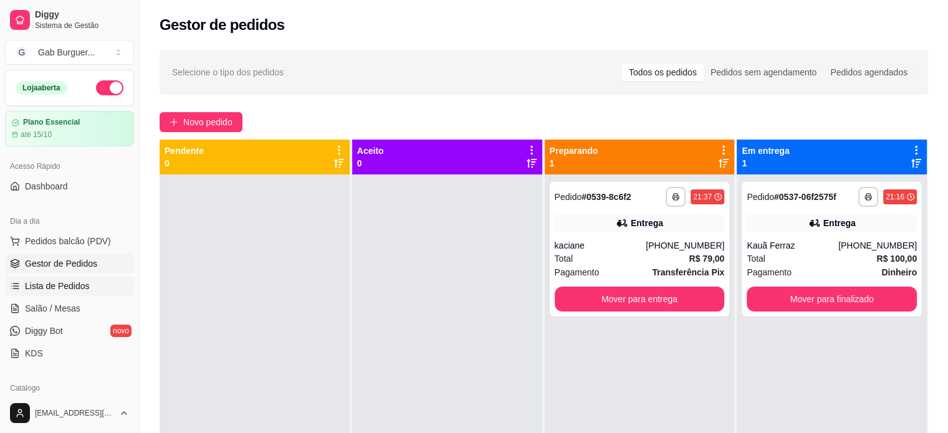
click at [65, 291] on span "Lista de Pedidos" at bounding box center [57, 286] width 65 height 12
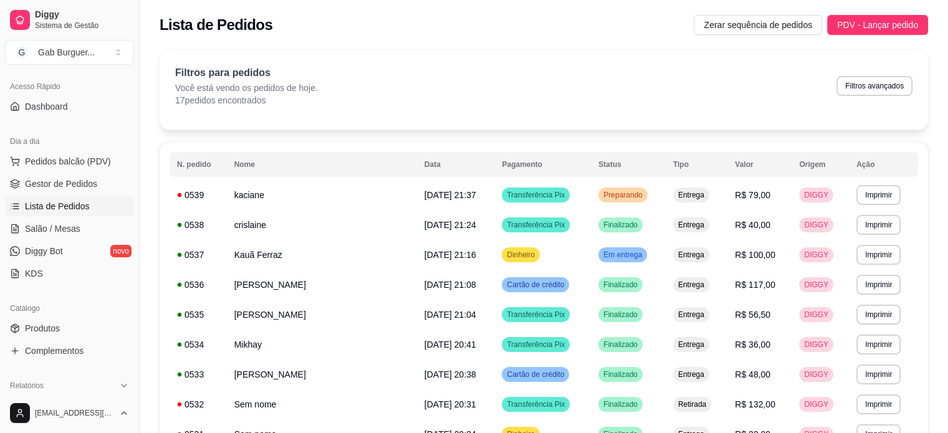
scroll to position [125, 0]
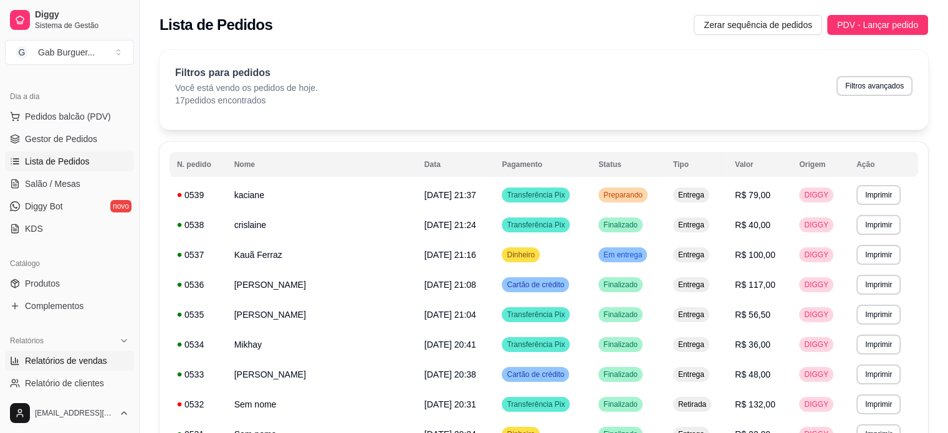
click at [67, 362] on span "Relatórios de vendas" at bounding box center [66, 361] width 82 height 12
select select "ALL"
select select "0"
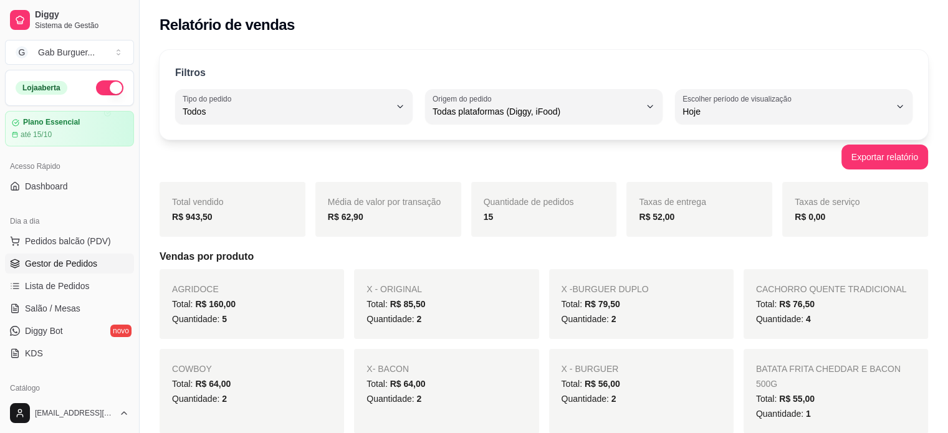
click at [75, 259] on span "Gestor de Pedidos" at bounding box center [61, 263] width 72 height 12
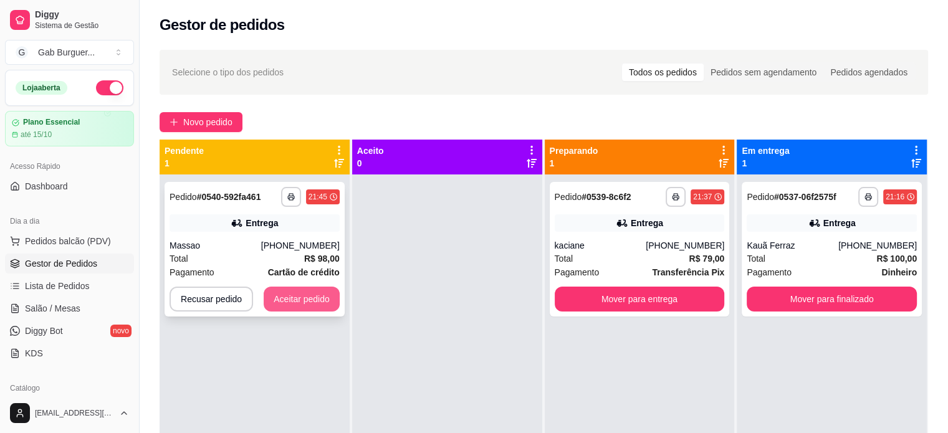
click at [314, 306] on button "Aceitar pedido" at bounding box center [302, 299] width 76 height 25
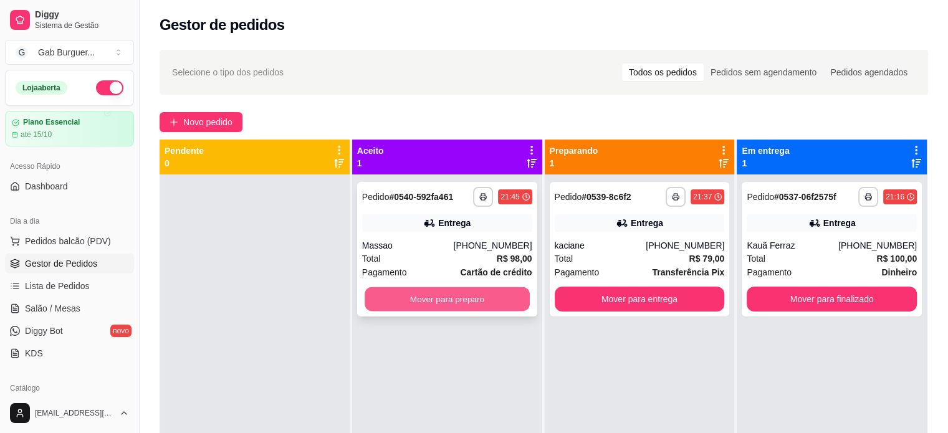
click at [434, 296] on button "Mover para preparo" at bounding box center [447, 299] width 165 height 24
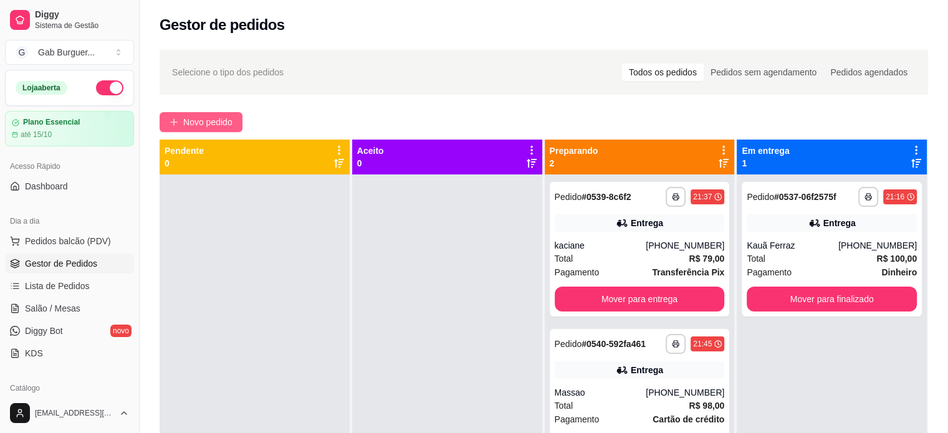
click at [236, 121] on button "Novo pedido" at bounding box center [201, 122] width 83 height 20
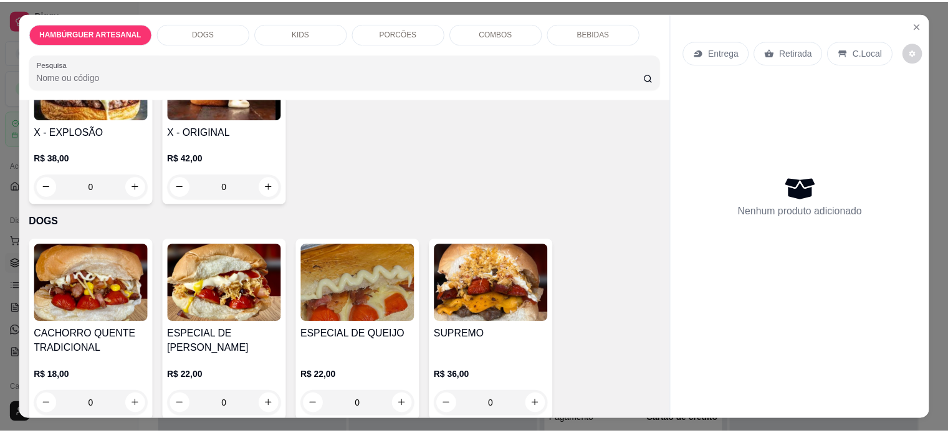
scroll to position [748, 0]
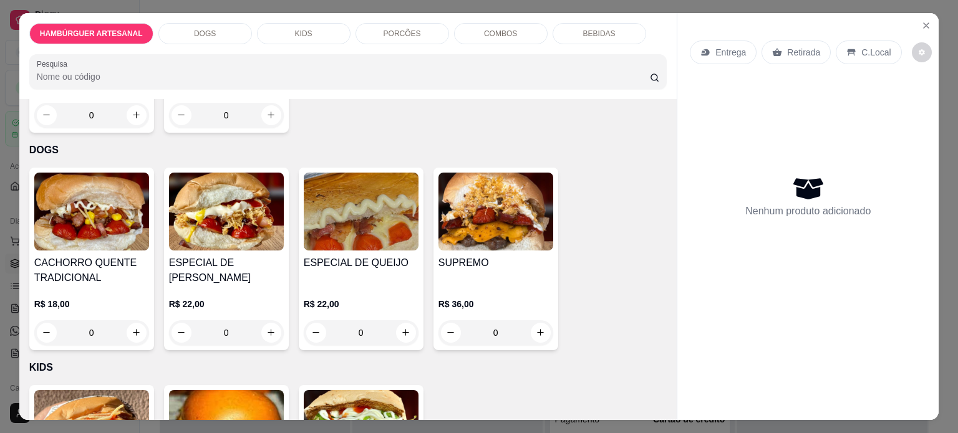
click at [131, 331] on div "0" at bounding box center [91, 332] width 115 height 25
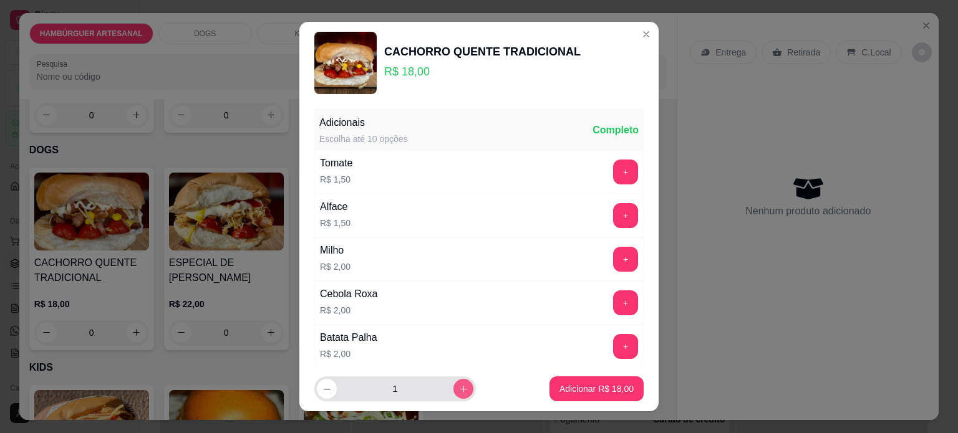
click at [453, 391] on button "increase-product-quantity" at bounding box center [463, 389] width 20 height 20
type input "2"
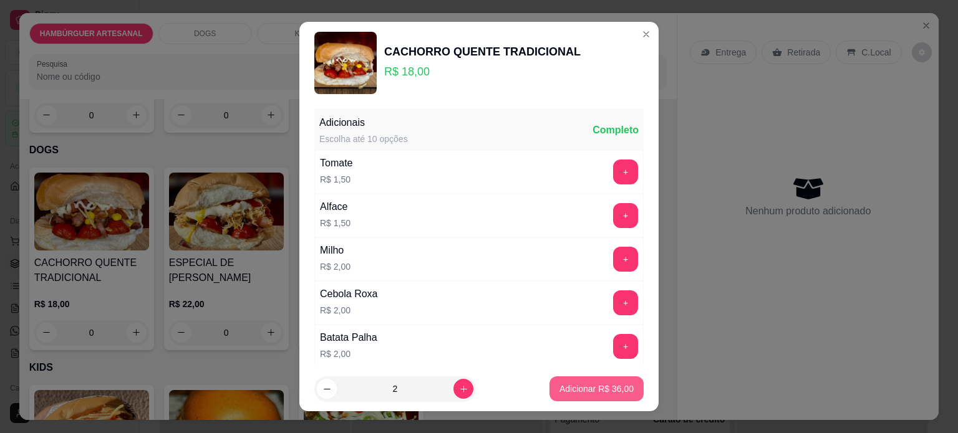
click at [592, 388] on p "Adicionar R$ 36,00" at bounding box center [596, 389] width 74 height 12
type input "2"
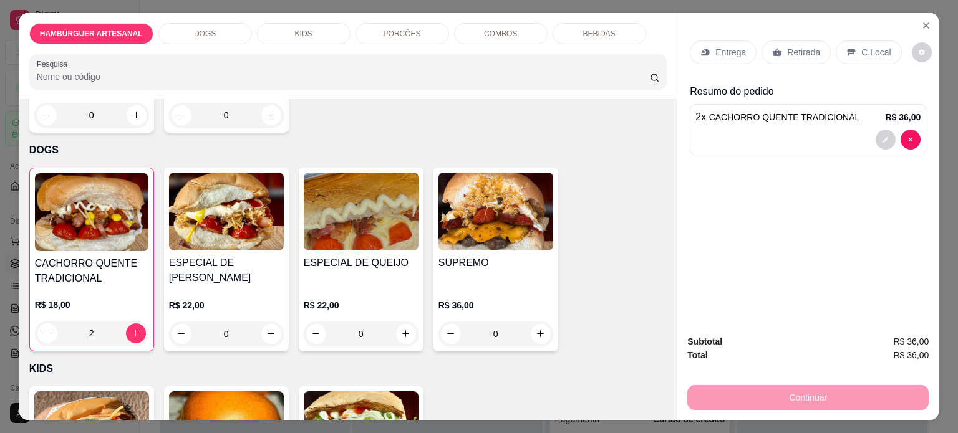
click at [787, 46] on p "Retirada" at bounding box center [803, 52] width 33 height 12
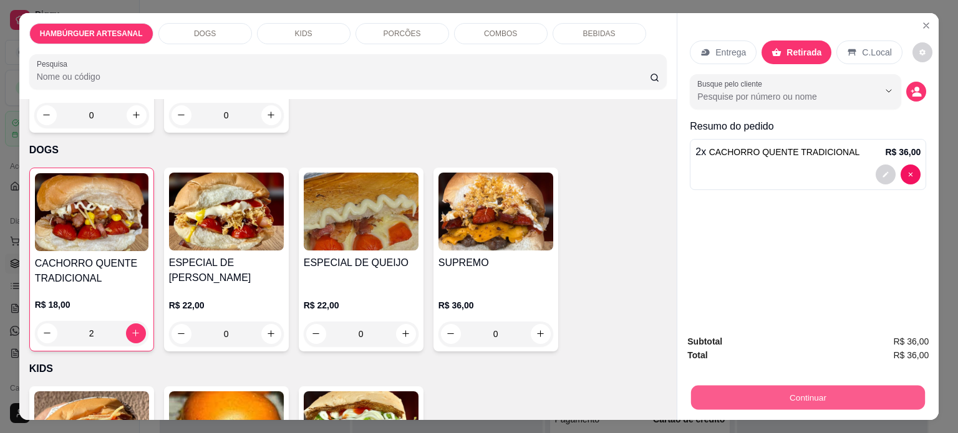
click at [825, 393] on button "Continuar" at bounding box center [808, 398] width 234 height 24
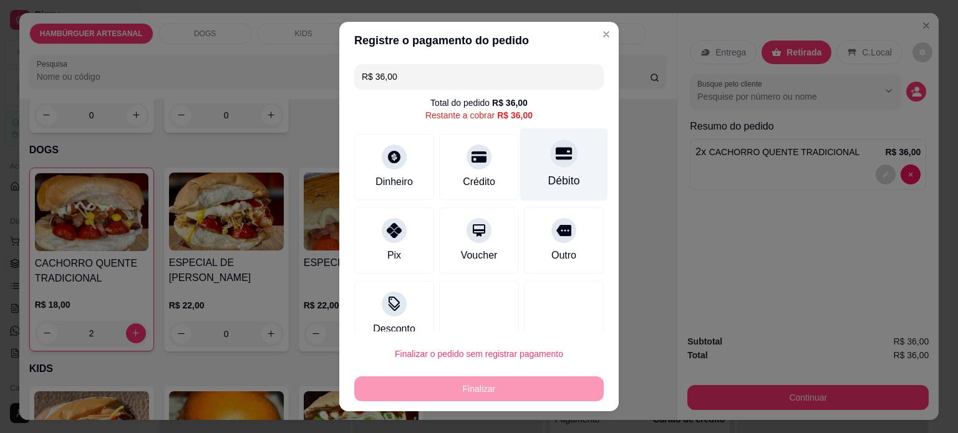
click at [548, 173] on div "Débito" at bounding box center [564, 181] width 32 height 16
type input "R$ 0,00"
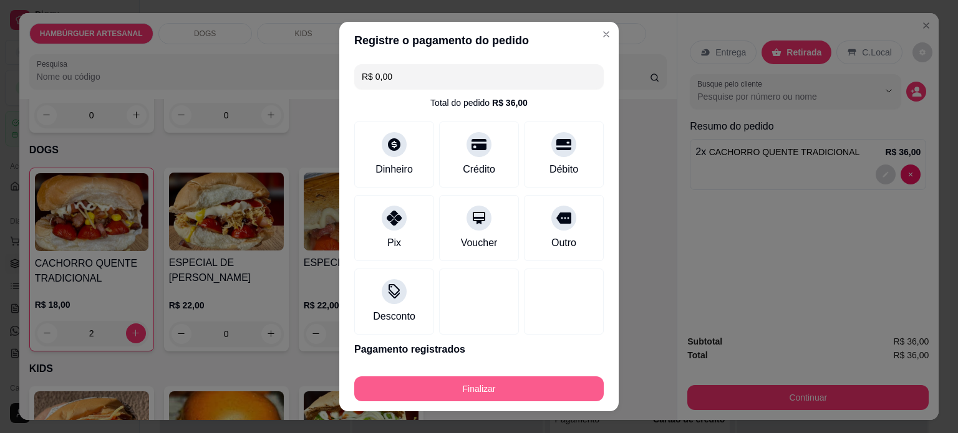
click at [461, 398] on button "Finalizar" at bounding box center [478, 389] width 249 height 25
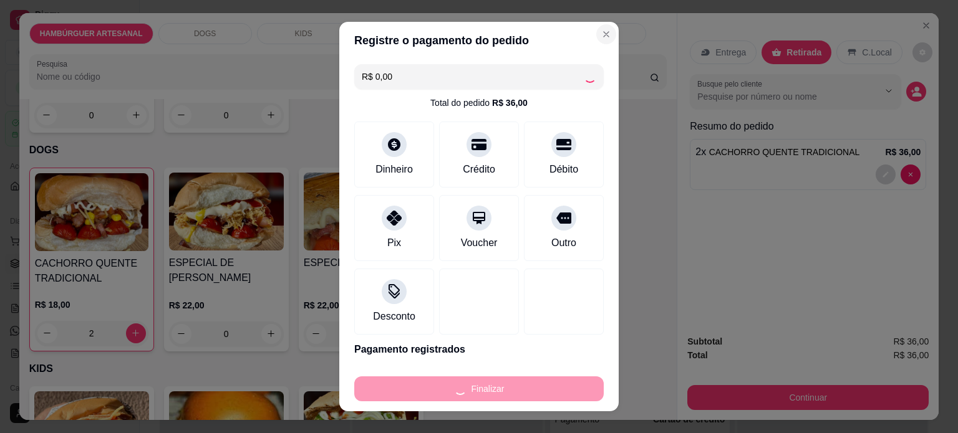
type input "0"
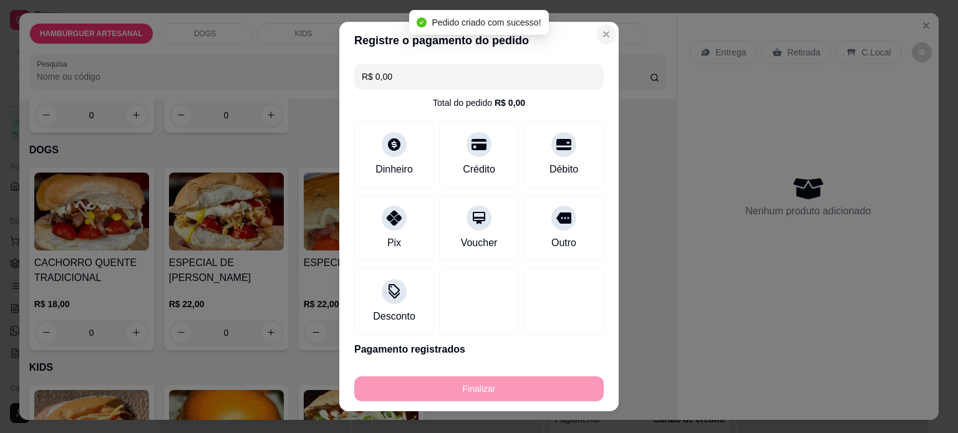
type input "-R$ 36,00"
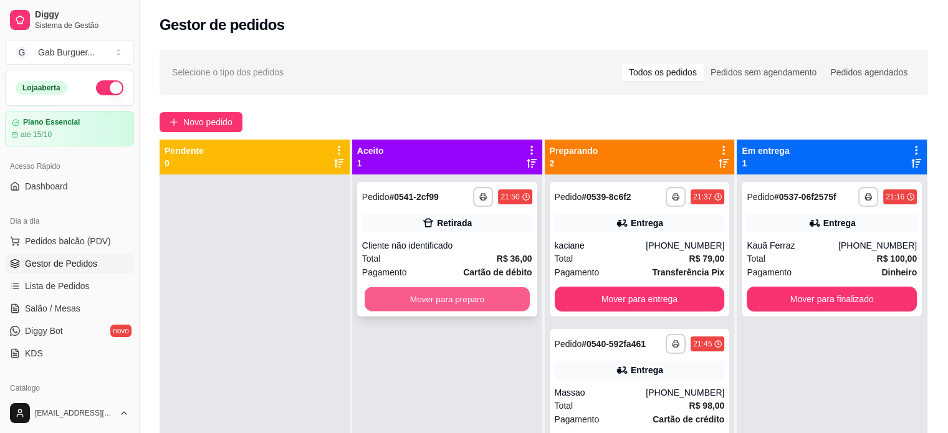
click at [446, 294] on button "Mover para preparo" at bounding box center [447, 299] width 165 height 24
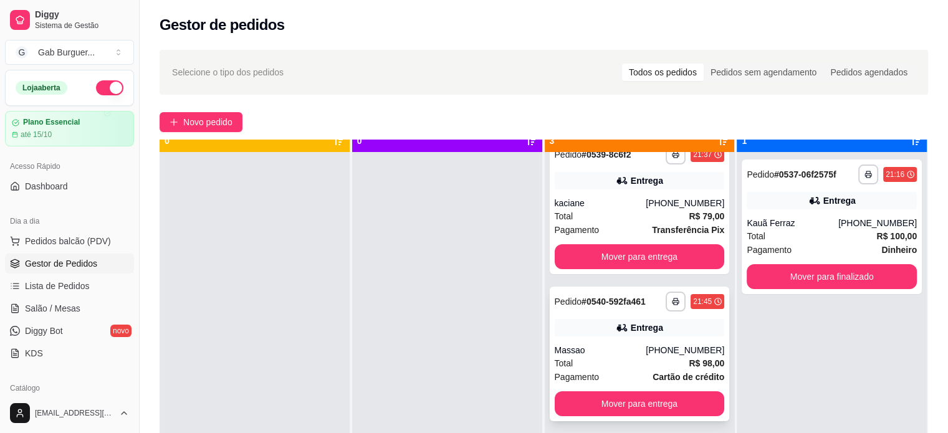
scroll to position [35, 0]
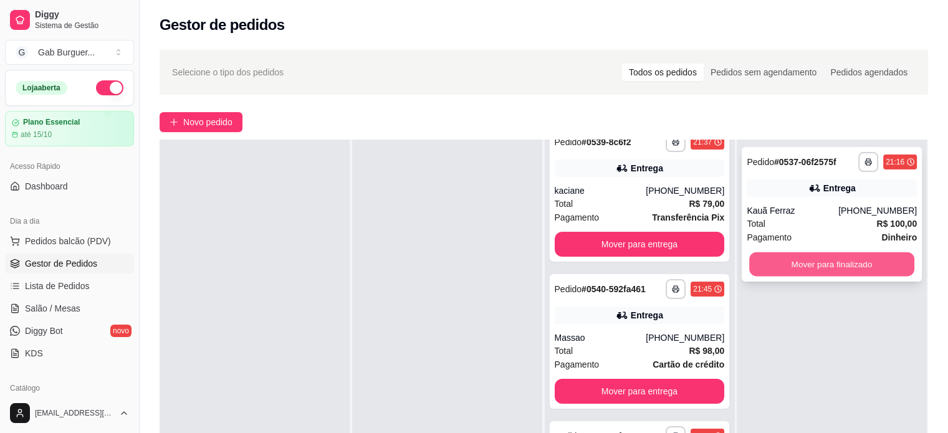
click at [839, 268] on button "Mover para finalizado" at bounding box center [831, 264] width 165 height 24
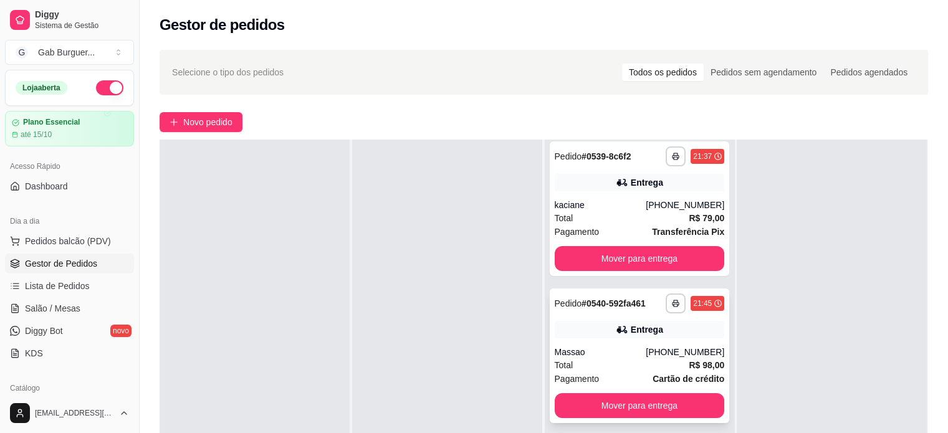
scroll to position [0, 0]
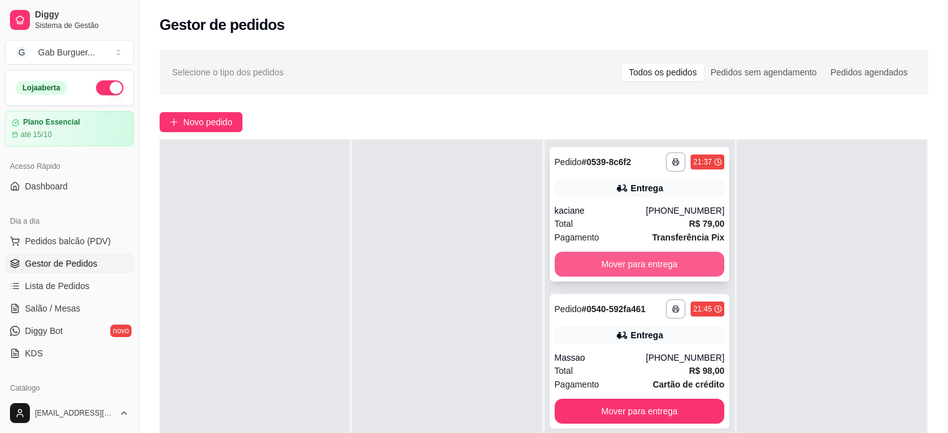
click at [625, 267] on button "Mover para entrega" at bounding box center [640, 264] width 170 height 25
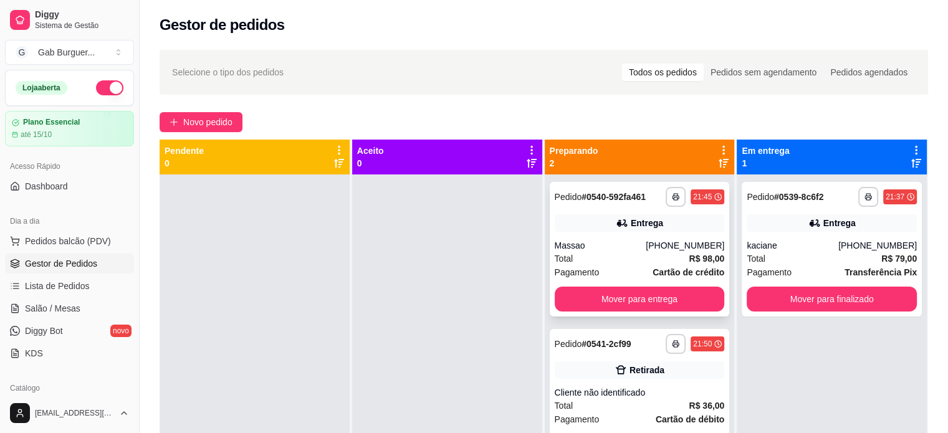
click at [638, 252] on div "Total R$ 98,00" at bounding box center [640, 259] width 170 height 14
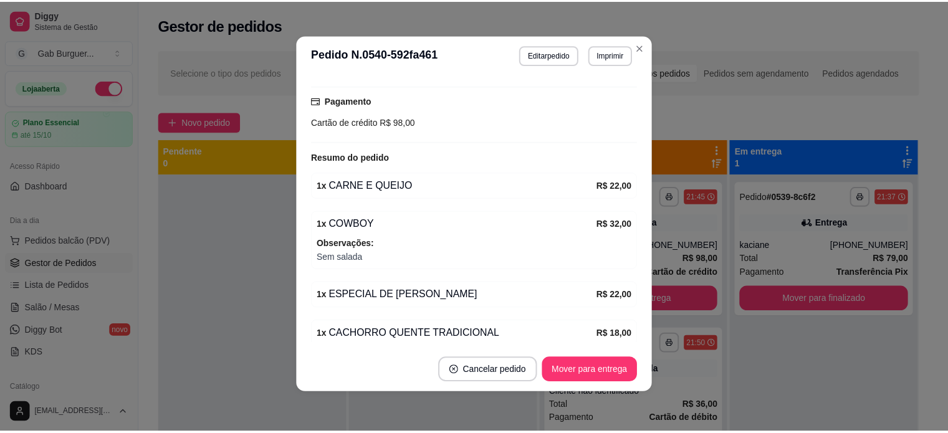
scroll to position [242, 0]
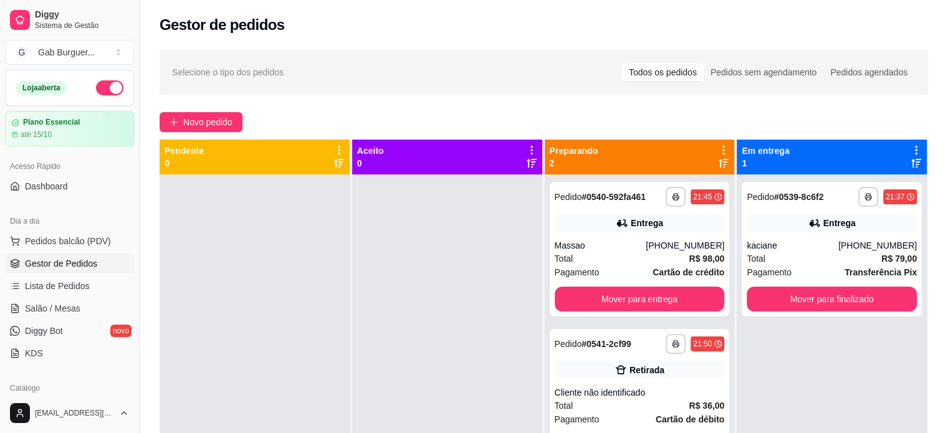
click at [468, 231] on div at bounding box center [447, 391] width 190 height 433
click at [367, 210] on div at bounding box center [447, 391] width 190 height 433
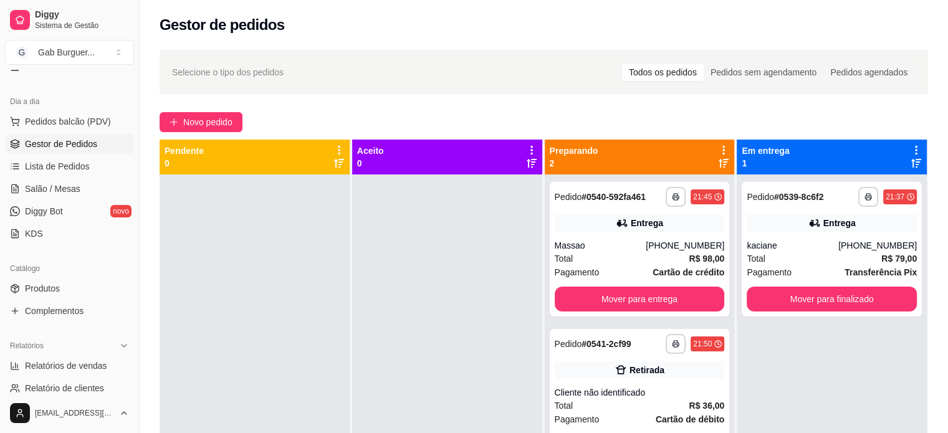
scroll to position [125, 0]
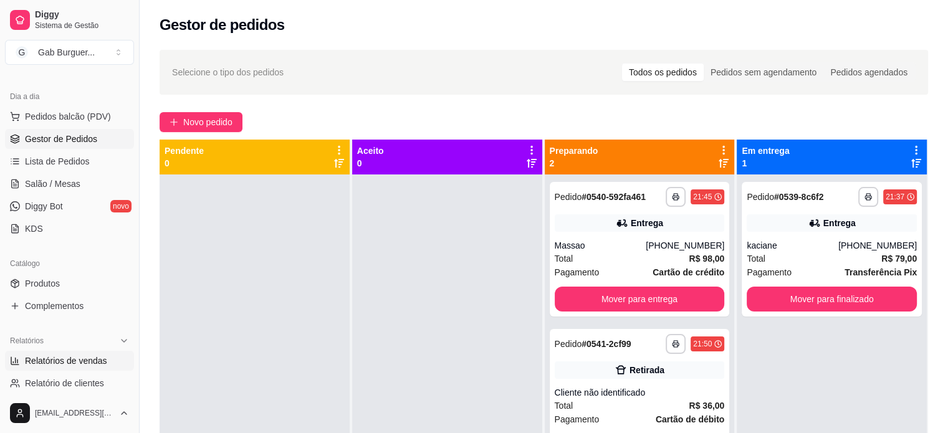
click at [67, 365] on span "Relatórios de vendas" at bounding box center [66, 361] width 82 height 12
select select "ALL"
select select "0"
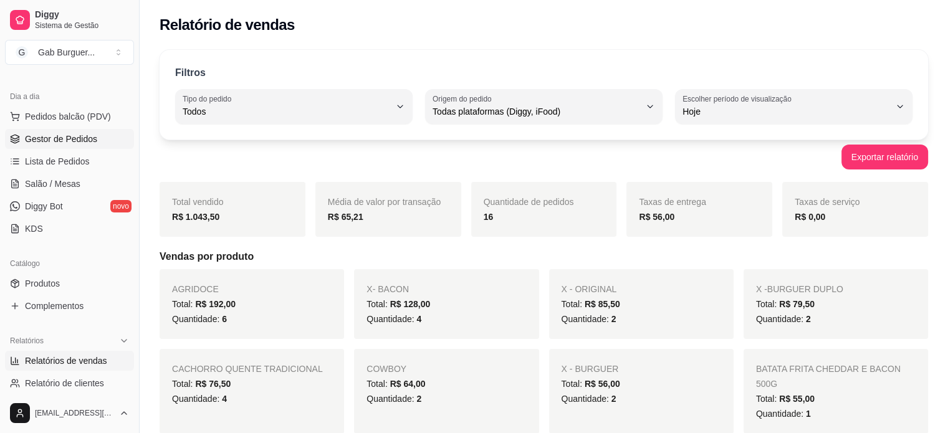
click at [62, 137] on span "Gestor de Pedidos" at bounding box center [61, 139] width 72 height 12
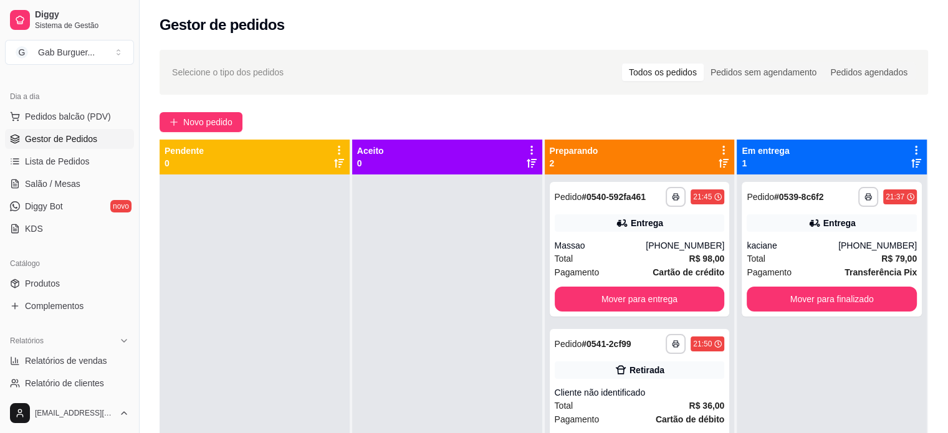
scroll to position [35, 0]
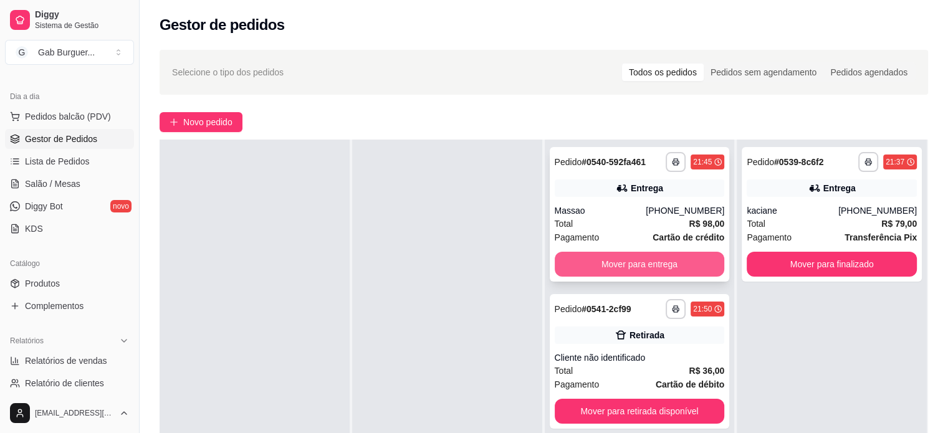
click at [600, 273] on button "Mover para entrega" at bounding box center [640, 264] width 170 height 25
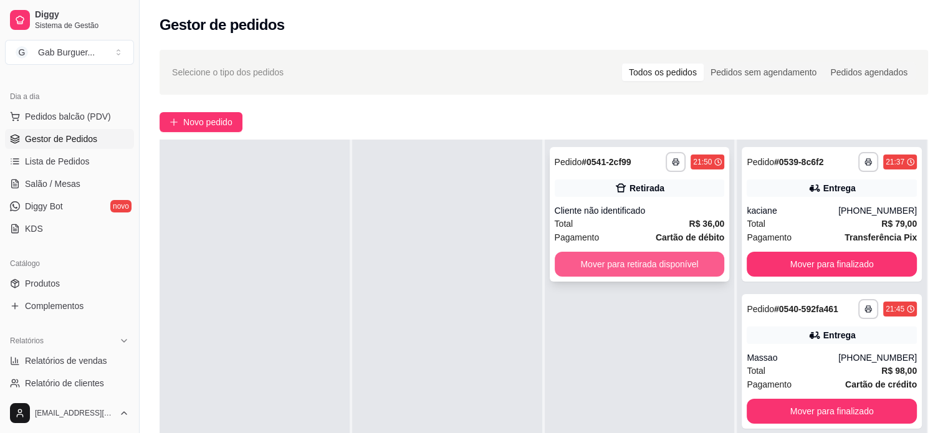
click at [645, 263] on button "Mover para retirada disponível" at bounding box center [640, 264] width 170 height 25
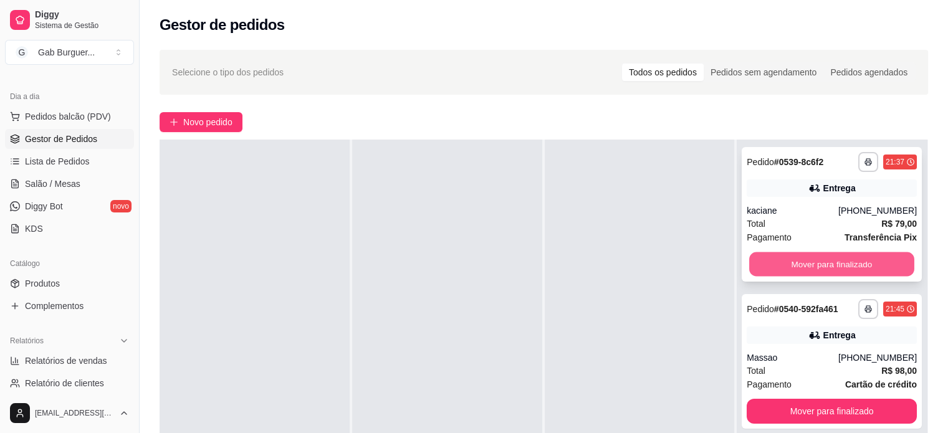
click at [774, 265] on button "Mover para finalizado" at bounding box center [831, 264] width 165 height 24
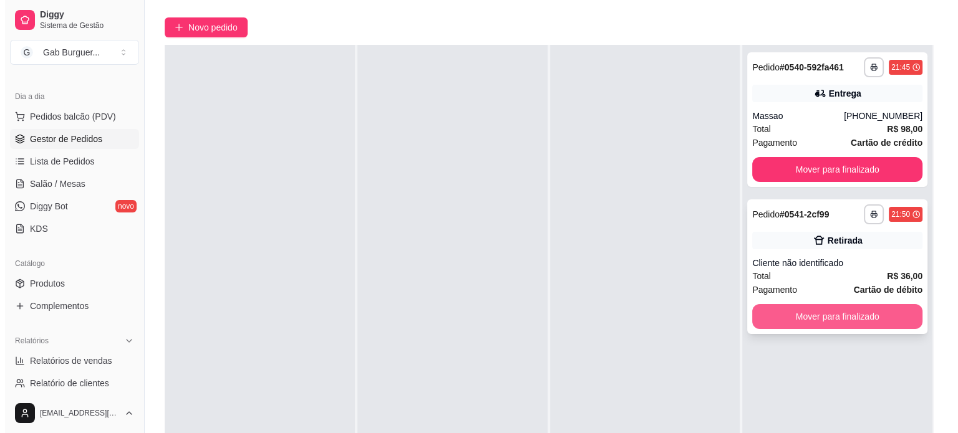
scroll to position [187, 0]
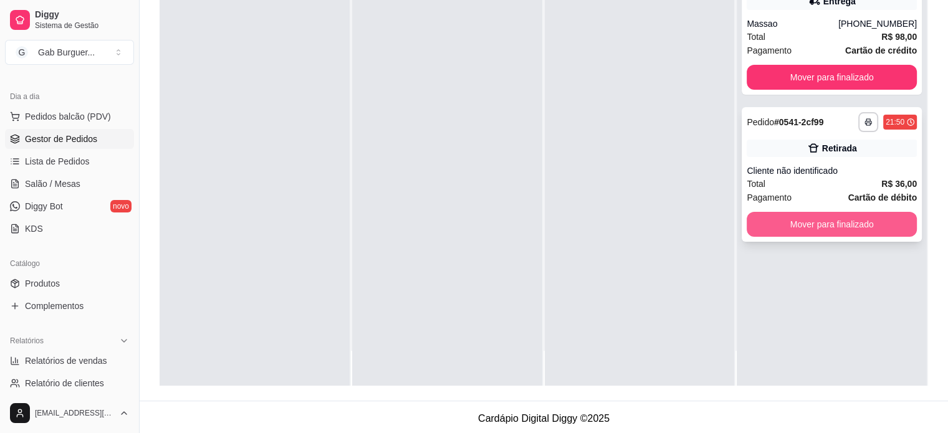
click at [798, 236] on div "Mover para finalizado" at bounding box center [832, 224] width 170 height 25
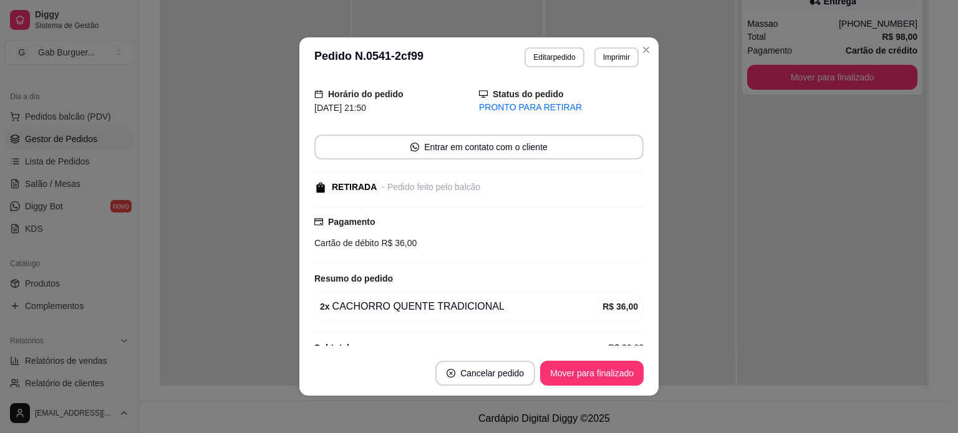
scroll to position [57, 0]
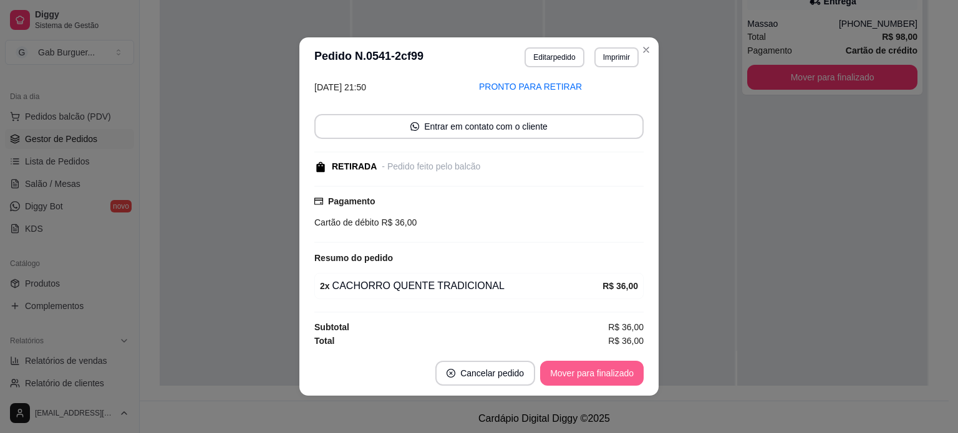
click at [583, 371] on button "Mover para finalizado" at bounding box center [591, 373] width 103 height 25
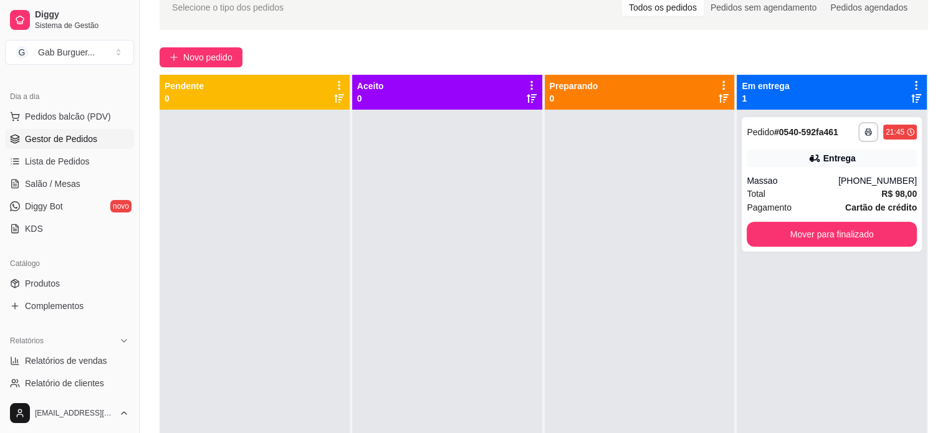
scroll to position [62, 0]
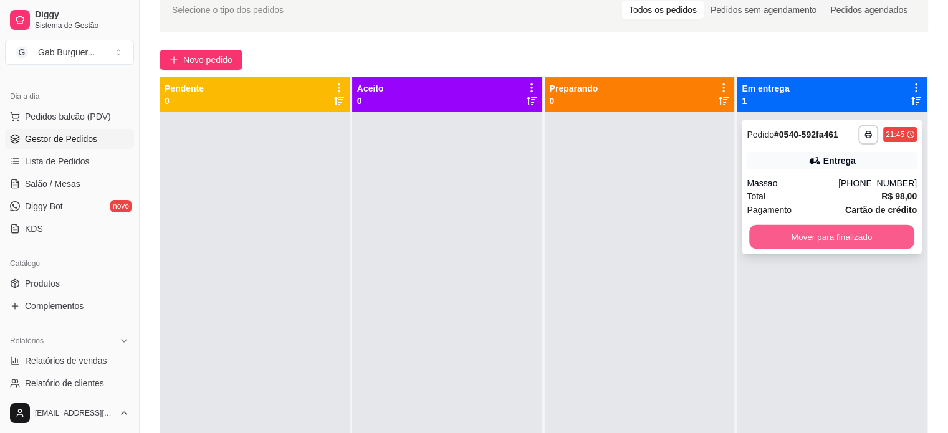
click at [805, 231] on button "Mover para finalizado" at bounding box center [831, 237] width 165 height 24
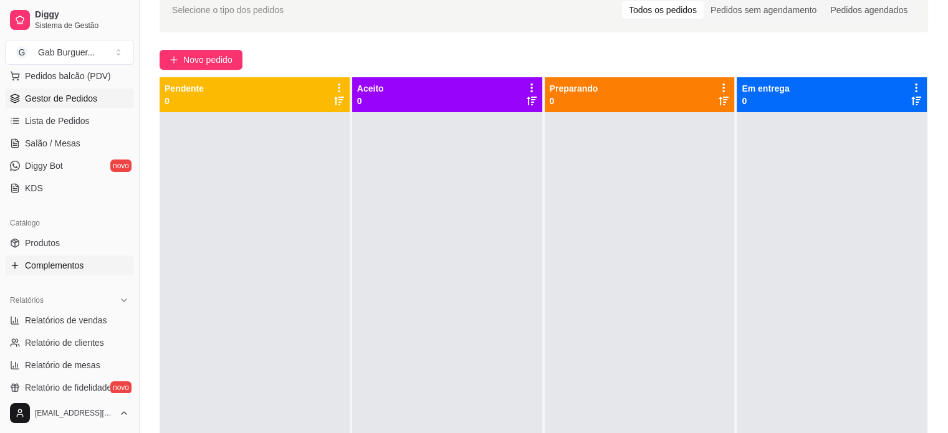
scroll to position [187, 0]
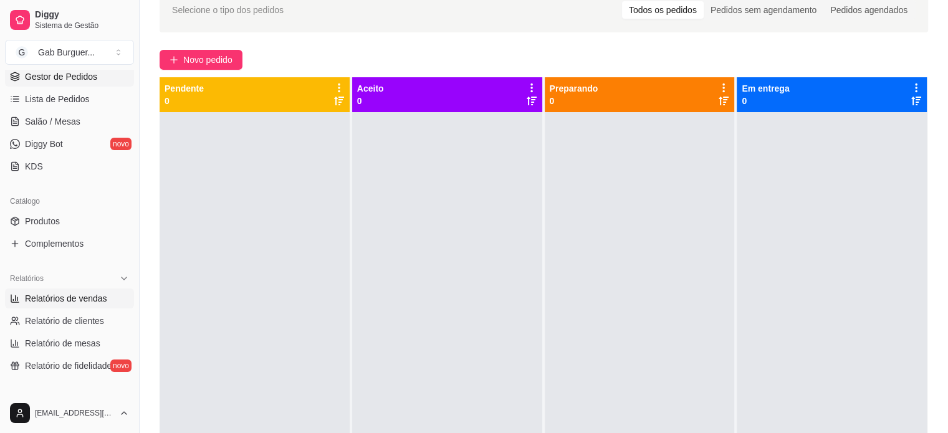
click at [76, 296] on span "Relatórios de vendas" at bounding box center [66, 298] width 82 height 12
select select "ALL"
select select "0"
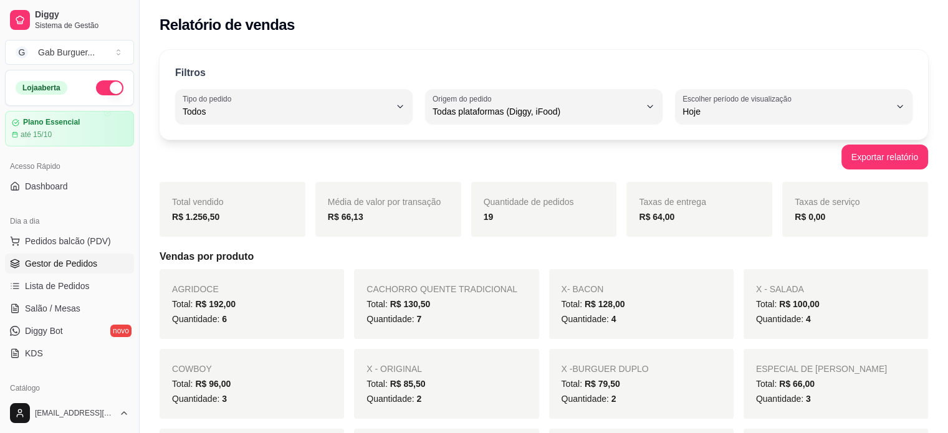
click at [51, 267] on span "Gestor de Pedidos" at bounding box center [61, 263] width 72 height 12
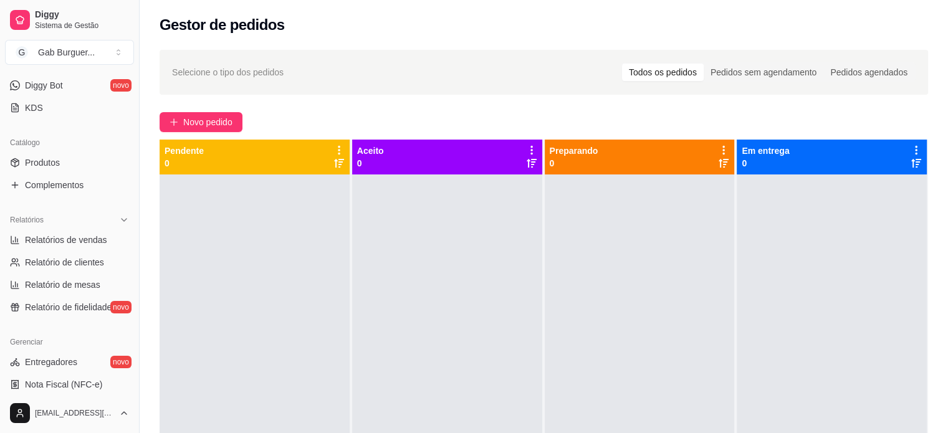
scroll to position [249, 0]
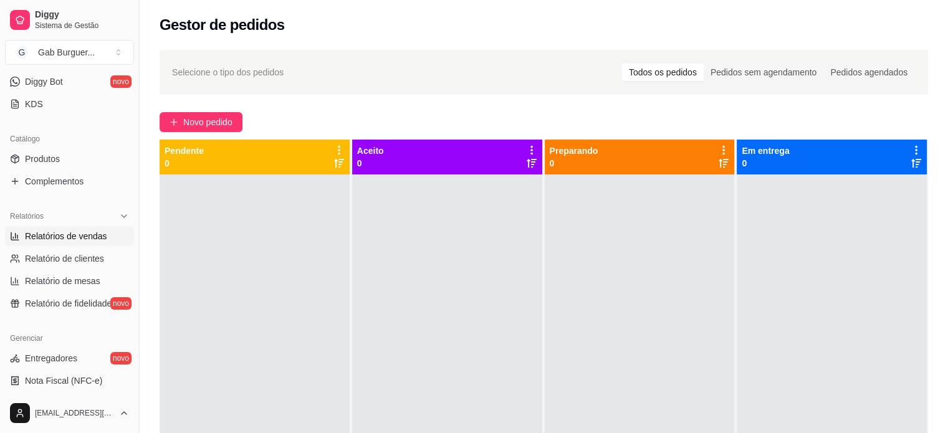
click at [70, 238] on span "Relatórios de vendas" at bounding box center [66, 236] width 82 height 12
select select "ALL"
select select "0"
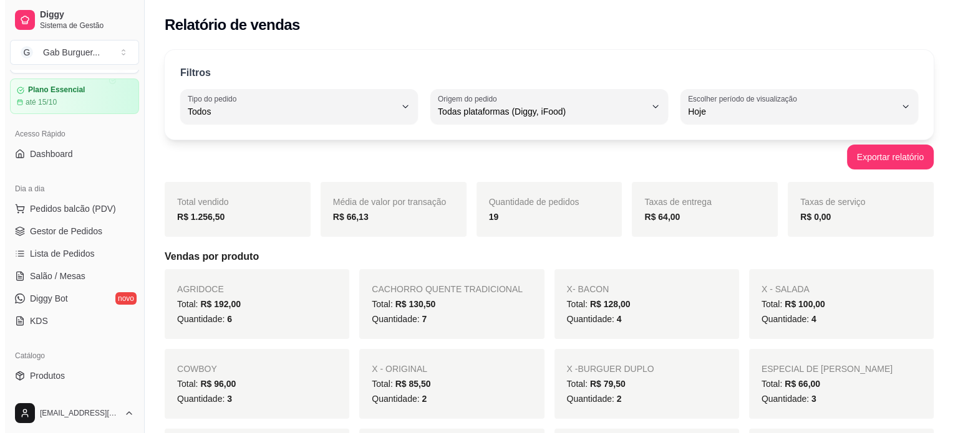
scroll to position [27, 0]
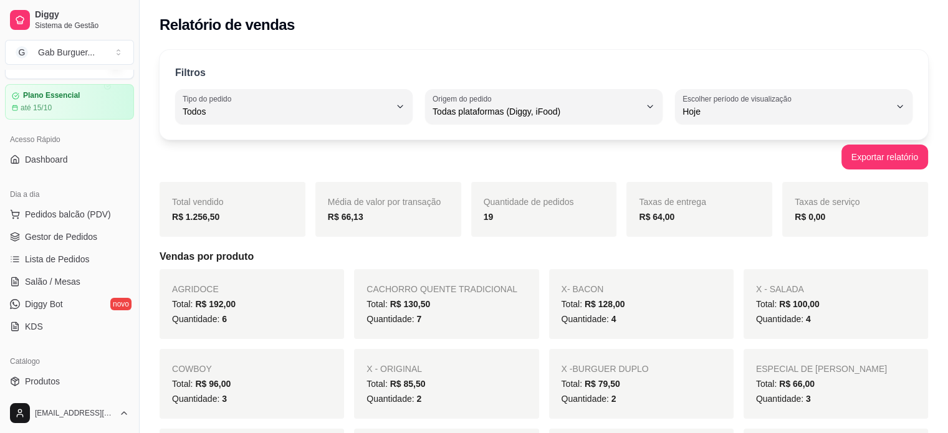
click at [43, 237] on span "Gestor de Pedidos" at bounding box center [61, 237] width 72 height 12
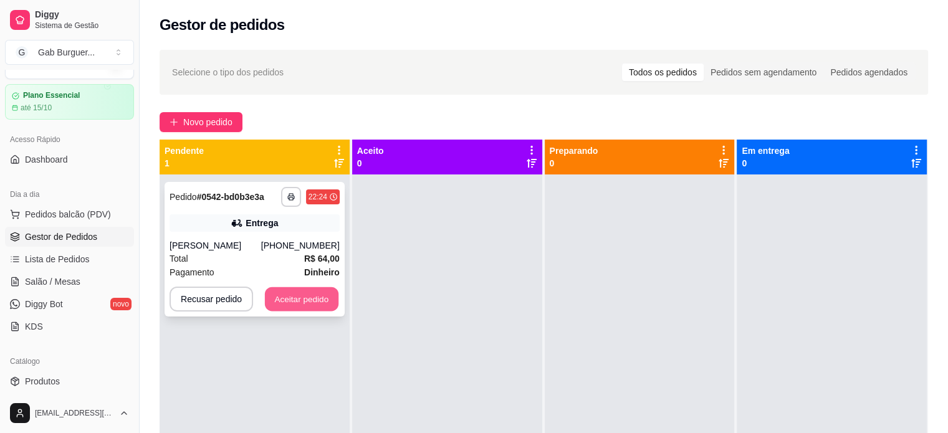
click at [320, 303] on button "Aceitar pedido" at bounding box center [302, 299] width 74 height 24
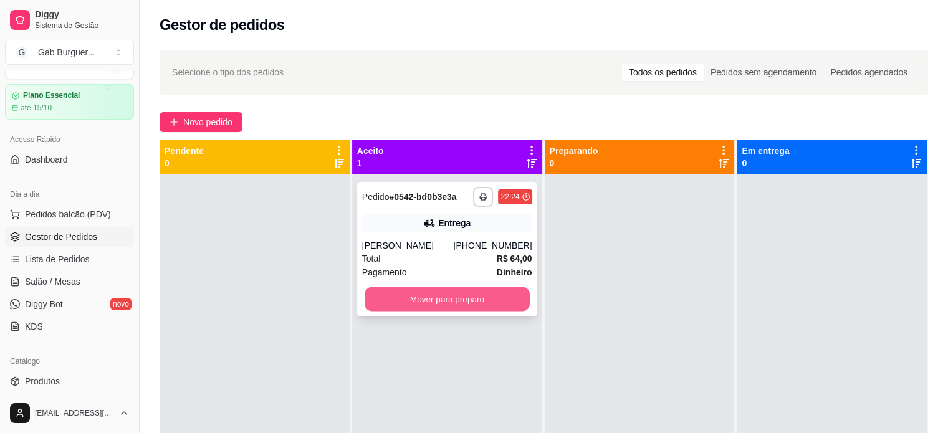
click at [391, 306] on button "Mover para preparo" at bounding box center [447, 299] width 165 height 24
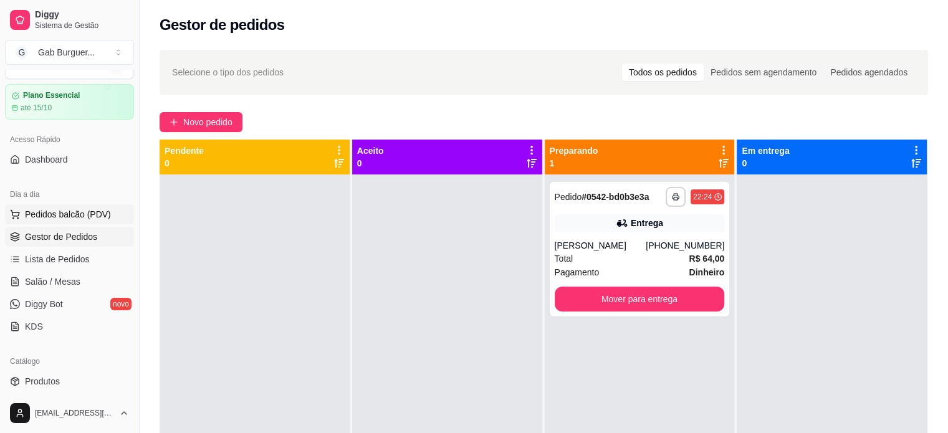
click at [32, 216] on span "Pedidos balcão (PDV)" at bounding box center [68, 214] width 86 height 12
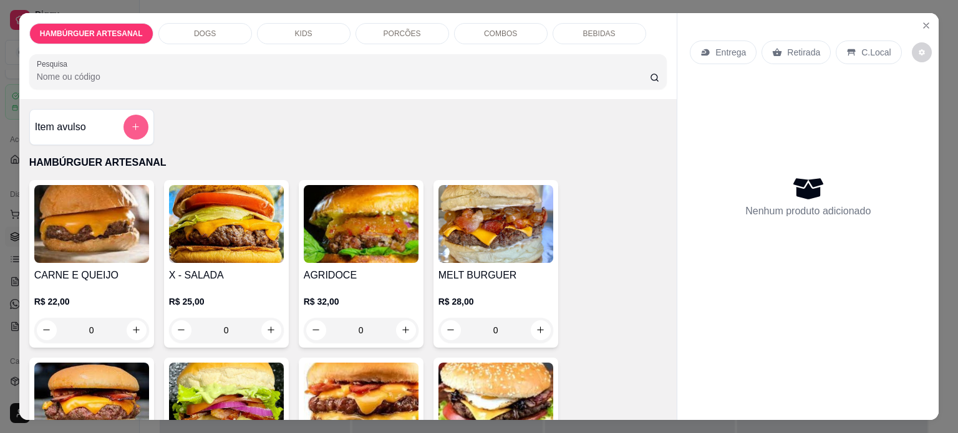
click at [135, 116] on button "add-separate-item" at bounding box center [135, 127] width 25 height 25
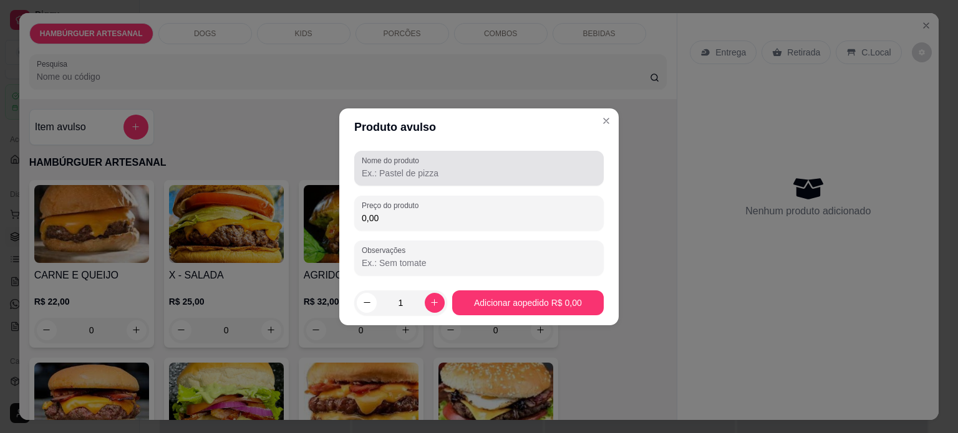
click at [428, 169] on input "Nome do produto" at bounding box center [479, 173] width 234 height 12
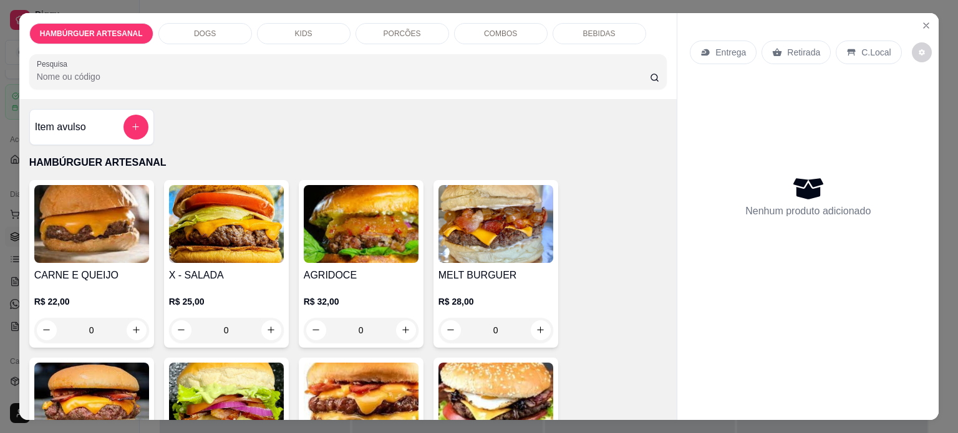
drag, startPoint x: 114, startPoint y: 107, endPoint x: 120, endPoint y: 112, distance: 8.0
click at [120, 112] on div "Item avulso" at bounding box center [91, 127] width 125 height 36
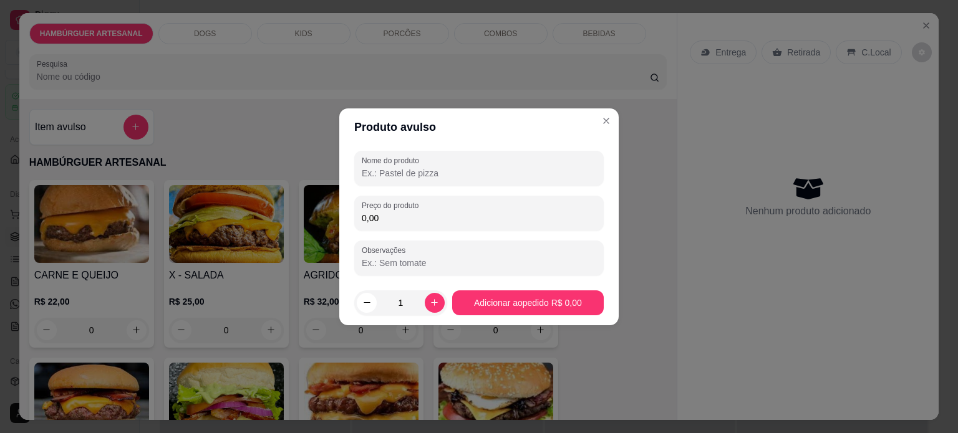
click at [381, 176] on input "Nome do produto" at bounding box center [479, 173] width 234 height 12
type input "s"
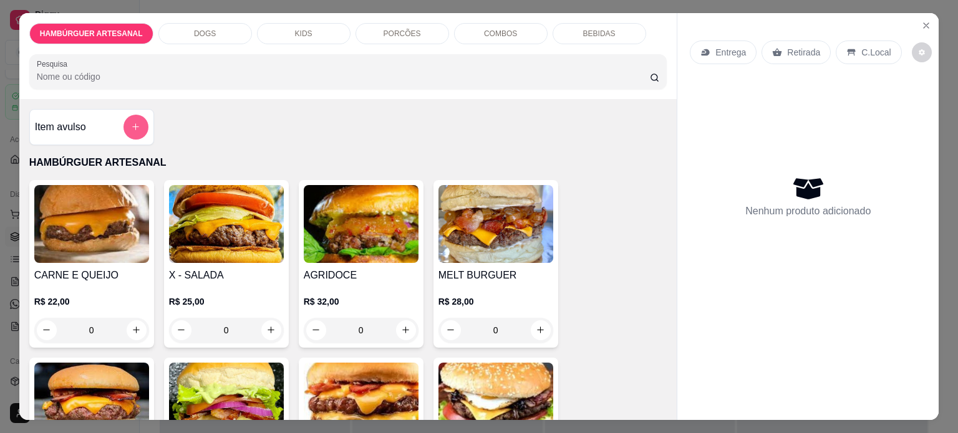
click at [132, 127] on icon "add-separate-item" at bounding box center [135, 126] width 9 height 9
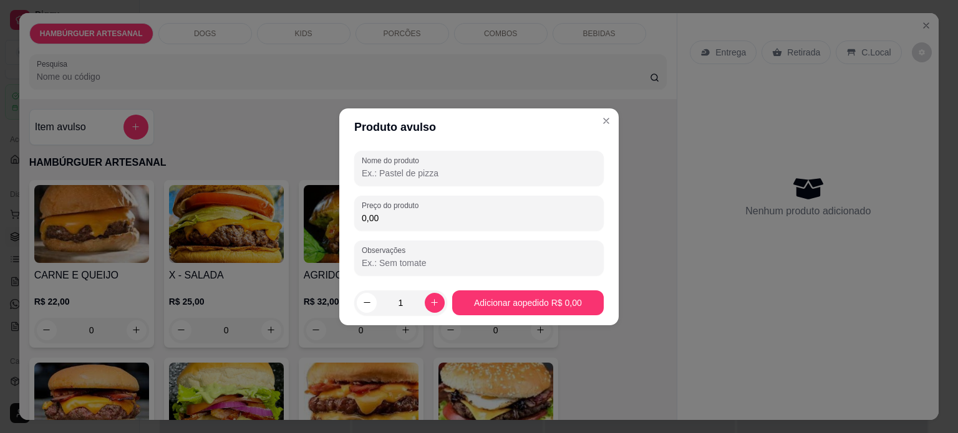
click at [393, 188] on div "Nome do produto Preço do produto 0,00 Observações" at bounding box center [478, 213] width 249 height 125
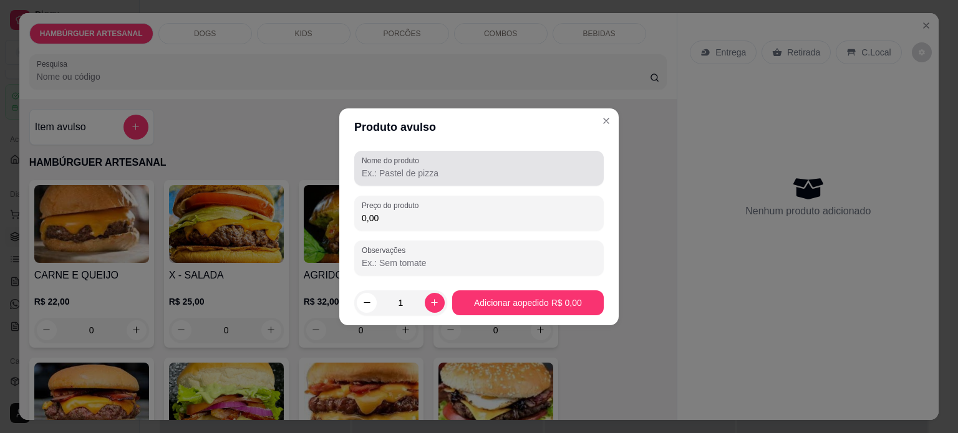
click at [391, 159] on label "Nome do produto" at bounding box center [393, 160] width 62 height 11
click at [391, 167] on input "Nome do produto" at bounding box center [479, 173] width 234 height 12
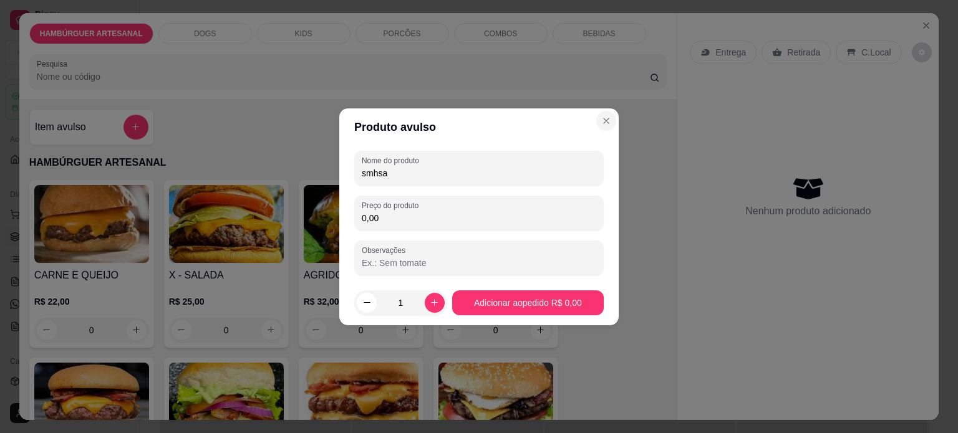
type input "smhsa"
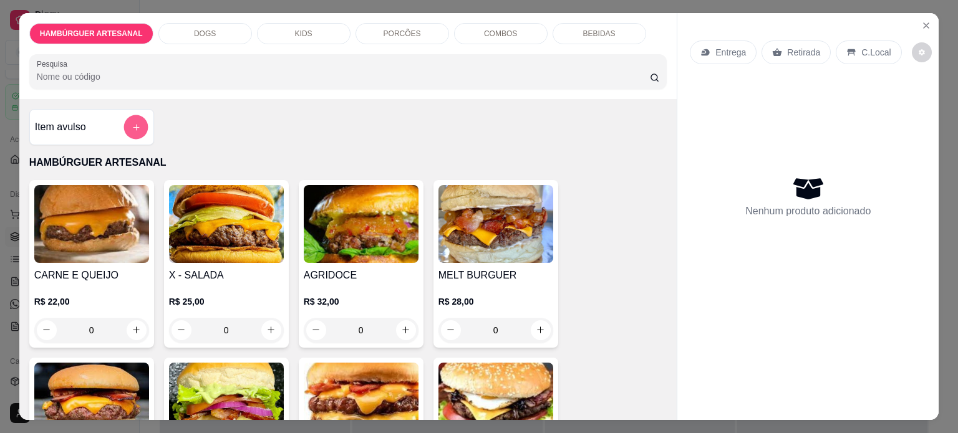
click at [131, 115] on button "add-separate-item" at bounding box center [135, 127] width 24 height 24
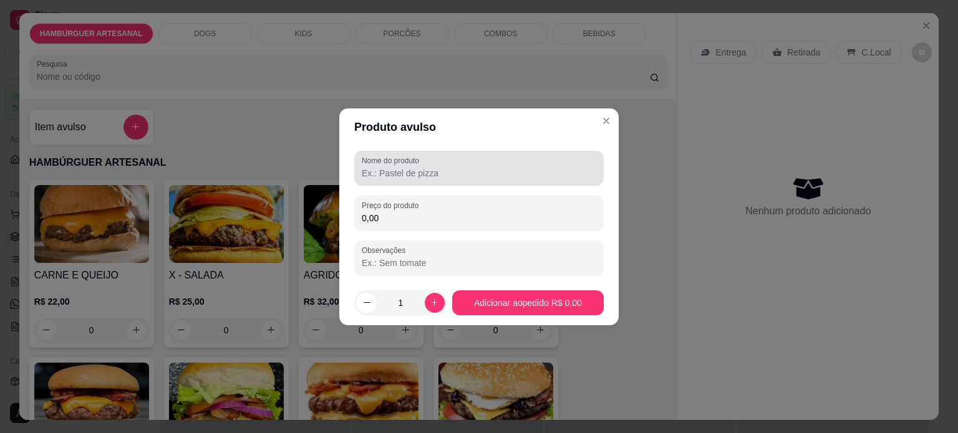
click at [378, 169] on input "Nome do produto" at bounding box center [479, 173] width 234 height 12
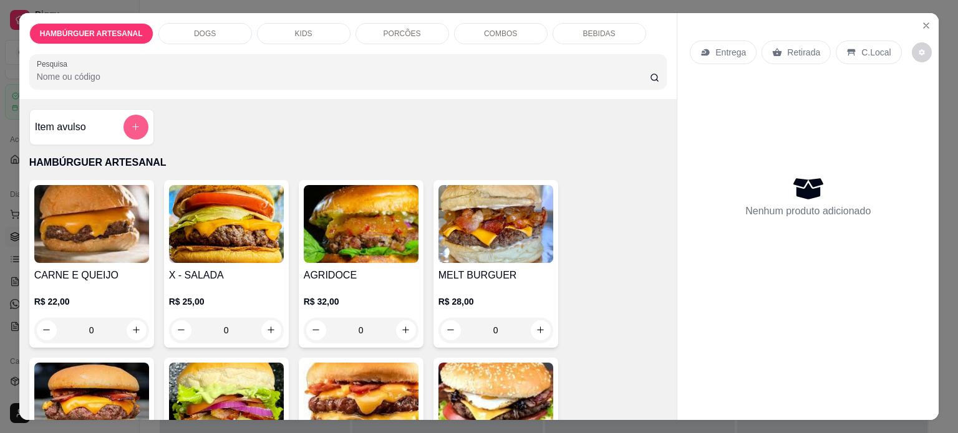
click at [123, 117] on button "add-separate-item" at bounding box center [135, 127] width 25 height 25
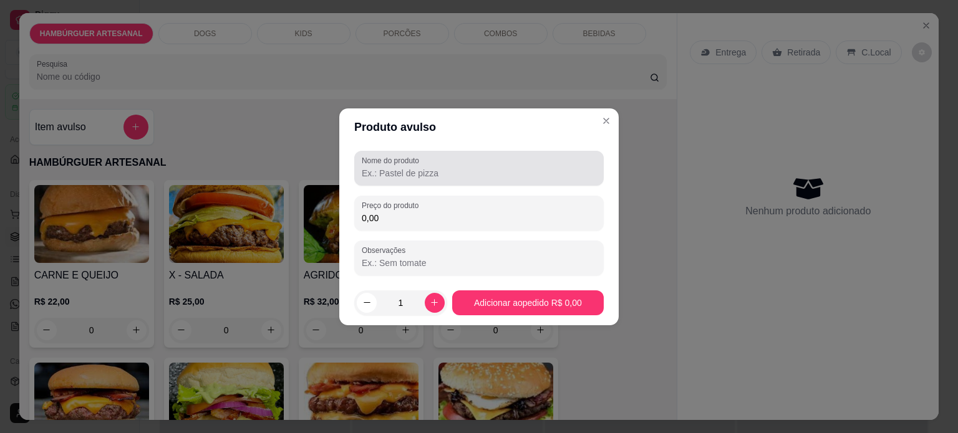
drag, startPoint x: 367, startPoint y: 163, endPoint x: 377, endPoint y: 169, distance: 12.0
click at [374, 168] on div "Nome do produto" at bounding box center [478, 168] width 249 height 35
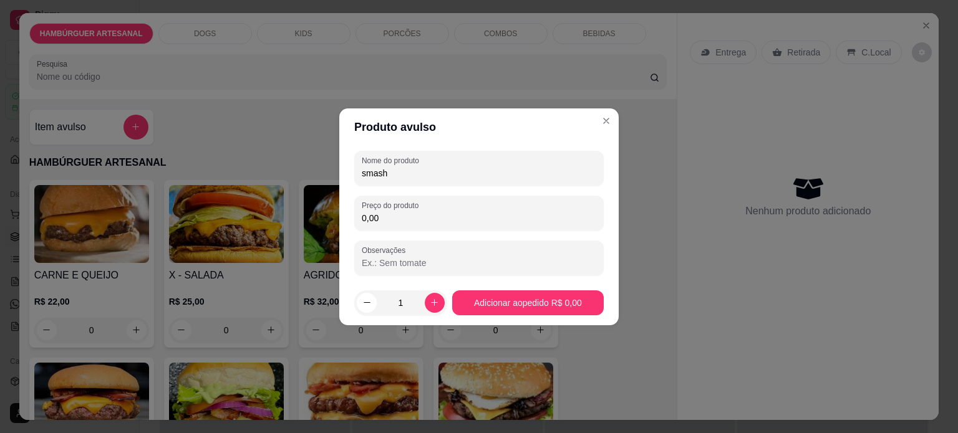
click at [362, 176] on input "smash" at bounding box center [479, 173] width 234 height 12
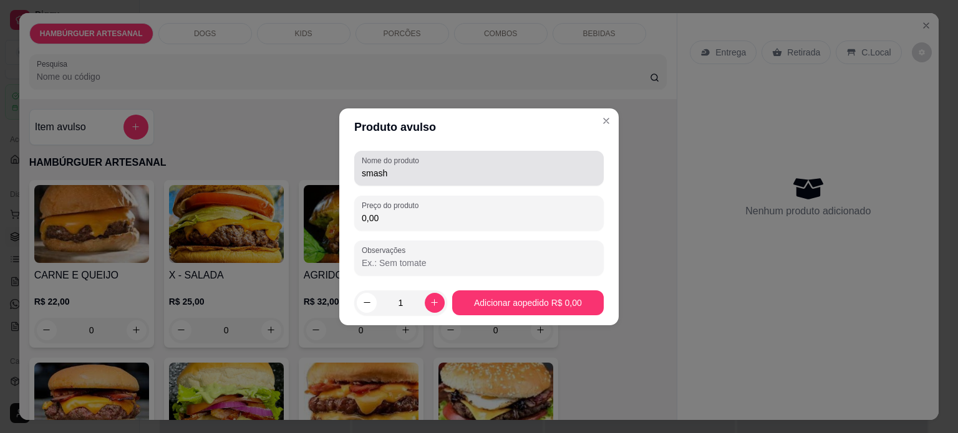
click at [364, 179] on div "smash" at bounding box center [479, 168] width 234 height 25
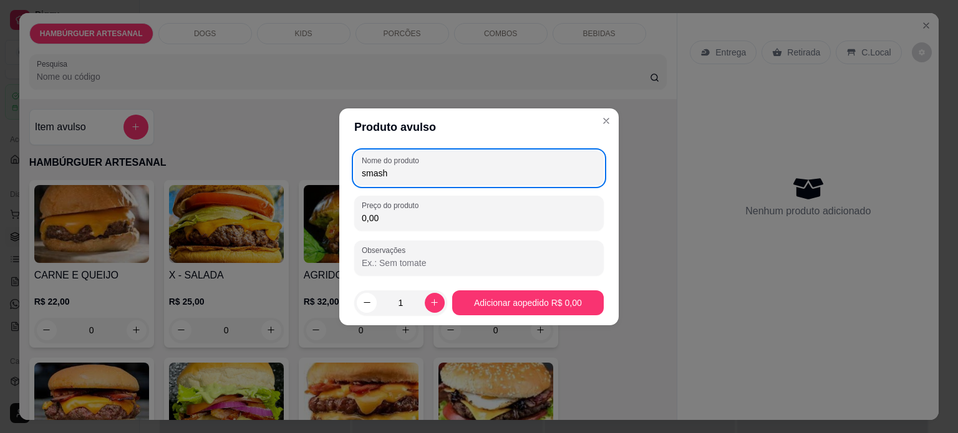
click at [368, 179] on div "smash" at bounding box center [479, 168] width 234 height 25
click at [411, 169] on input "Smash" at bounding box center [479, 173] width 234 height 12
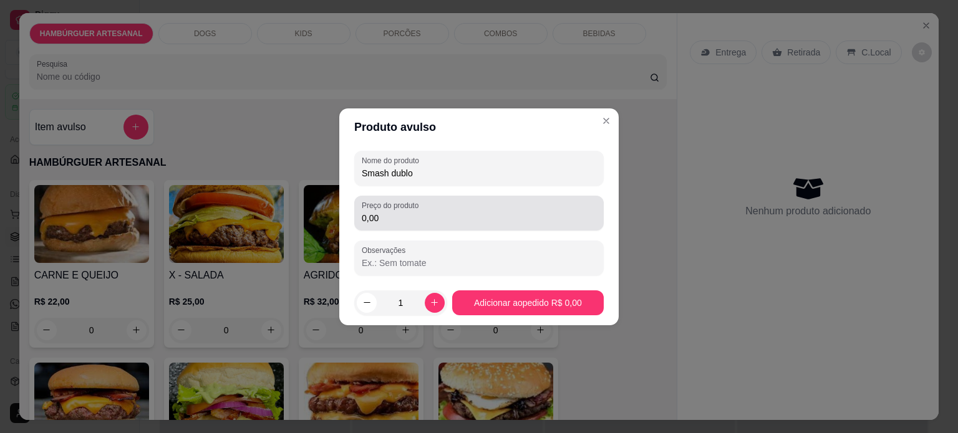
type input "Smash dublo"
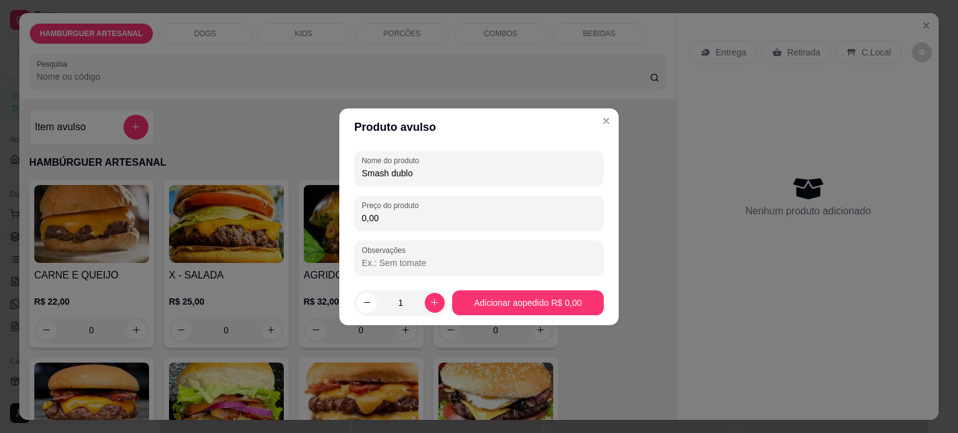
click at [403, 221] on input "0,00" at bounding box center [479, 218] width 234 height 12
type input "29,00"
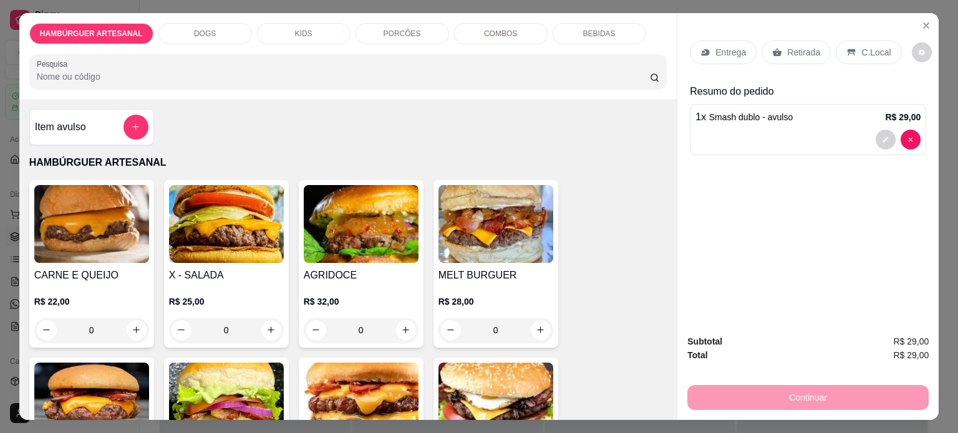
click at [703, 49] on icon at bounding box center [705, 52] width 8 height 7
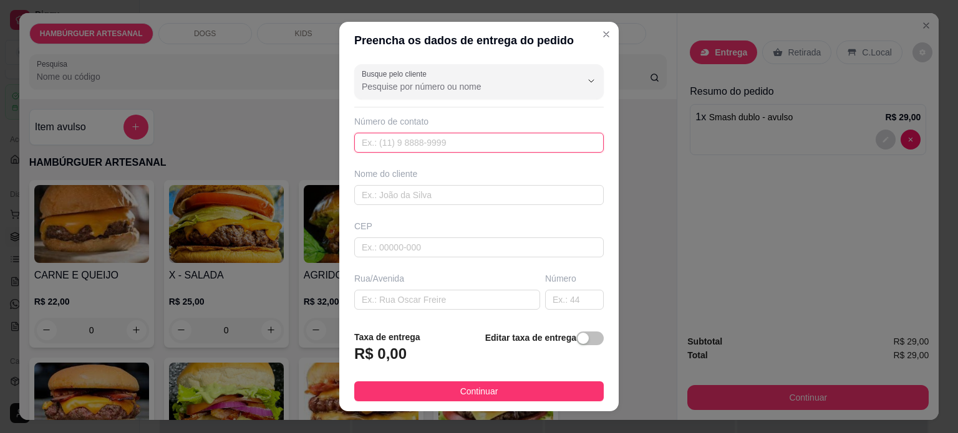
click at [463, 139] on input "text" at bounding box center [478, 143] width 249 height 20
type input "9194-9874"
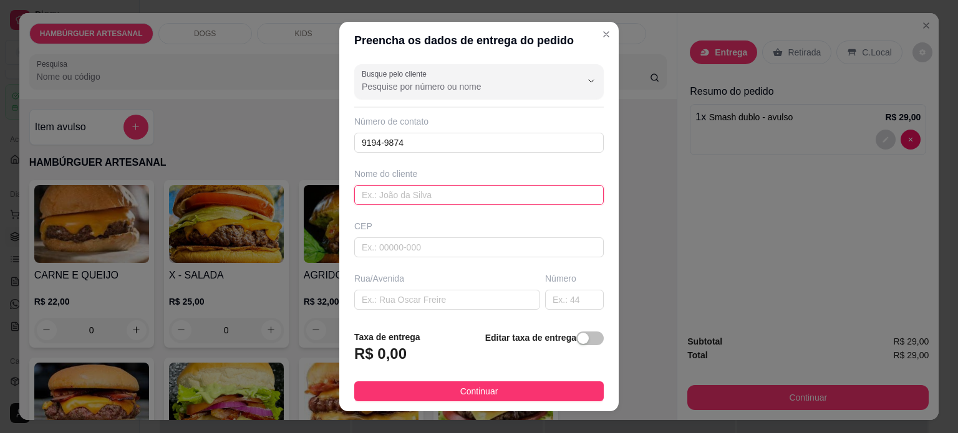
click at [435, 193] on input "text" at bounding box center [478, 195] width 249 height 20
type input "[PERSON_NAME]"
click at [418, 302] on input "text" at bounding box center [447, 300] width 186 height 20
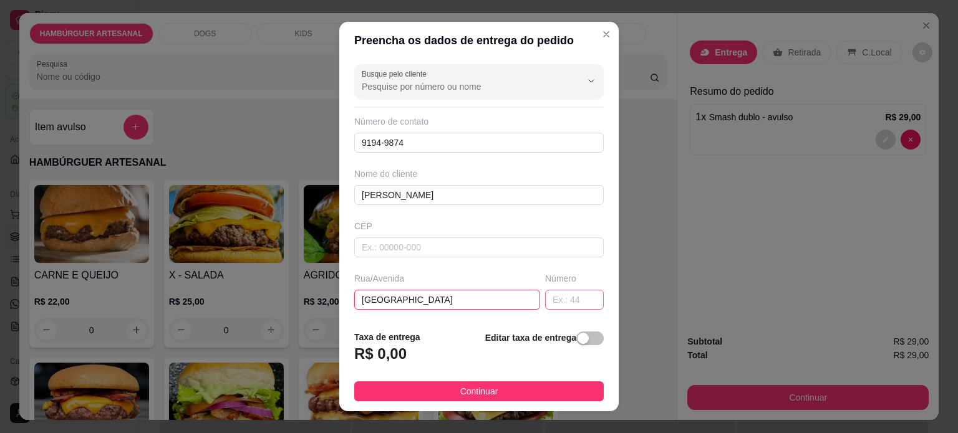
type input "[GEOGRAPHIC_DATA]"
click at [545, 291] on input "text" at bounding box center [574, 300] width 59 height 20
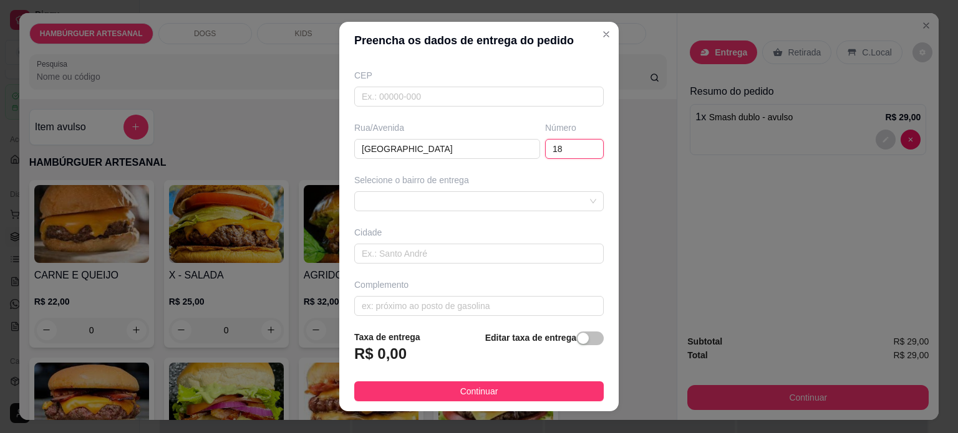
scroll to position [156, 0]
type input "18"
click at [398, 350] on h3 "R$ 0,00" at bounding box center [380, 354] width 52 height 20
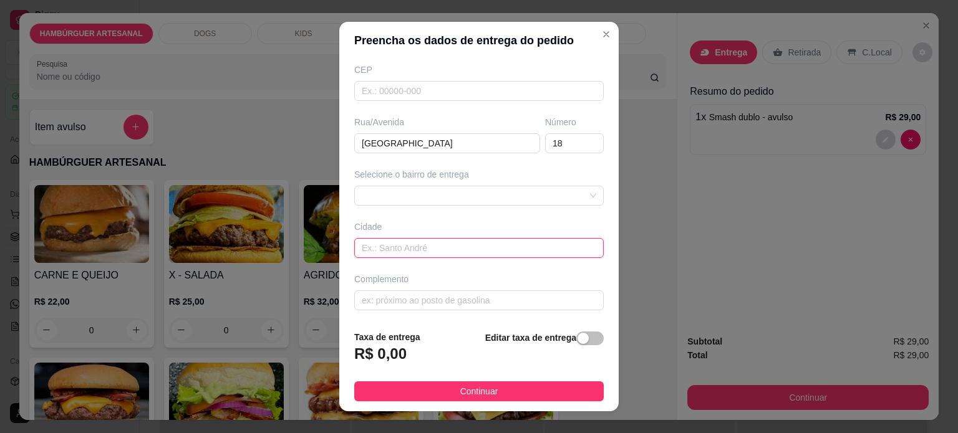
click at [436, 243] on input "text" at bounding box center [478, 248] width 249 height 20
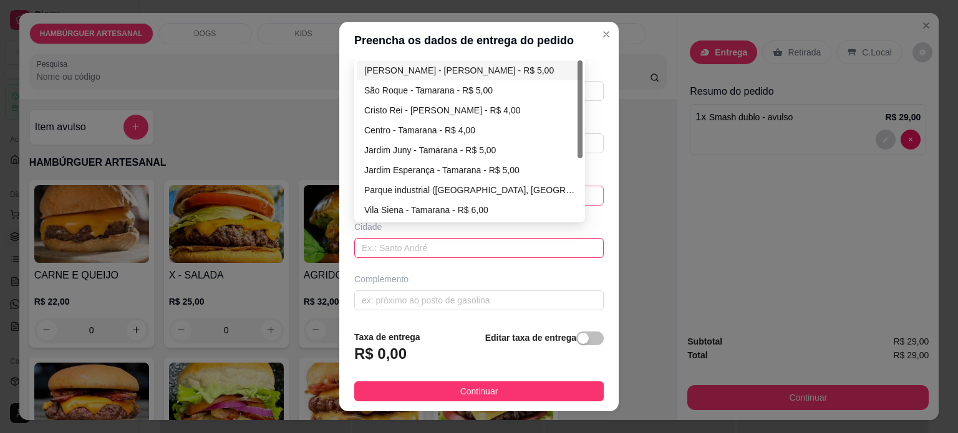
click at [567, 192] on div "68a274e990825be0f548409b 68a2789ea2f8de552d9067a1 [PERSON_NAME] - Tamarana - R$…" at bounding box center [478, 196] width 249 height 20
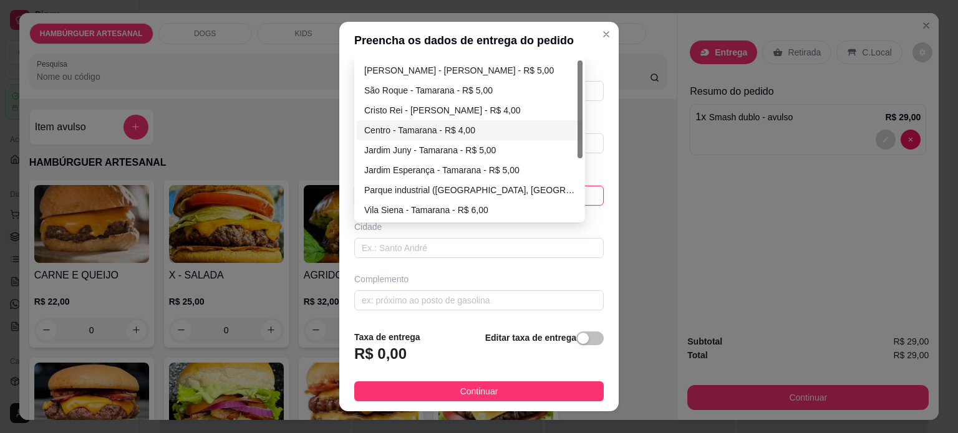
click at [414, 128] on div "Centro - Tamarana - R$ 4,00" at bounding box center [469, 130] width 211 height 14
type input "Tamarana"
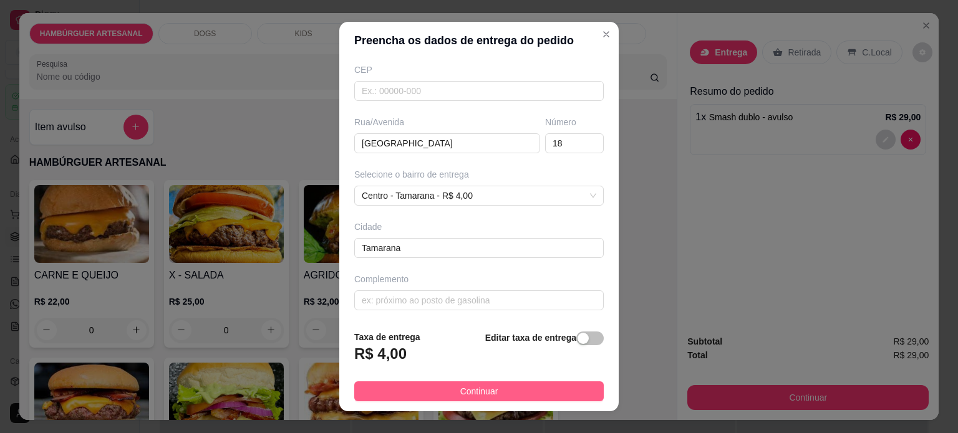
click at [460, 393] on span "Continuar" at bounding box center [479, 392] width 38 height 14
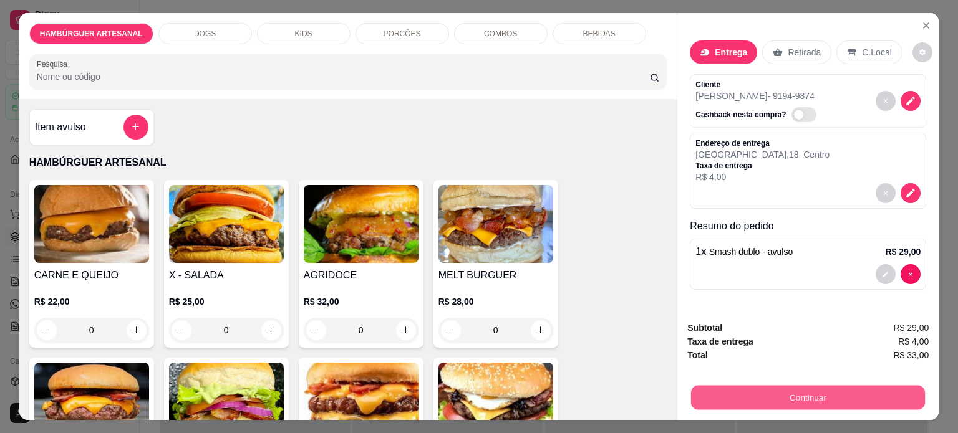
click at [718, 386] on button "Continuar" at bounding box center [808, 398] width 234 height 24
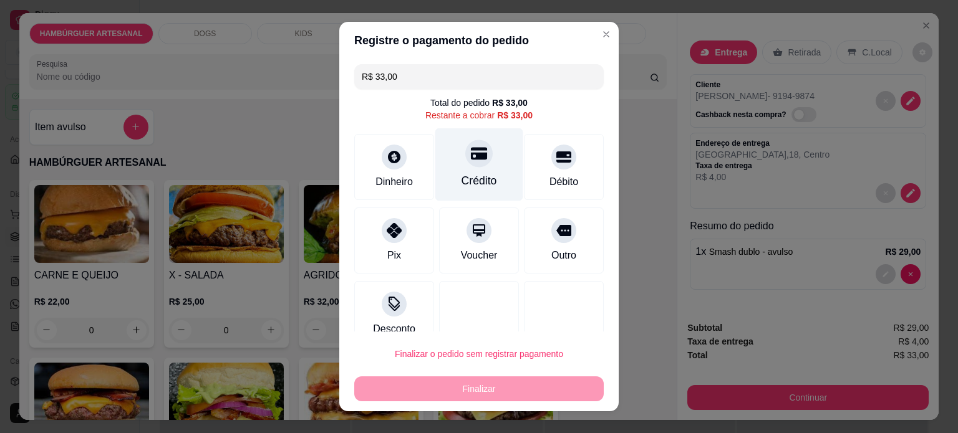
click at [469, 183] on div "Crédito" at bounding box center [479, 181] width 36 height 16
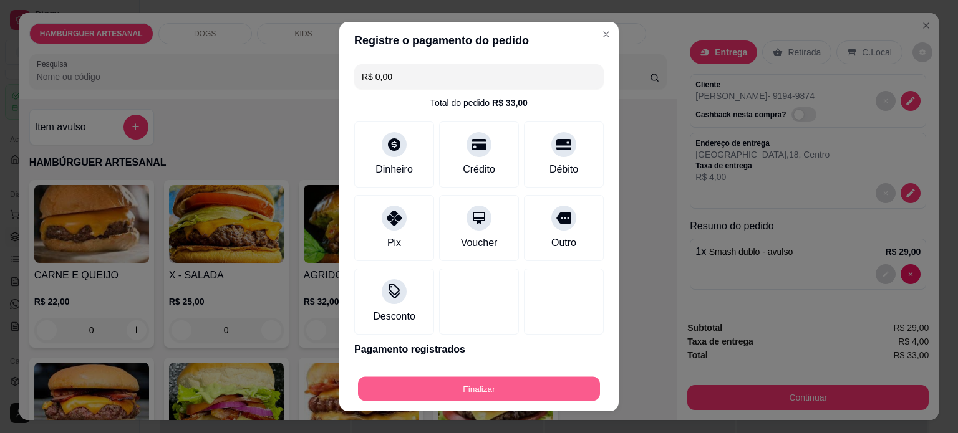
click at [471, 387] on button "Finalizar" at bounding box center [479, 389] width 242 height 24
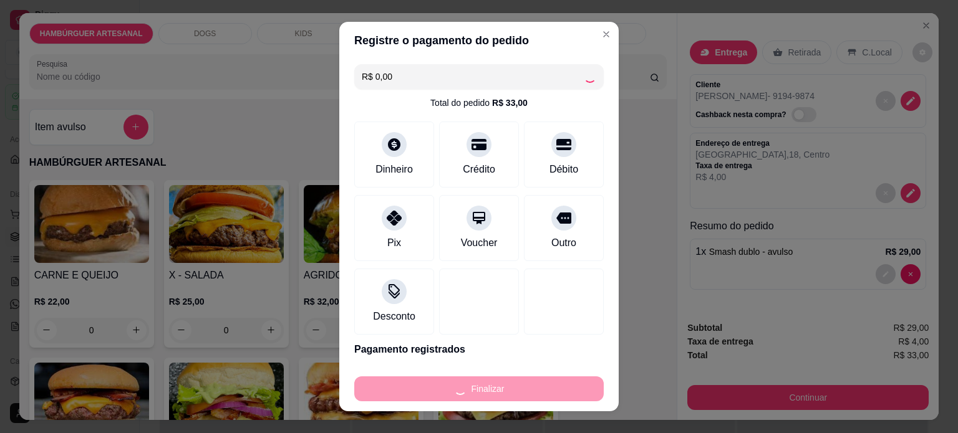
type input "-R$ 33,00"
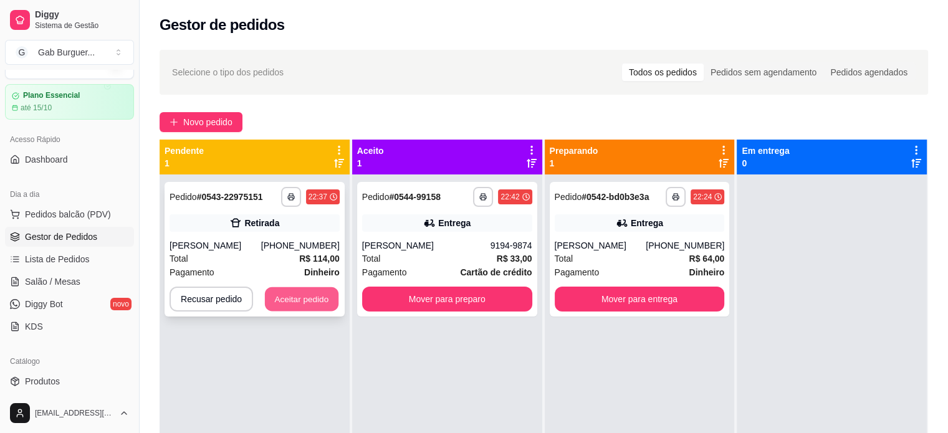
click at [297, 299] on button "Aceitar pedido" at bounding box center [302, 299] width 74 height 24
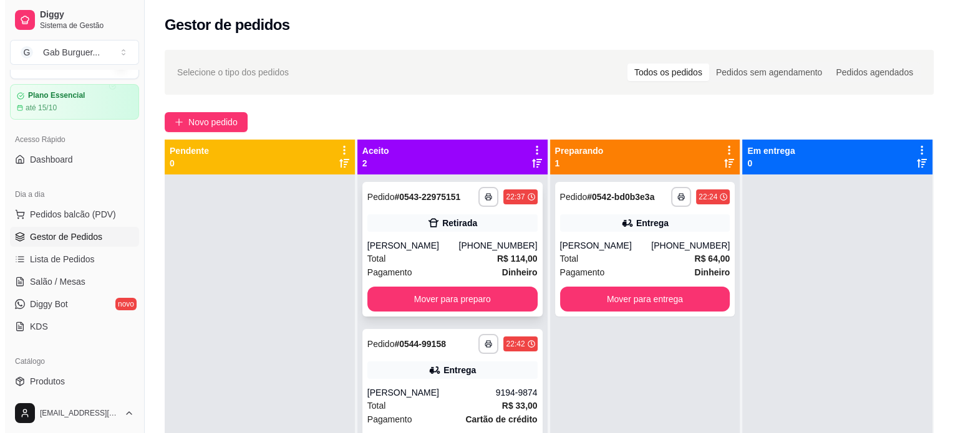
scroll to position [35, 0]
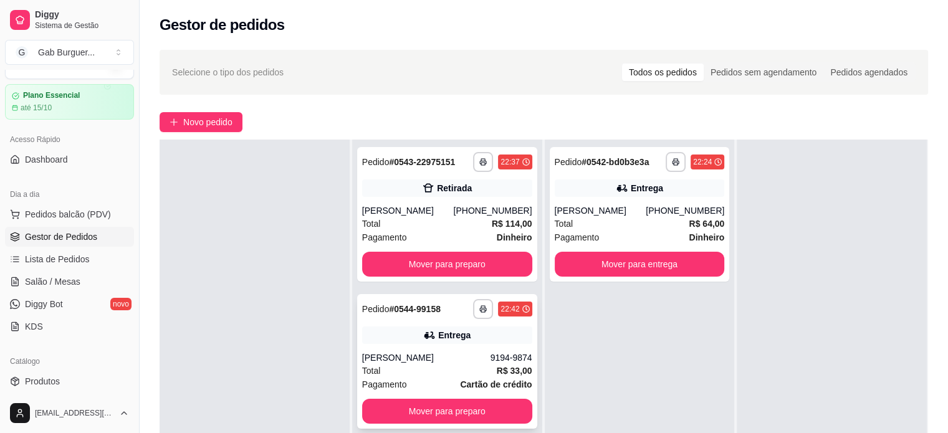
click at [389, 359] on div "[PERSON_NAME]" at bounding box center [426, 358] width 128 height 12
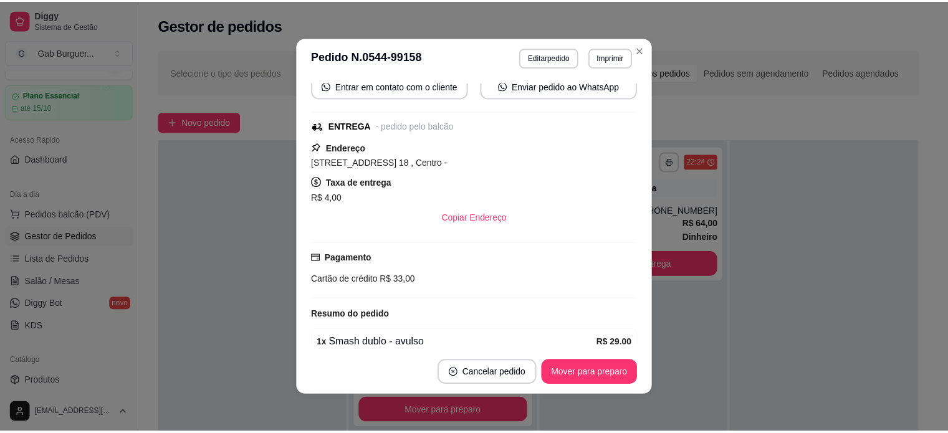
scroll to position [181, 0]
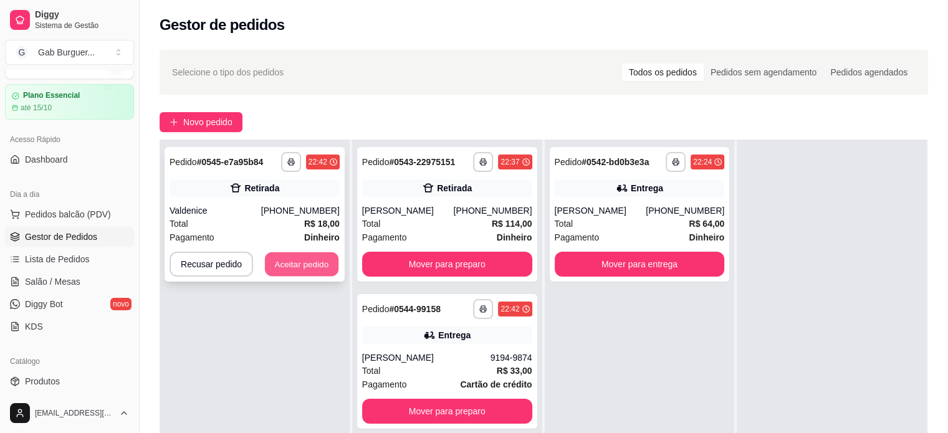
click at [296, 256] on button "Aceitar pedido" at bounding box center [302, 264] width 74 height 24
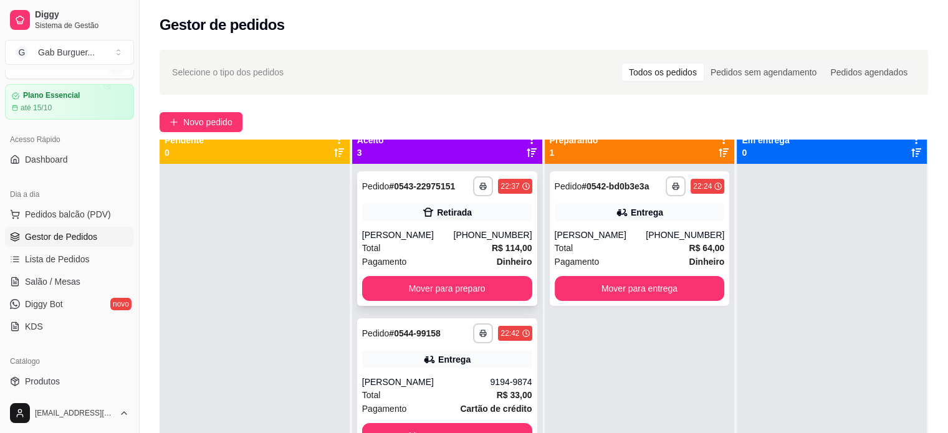
scroll to position [0, 0]
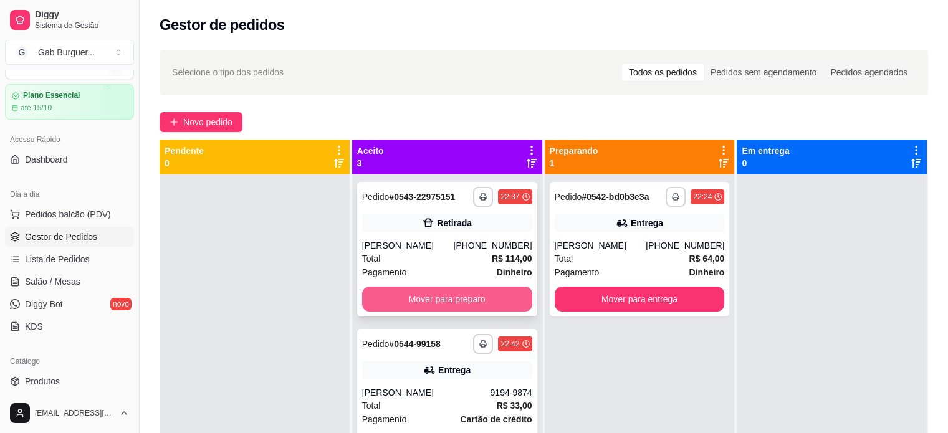
click at [453, 301] on button "Mover para preparo" at bounding box center [447, 299] width 170 height 25
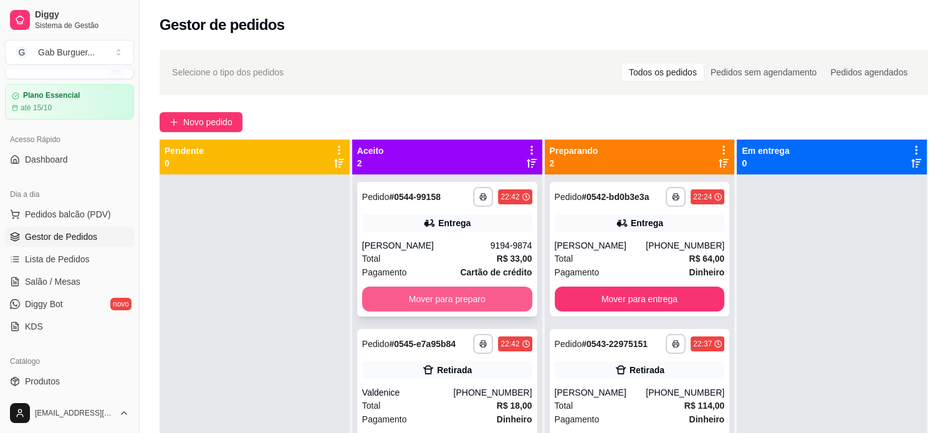
click at [456, 297] on button "Mover para preparo" at bounding box center [447, 299] width 170 height 25
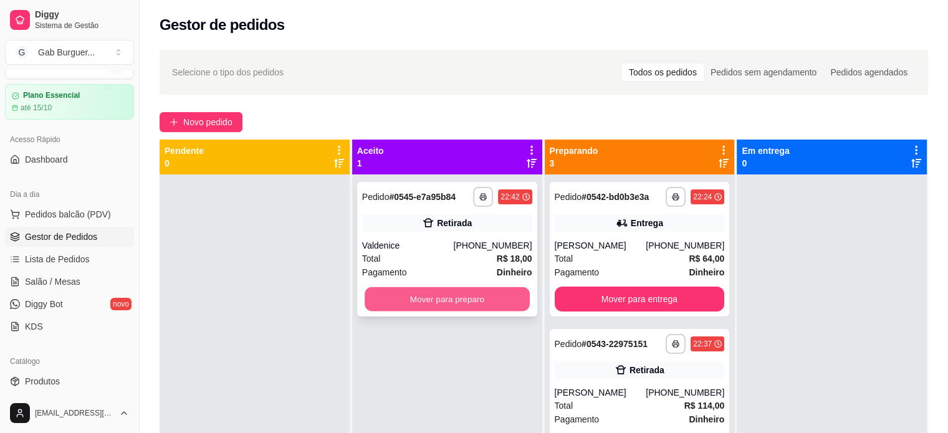
click at [459, 296] on button "Mover para preparo" at bounding box center [447, 299] width 165 height 24
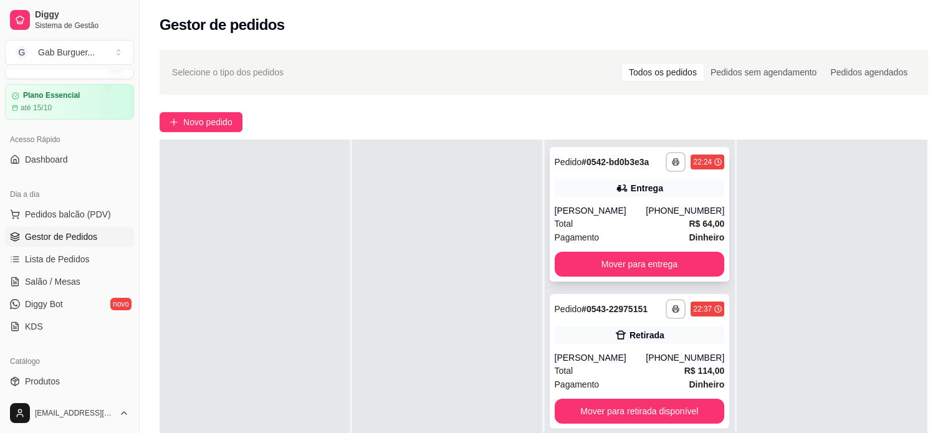
click at [550, 272] on div "**********" at bounding box center [640, 214] width 180 height 135
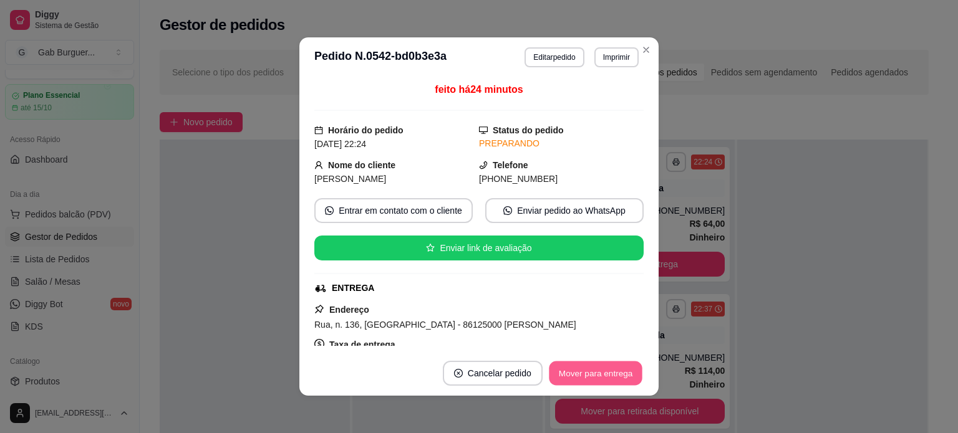
click at [556, 380] on button "Mover para entrega" at bounding box center [596, 374] width 94 height 24
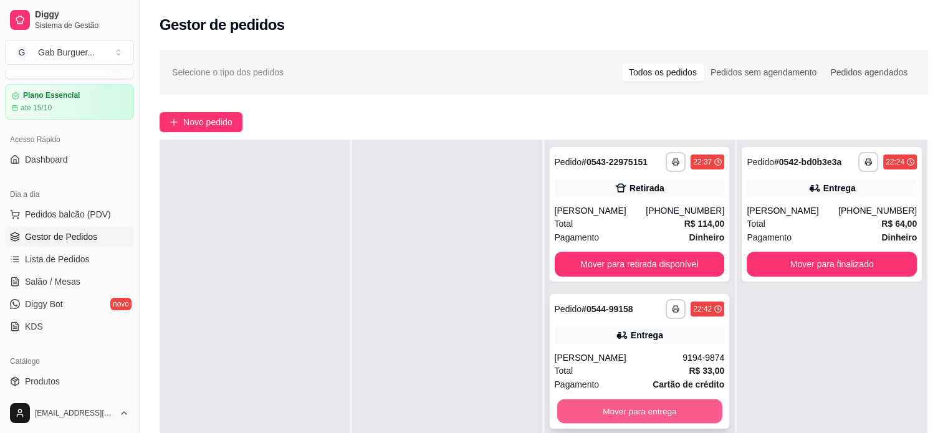
click at [590, 403] on button "Mover para entrega" at bounding box center [639, 412] width 165 height 24
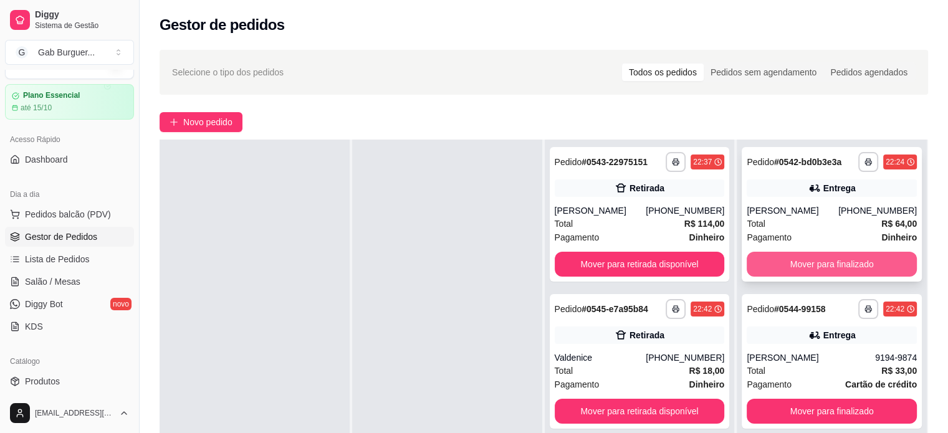
click at [813, 263] on button "Mover para finalizado" at bounding box center [832, 264] width 170 height 25
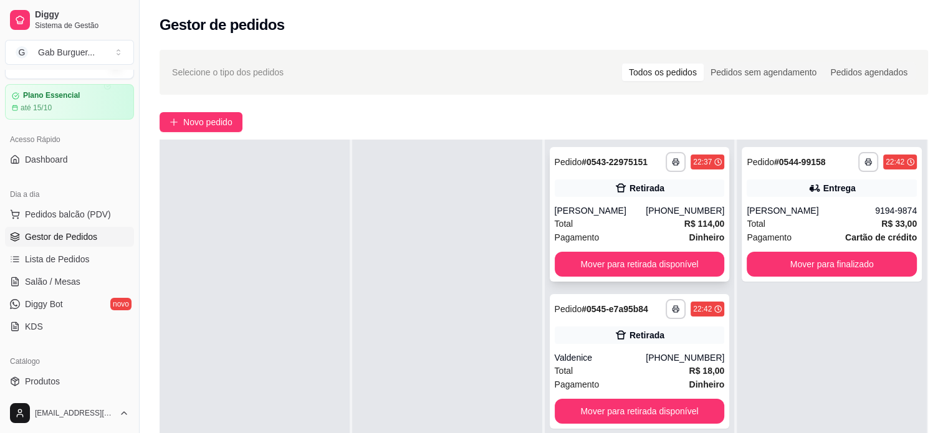
click at [573, 158] on span "Pedido" at bounding box center [568, 162] width 27 height 10
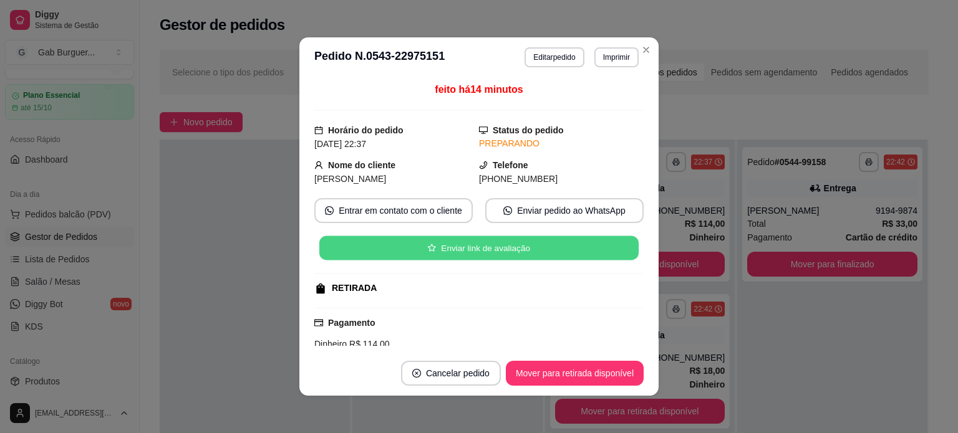
click at [494, 256] on button "Enviar link de avaliação" at bounding box center [478, 248] width 319 height 24
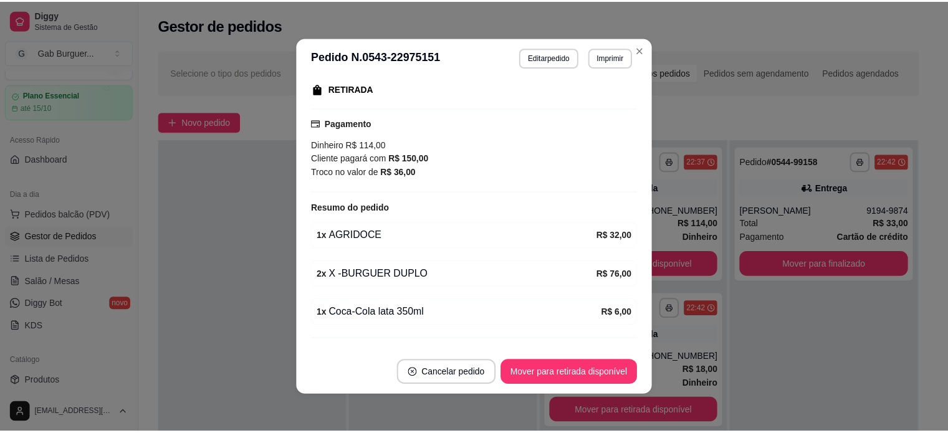
scroll to position [226, 0]
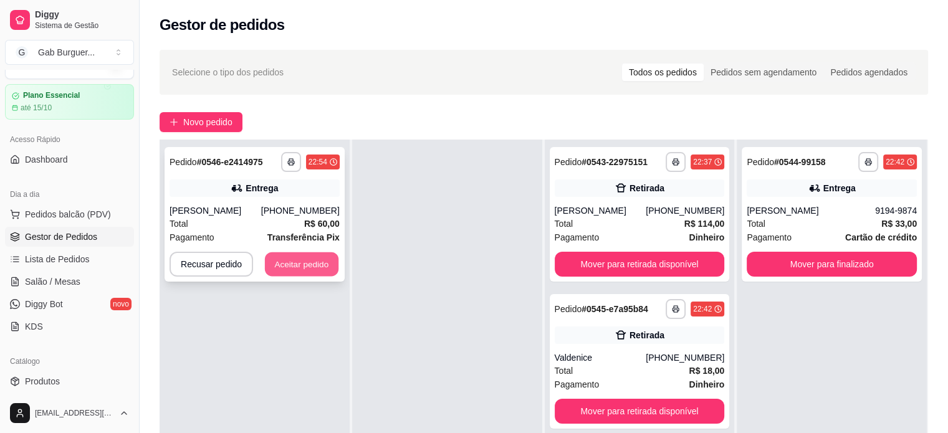
click at [292, 257] on button "Aceitar pedido" at bounding box center [302, 264] width 74 height 24
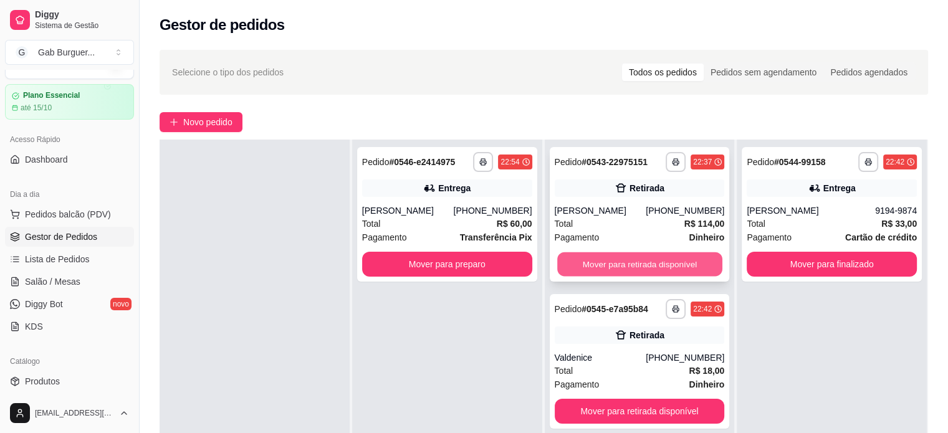
click at [679, 271] on button "Mover para retirada disponível" at bounding box center [639, 264] width 165 height 24
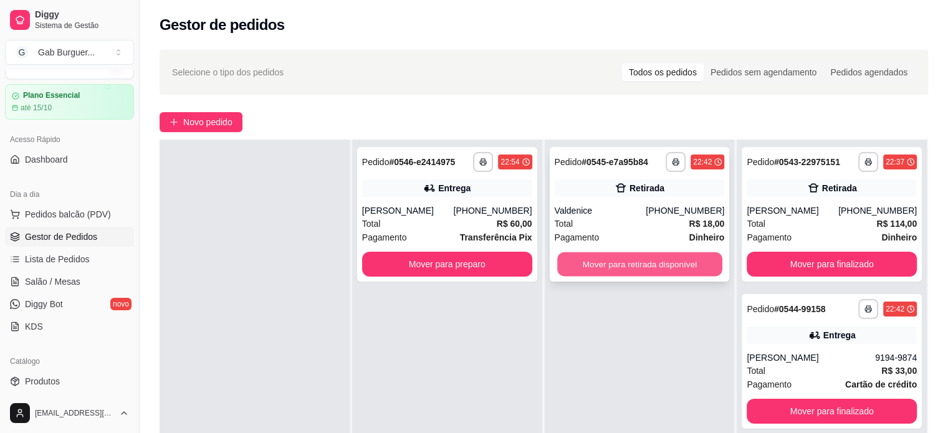
click at [592, 268] on button "Mover para retirada disponível" at bounding box center [639, 264] width 165 height 24
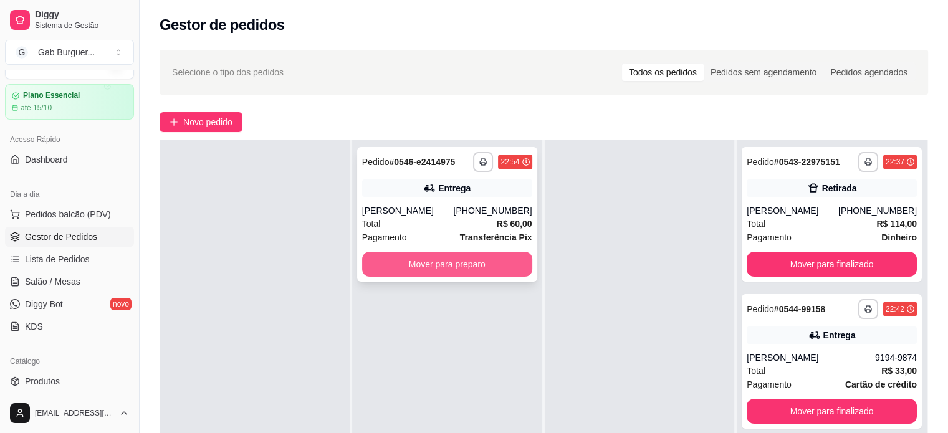
click at [471, 261] on button "Mover para preparo" at bounding box center [447, 264] width 170 height 25
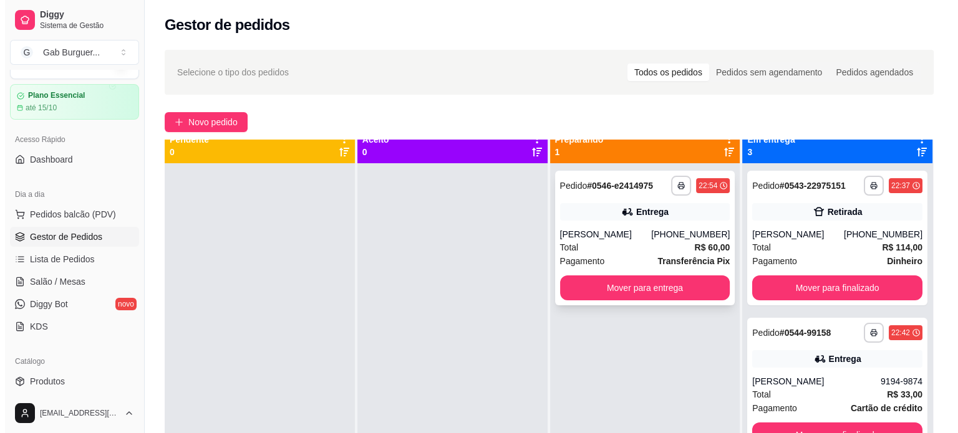
scroll to position [0, 0]
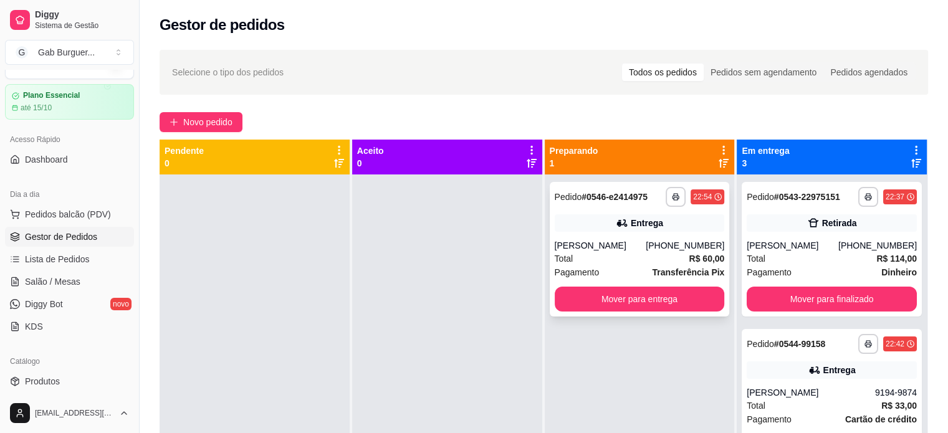
click at [606, 196] on strong "# 0546-e2414975" at bounding box center [615, 197] width 66 height 10
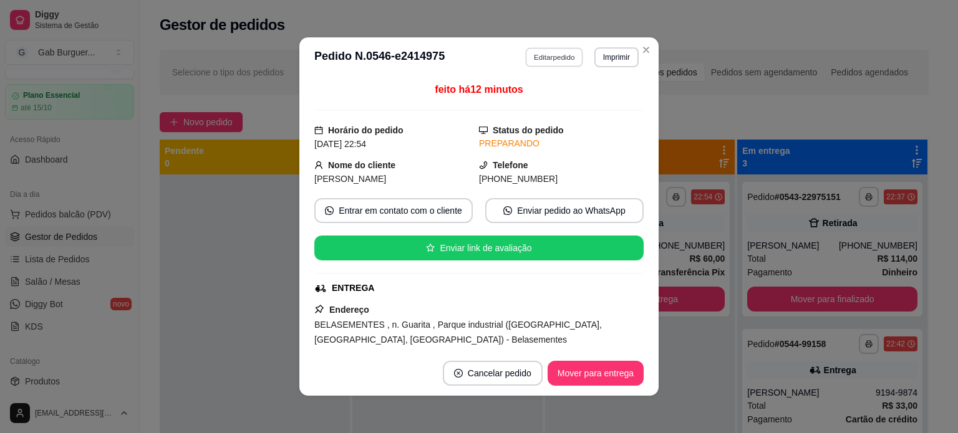
click at [546, 56] on button "Editar pedido" at bounding box center [555, 56] width 58 height 19
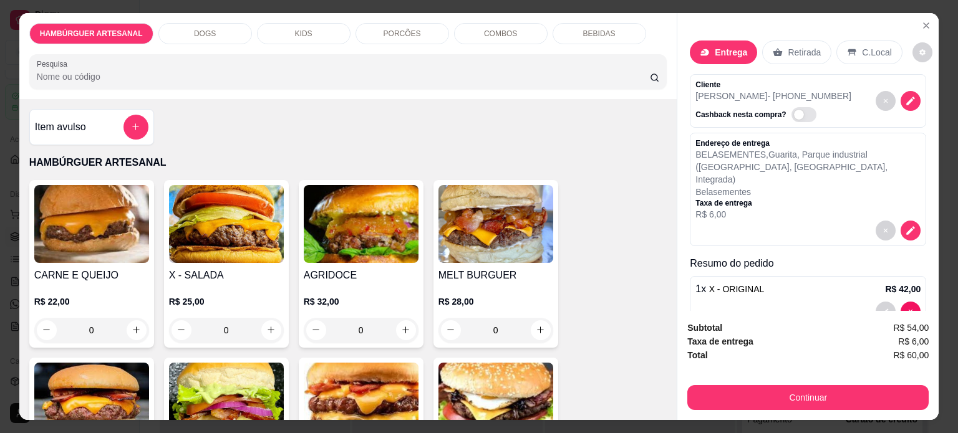
click at [401, 321] on div "0" at bounding box center [361, 330] width 115 height 25
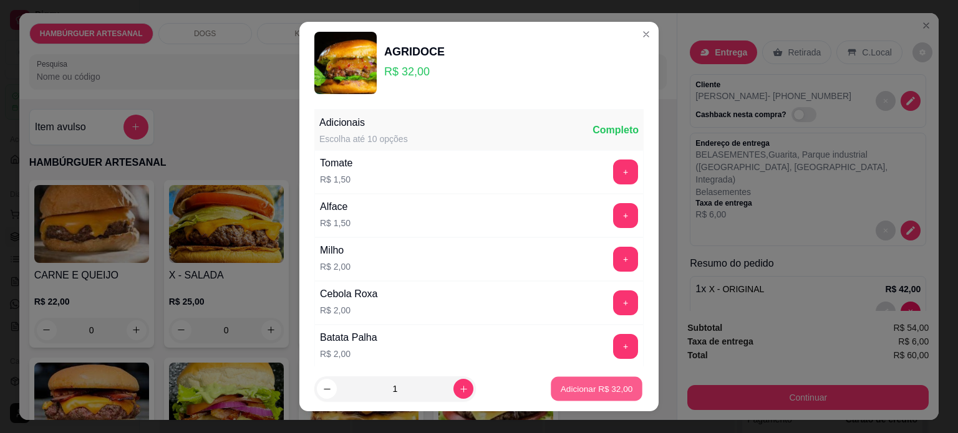
click at [584, 388] on p "Adicionar R$ 32,00" at bounding box center [596, 389] width 72 height 12
type input "1"
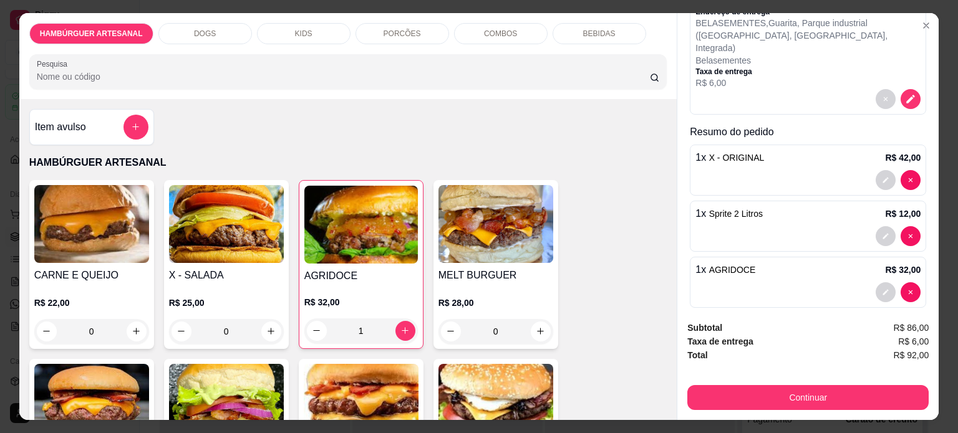
scroll to position [31, 0]
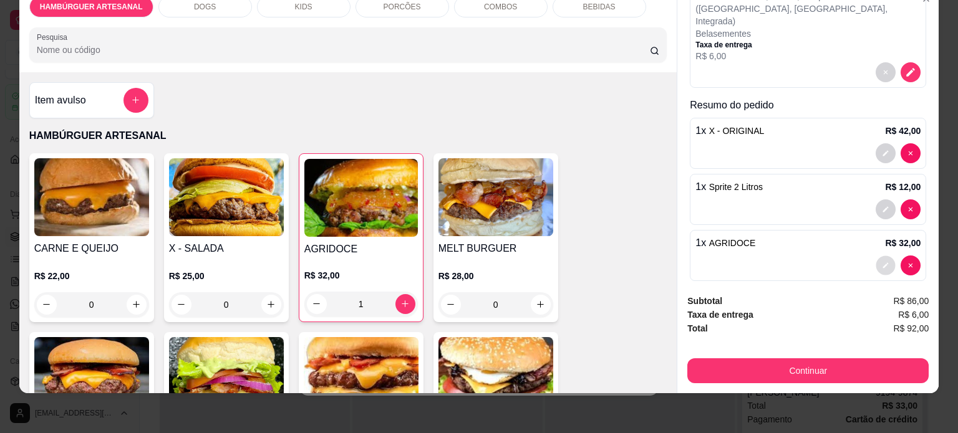
click at [876, 256] on button "decrease-product-quantity" at bounding box center [885, 265] width 19 height 19
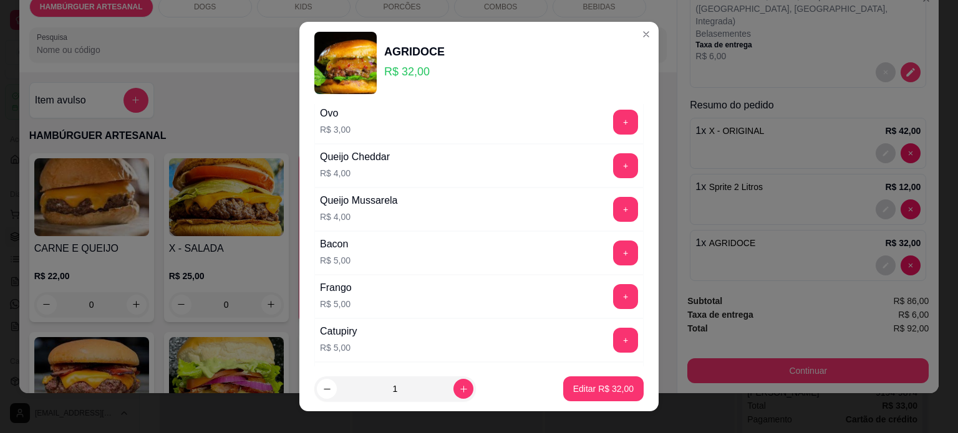
scroll to position [526, 0]
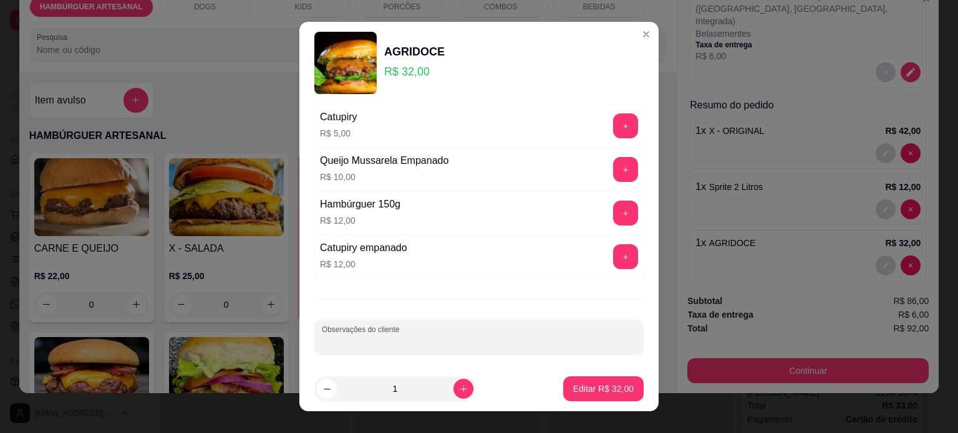
click at [438, 336] on input "Observações do cliente" at bounding box center [479, 342] width 314 height 12
type input "Sem alface"
click at [596, 395] on p "Editar R$ 32,00" at bounding box center [603, 389] width 59 height 12
type input "0"
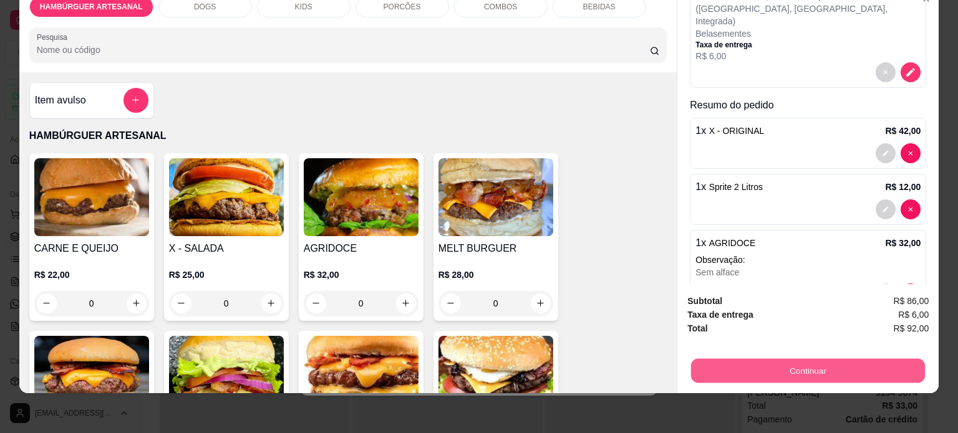
click at [719, 359] on button "Continuar" at bounding box center [808, 371] width 234 height 24
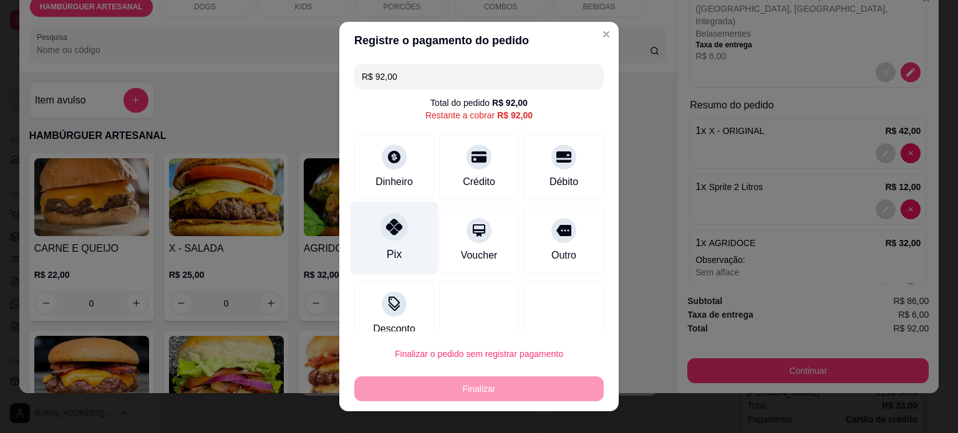
click at [386, 244] on div "Pix" at bounding box center [394, 237] width 88 height 73
type input "R$ 0,00"
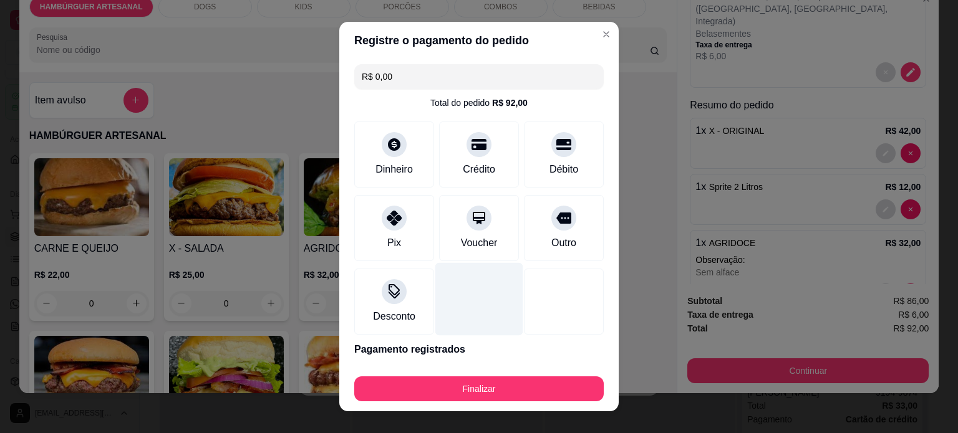
click at [462, 301] on div at bounding box center [479, 298] width 88 height 73
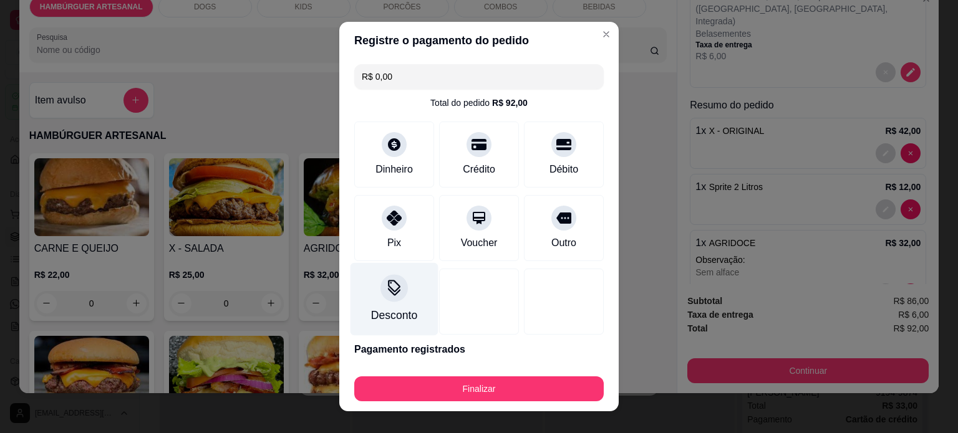
drag, startPoint x: 365, startPoint y: 204, endPoint x: 391, endPoint y: 275, distance: 75.5
click at [367, 206] on div "Pix" at bounding box center [394, 228] width 80 height 66
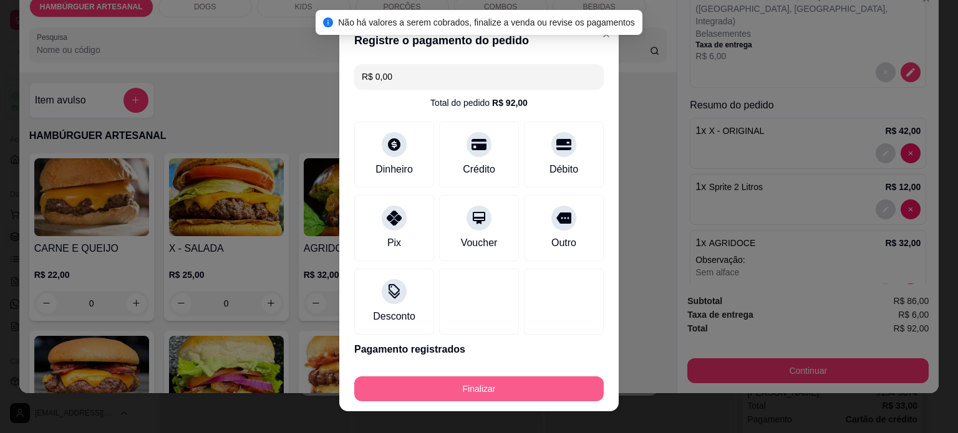
click at [406, 390] on button "Finalizar" at bounding box center [478, 389] width 249 height 25
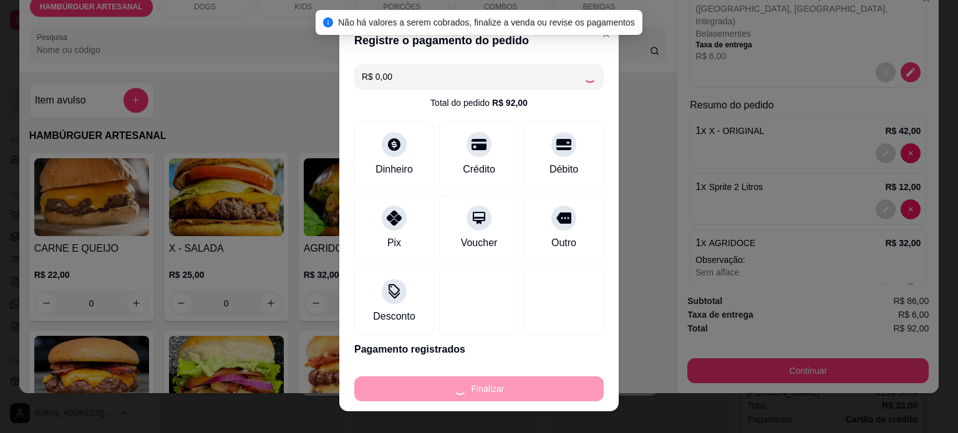
type input "0"
type input "-R$ 92,00"
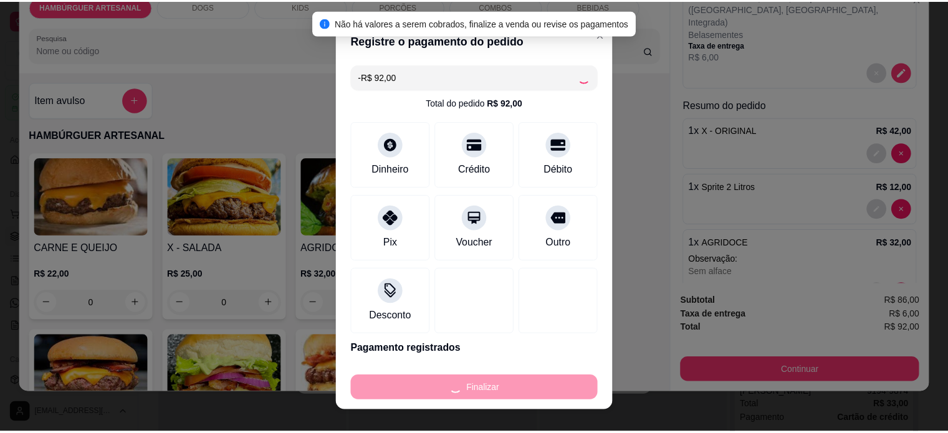
scroll to position [0, 0]
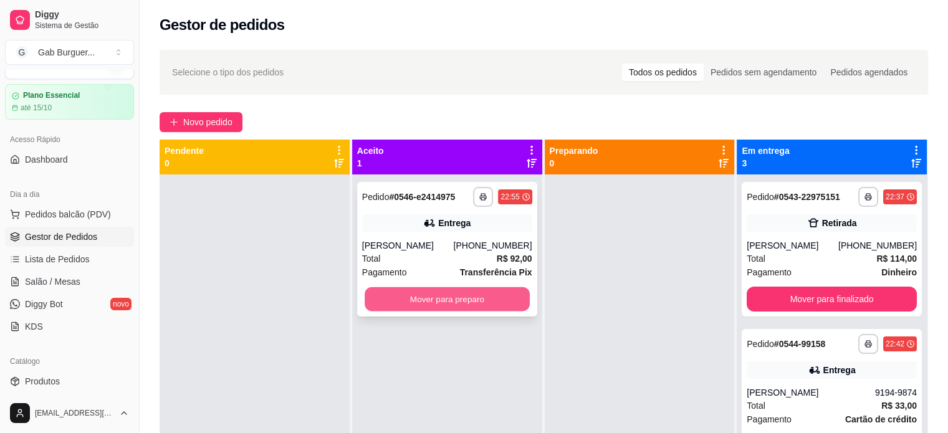
click at [506, 300] on button "Mover para preparo" at bounding box center [447, 299] width 165 height 24
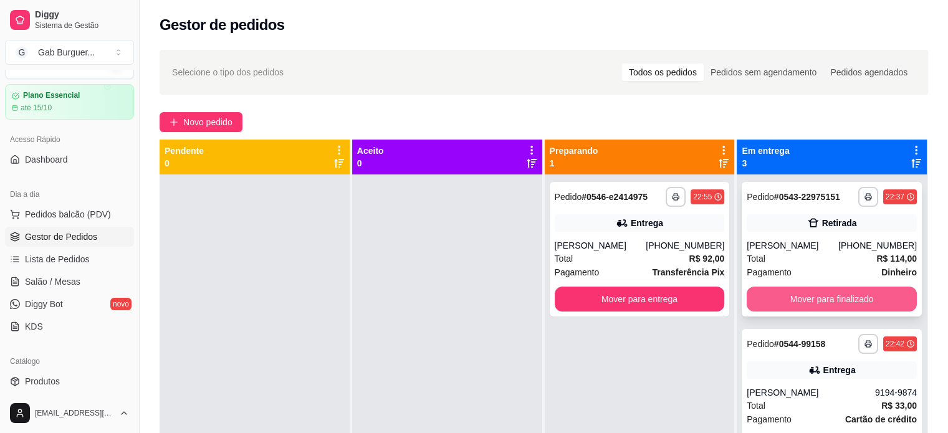
click at [777, 299] on button "Mover para finalizado" at bounding box center [832, 299] width 170 height 25
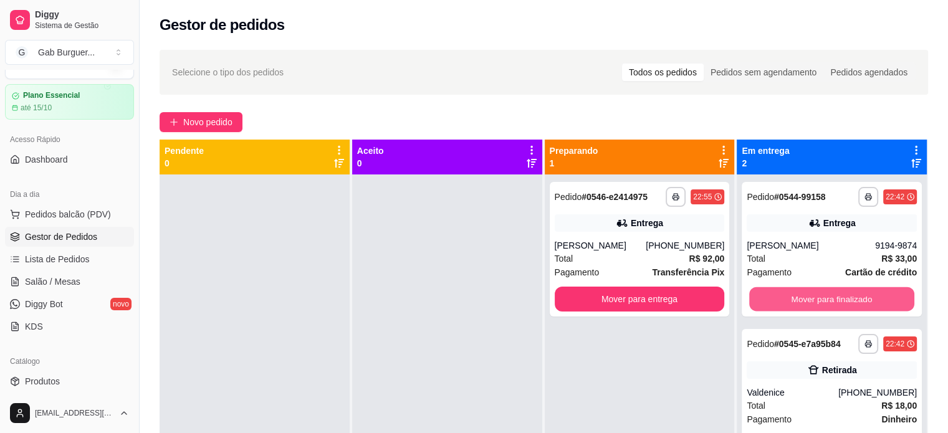
click at [777, 299] on button "Mover para finalizado" at bounding box center [831, 299] width 165 height 24
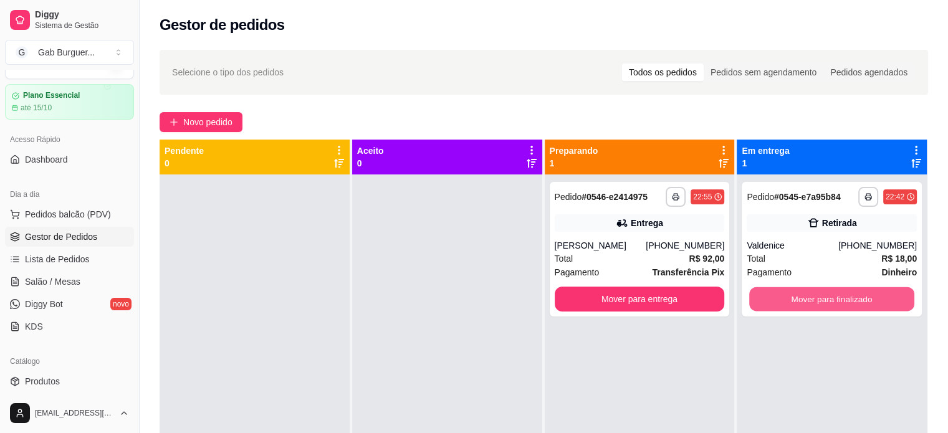
click at [777, 299] on button "Mover para finalizado" at bounding box center [831, 299] width 165 height 24
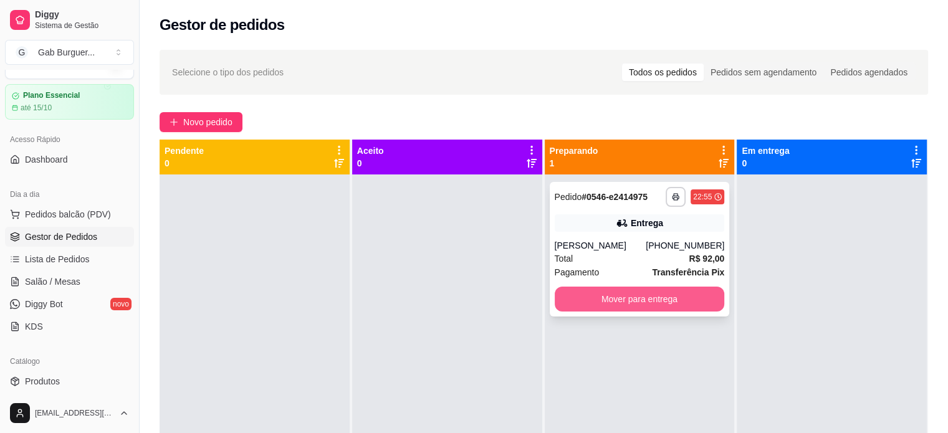
click at [589, 294] on button "Mover para entrega" at bounding box center [640, 299] width 170 height 25
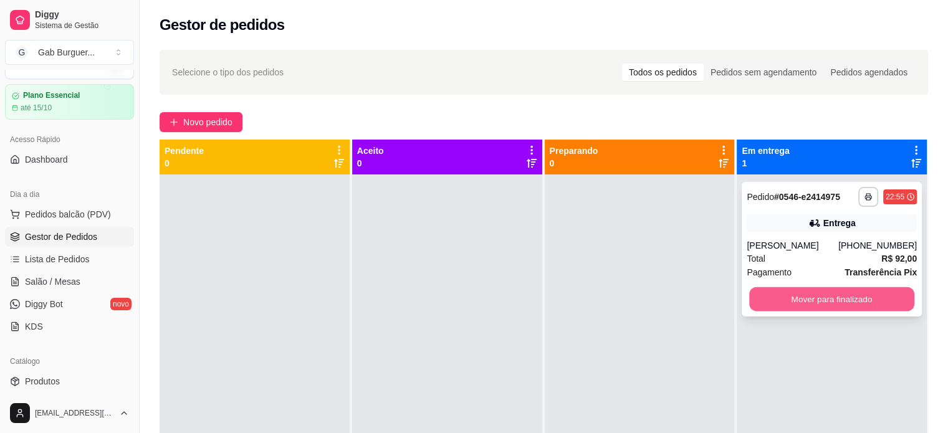
click at [794, 303] on button "Mover para finalizado" at bounding box center [831, 299] width 165 height 24
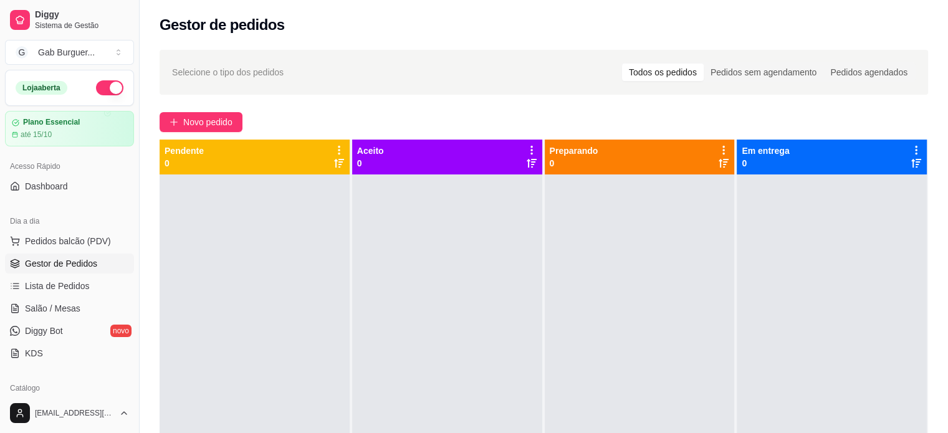
click at [96, 87] on button "button" at bounding box center [109, 87] width 27 height 15
